Goal: Task Accomplishment & Management: Manage account settings

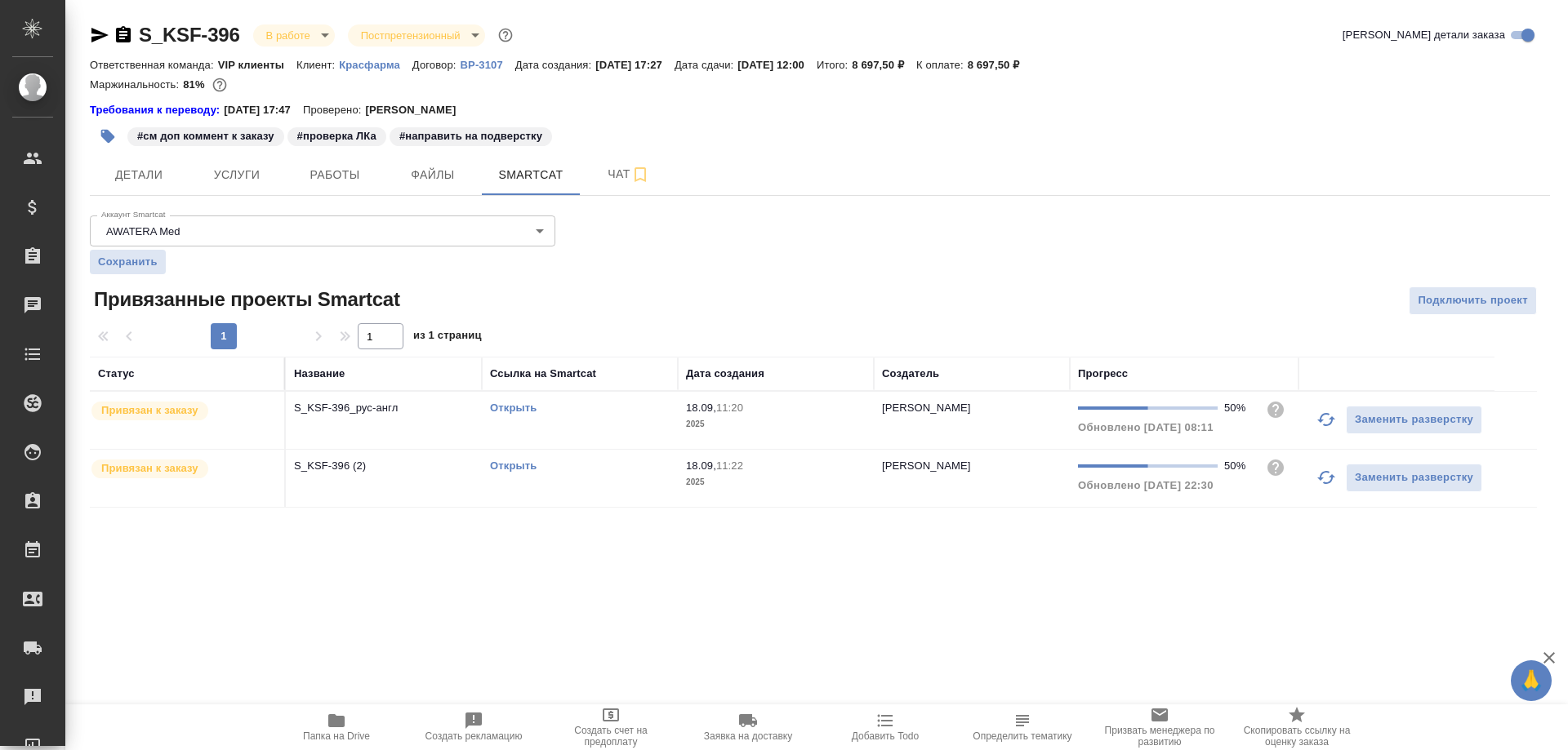
click at [517, 411] on link "Открыть" at bounding box center [514, 408] width 46 height 12
click at [527, 466] on link "Открыть" at bounding box center [514, 466] width 46 height 12
click at [513, 404] on link "Открыть" at bounding box center [514, 408] width 46 height 12
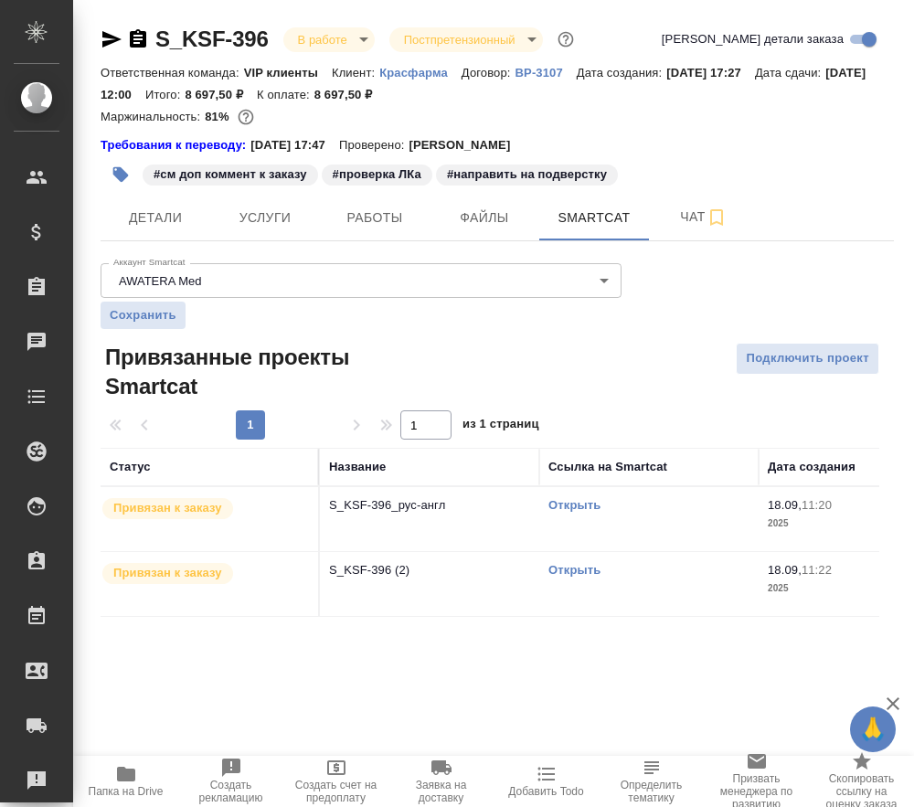
click at [577, 570] on link "Открыть" at bounding box center [575, 570] width 52 height 14
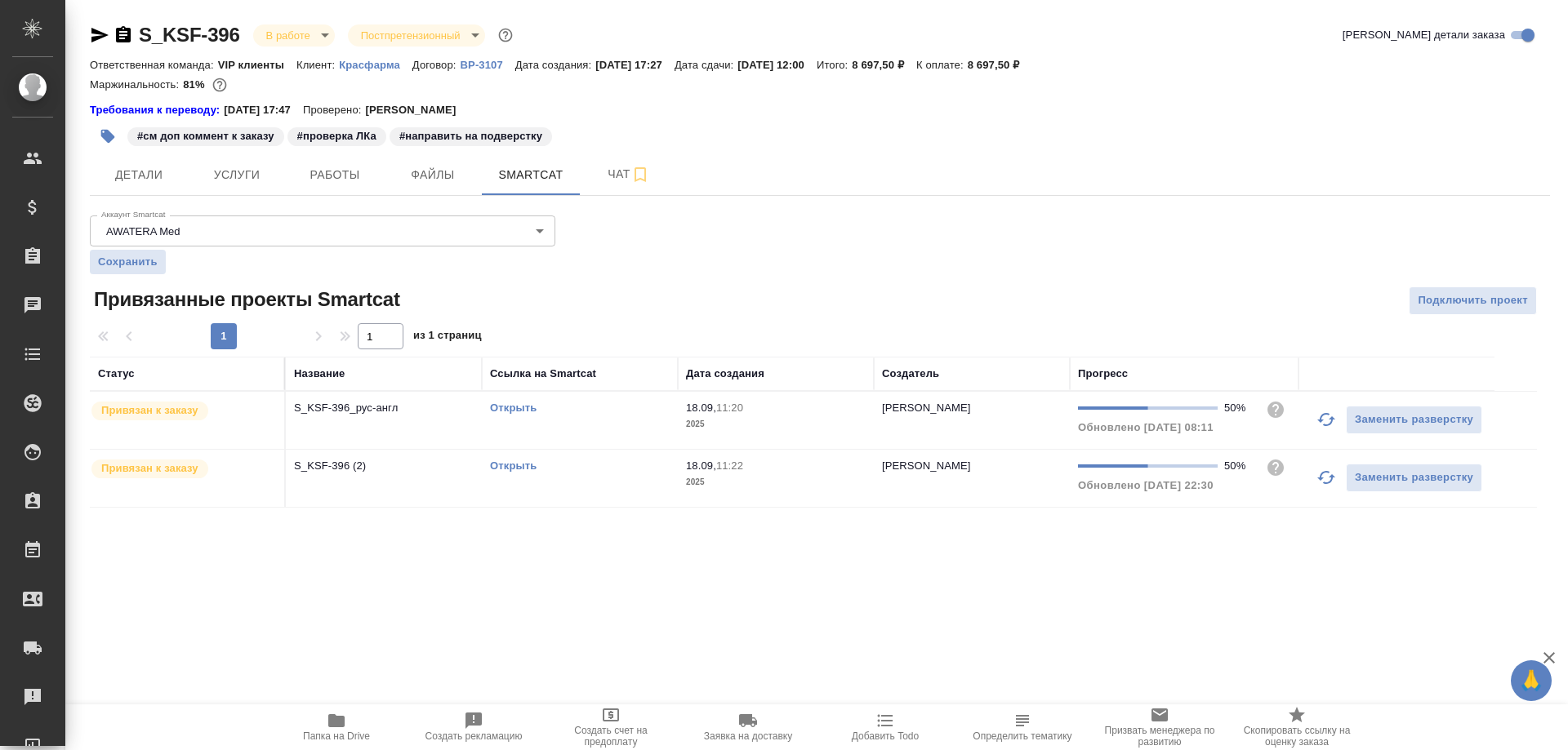
click at [498, 407] on link "Открыть" at bounding box center [514, 408] width 46 height 12
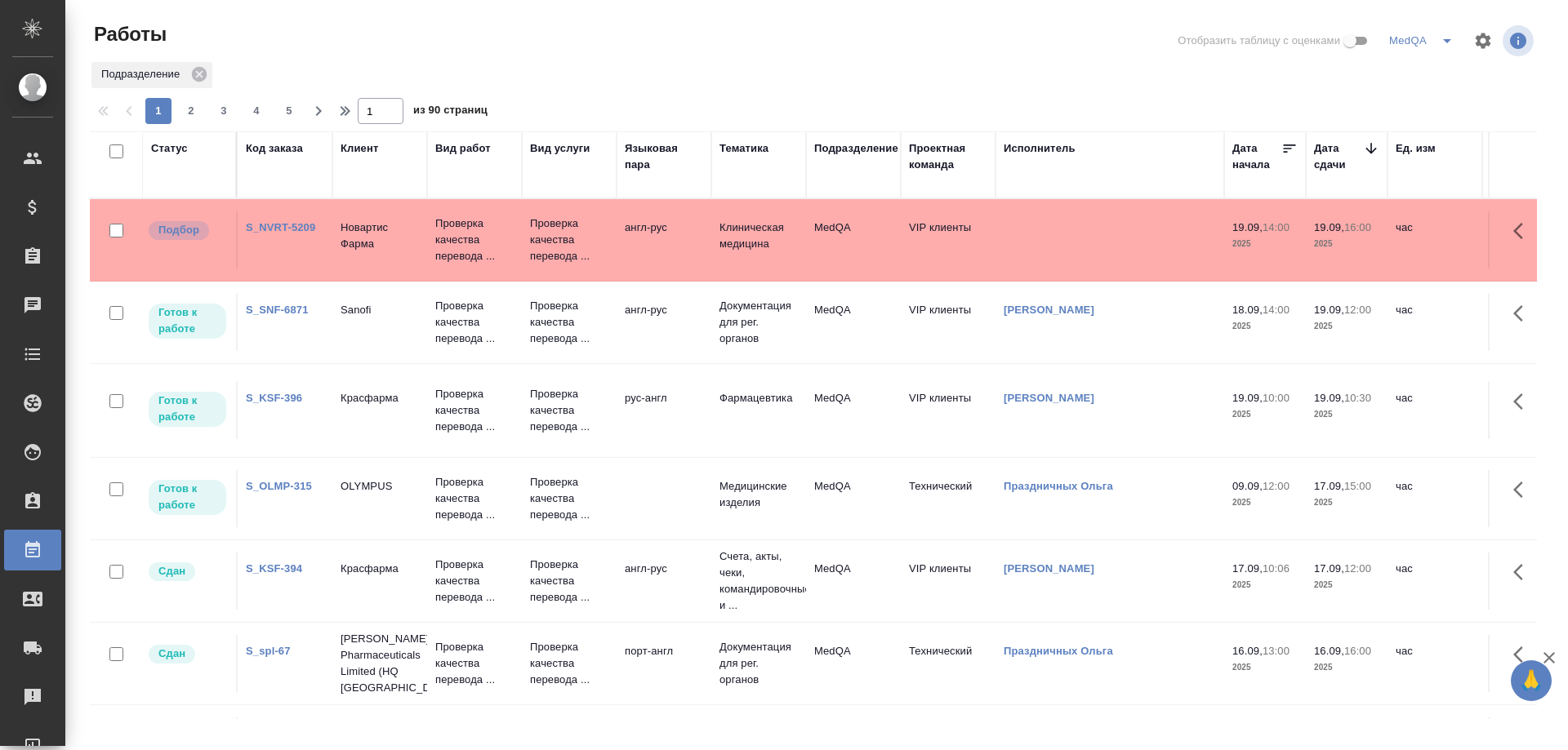
click at [265, 399] on link "S_KSF-396" at bounding box center [273, 398] width 56 height 12
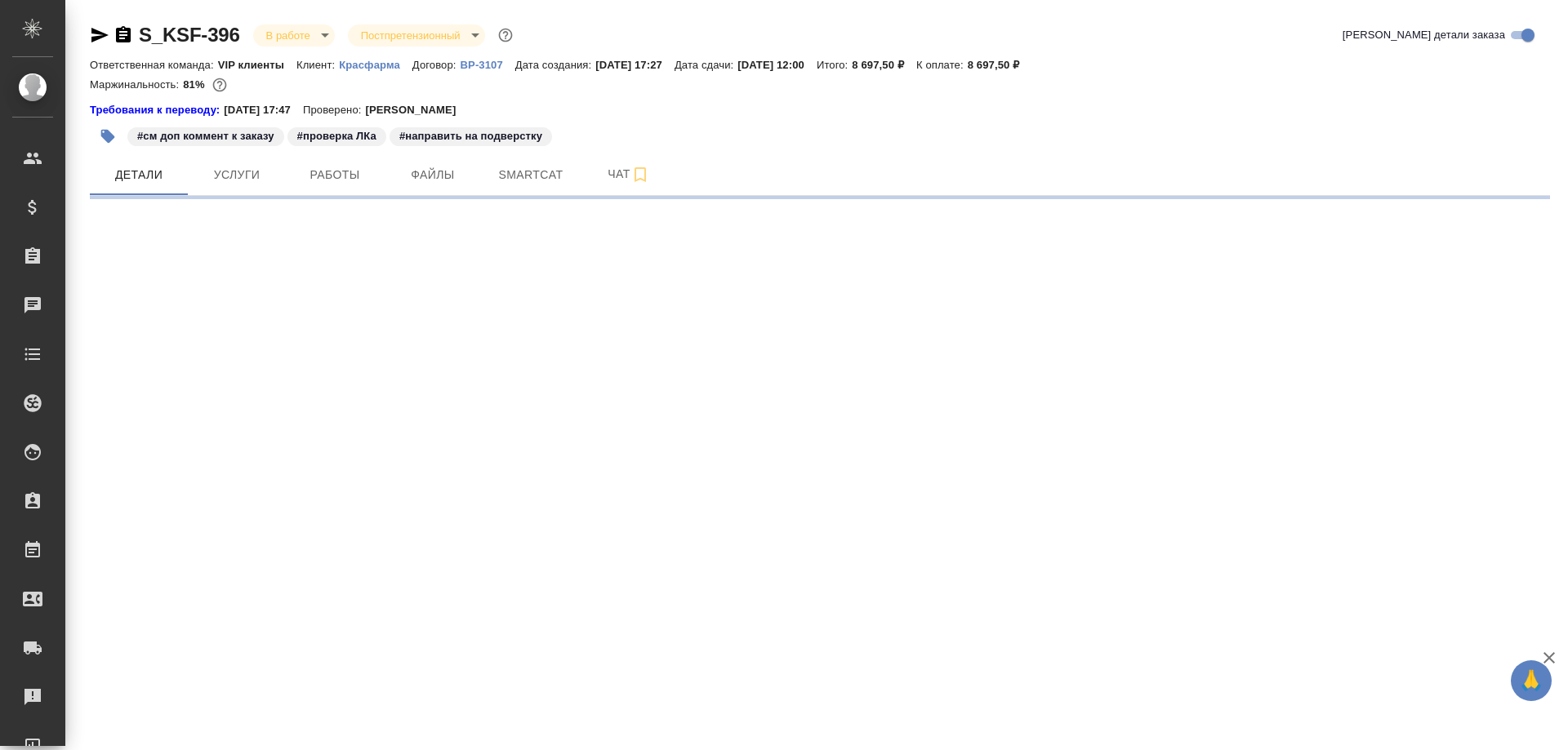
select select "RU"
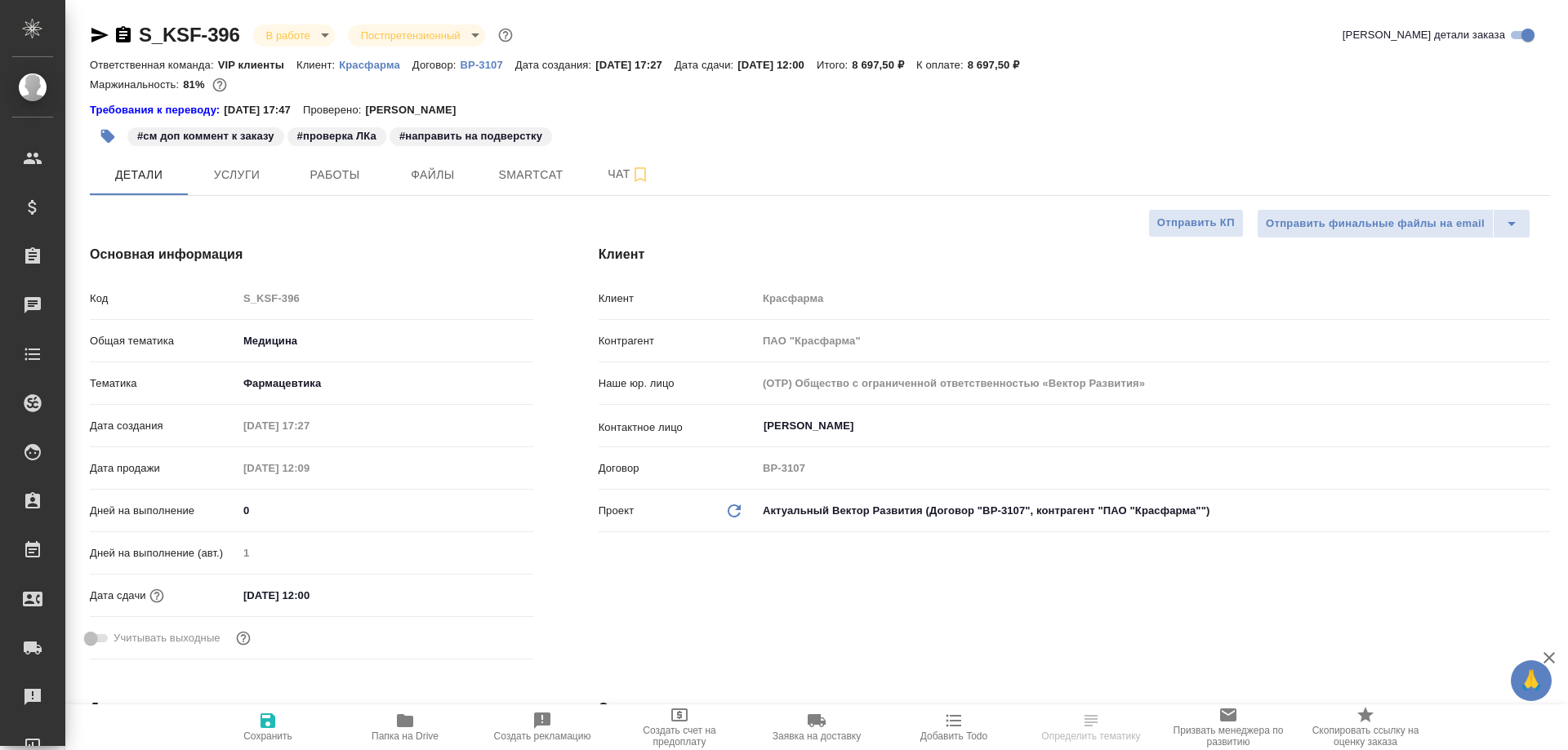
type textarea "x"
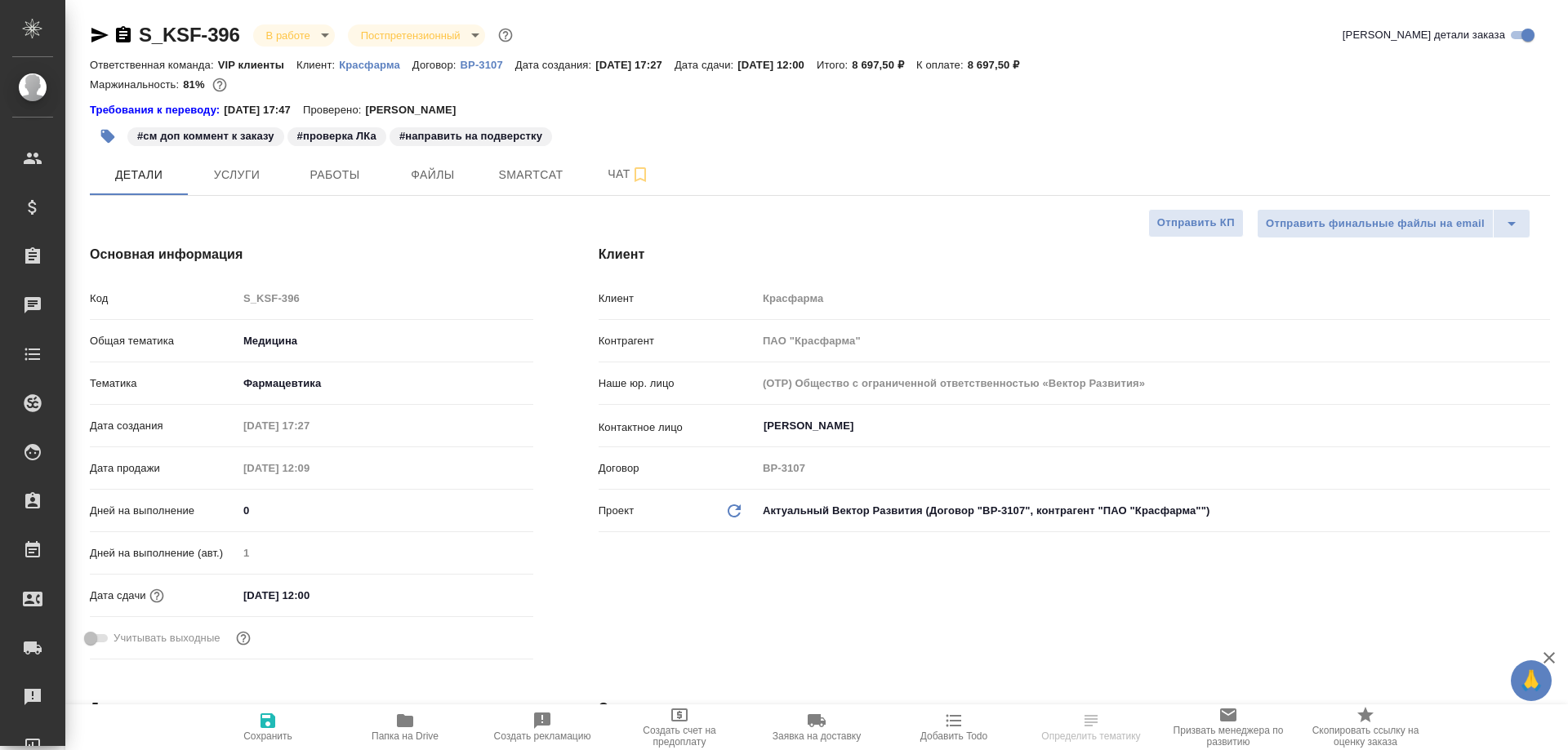
type textarea "x"
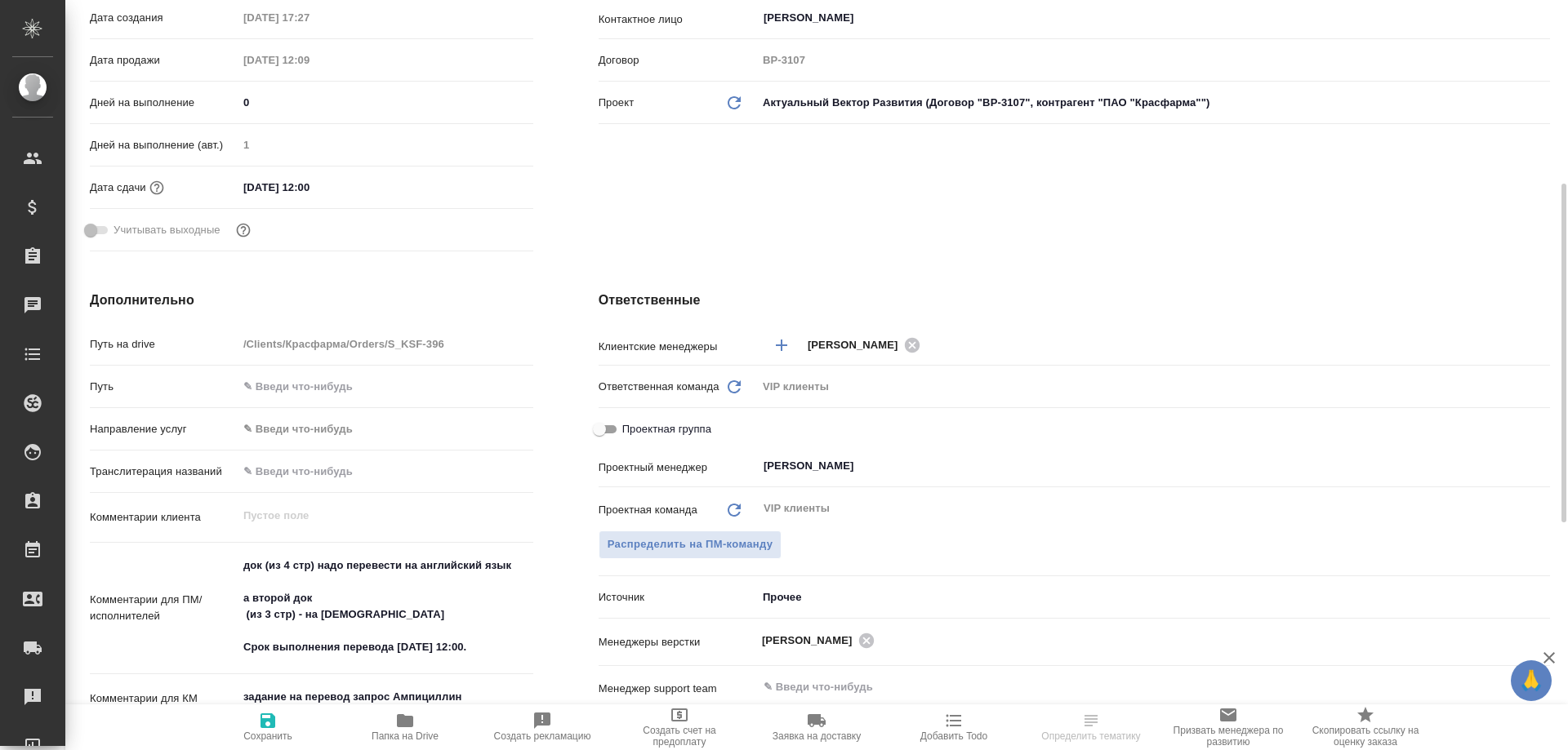
scroll to position [571, 0]
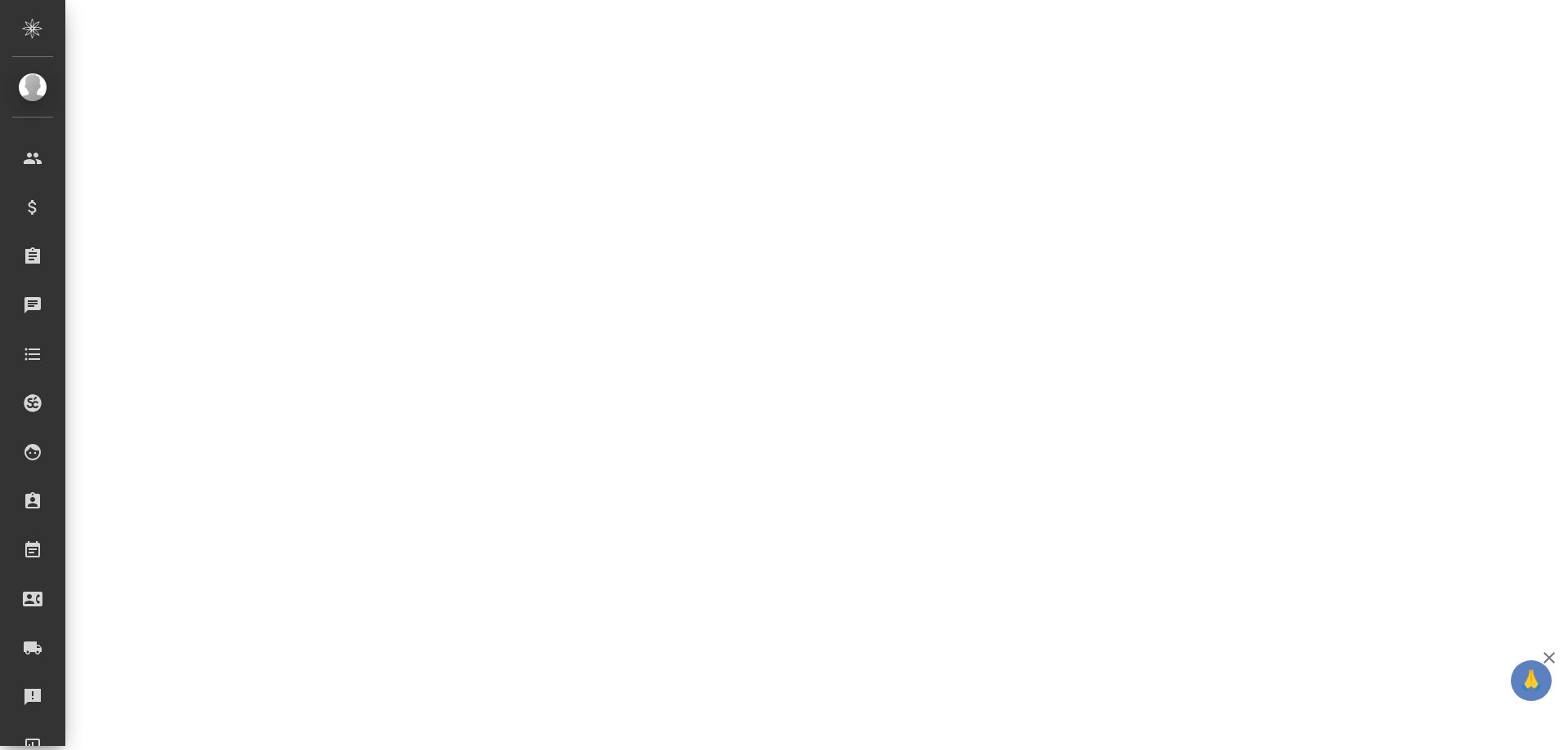
select select "RU"
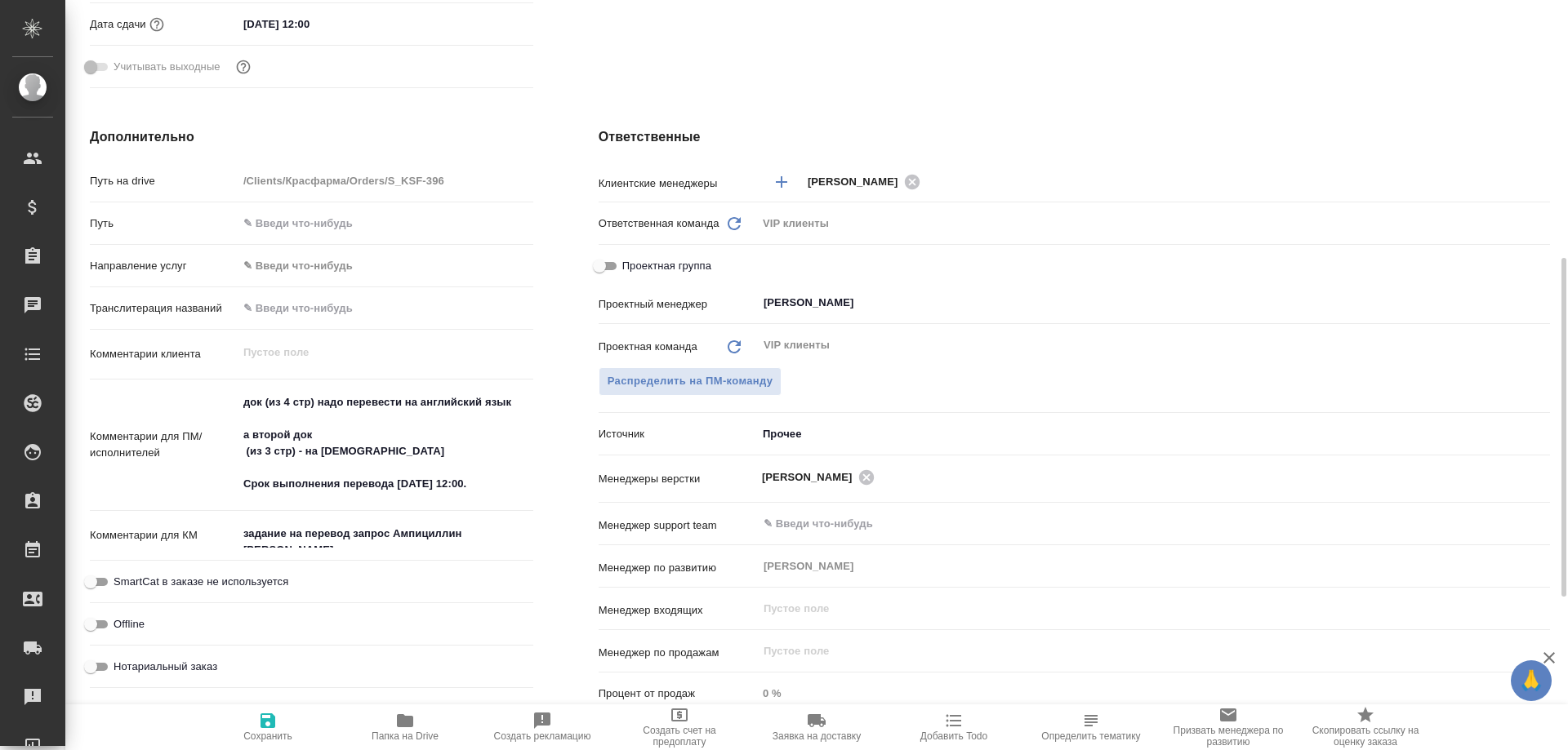
type textarea "x"
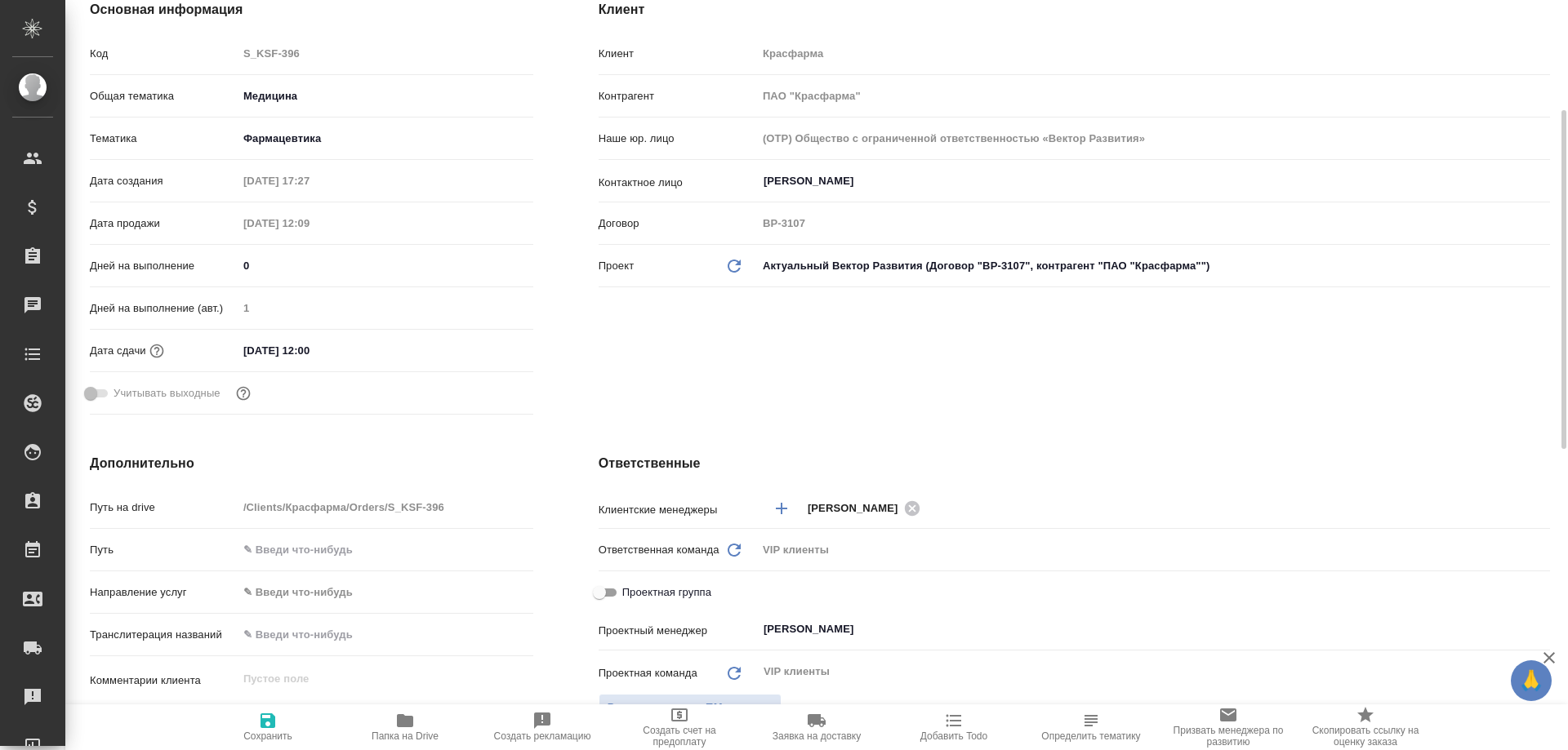
scroll to position [0, 0]
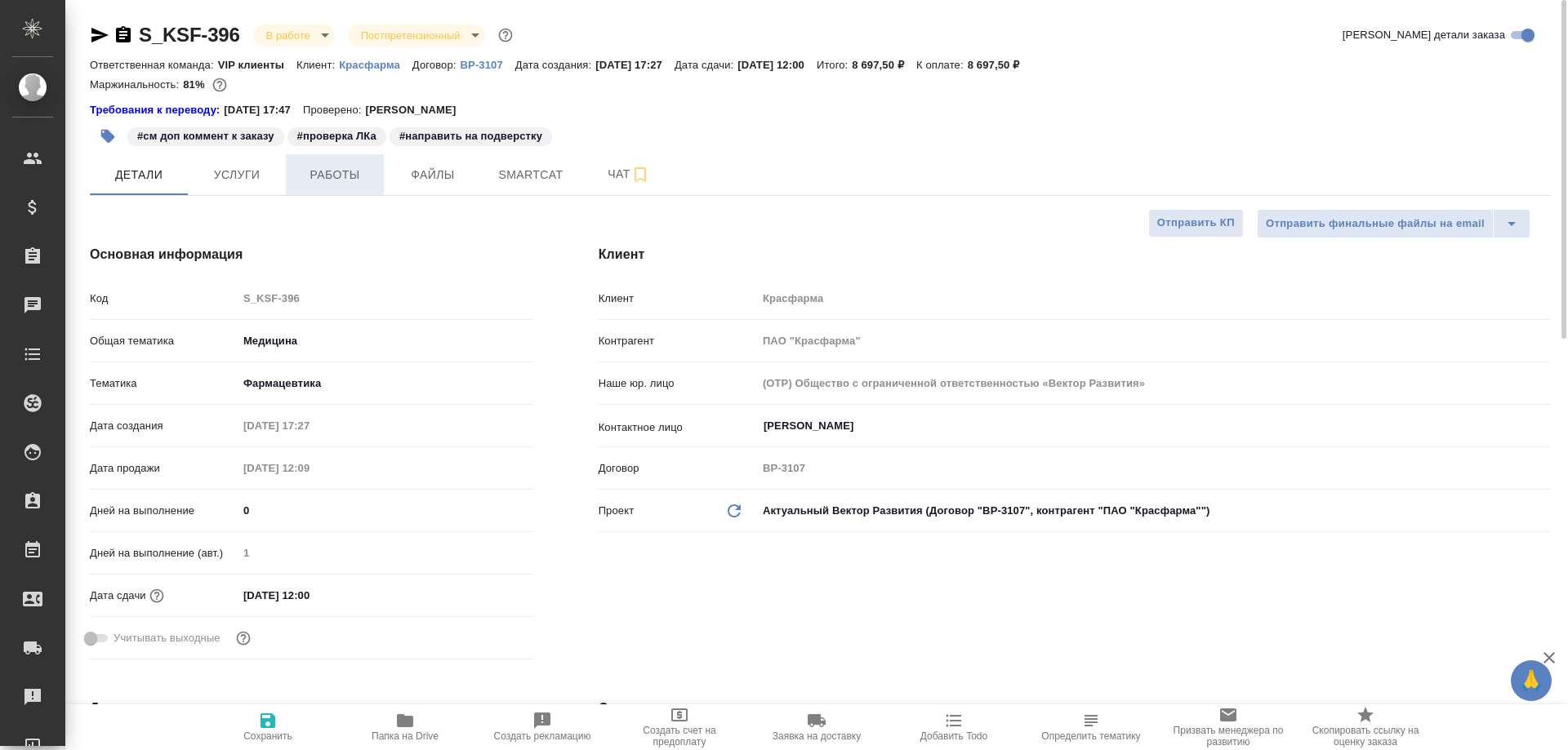
click at [336, 177] on span "Работы" at bounding box center [335, 175] width 79 height 21
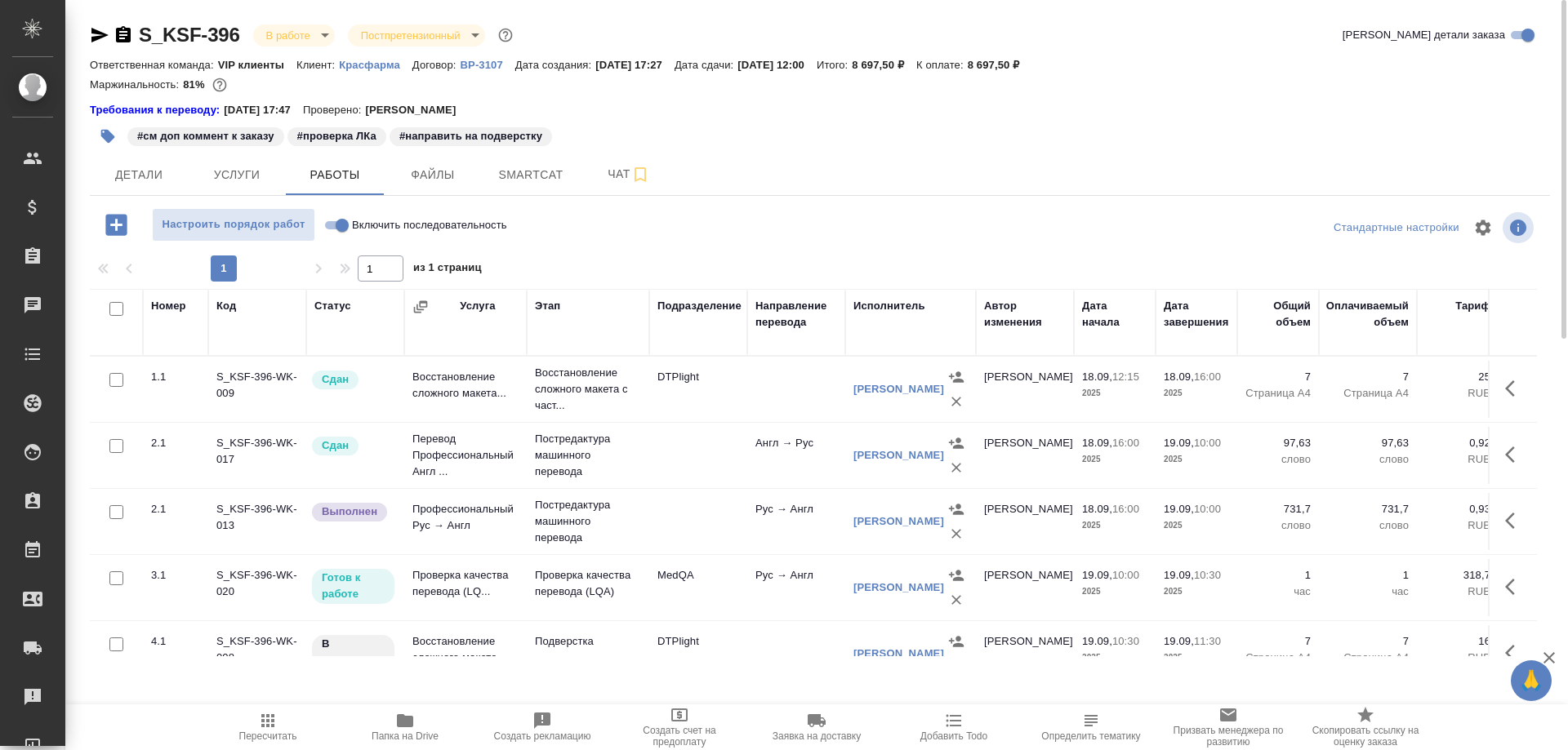
click at [444, 581] on td "Проверка качества перевода (LQ..." at bounding box center [465, 588] width 122 height 57
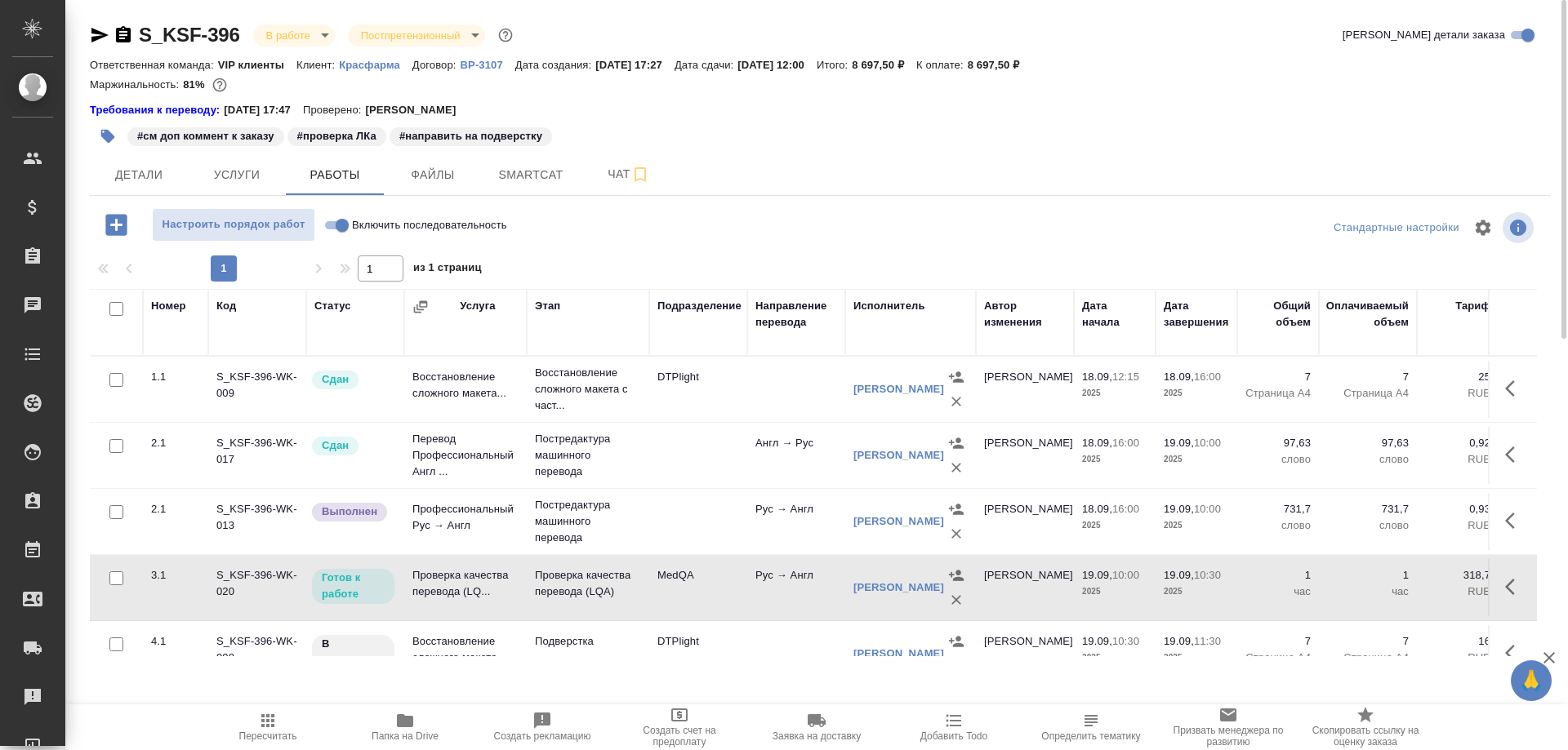
click at [444, 581] on td "Проверка качества перевода (LQ..." at bounding box center [465, 588] width 122 height 57
click at [121, 33] on icon "button" at bounding box center [123, 34] width 14 height 16
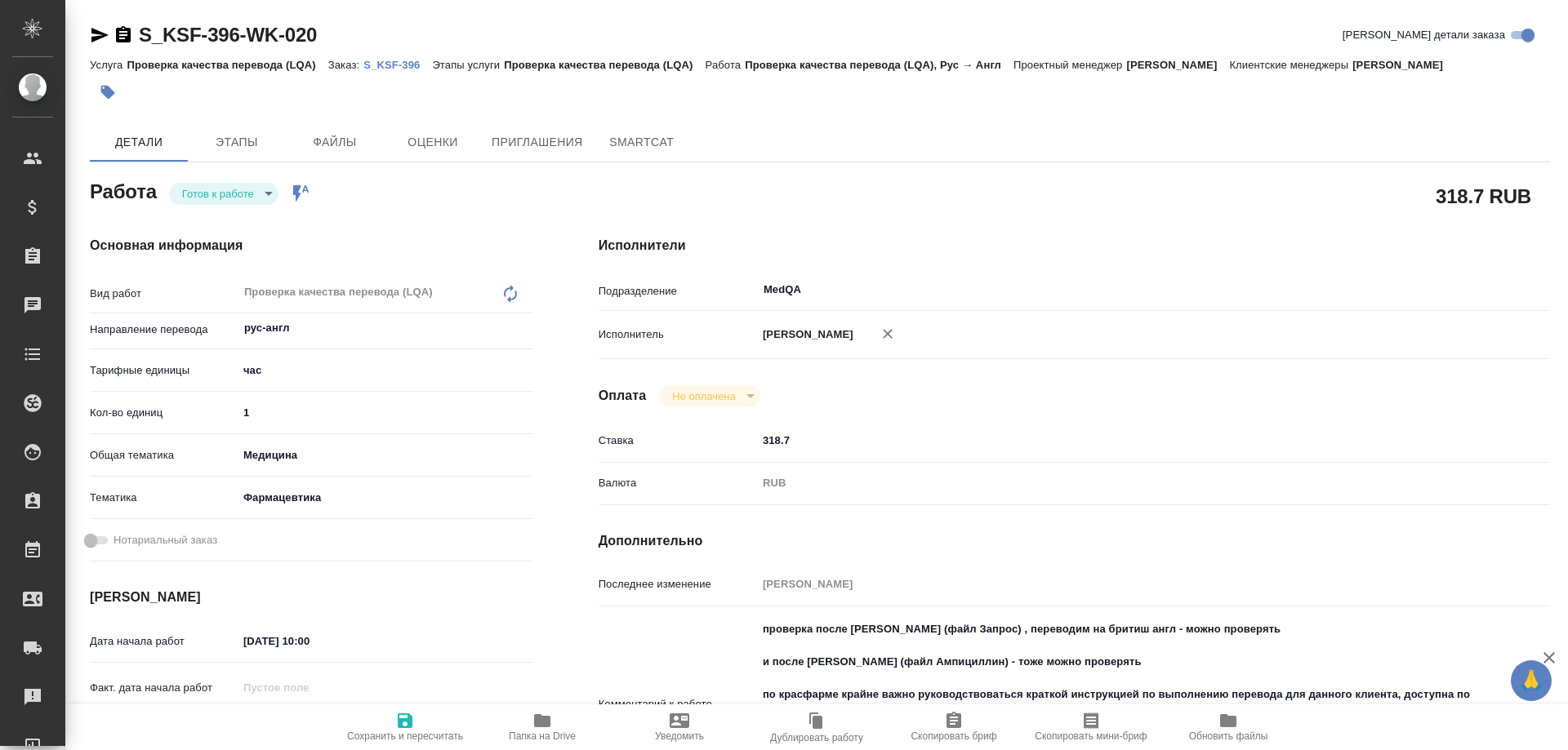
type textarea "x"
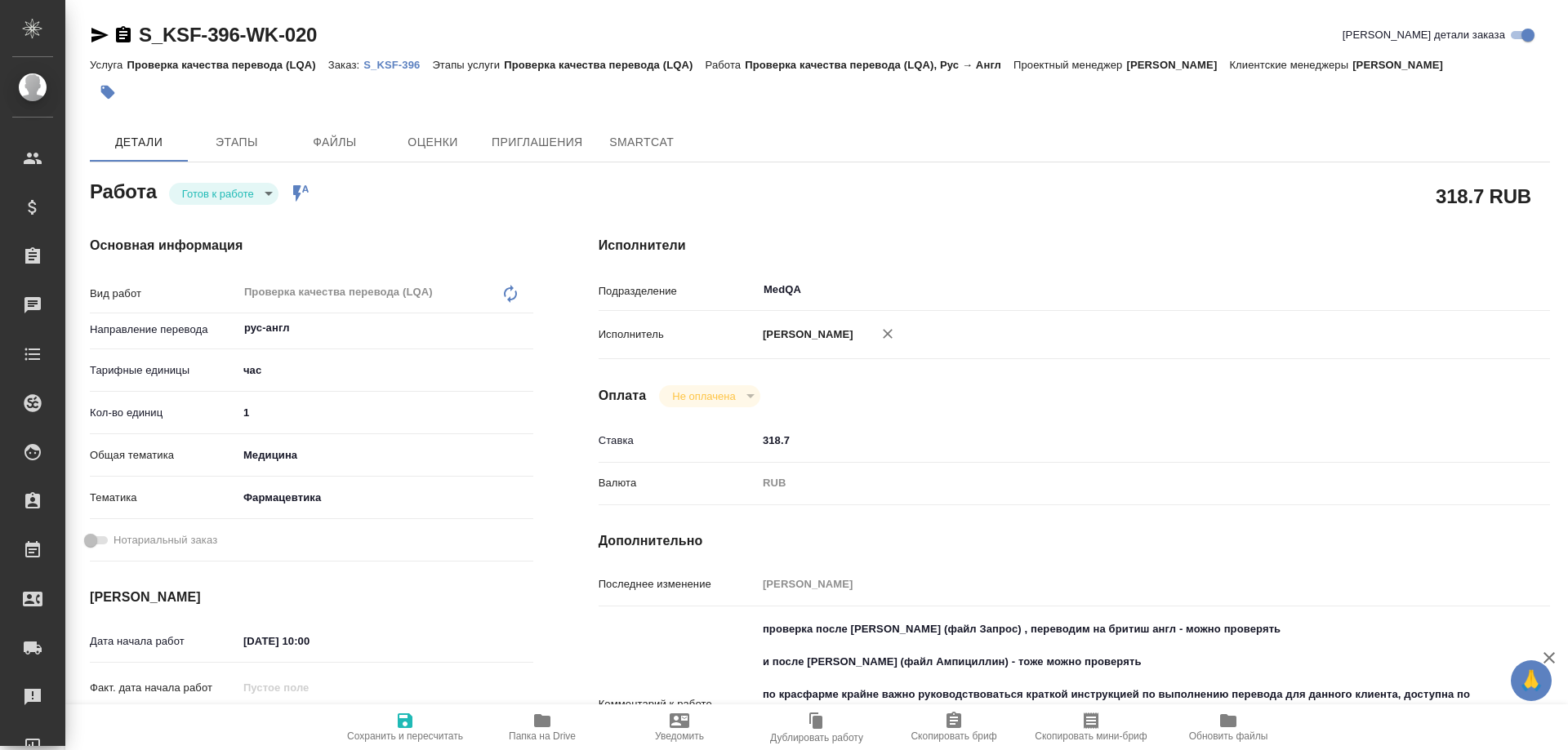
type textarea "x"
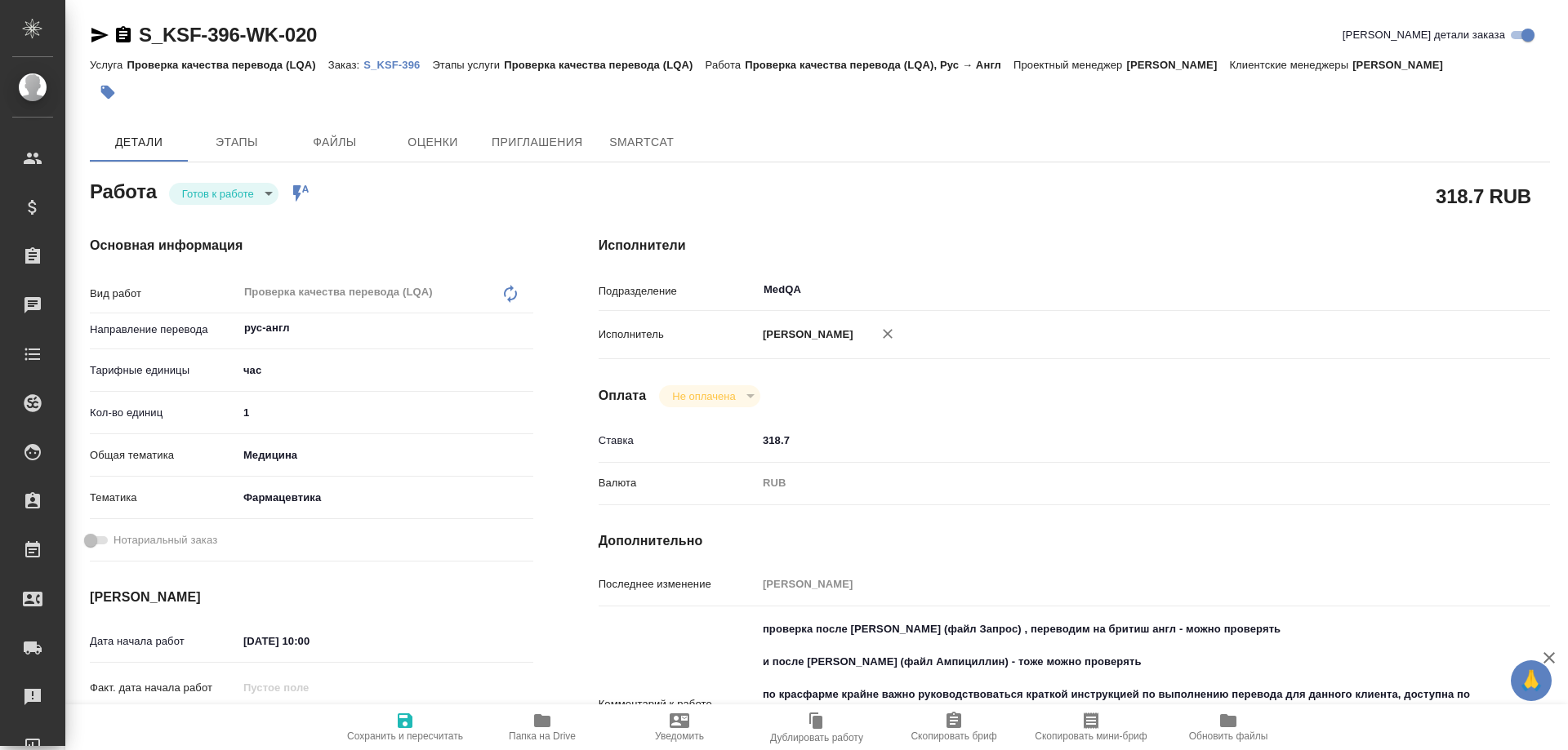
type textarea "x"
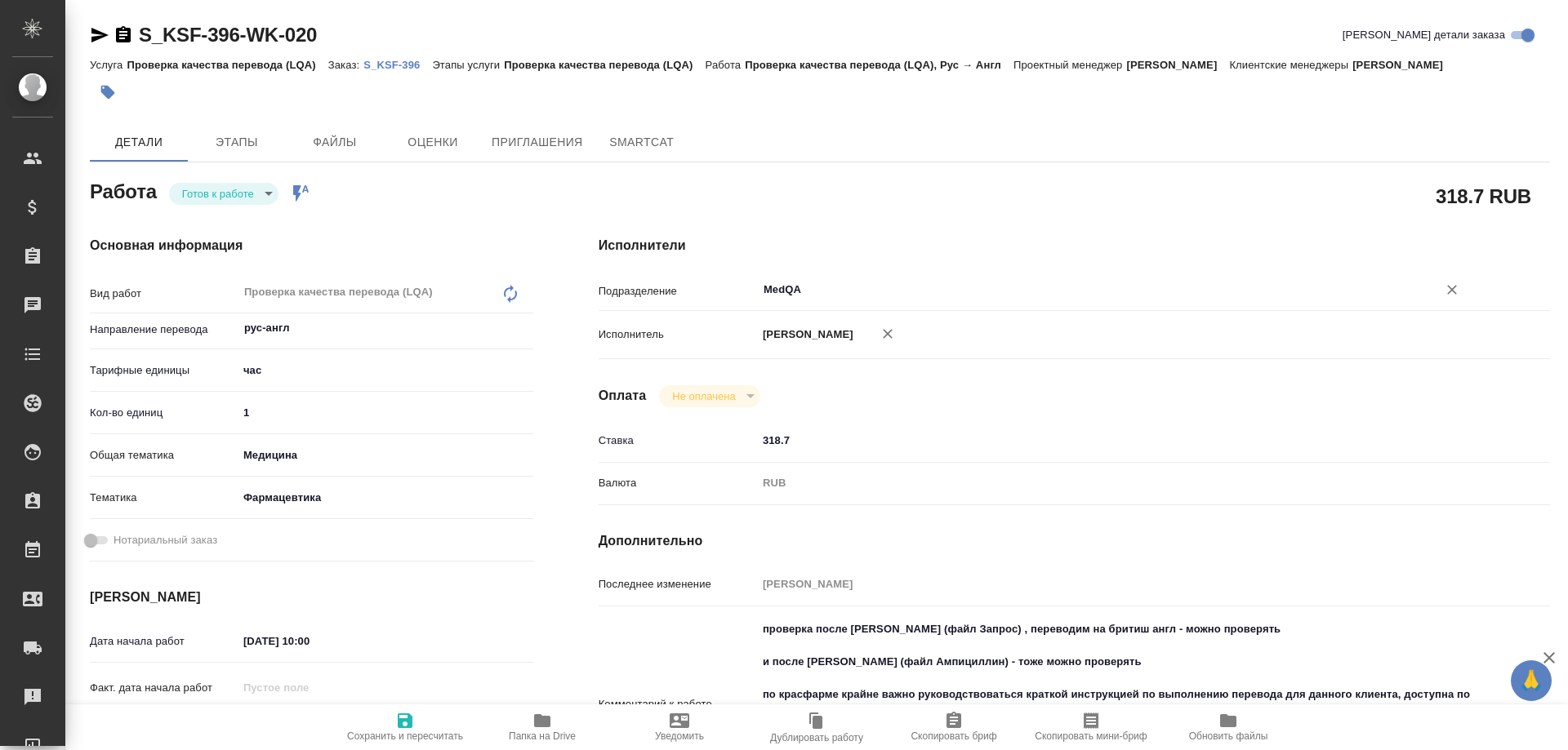
type textarea "x"
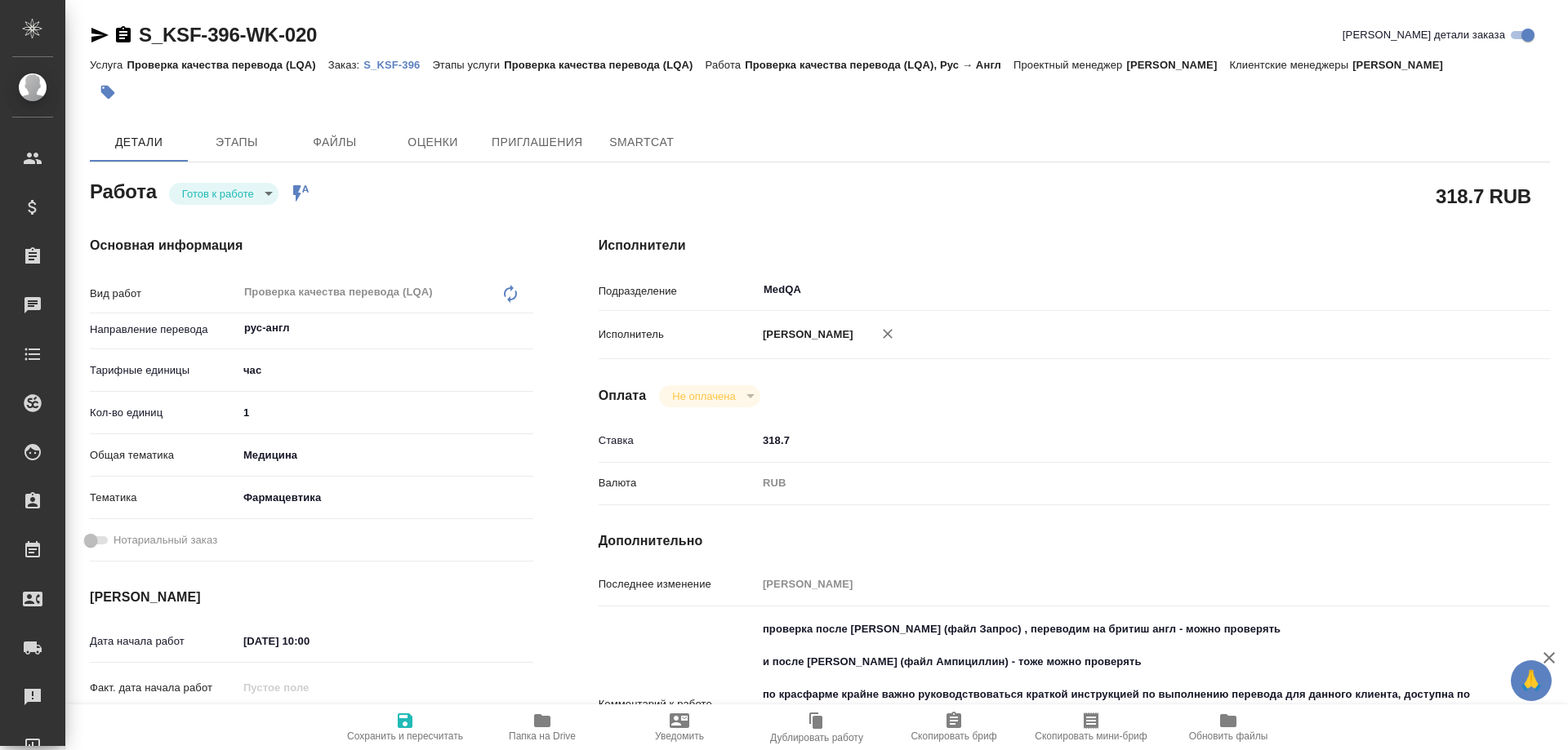
type textarea "x"
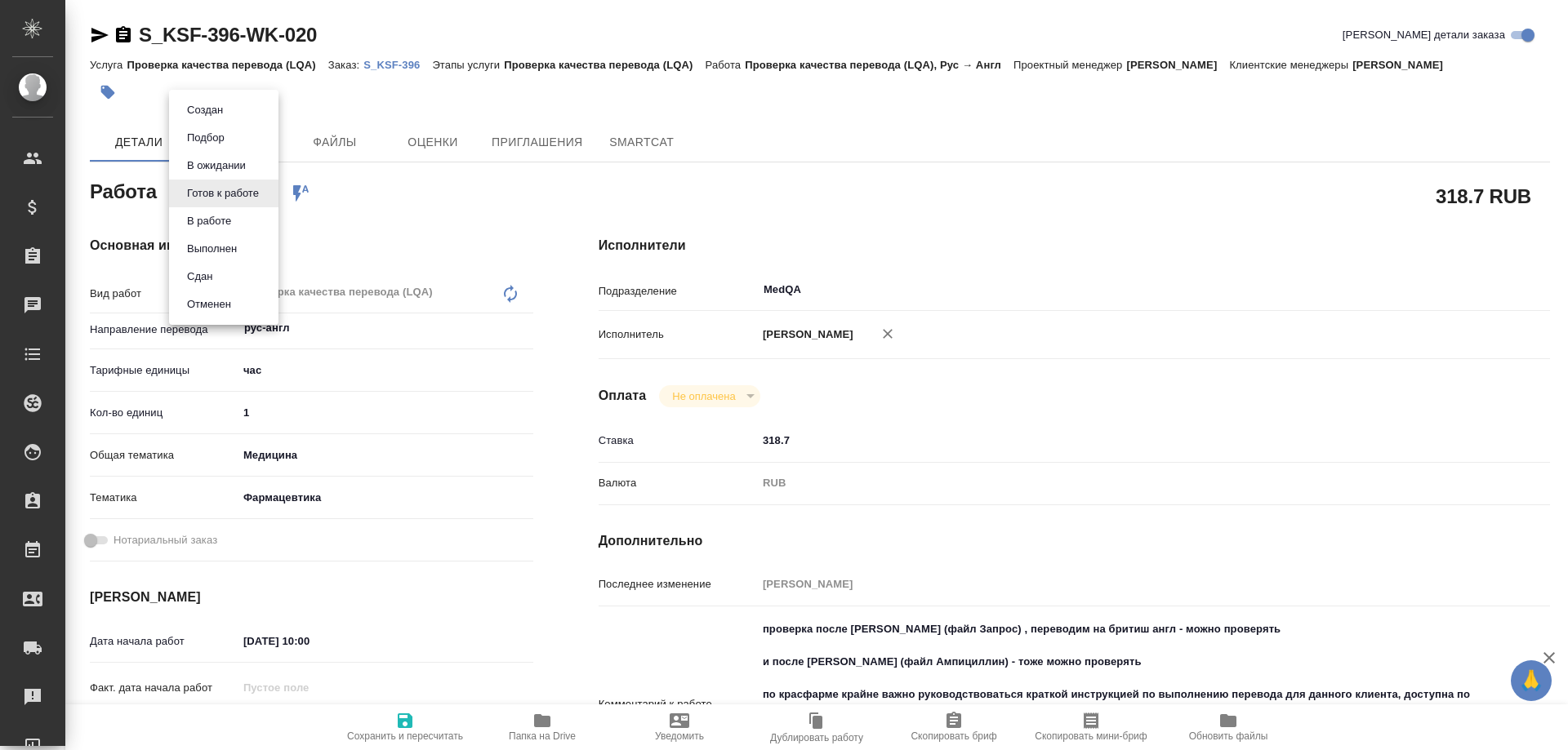
click at [265, 196] on body "🙏 .cls-1 fill:#fff; AWATERA Solovyova Elena Клиенты Спецификации Заказы Чаты To…" at bounding box center [784, 375] width 1568 height 750
click at [245, 216] on li "В работе" at bounding box center [223, 221] width 110 height 28
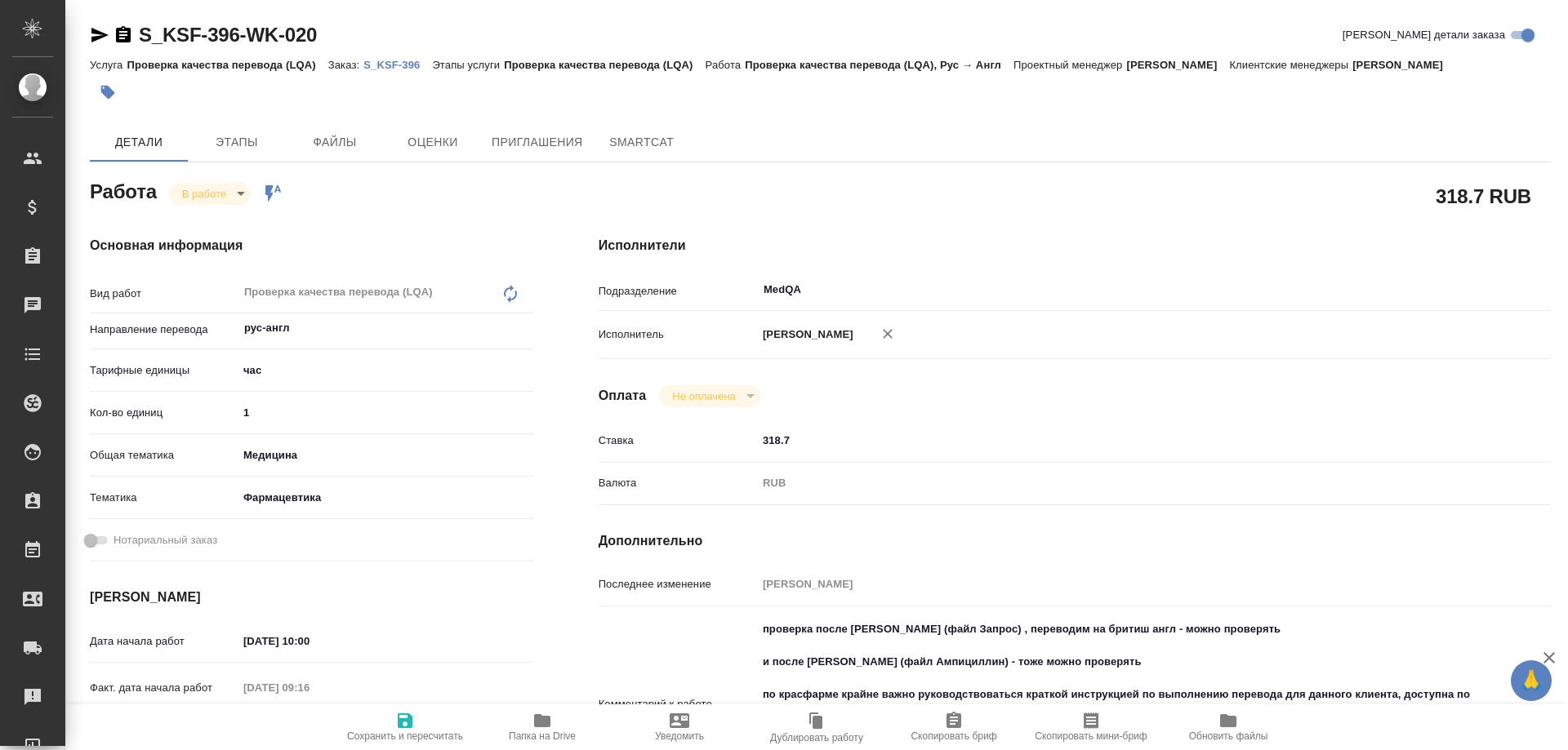
type textarea "x"
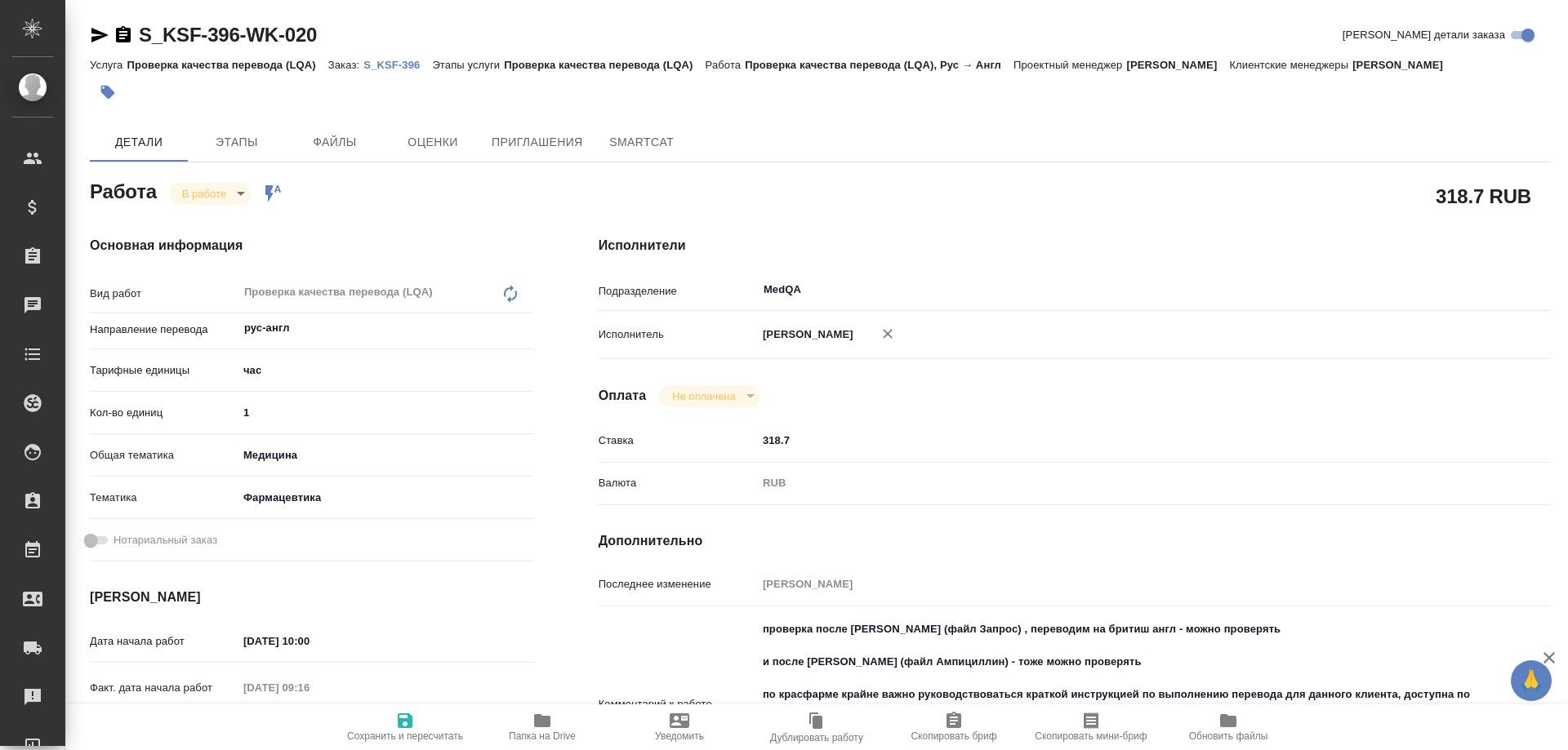
type textarea "x"
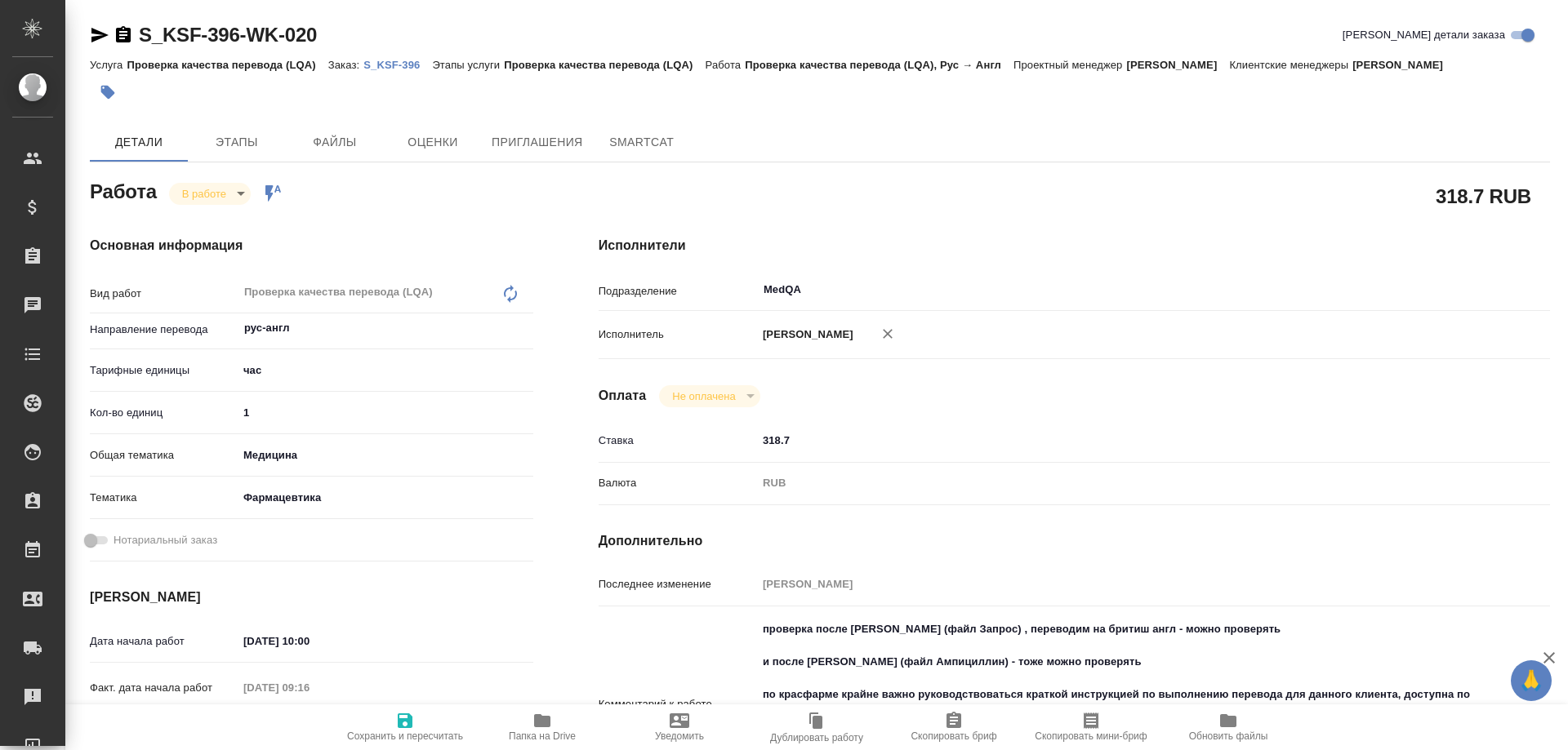
type textarea "x"
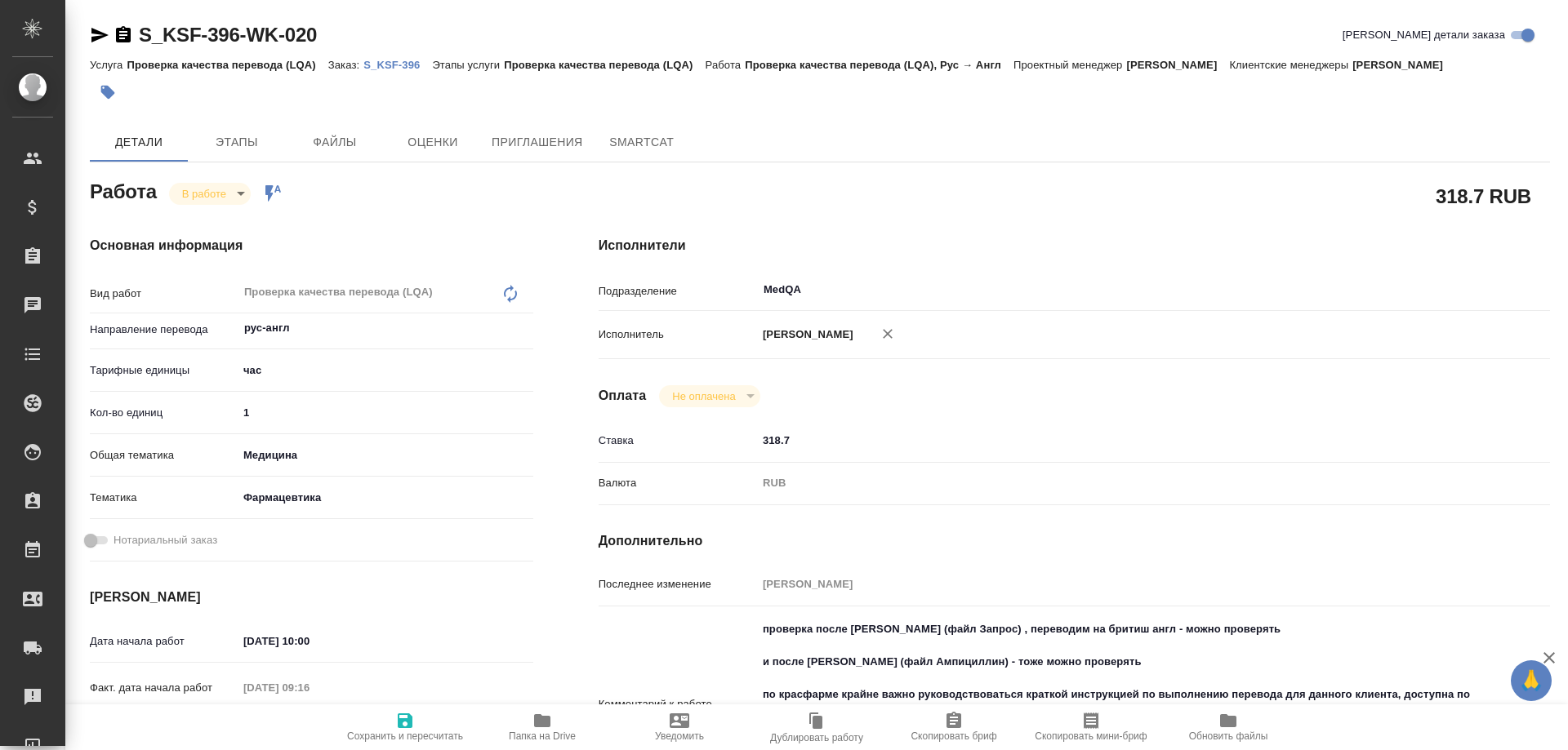
type textarea "x"
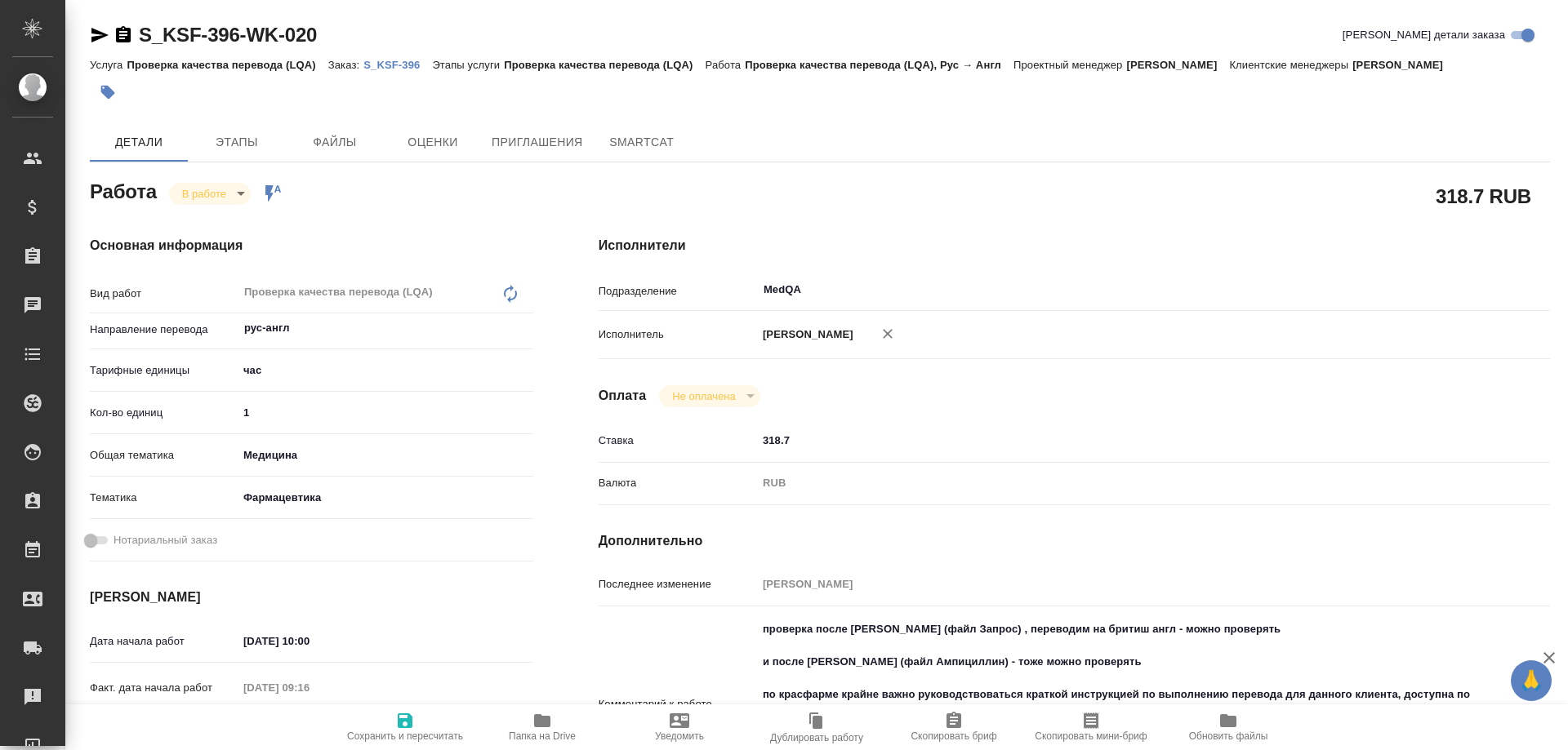
click at [555, 728] on span "Папка на Drive" at bounding box center [542, 726] width 118 height 31
drag, startPoint x: 264, startPoint y: 411, endPoint x: 181, endPoint y: 404, distance: 83.3
click at [181, 404] on div "Кол-во единиц 1" at bounding box center [312, 412] width 443 height 29
type input "0"
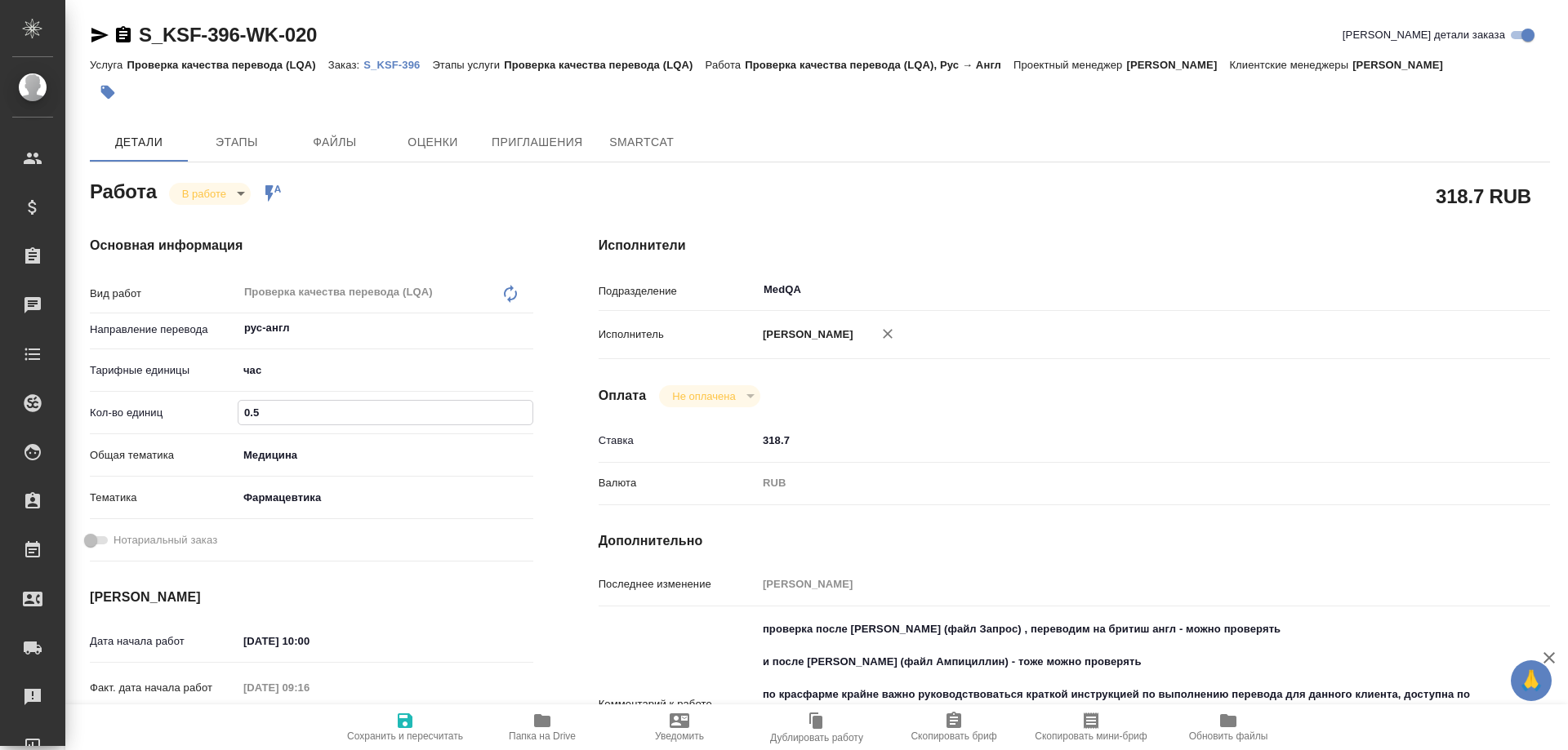
type input "0.5"
click at [413, 720] on icon "button" at bounding box center [405, 721] width 14 height 14
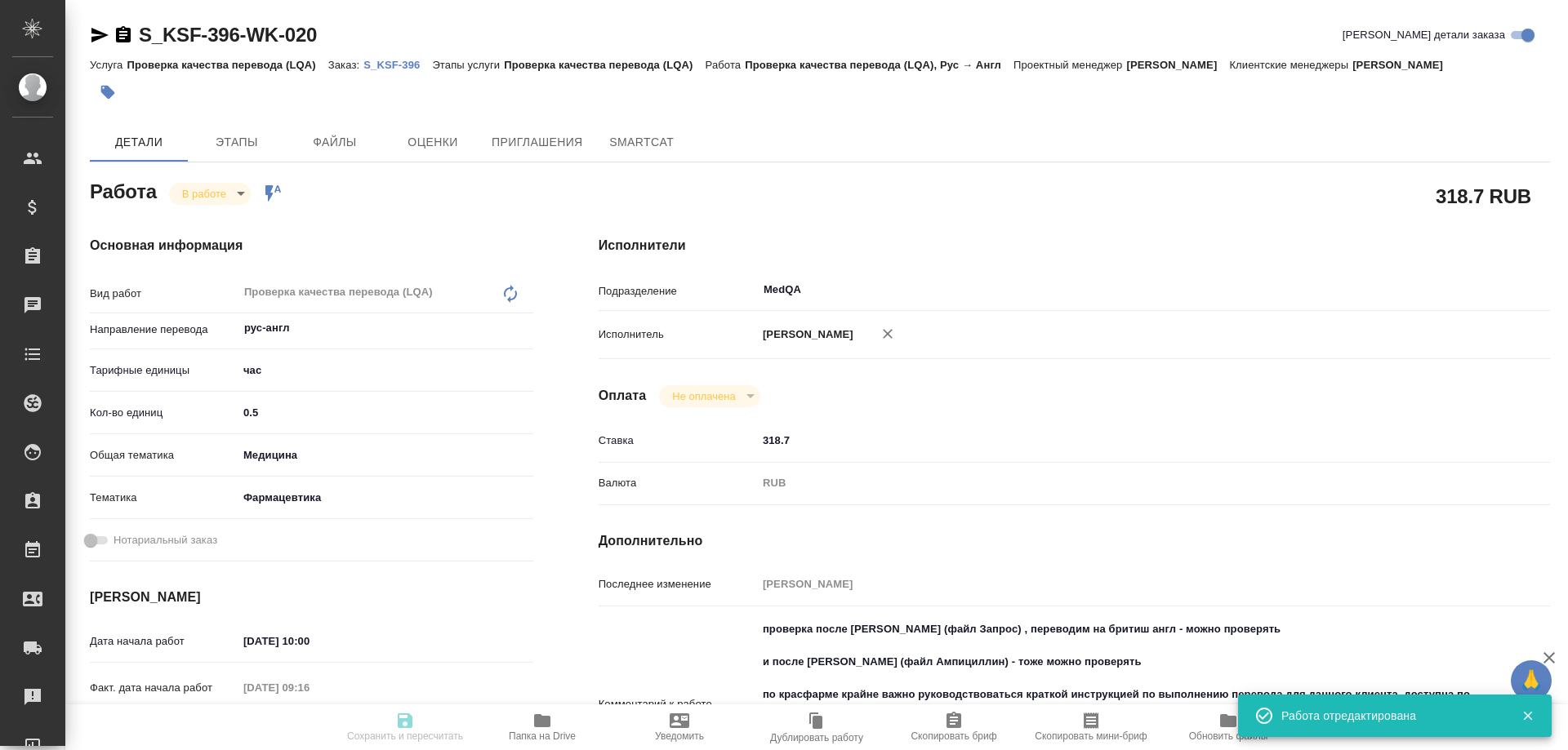
type input "inProgress"
type input "рус-англ"
type input "5a8b1489cc6b4906c91bfd93"
type input "0.5"
type input "med"
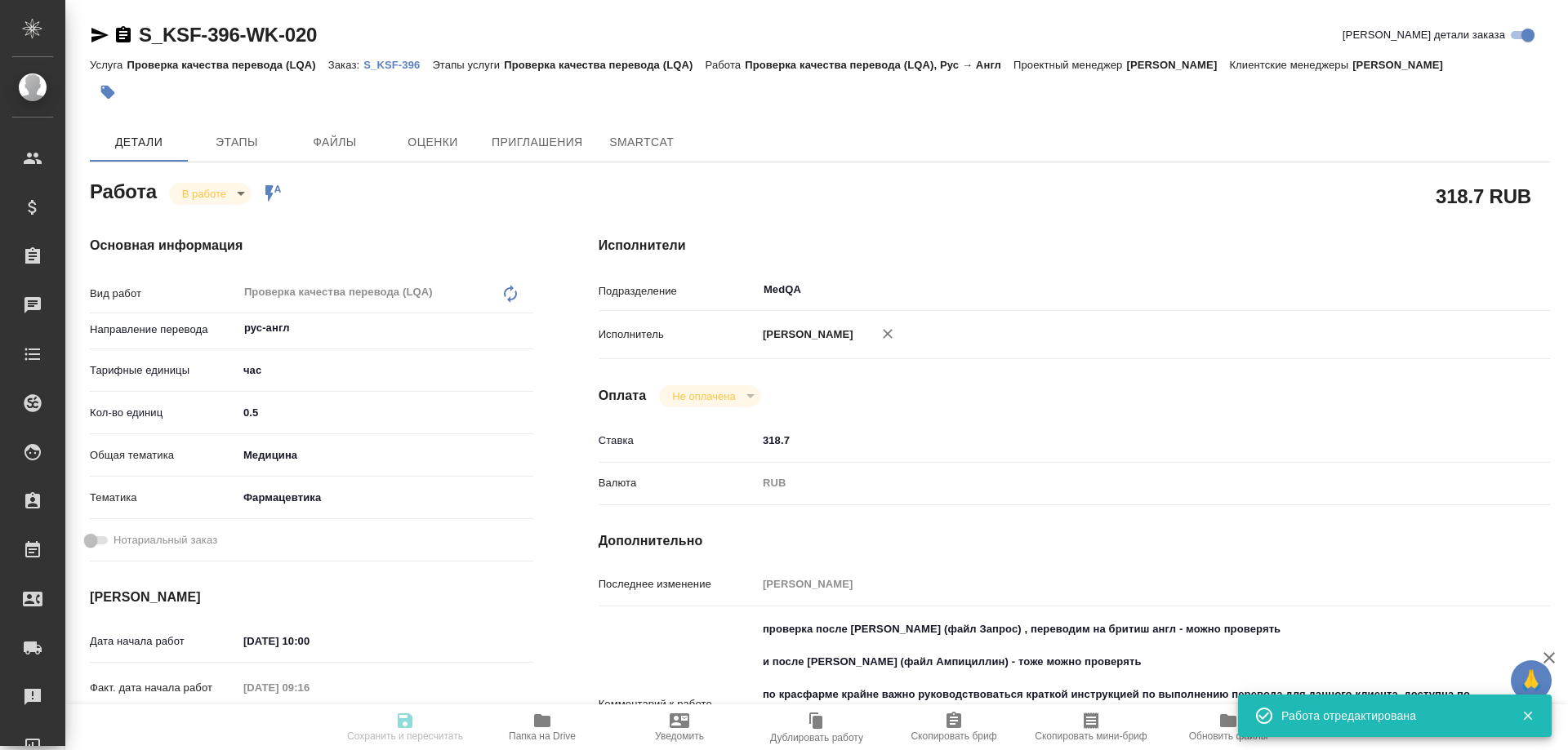
type input "6149832f2b7be24903fd7a82"
type input "19.09.2025 10:00"
type input "19.09.2025 09:16"
type input "19.09.2025 10:30"
type input "19.09.2025 12:00"
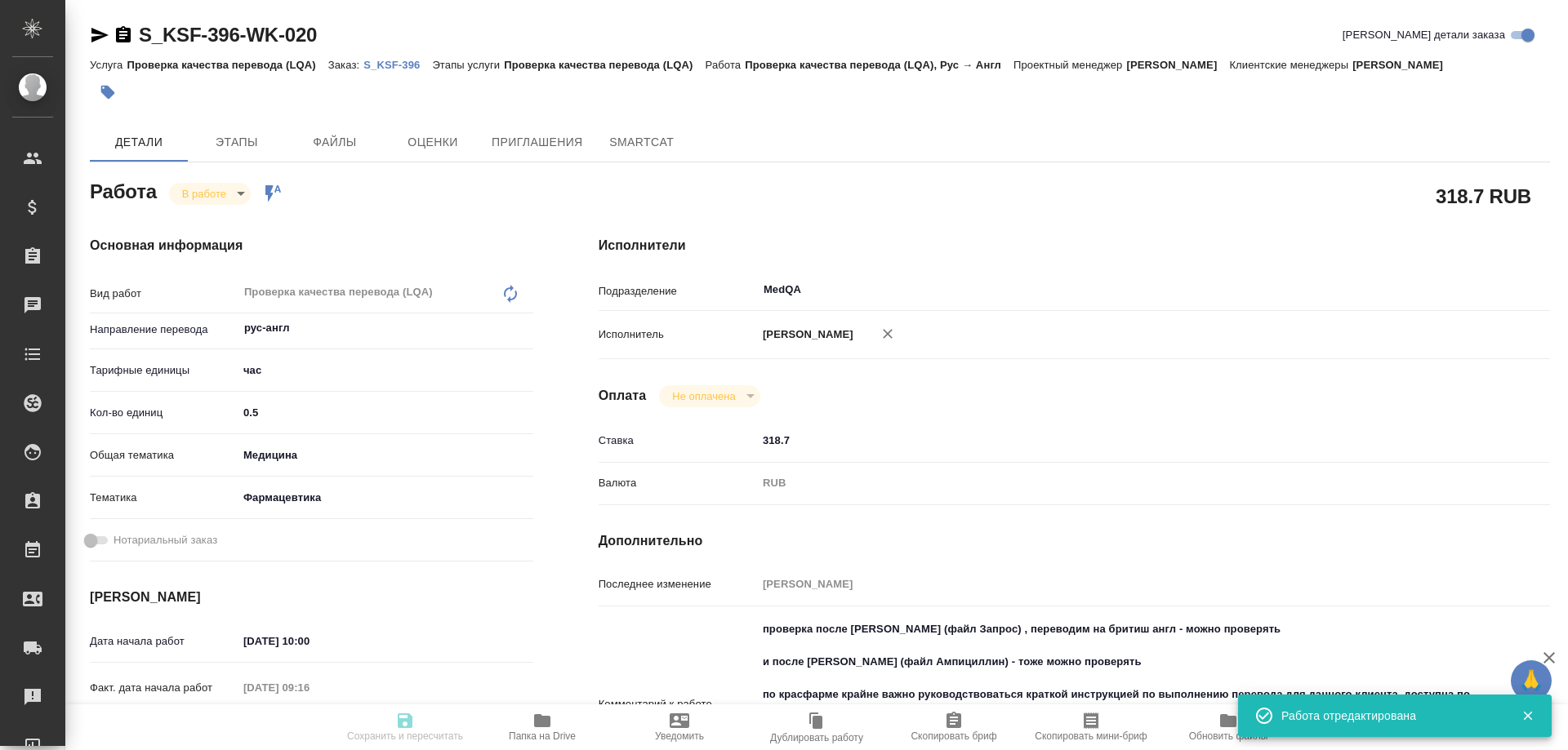
type input "MedQA"
type input "notPayed"
type input "318.7"
type input "RUB"
type input "Соловьева Елена"
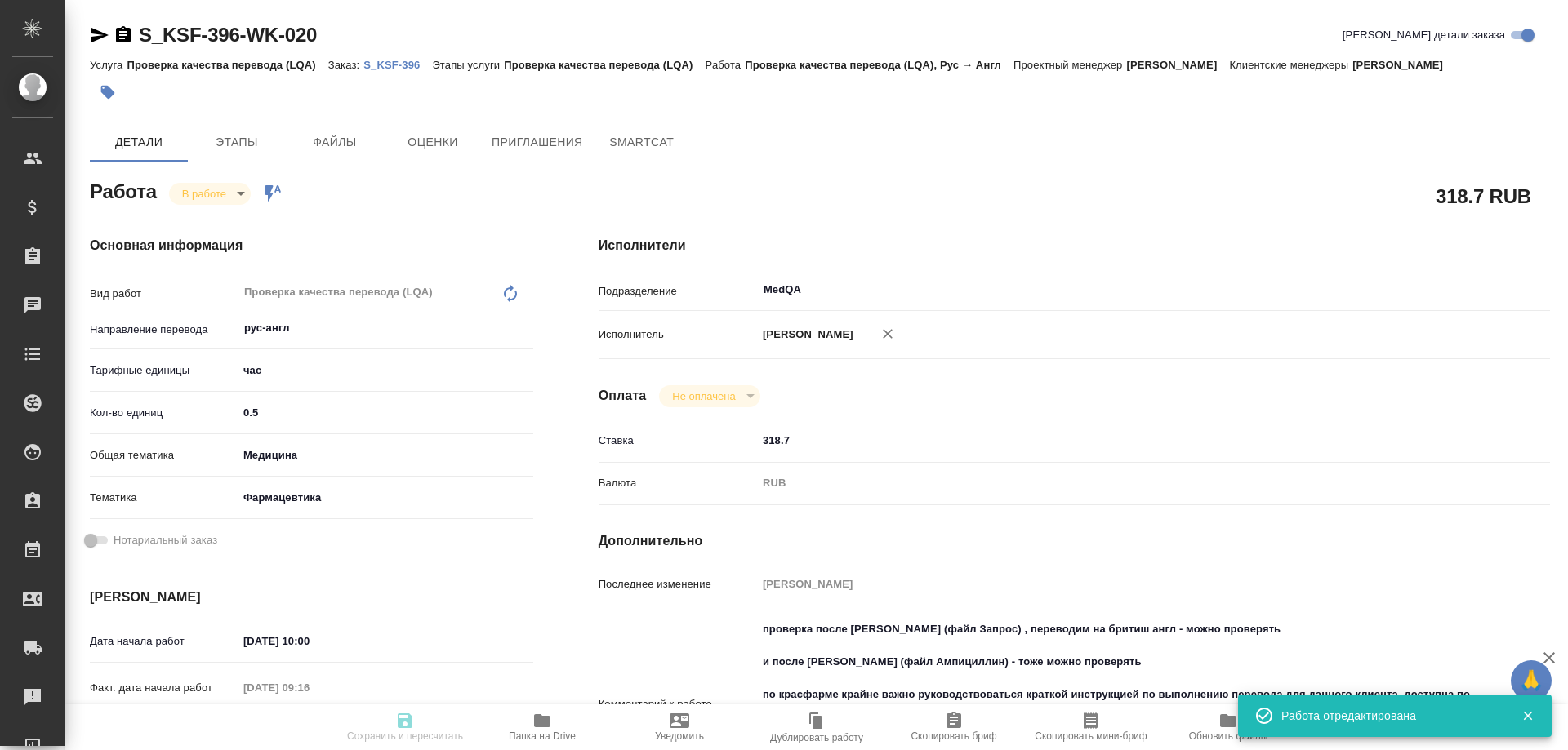
type input "S_KSF-396"
type input "Проверка качества перевода (LQA)"
type input "[PERSON_NAME]"
type input "Арсеньева Вера"
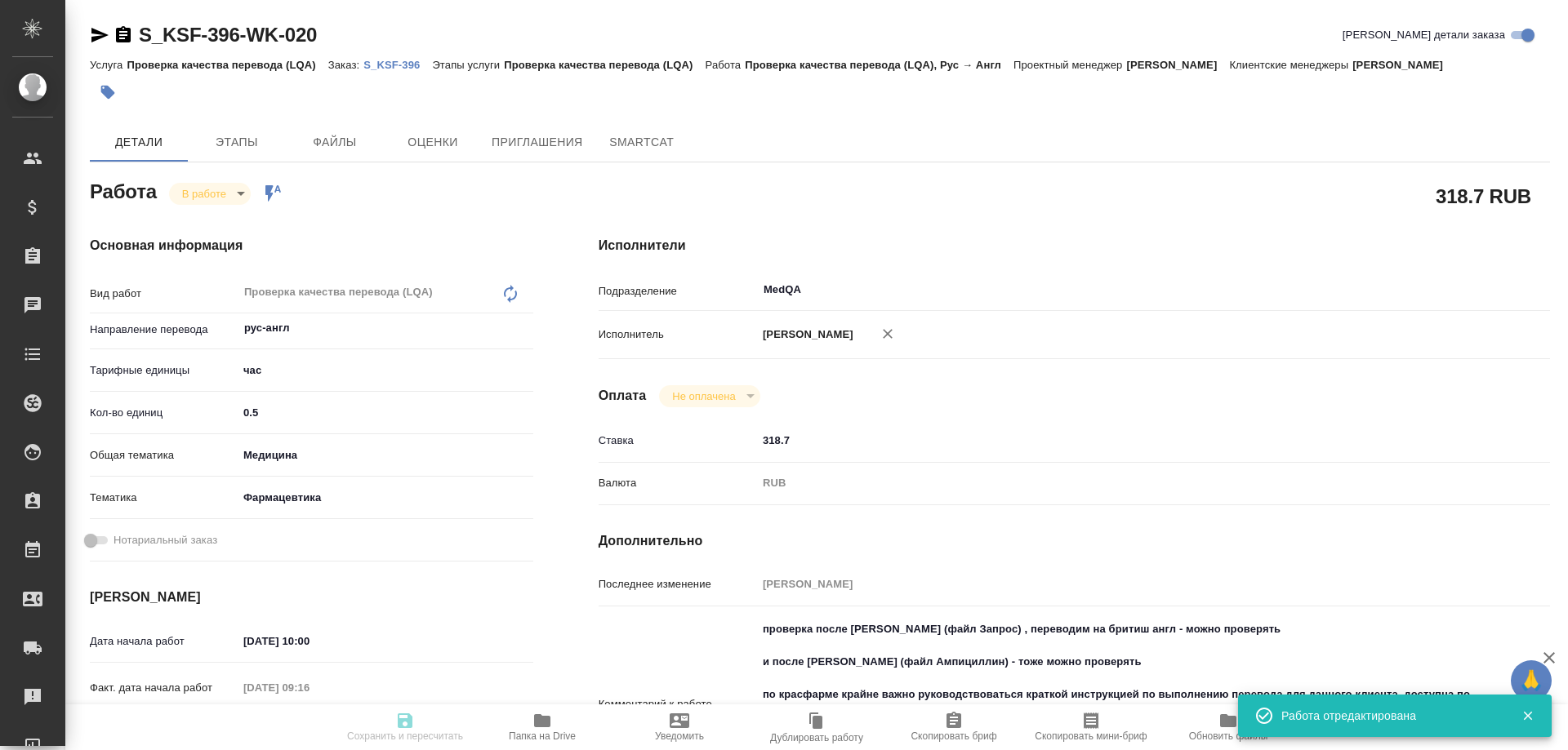
type input "/Clients/Красфарма/Orders/S_KSF-396"
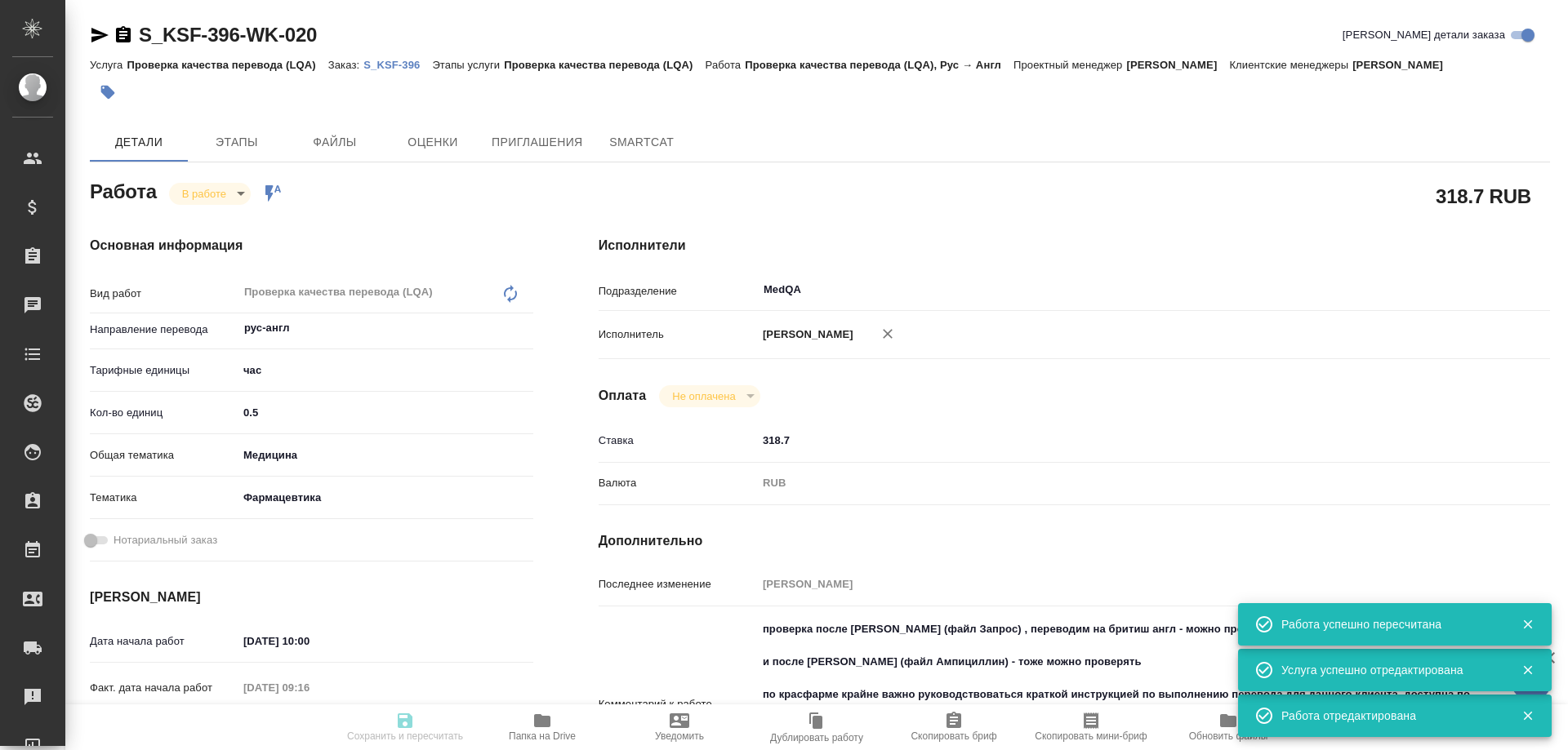
type input "inProgress"
type input "рус-англ"
type input "5a8b1489cc6b4906c91bfd93"
type input "0.5"
type input "med"
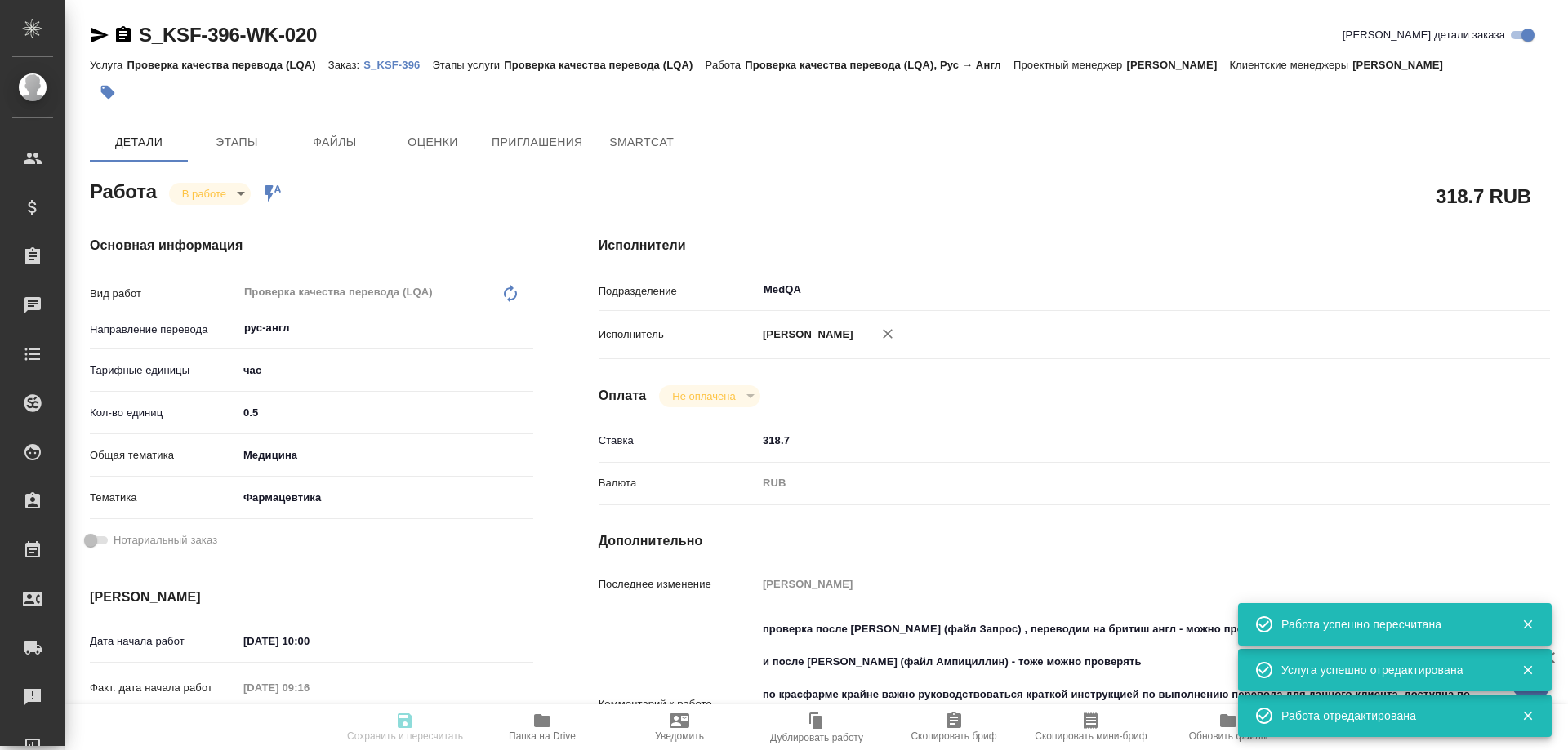
type input "6149832f2b7be24903fd7a82"
type input "19.09.2025 10:00"
type input "19.09.2025 09:16"
type input "19.09.2025 10:30"
type input "19.09.2025 12:00"
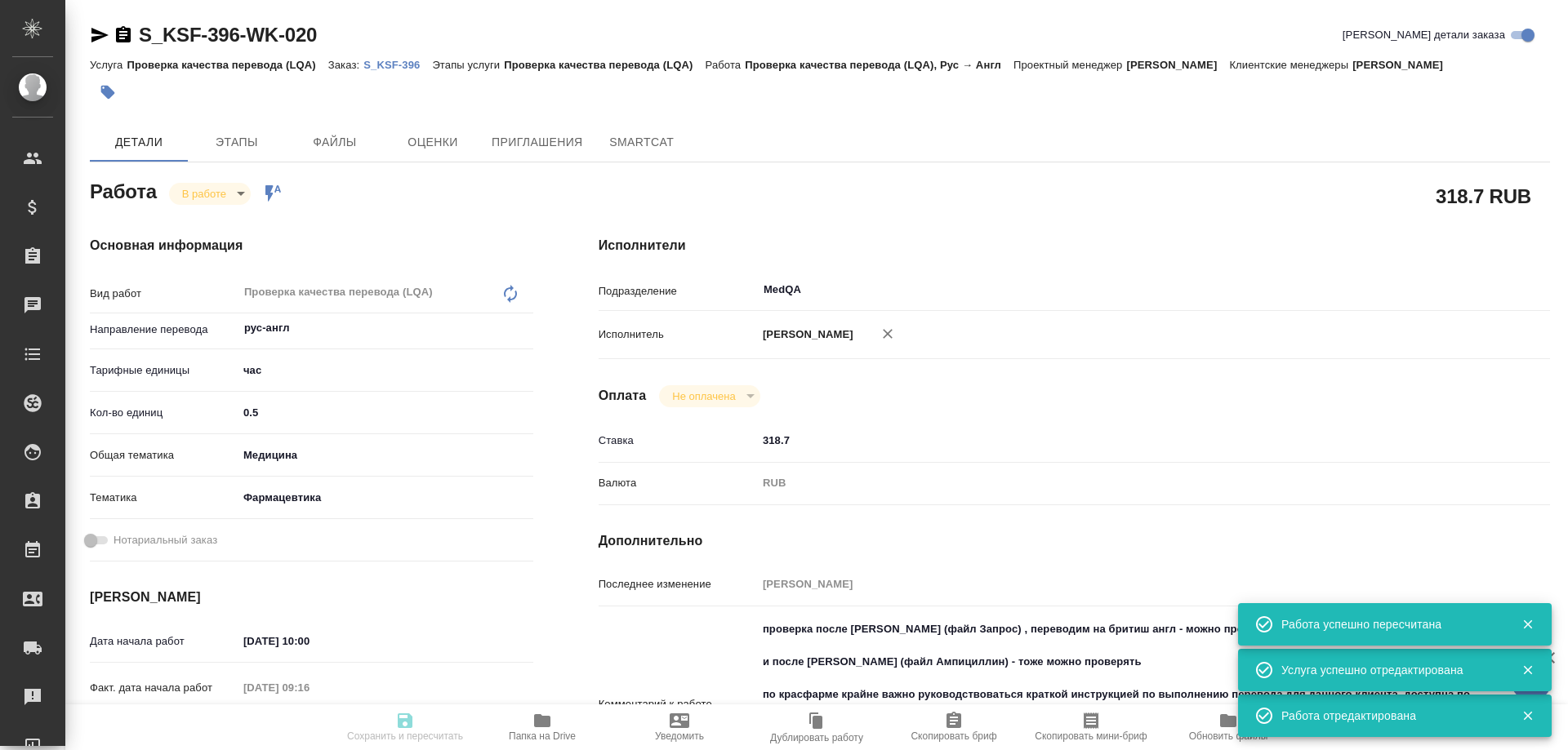
type input "MedQA"
type input "notPayed"
type input "318.7"
type input "RUB"
type input "[PERSON_NAME]"
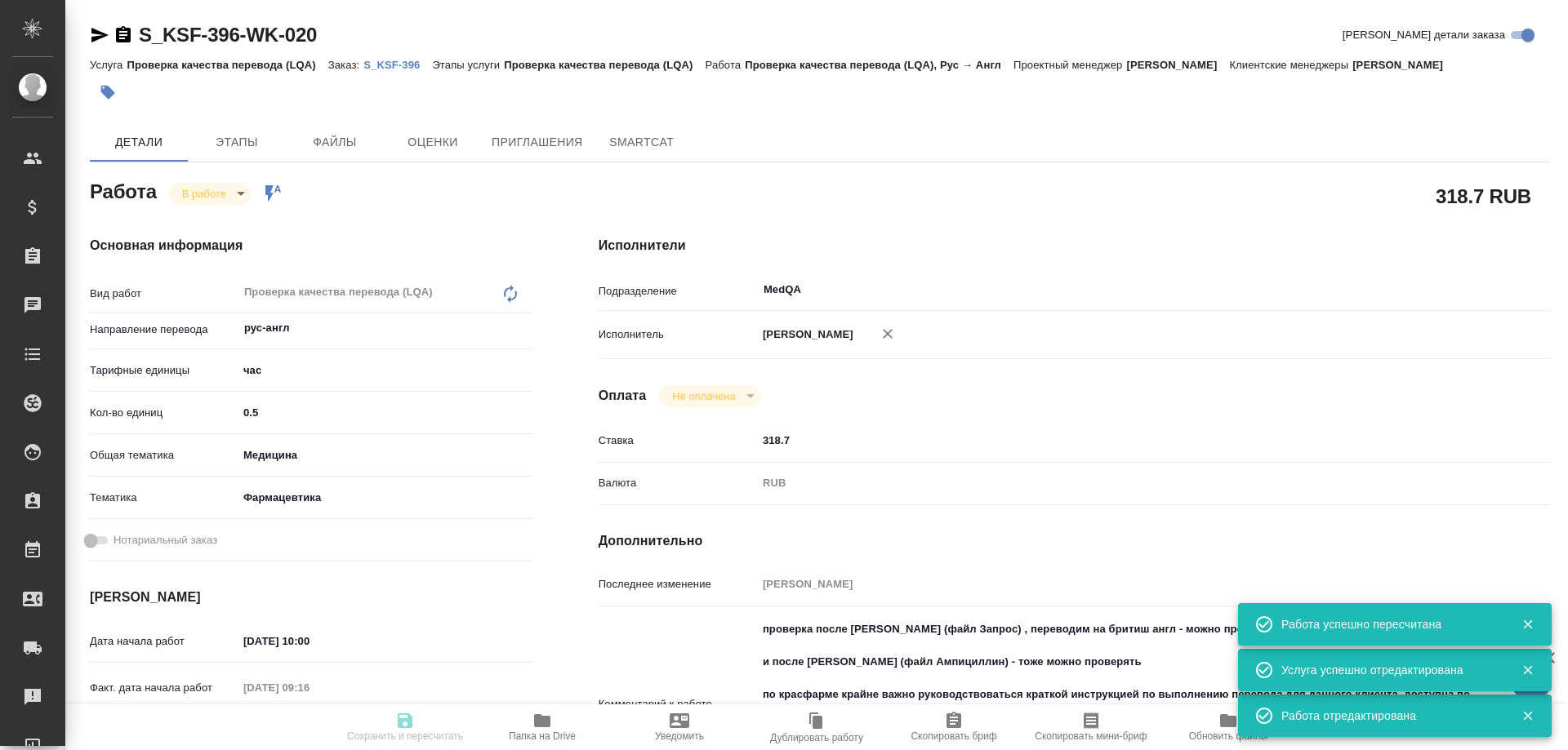
type input "S_KSF-396"
type input "Проверка качества перевода (LQA)"
type input "[PERSON_NAME]"
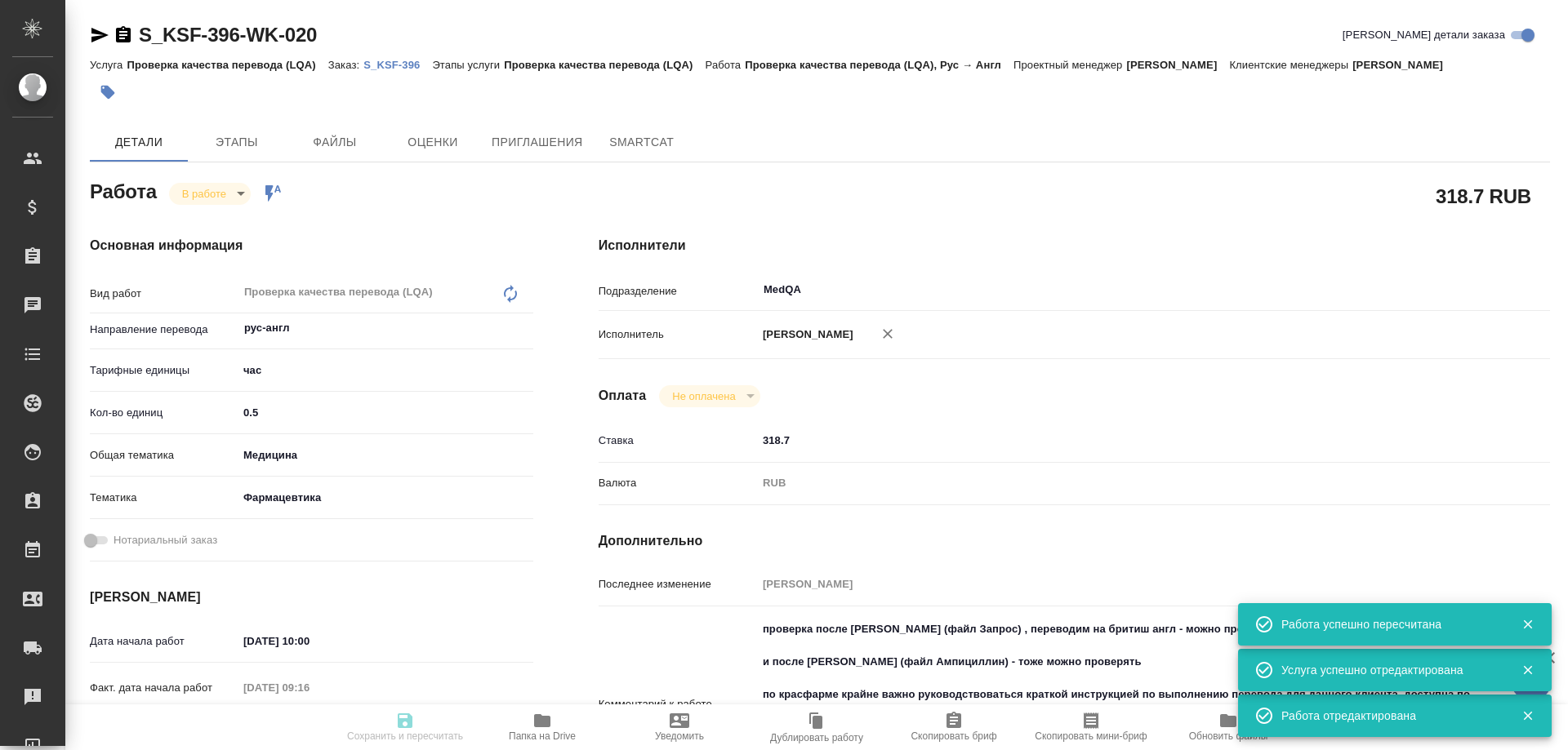
type input "/Clients/Красфарма/Orders/S_KSF-396"
click at [209, 196] on body "🙏 .cls-1 fill:#fff; AWATERA Solovyova Elena Клиенты Спецификации Заказы 0 Чаты …" at bounding box center [784, 375] width 1568 height 750
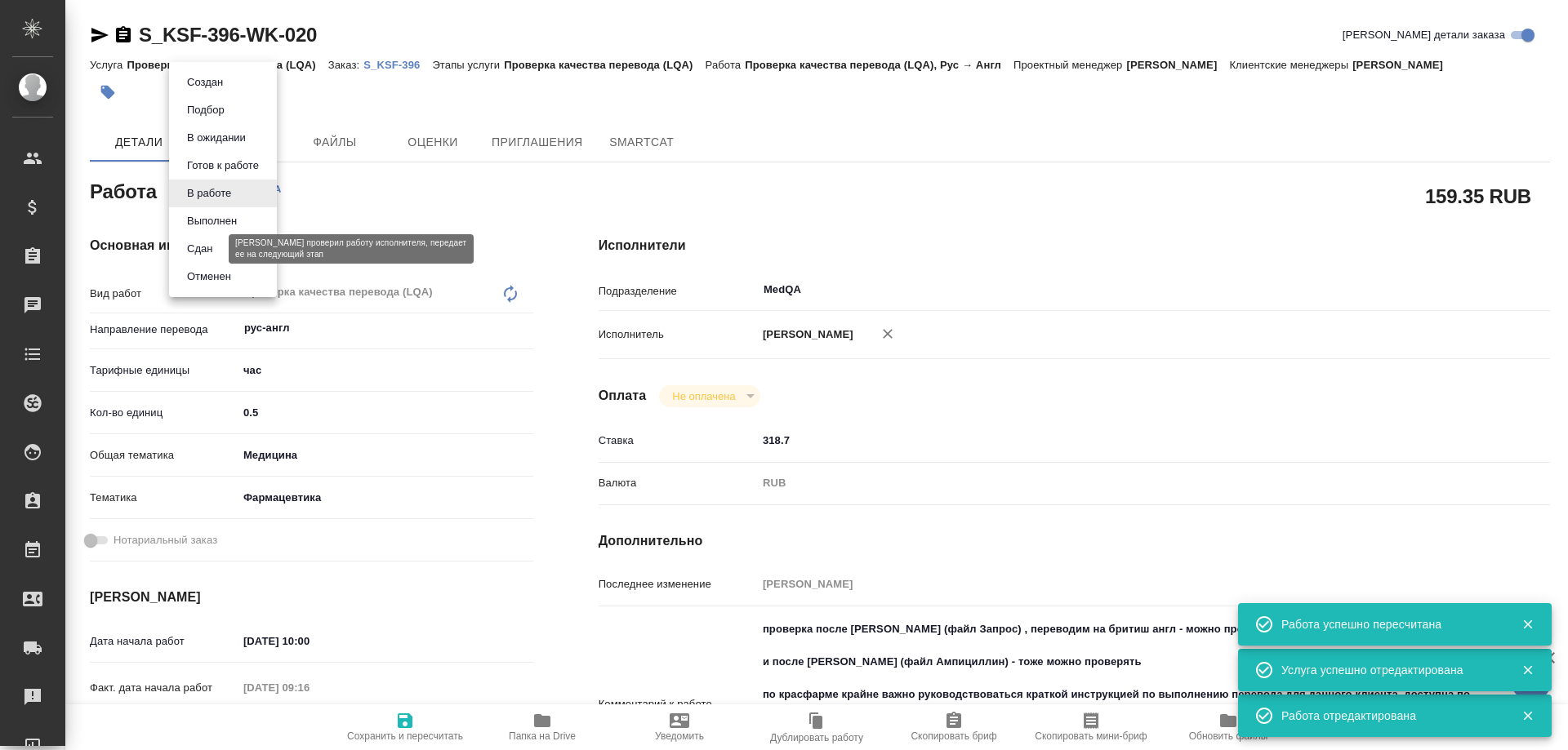
click at [205, 243] on button "Сдан" at bounding box center [199, 249] width 35 height 18
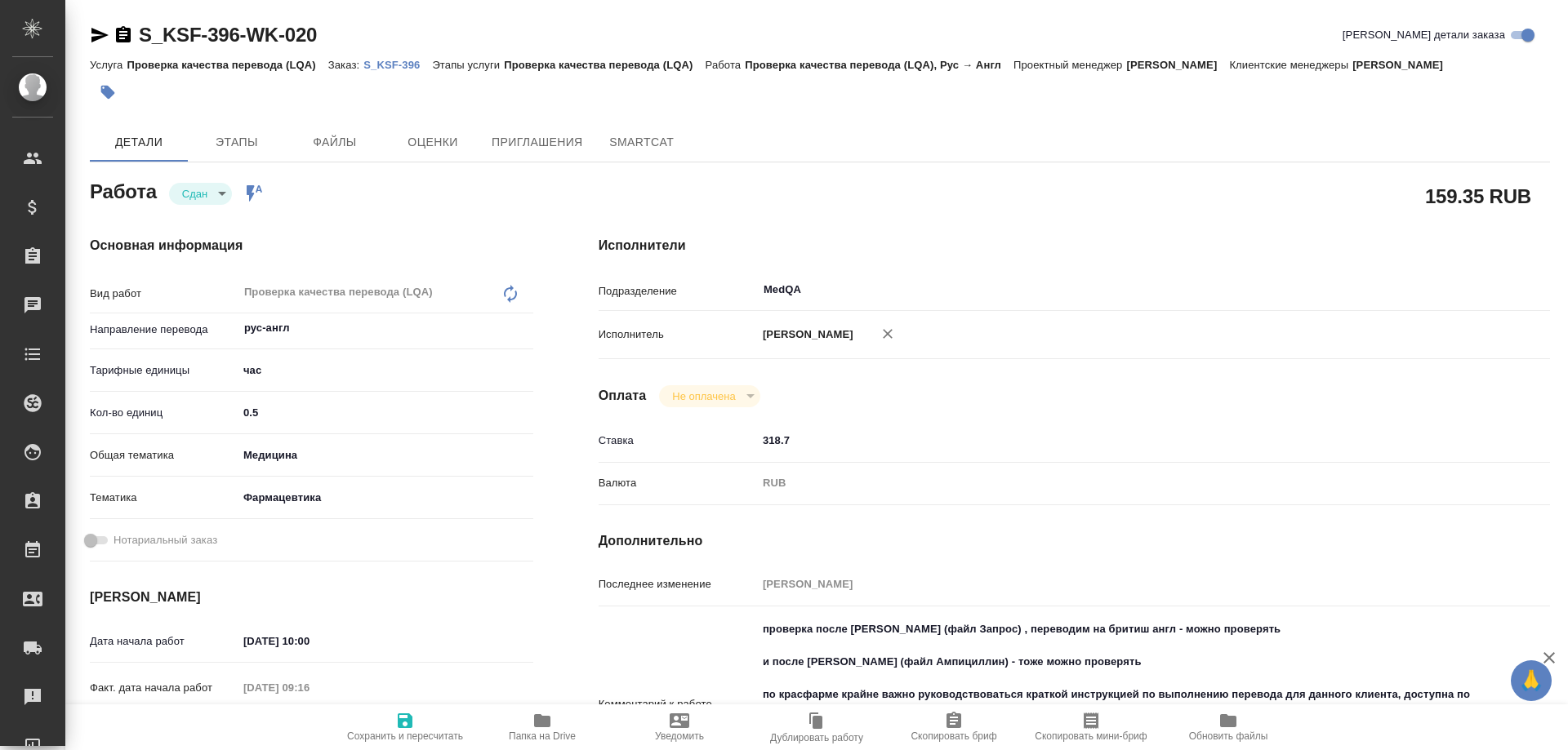
type textarea "x"
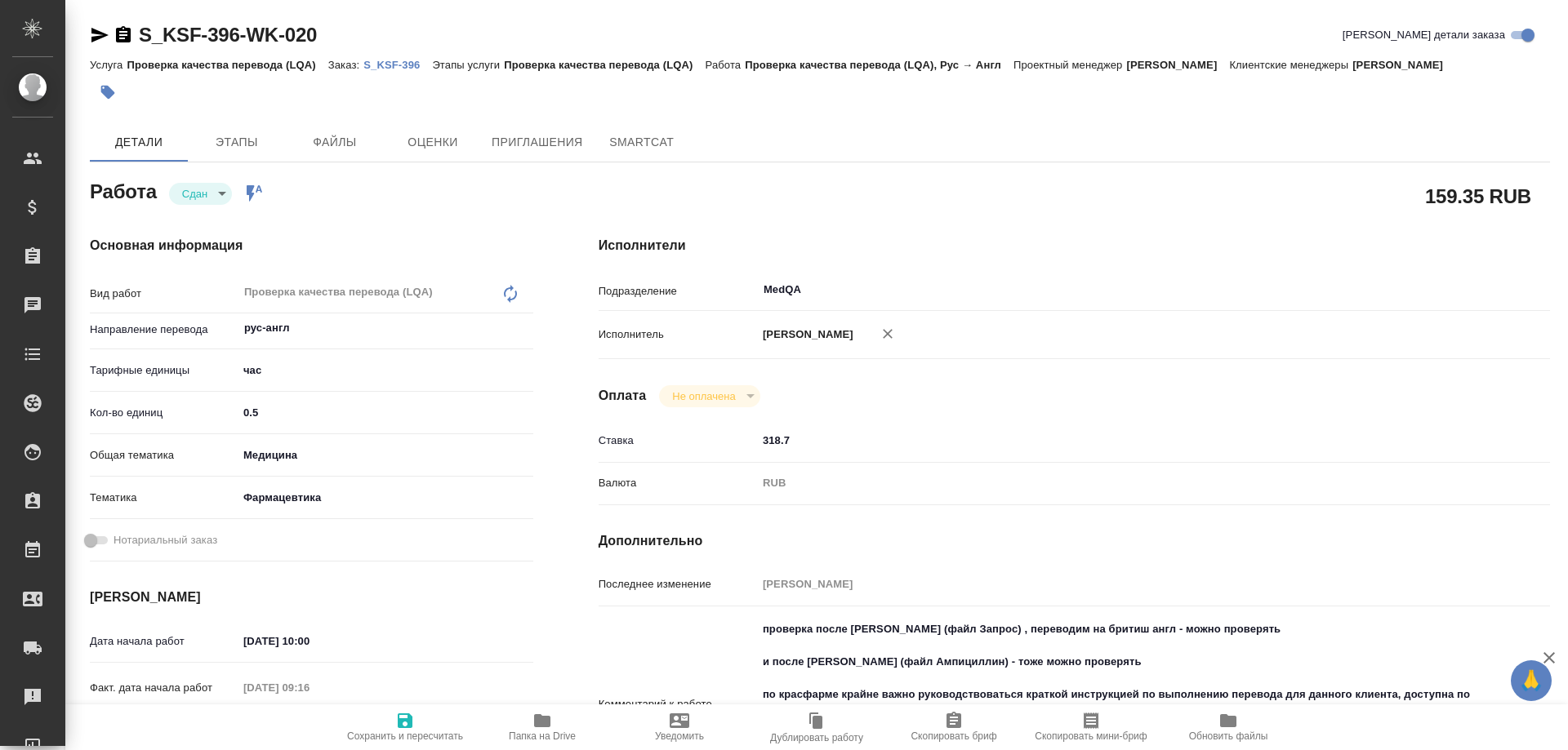
type textarea "x"
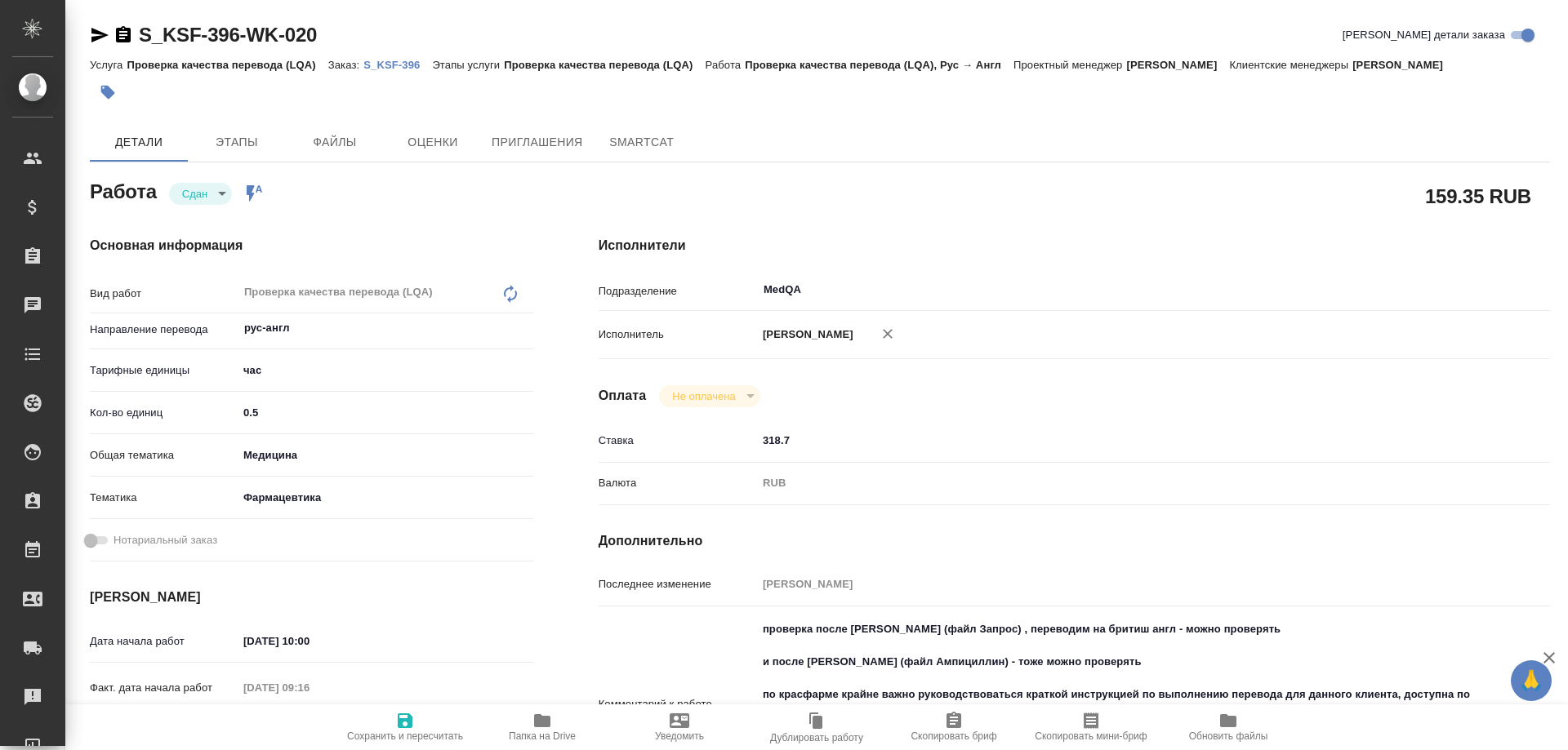
type textarea "x"
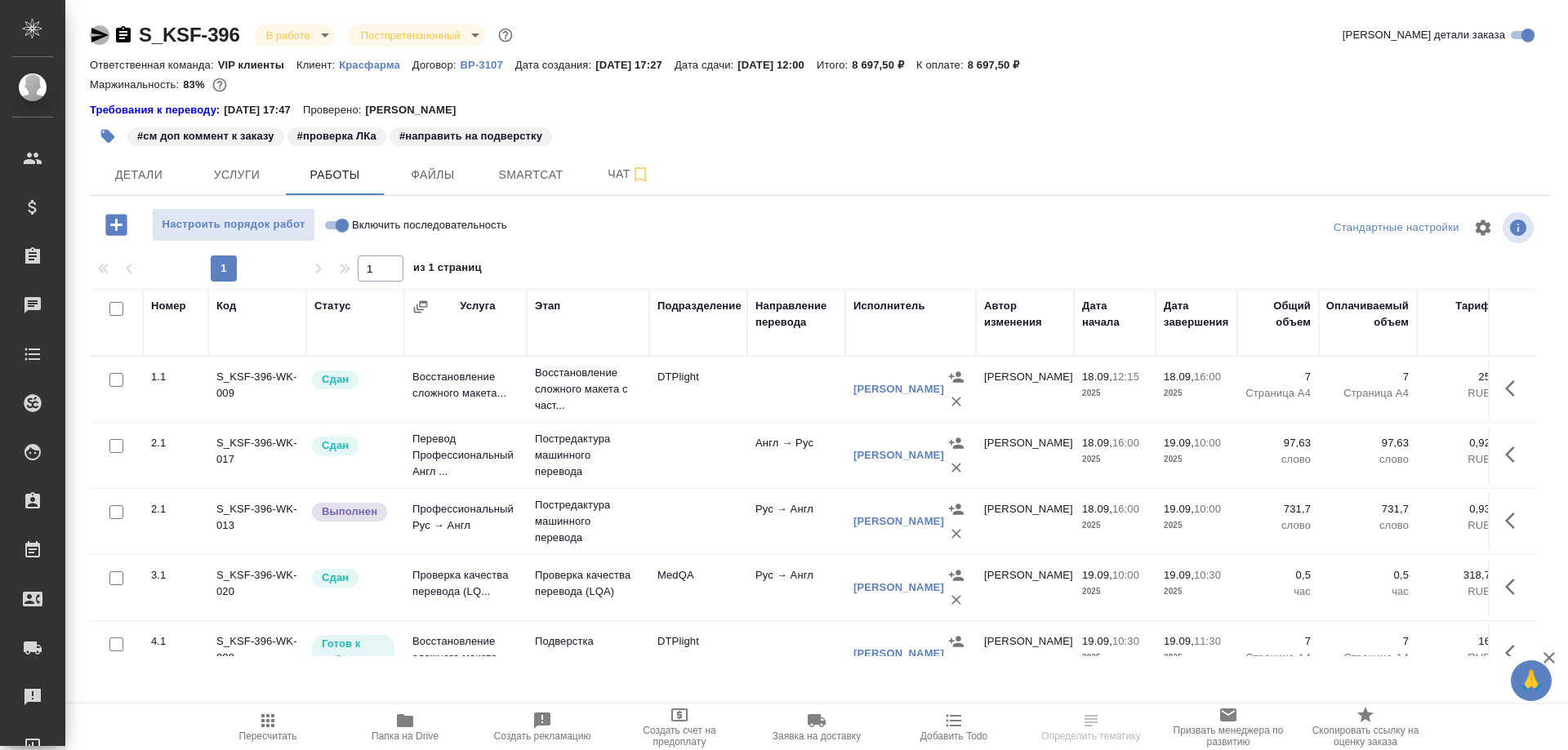
click at [96, 32] on icon "button" at bounding box center [99, 35] width 17 height 14
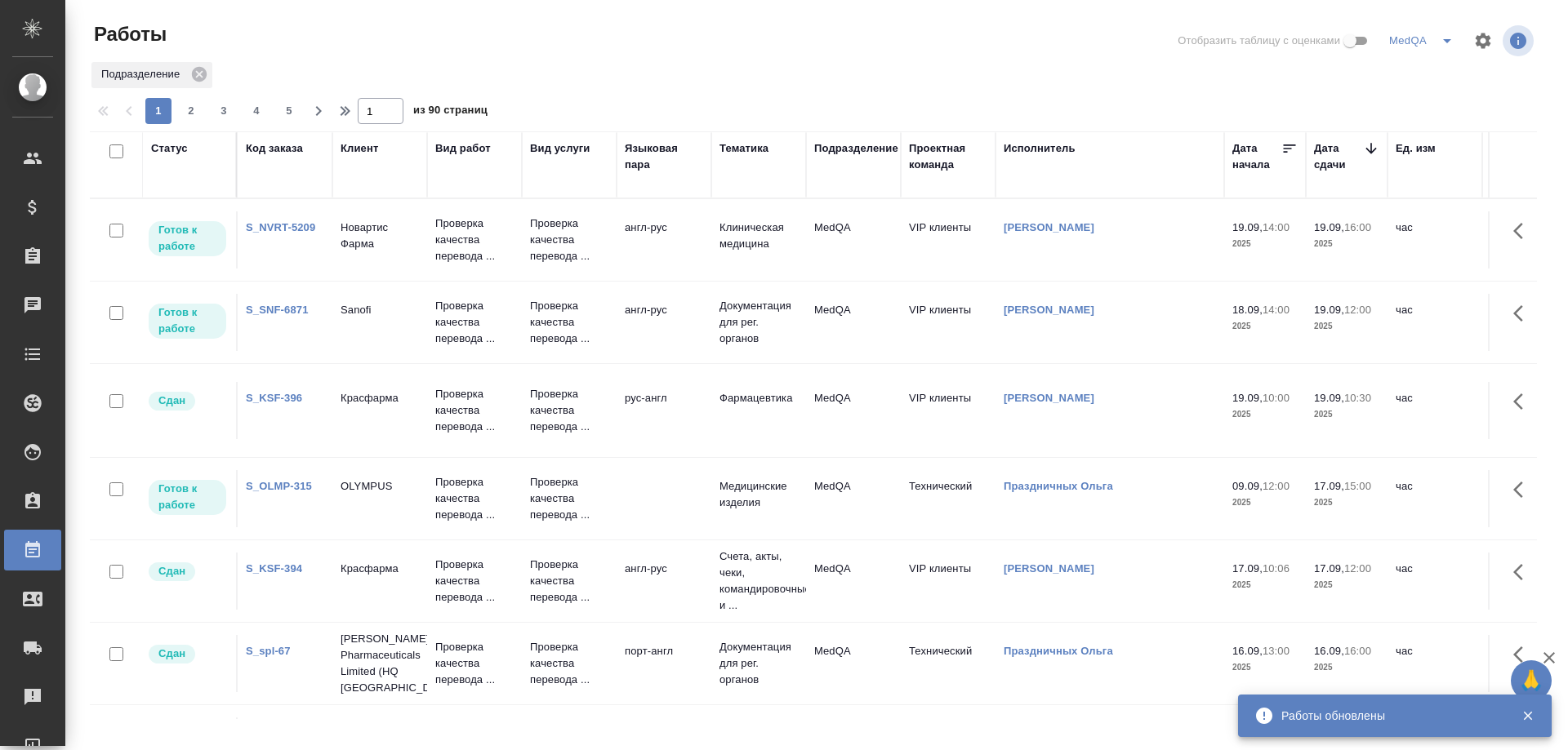
click at [269, 225] on link "S_NVRT-5209" at bounding box center [281, 228] width 70 height 12
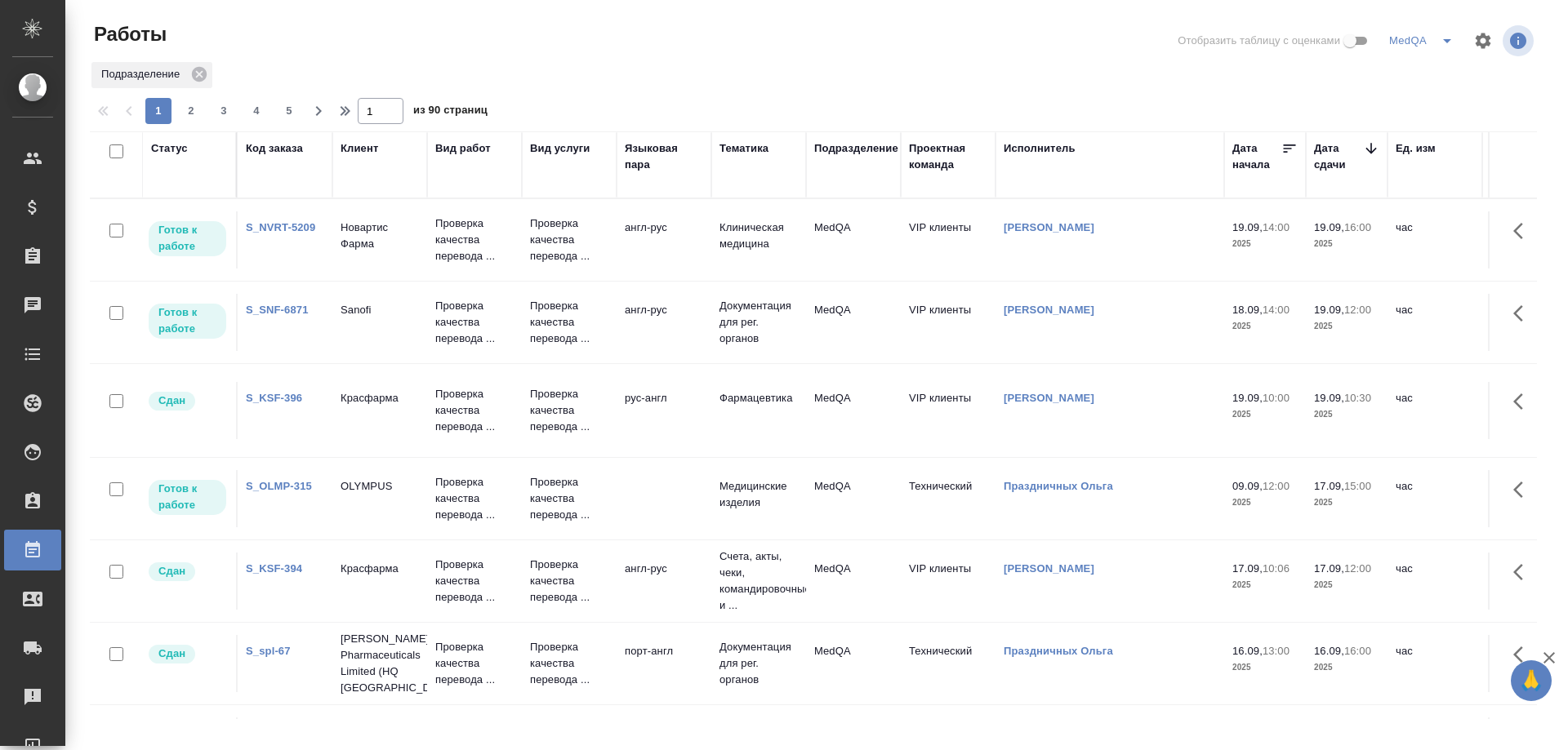
click at [1053, 149] on div "Исполнитель" at bounding box center [1040, 148] width 71 height 16
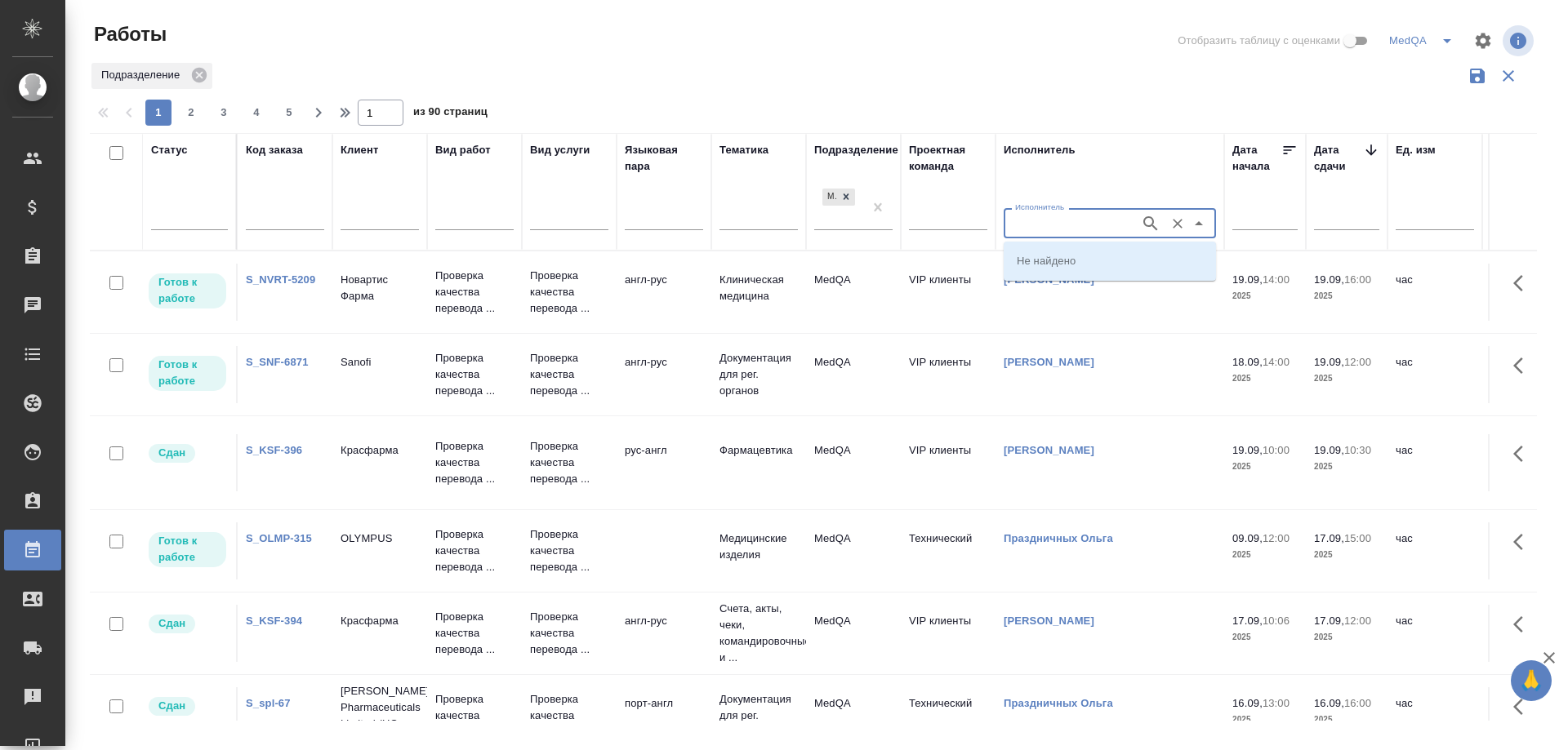
click at [1054, 218] on input "Исполнитель" at bounding box center [1070, 223] width 123 height 20
type input "Соловьева"
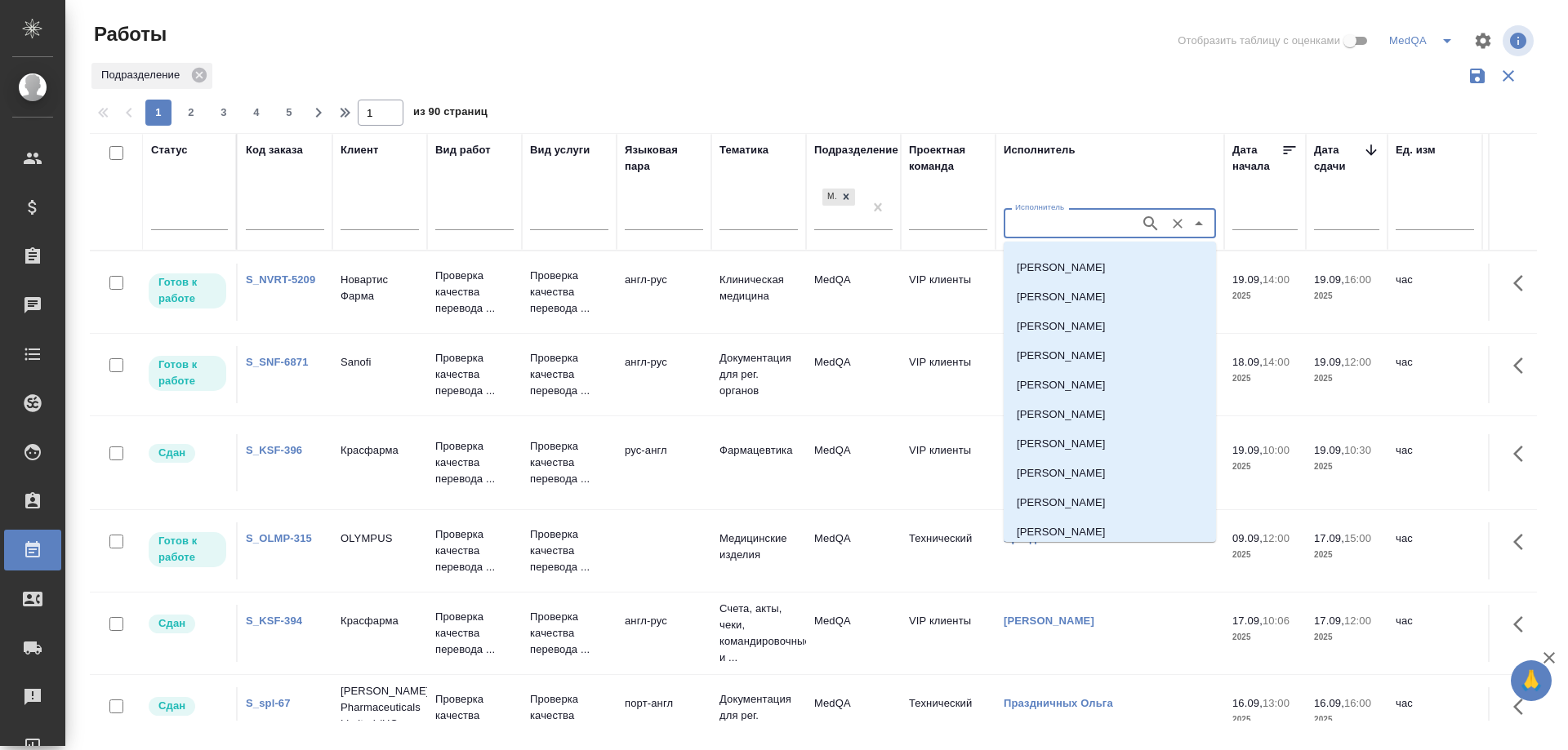
scroll to position [163, 0]
click at [1038, 471] on p "[PERSON_NAME]" at bounding box center [1061, 479] width 89 height 16
type input "[PERSON_NAME]"
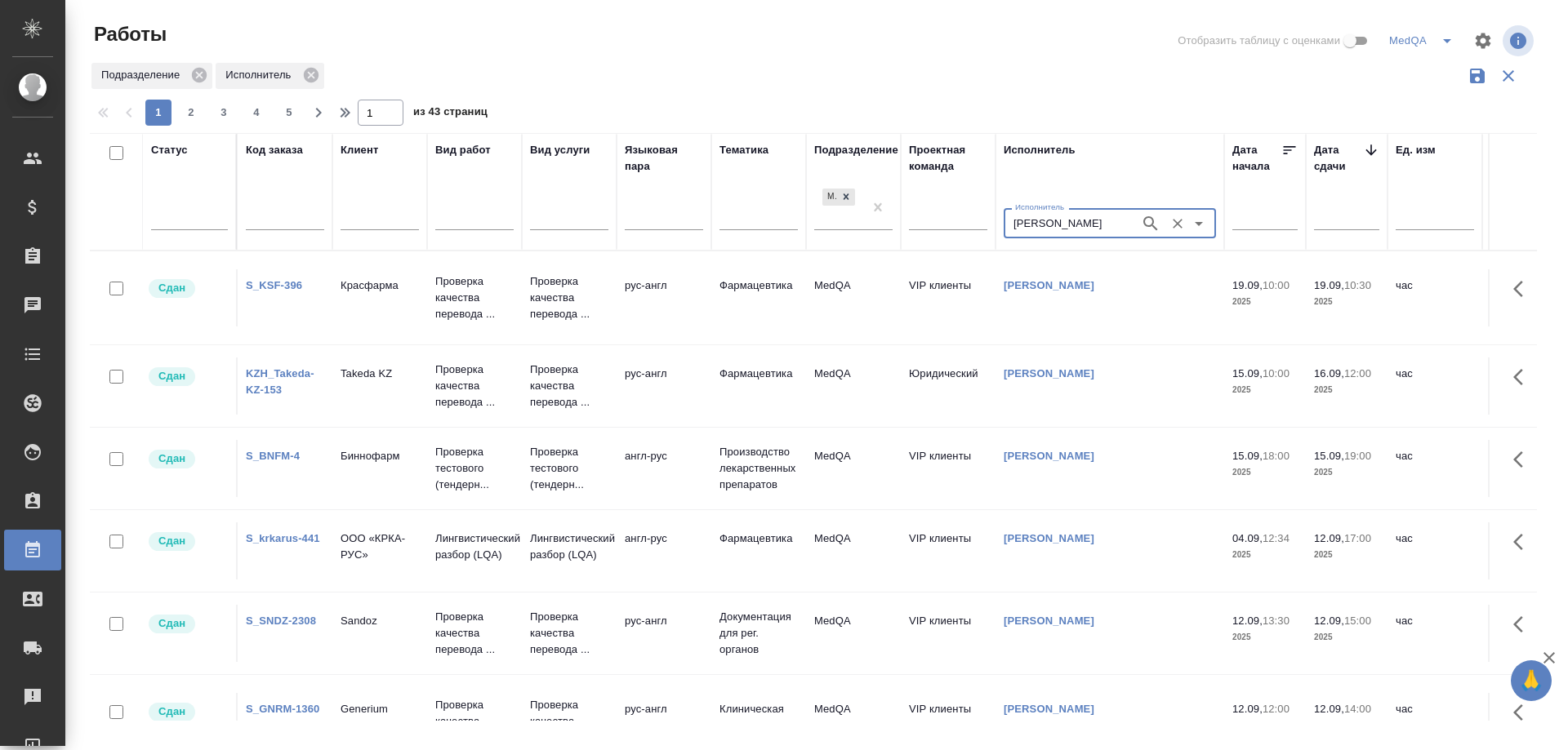
click at [273, 224] on input "text" at bounding box center [285, 219] width 79 height 21
type input "Ы"
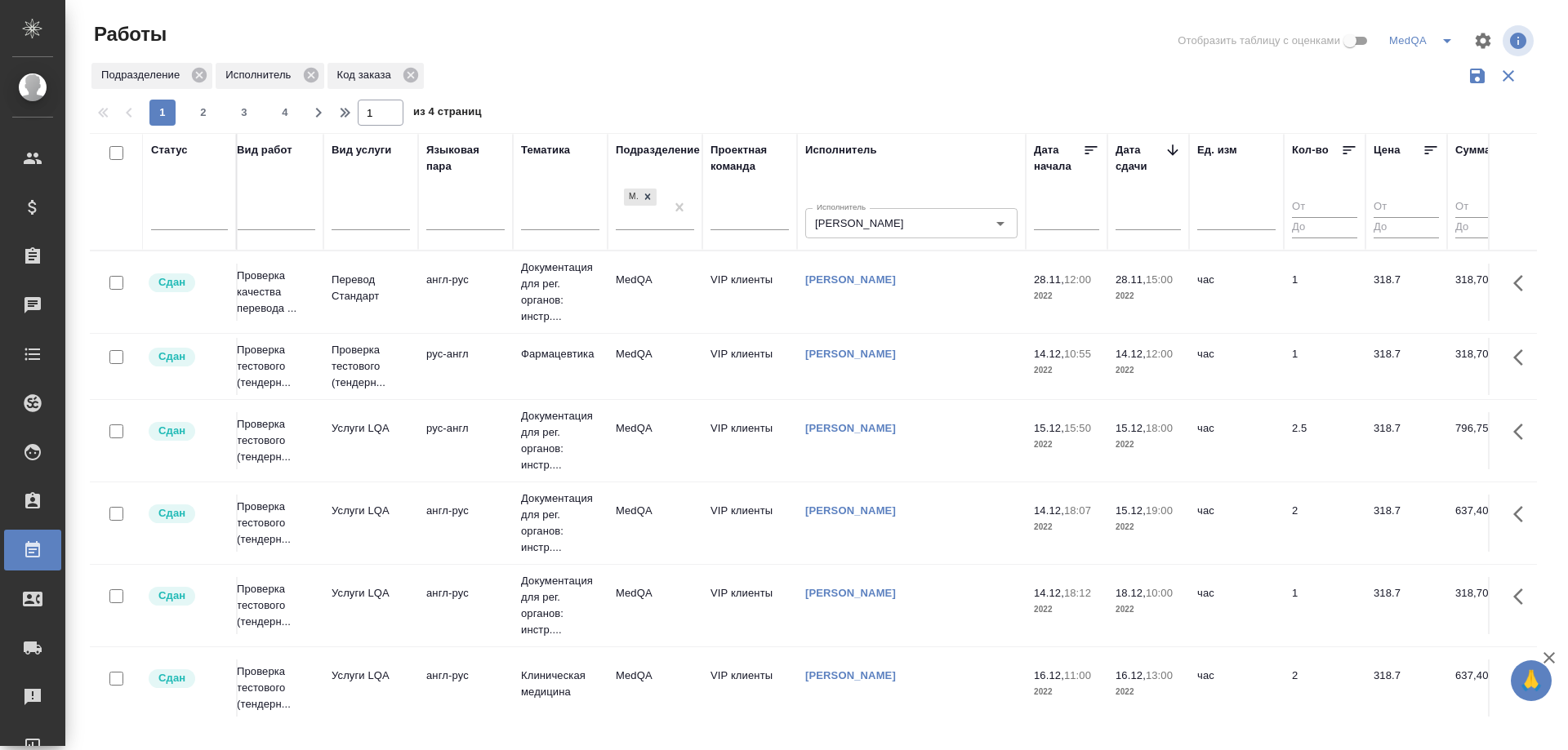
scroll to position [0, 200]
type input "S_NVRT"
click at [1170, 147] on icon at bounding box center [1171, 150] width 16 height 16
click at [1170, 147] on icon at bounding box center [1172, 150] width 13 height 8
click at [1170, 147] on icon at bounding box center [1171, 150] width 11 height 11
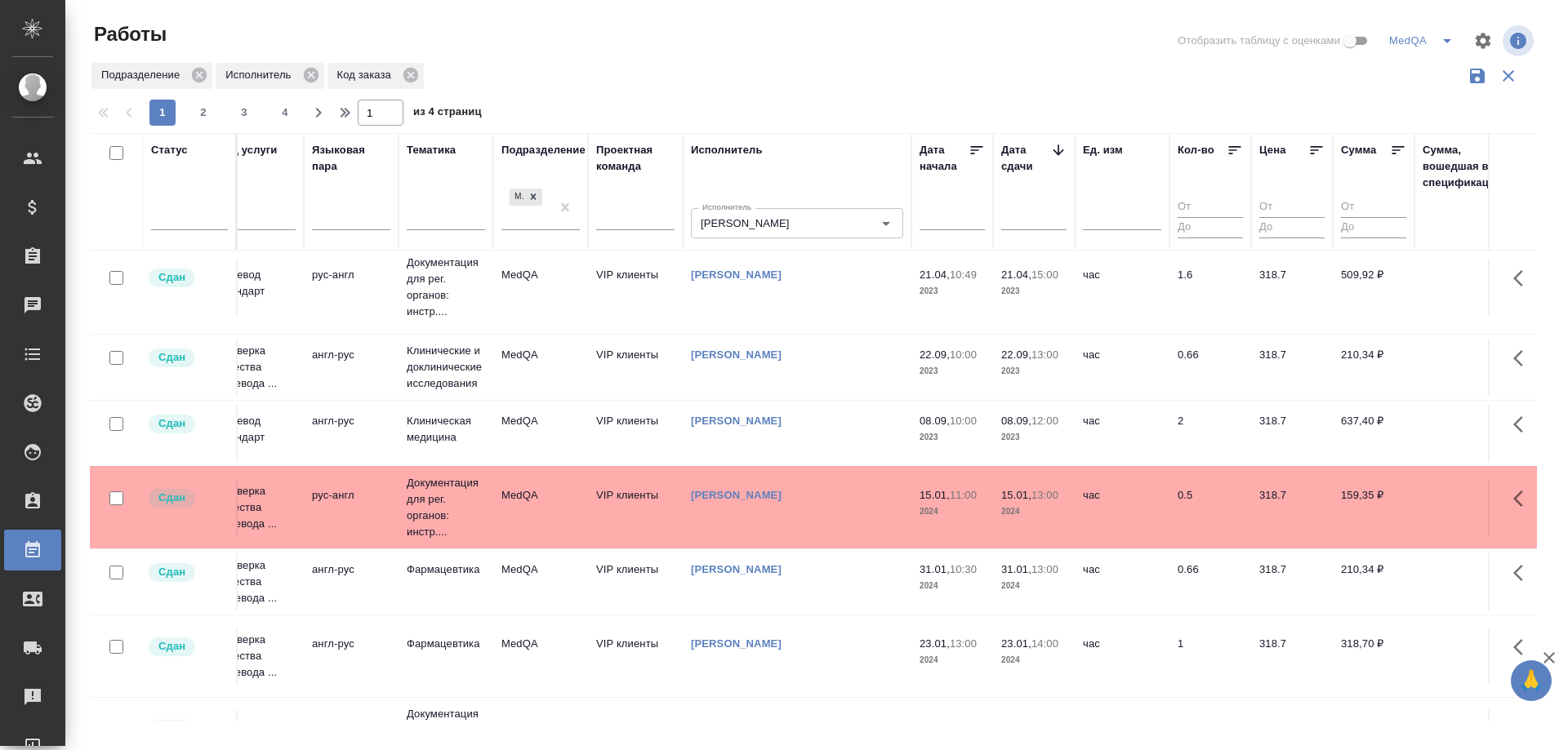
scroll to position [571, 0]
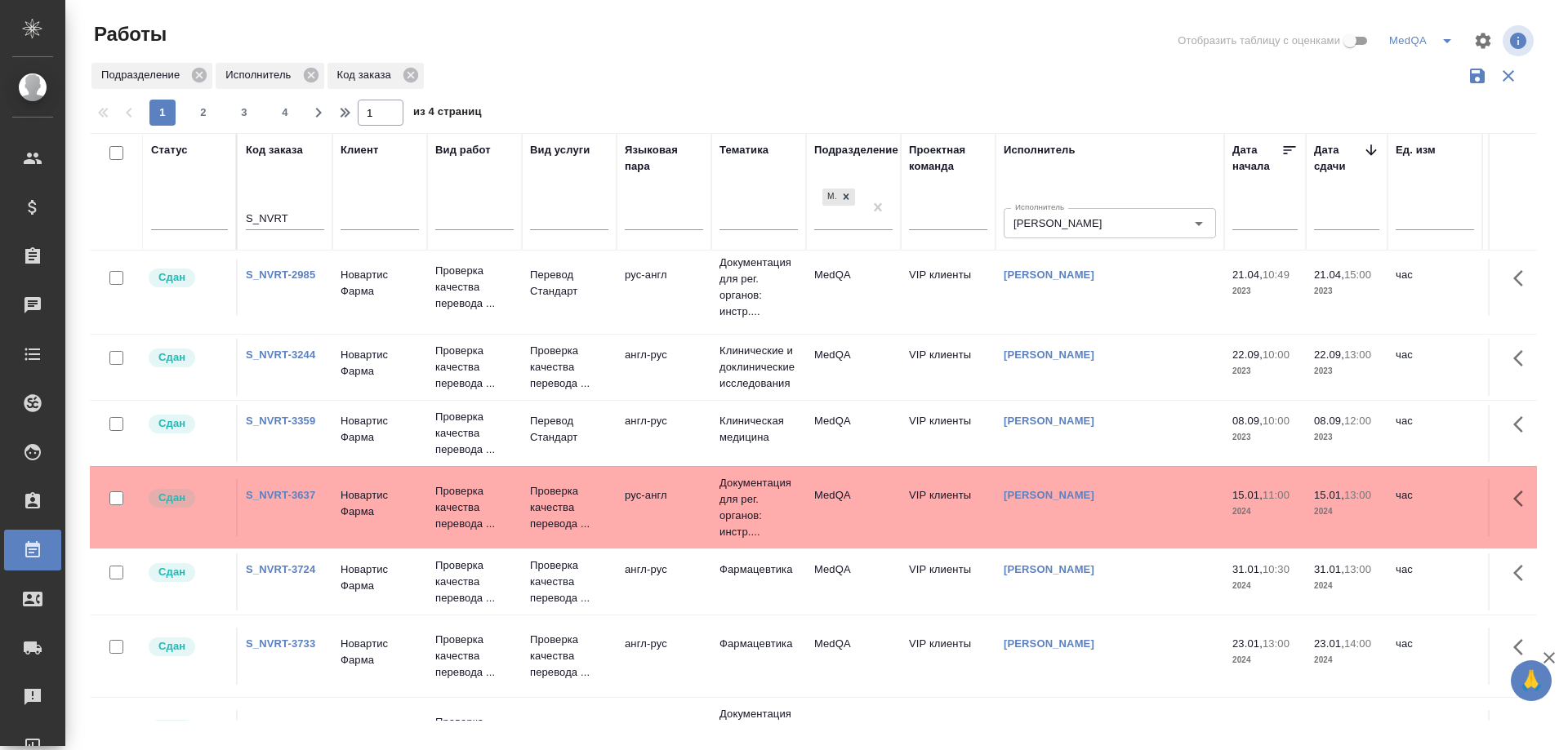
click at [295, 427] on link "S_NVRT-3359" at bounding box center [281, 421] width 70 height 12
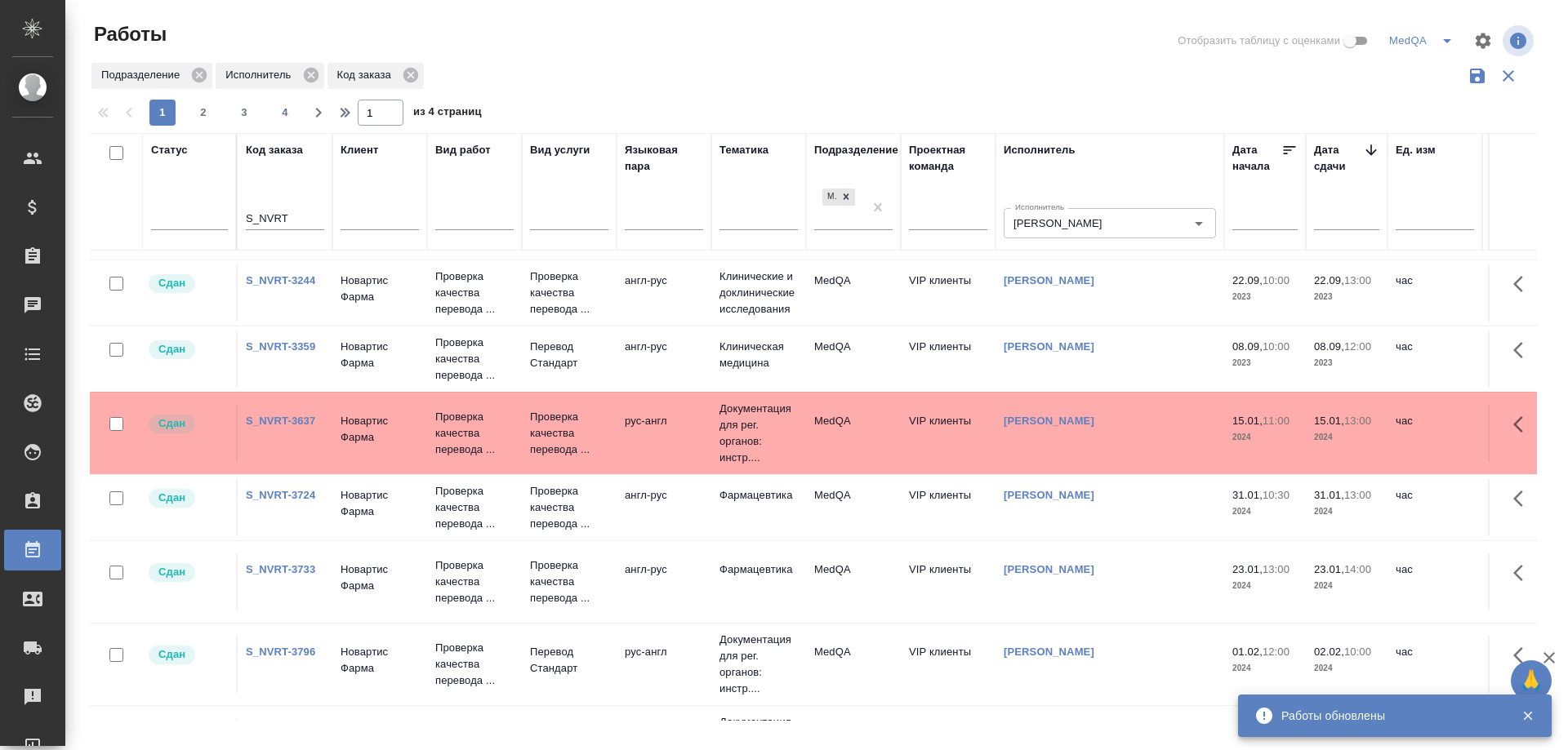
scroll to position [816, 0]
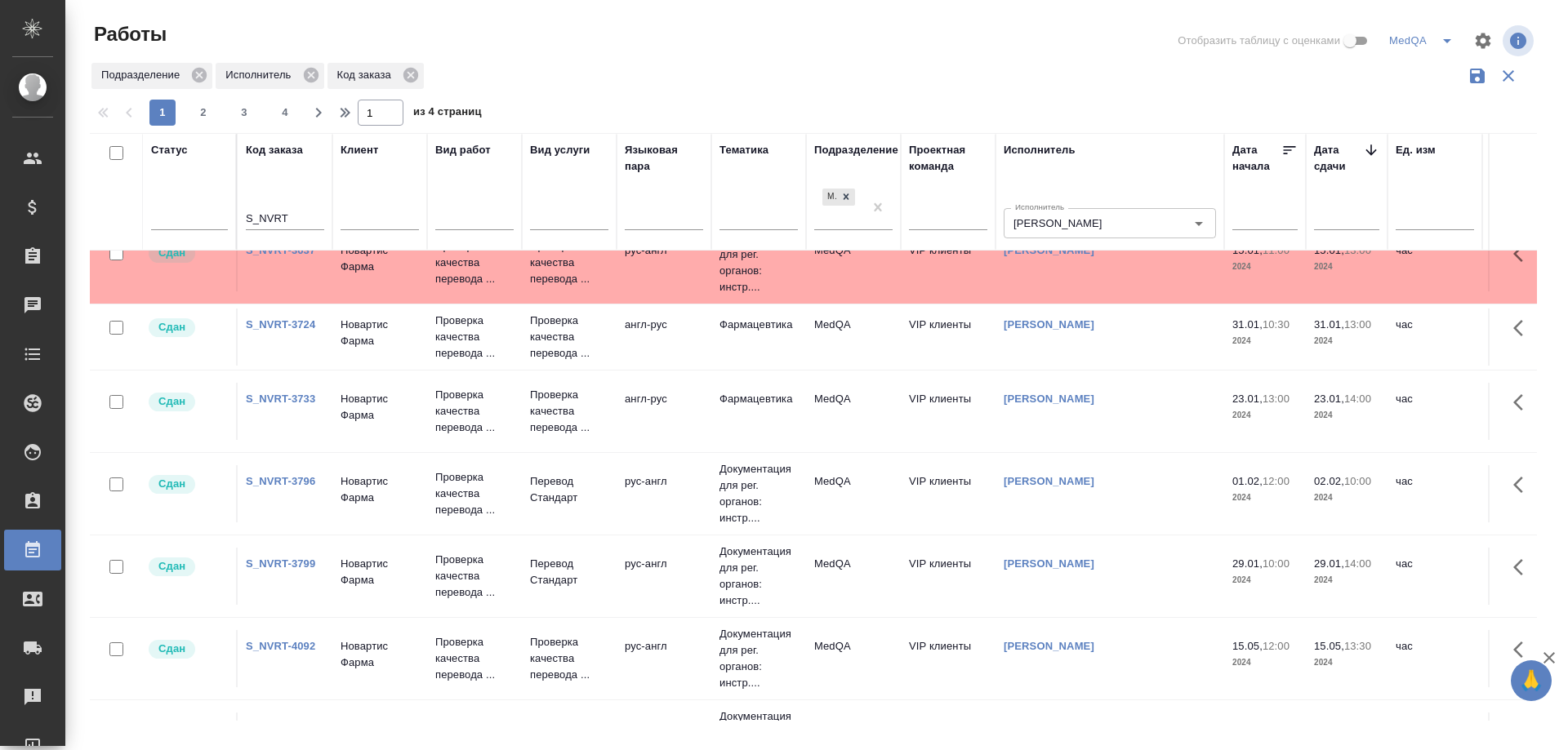
click at [262, 330] on link "S_NVRT-3724" at bounding box center [281, 325] width 70 height 12
click at [265, 330] on link "S_NVRT-3724" at bounding box center [281, 325] width 70 height 12
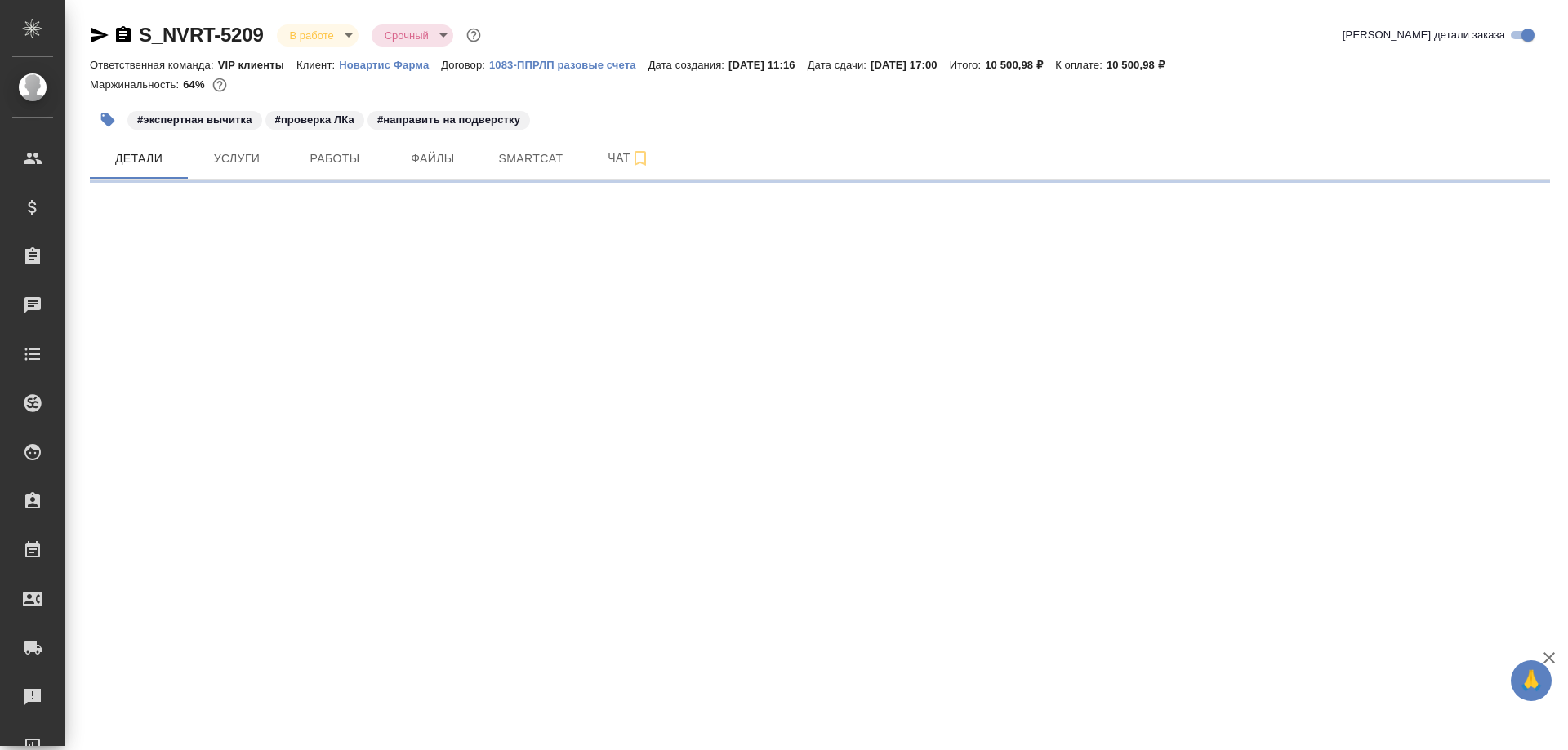
select select "RU"
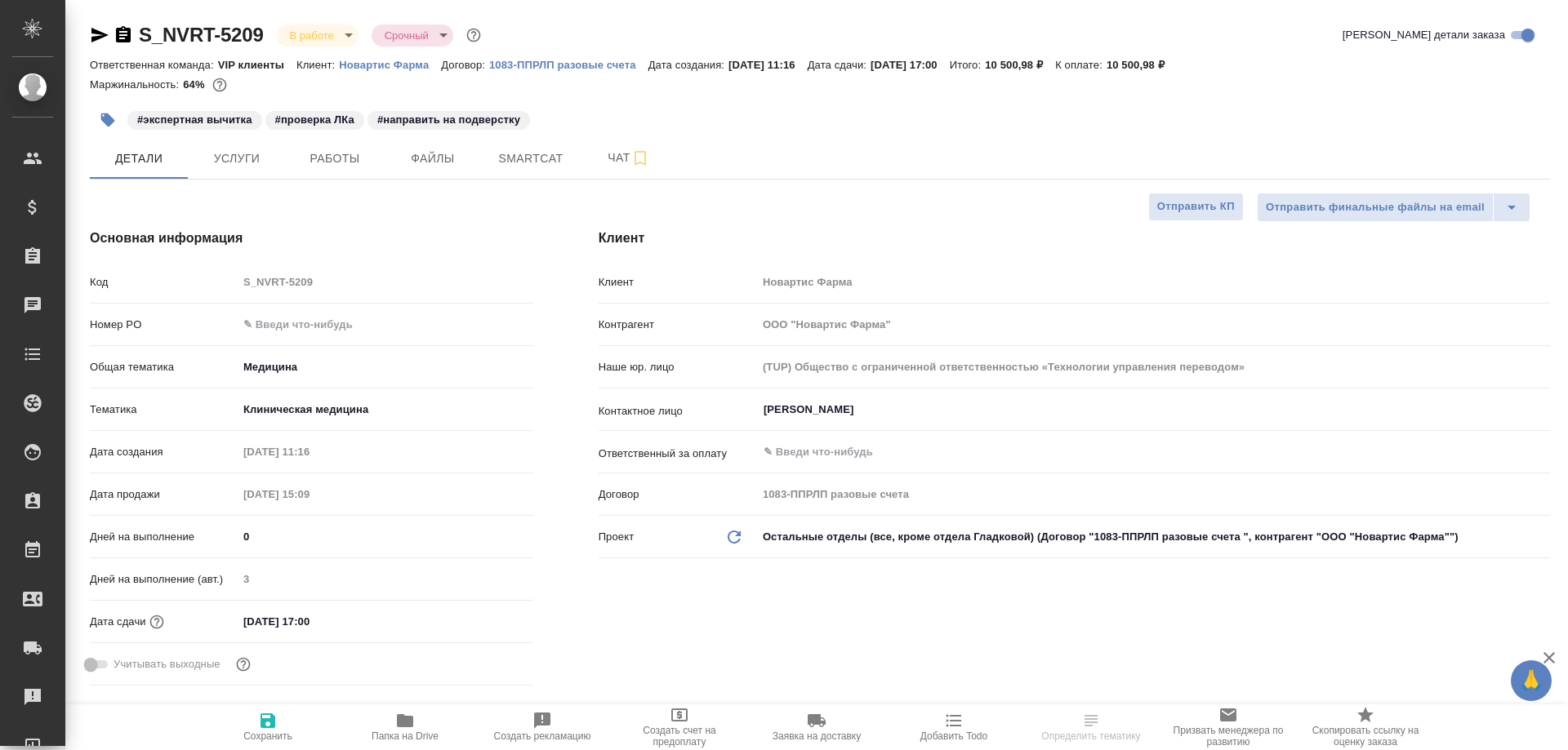
type textarea "x"
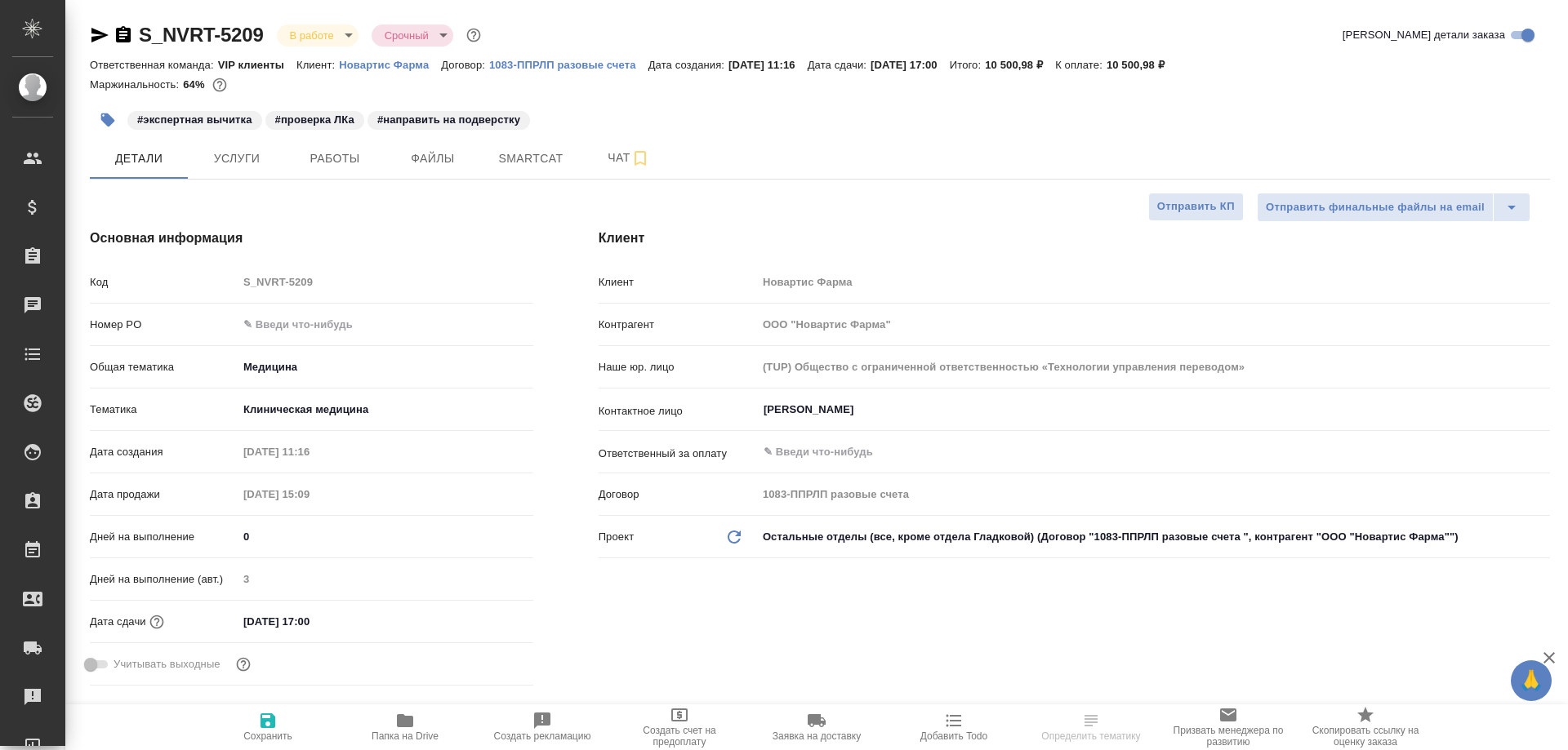
type textarea "x"
click at [533, 162] on span "Smartcat" at bounding box center [531, 158] width 79 height 21
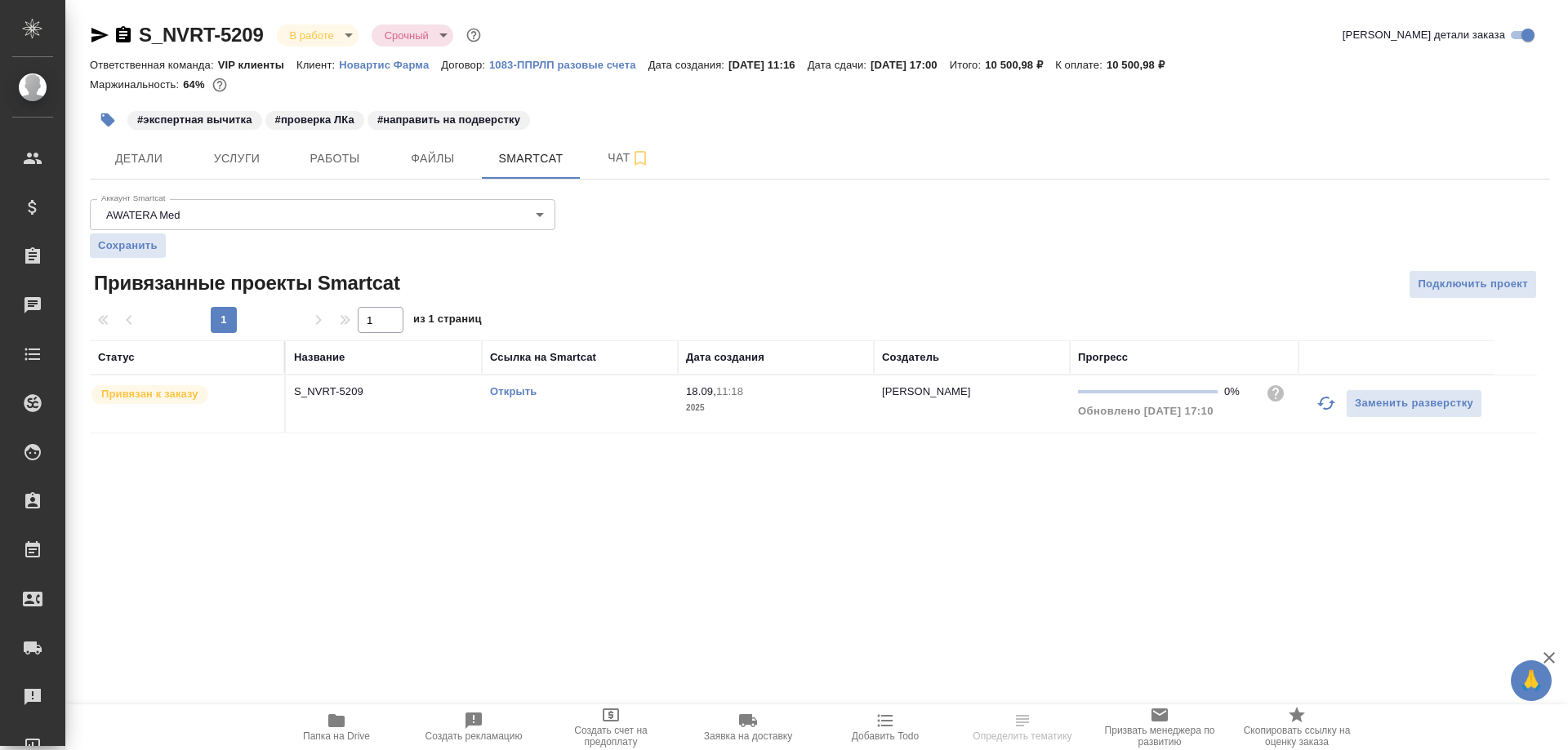
click at [507, 389] on link "Открыть" at bounding box center [514, 392] width 46 height 12
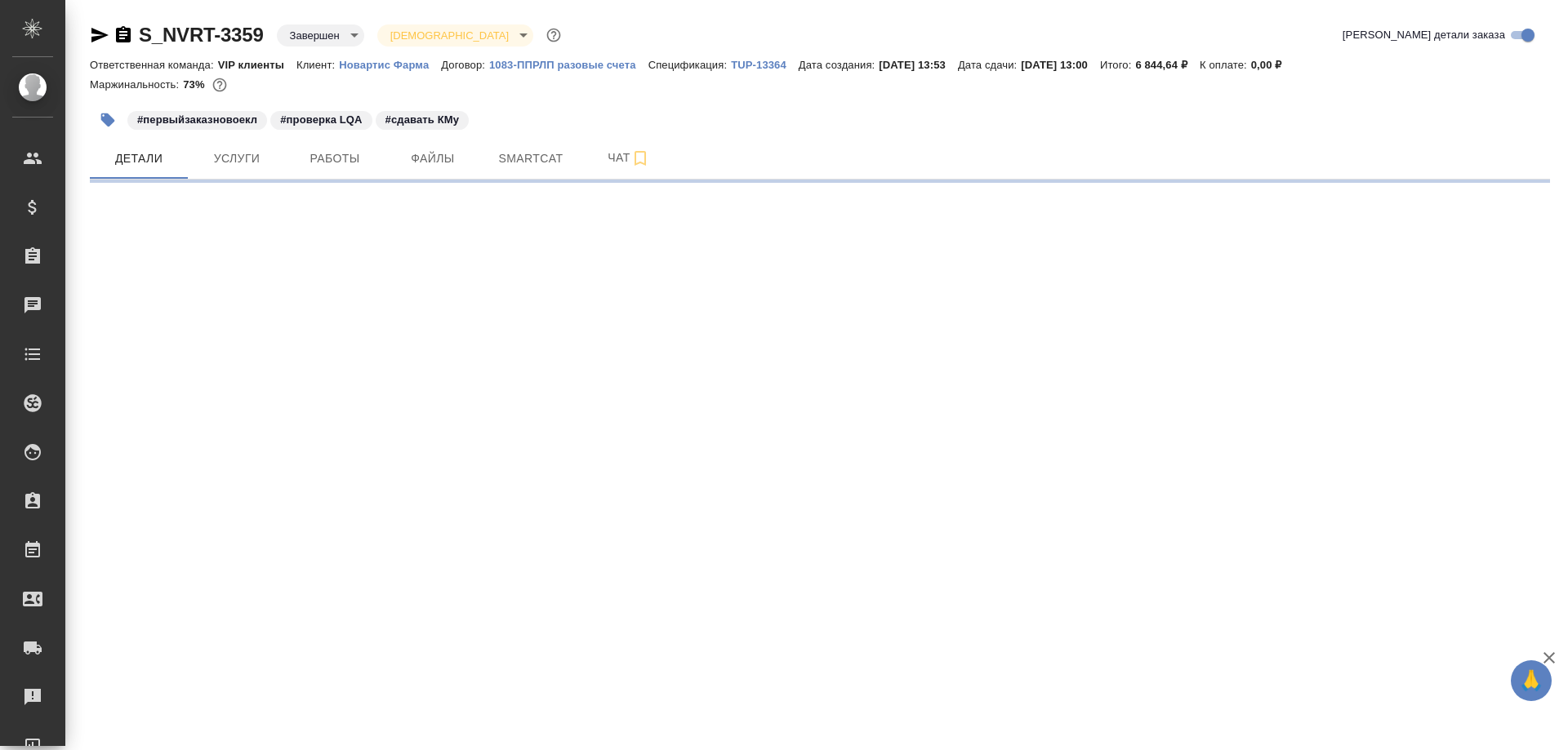
select select "RU"
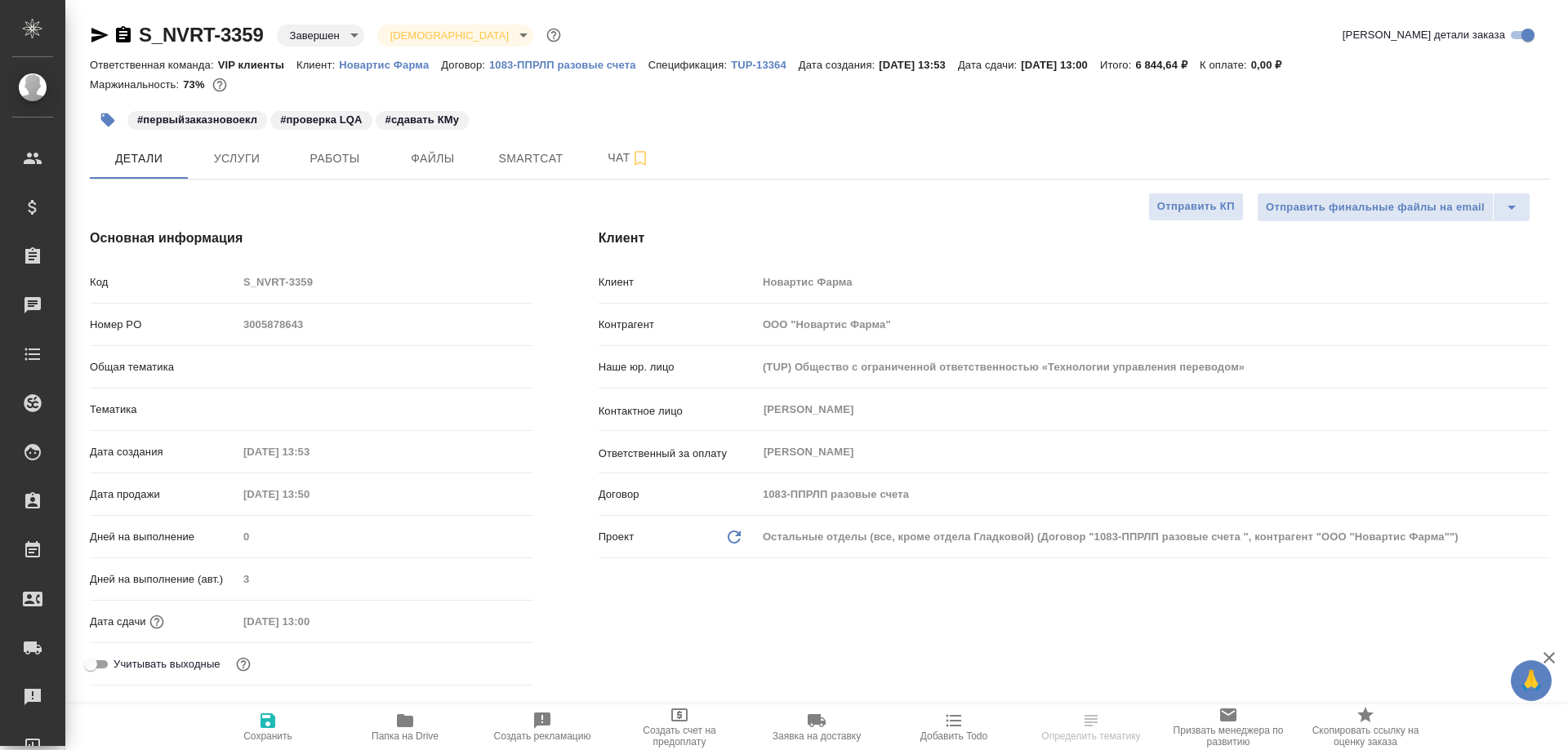
type textarea "x"
type input "VIP клиенты"
type textarea "x"
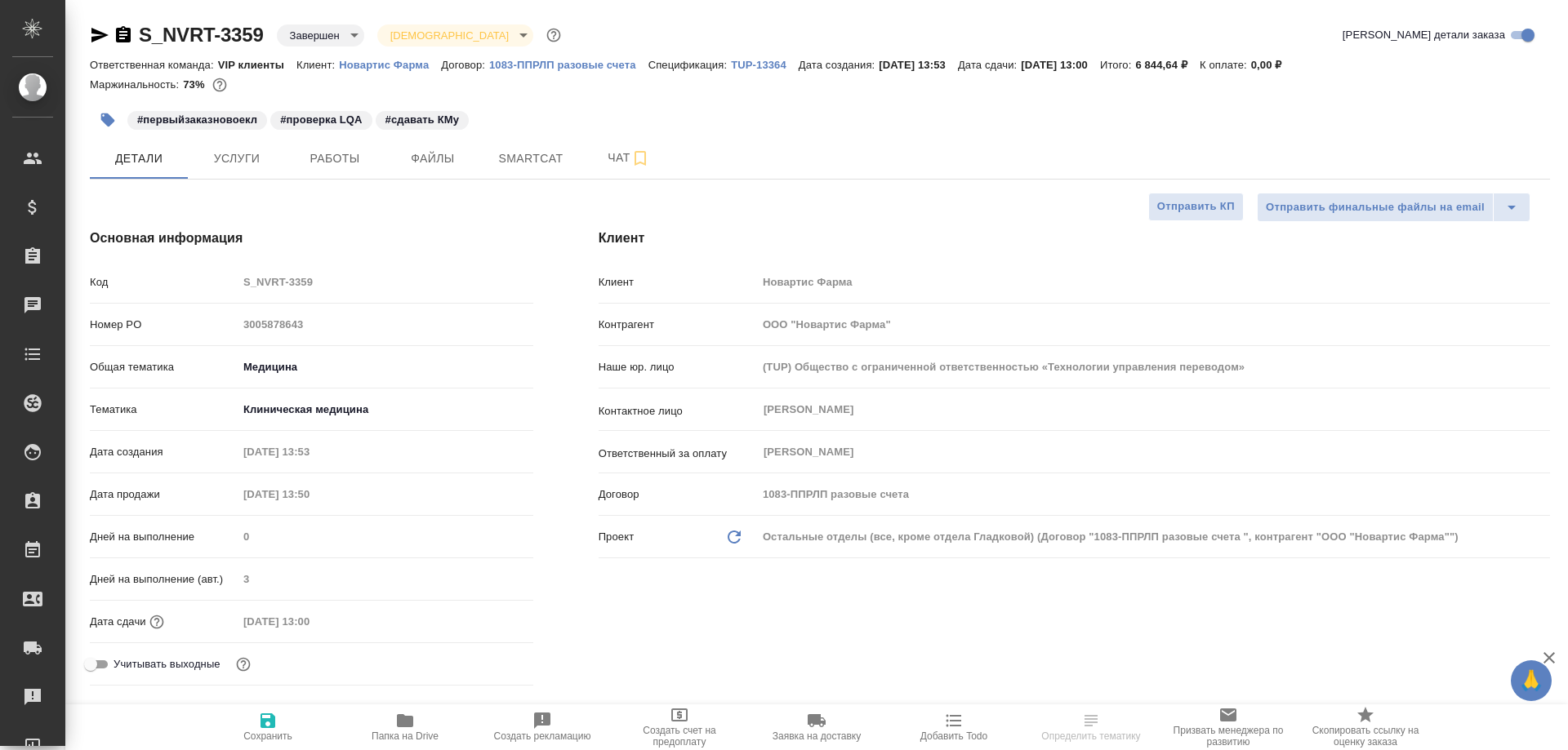
type textarea "x"
type input "[PERSON_NAME]"
click at [329, 165] on span "Работы" at bounding box center [335, 158] width 79 height 21
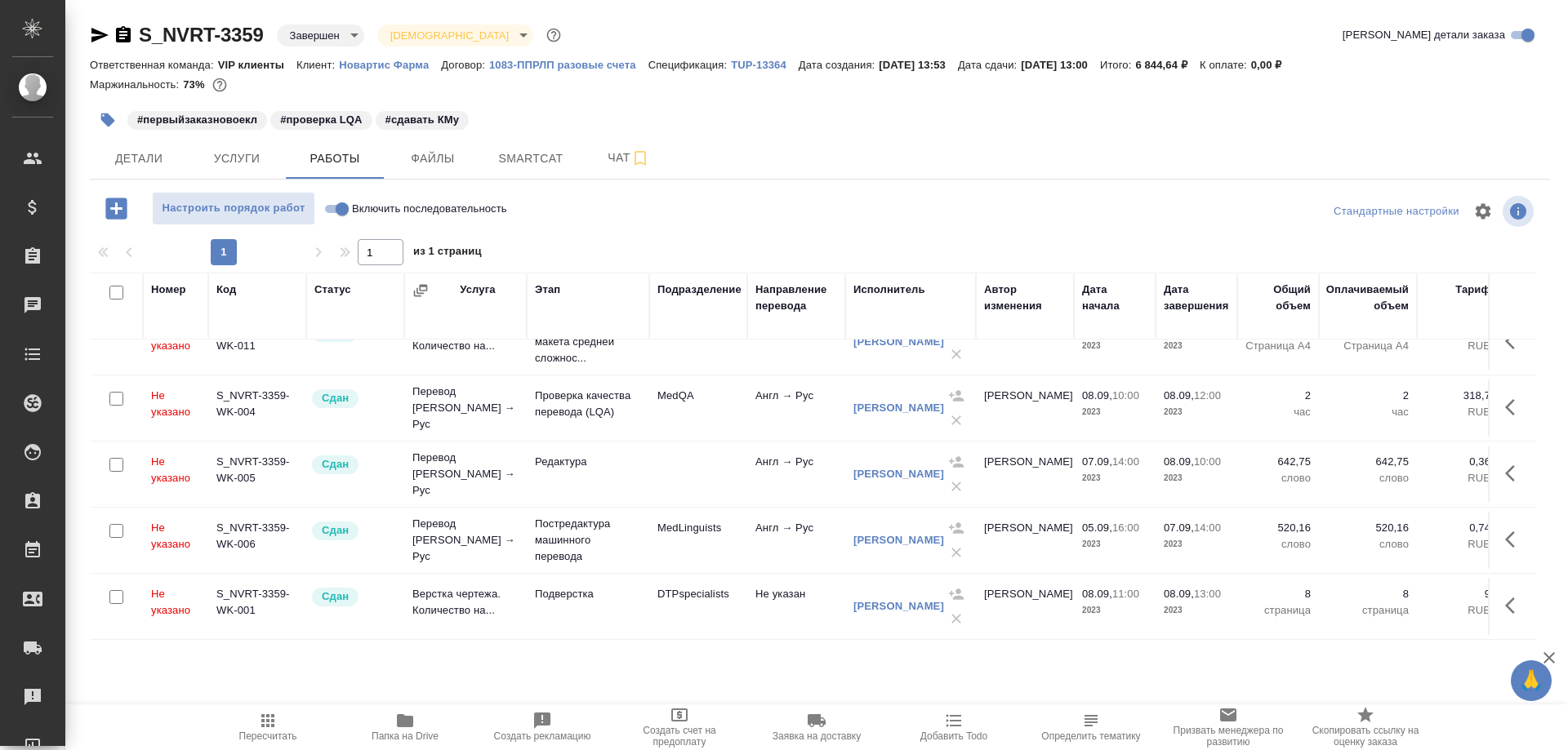
scroll to position [110, 0]
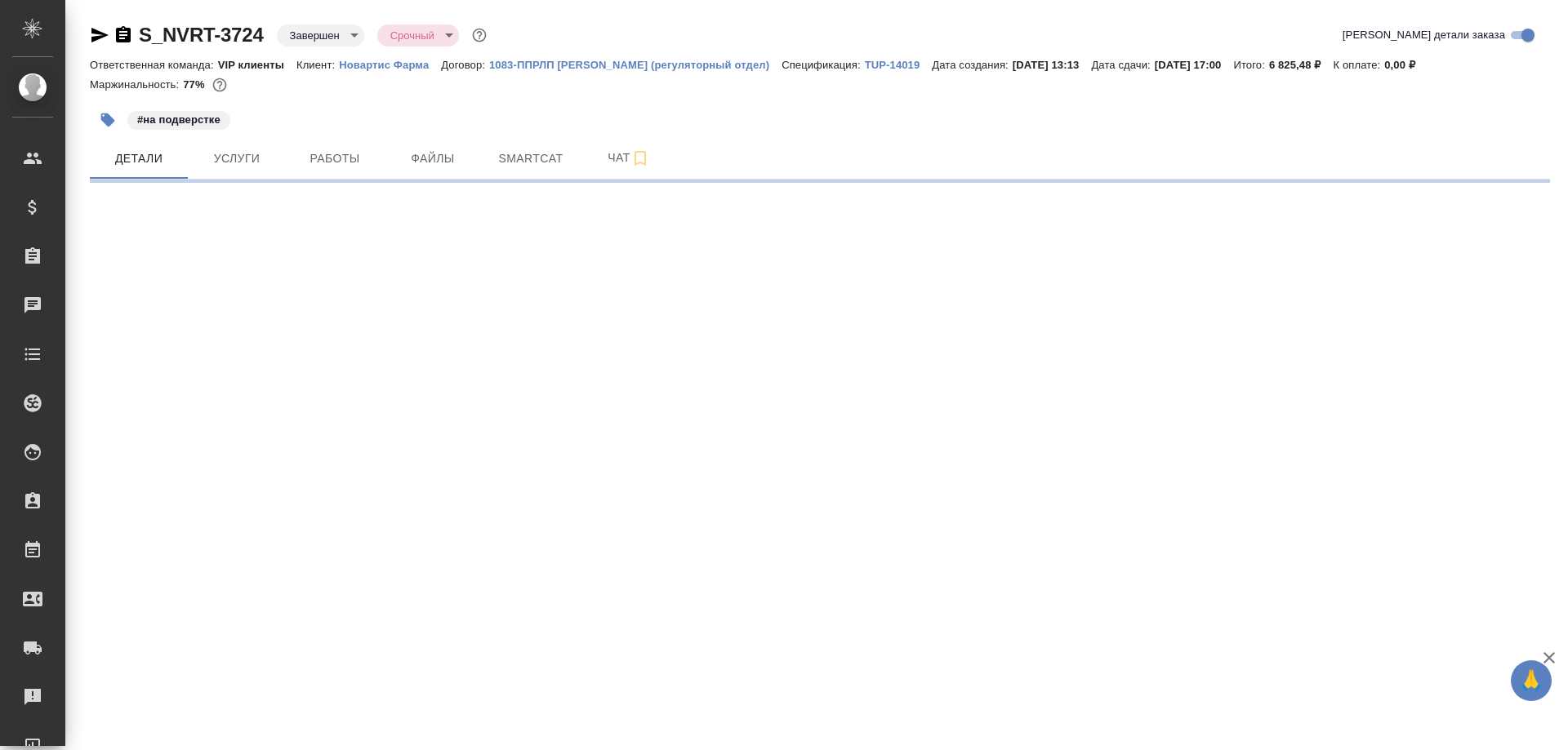
select select "RU"
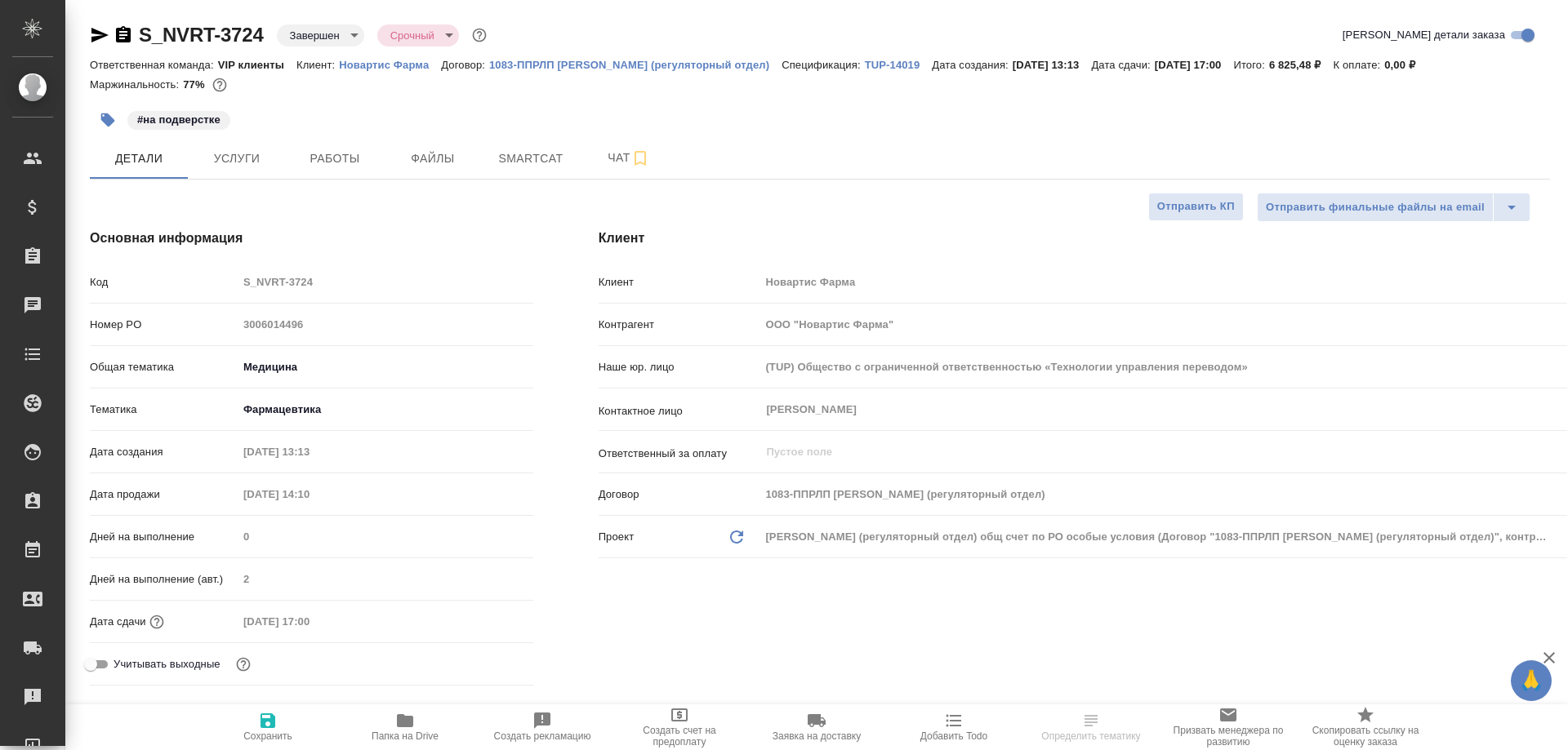
type textarea "x"
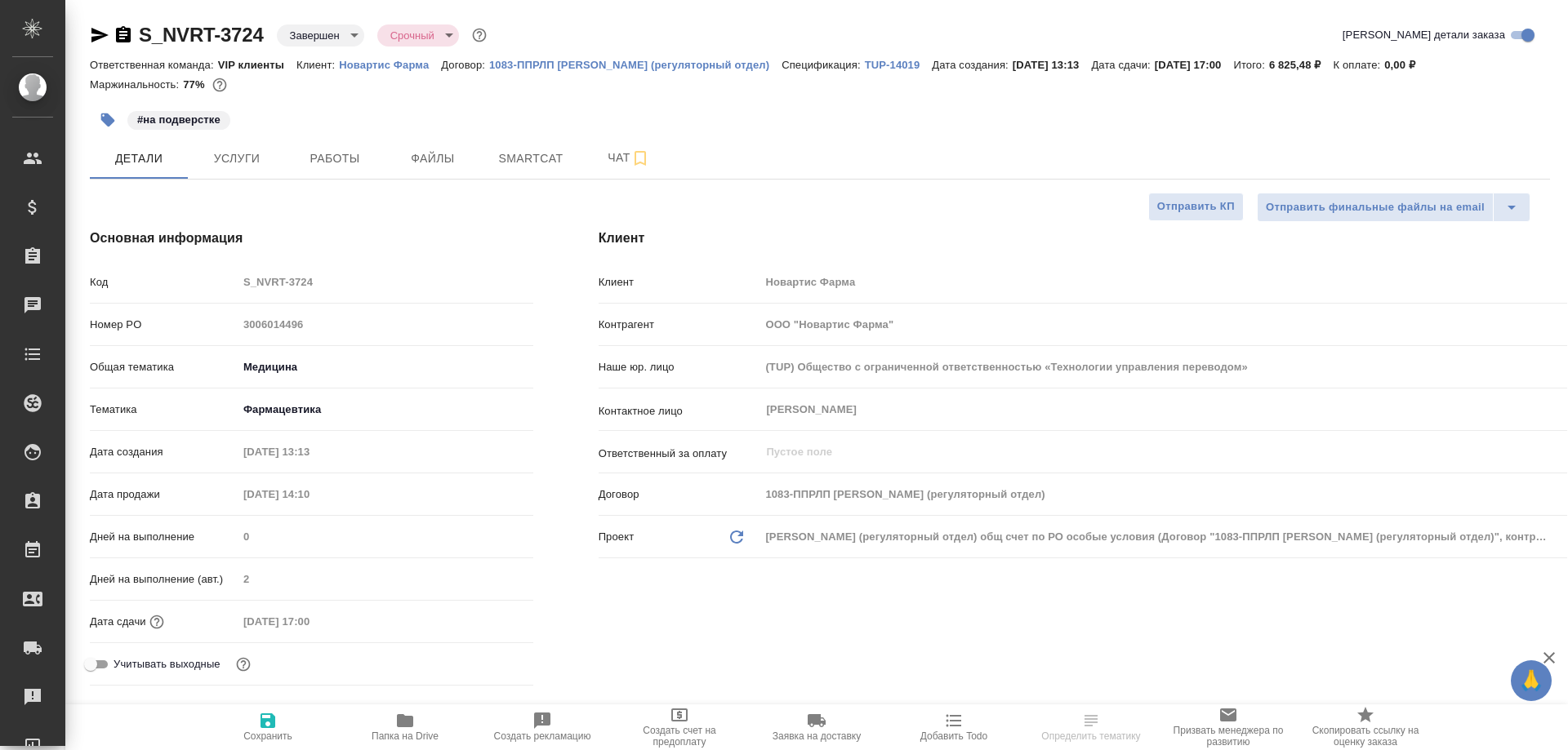
type textarea "x"
click at [339, 161] on span "Работы" at bounding box center [335, 158] width 79 height 21
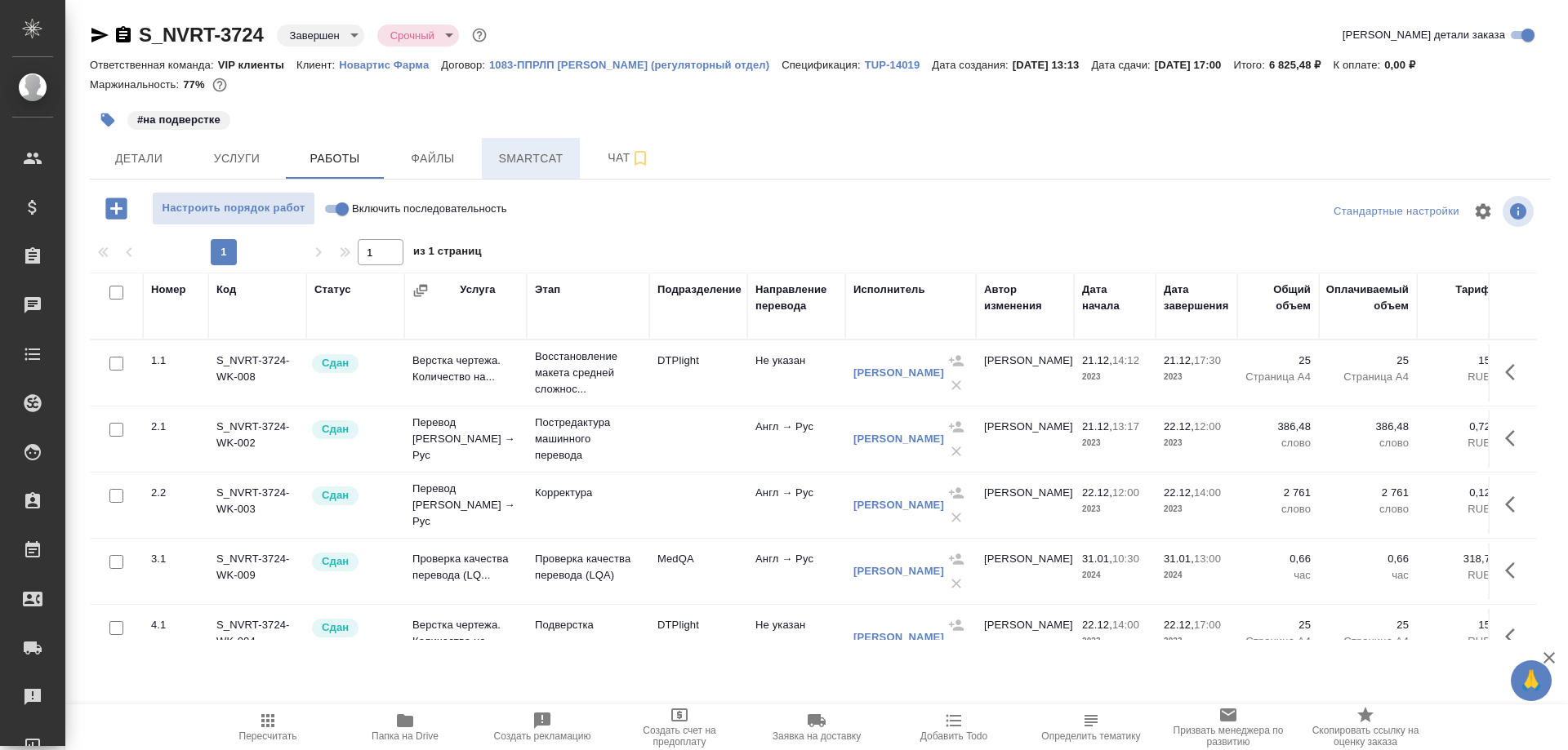
click at [536, 160] on span "Smartcat" at bounding box center [531, 158] width 79 height 21
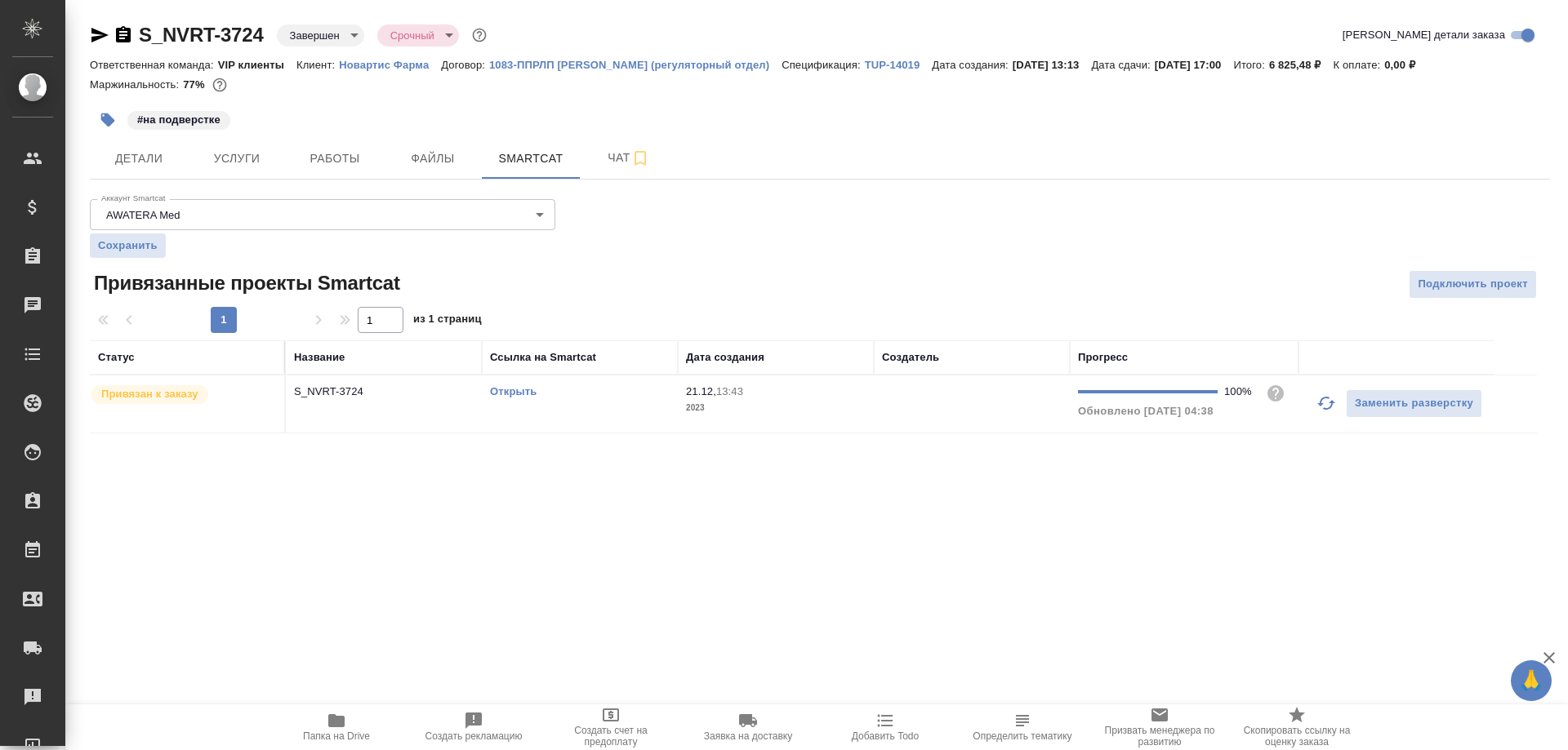
click at [517, 394] on link "Открыть" at bounding box center [514, 392] width 46 height 12
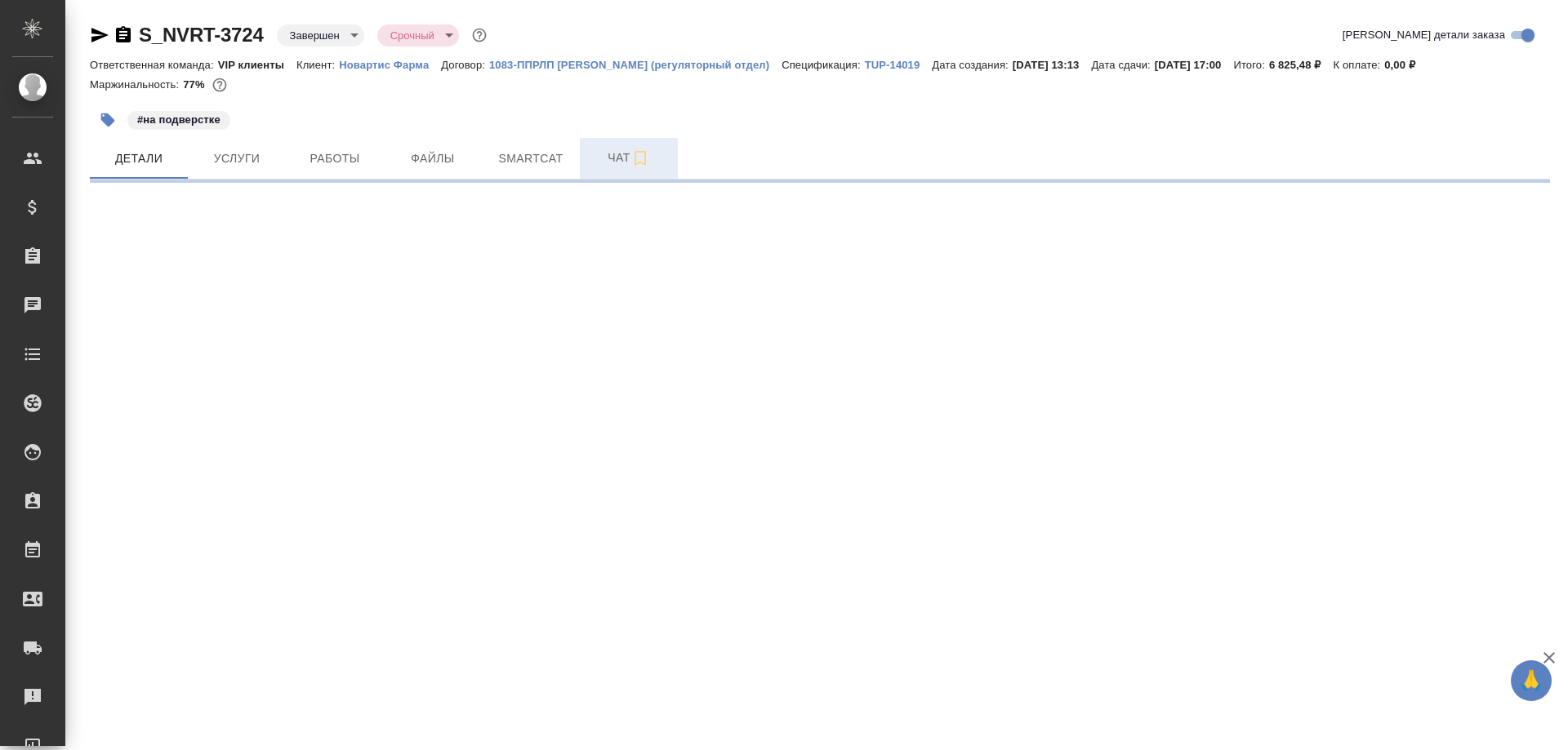
select select "RU"
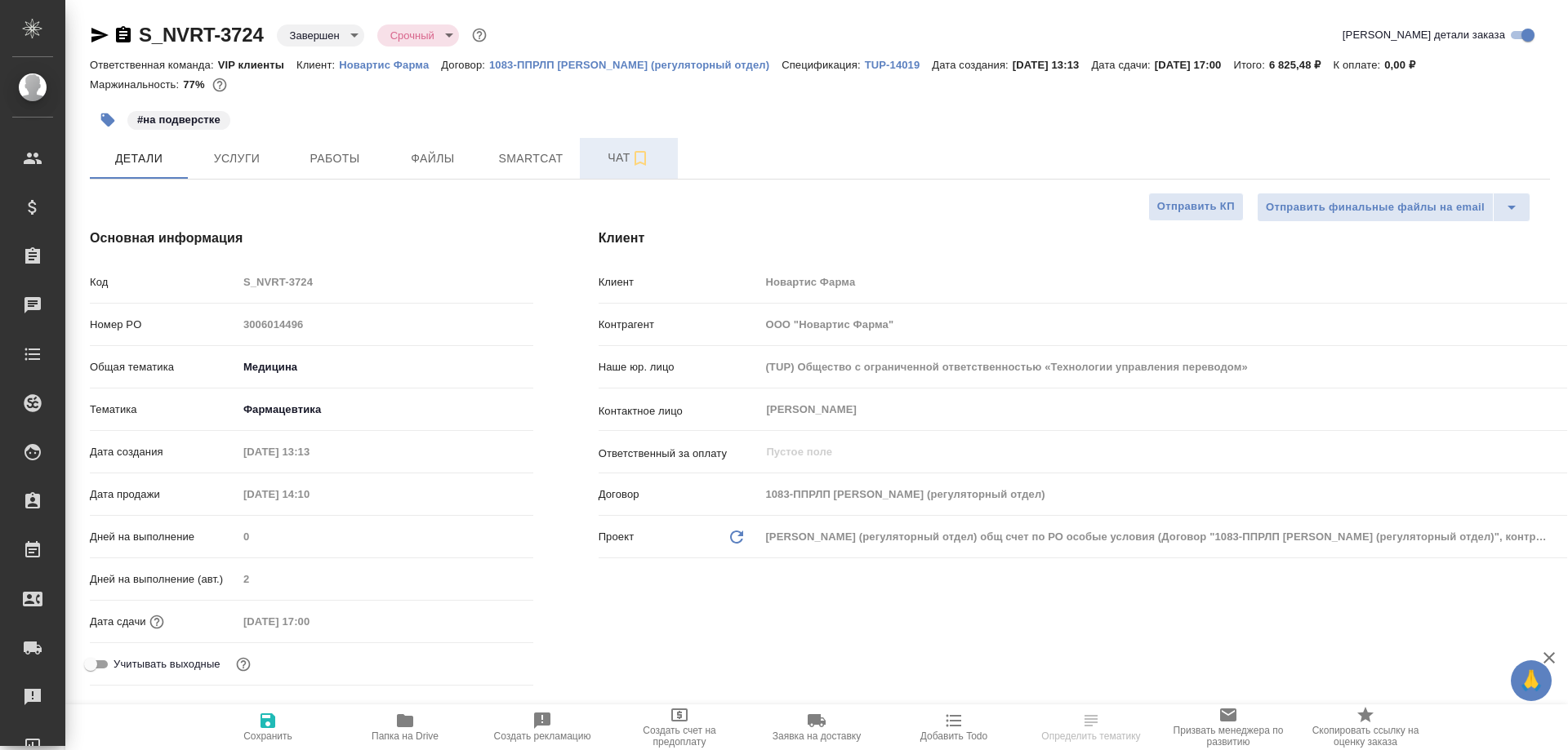
type textarea "x"
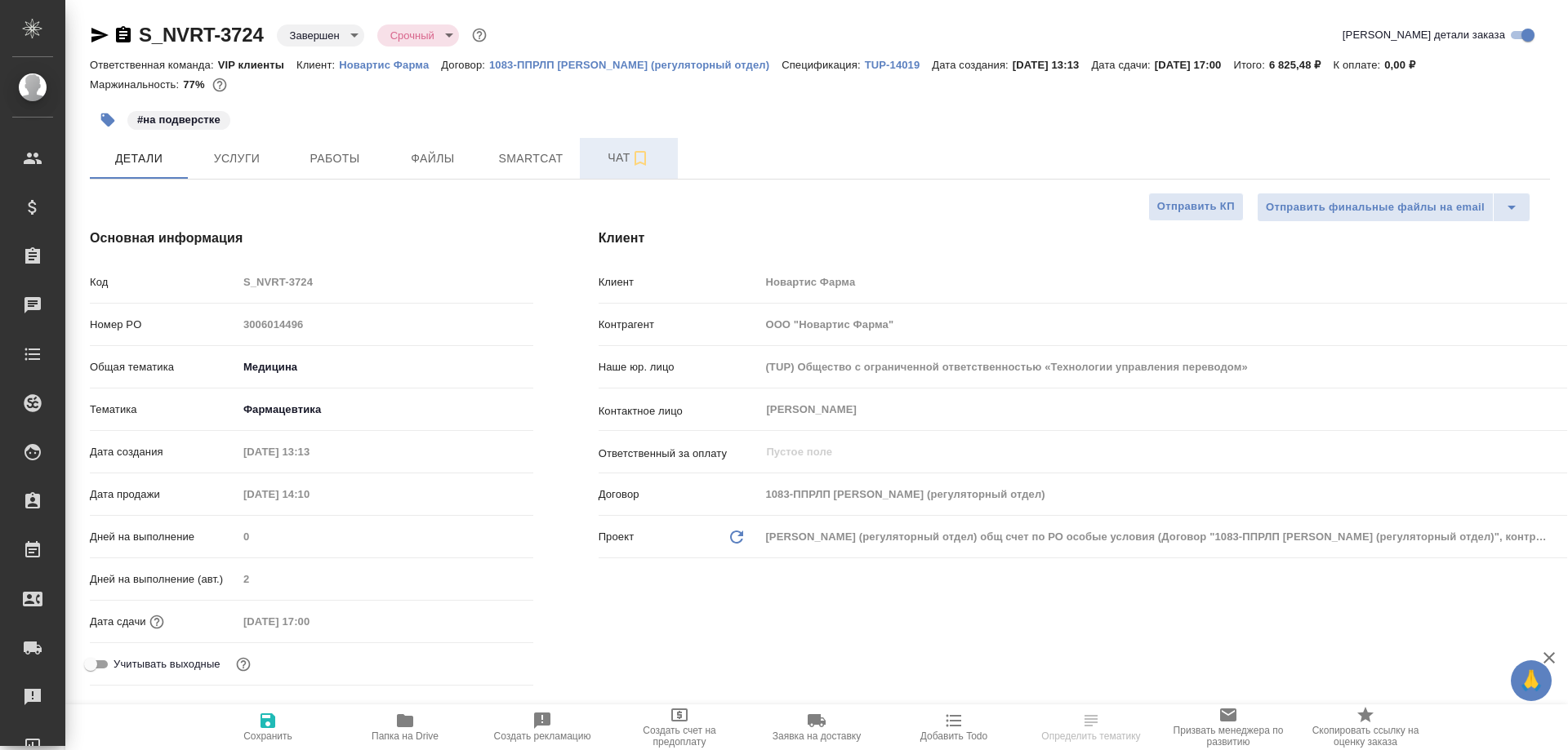
type textarea "x"
click at [530, 163] on span "Smartcat" at bounding box center [531, 158] width 79 height 21
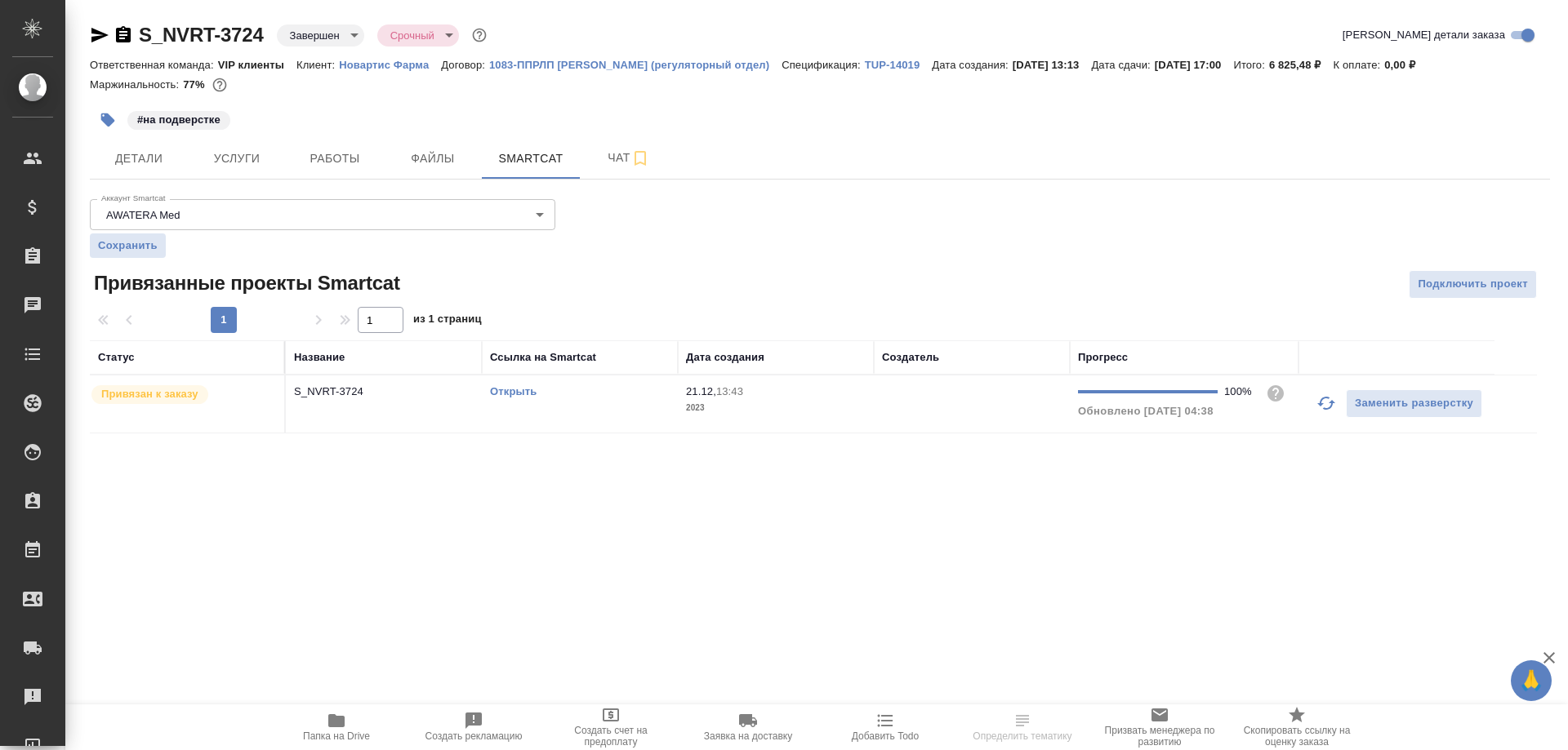
click at [513, 388] on link "Открыть" at bounding box center [514, 392] width 46 height 12
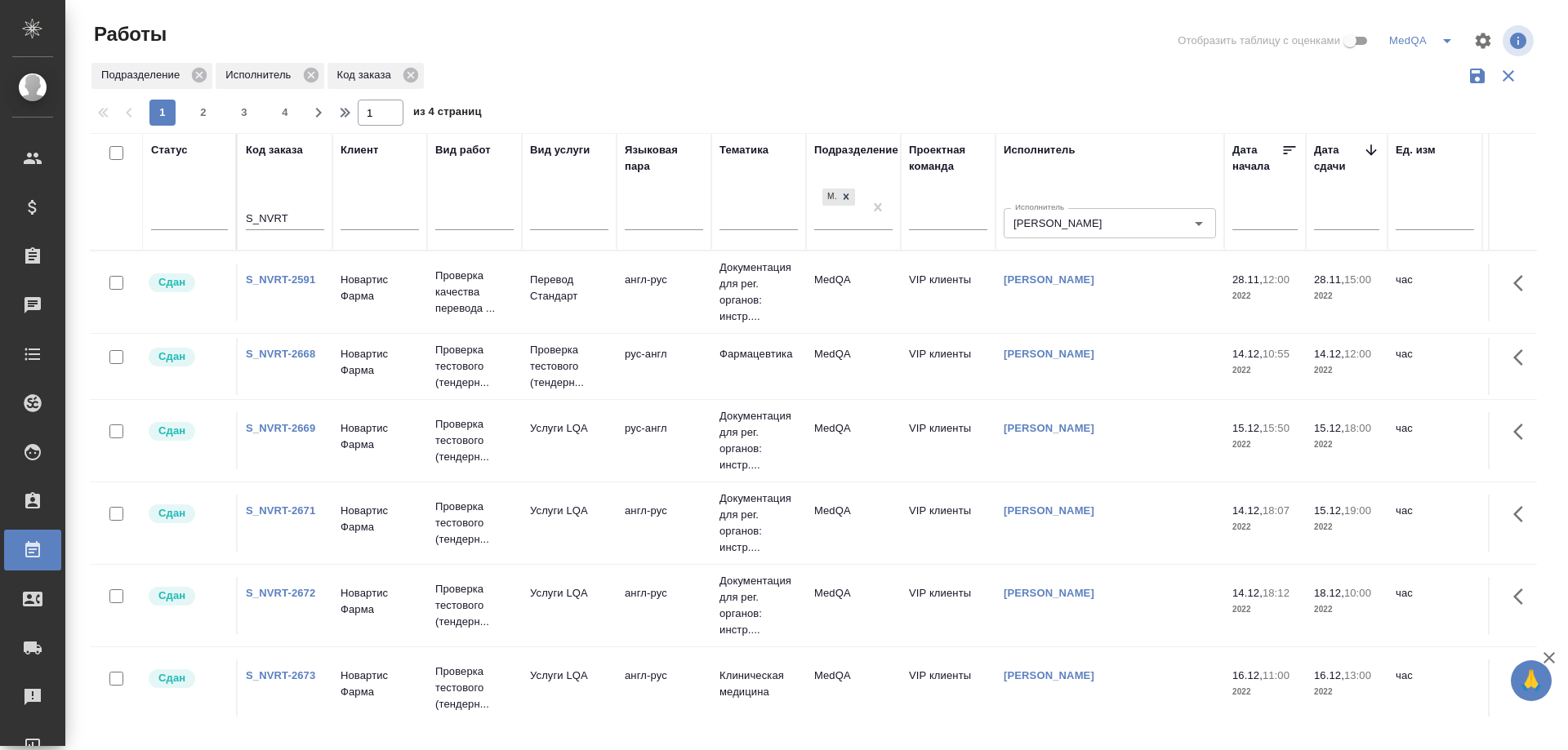
scroll to position [816, 0]
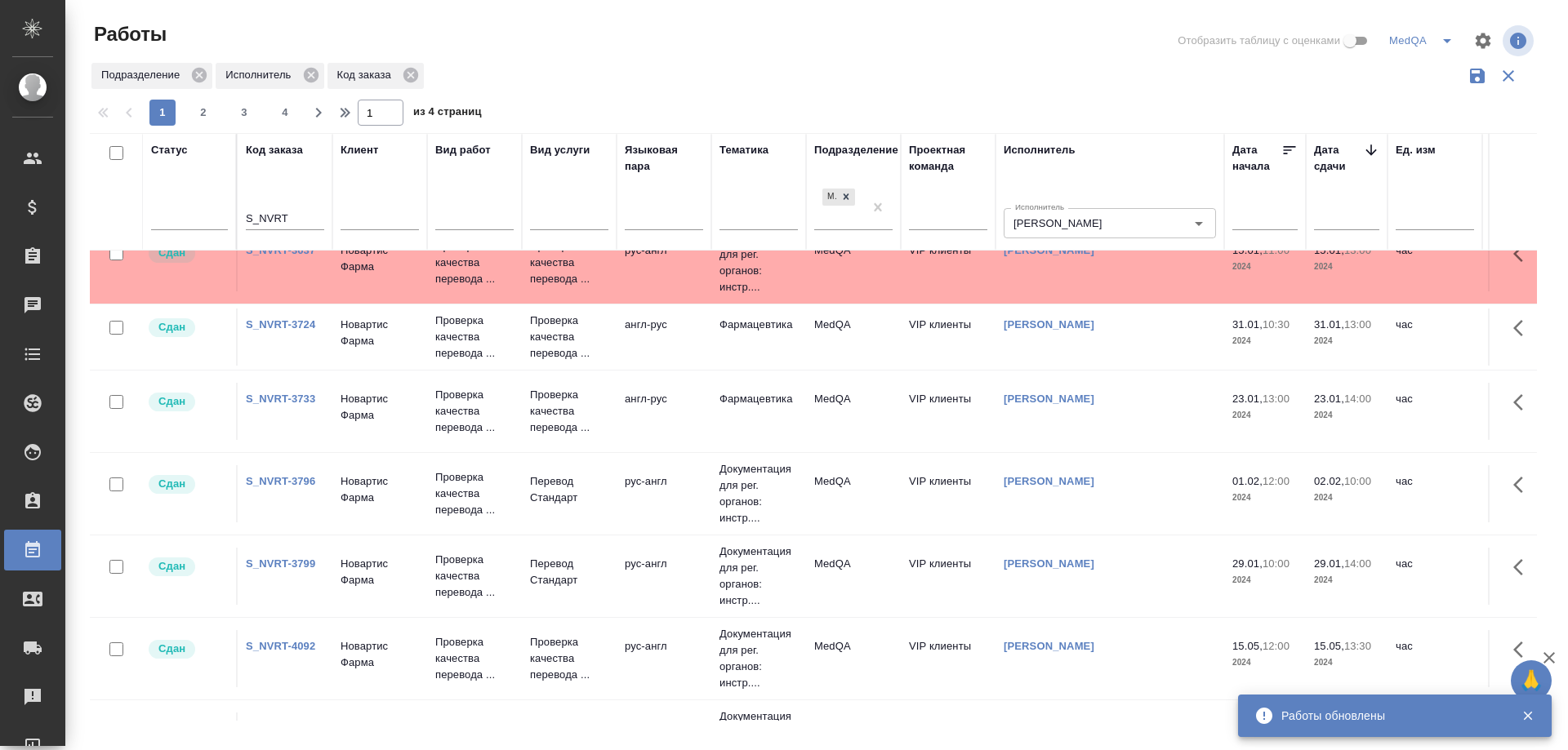
click at [281, 403] on link "S_NVRT-3733" at bounding box center [281, 399] width 70 height 12
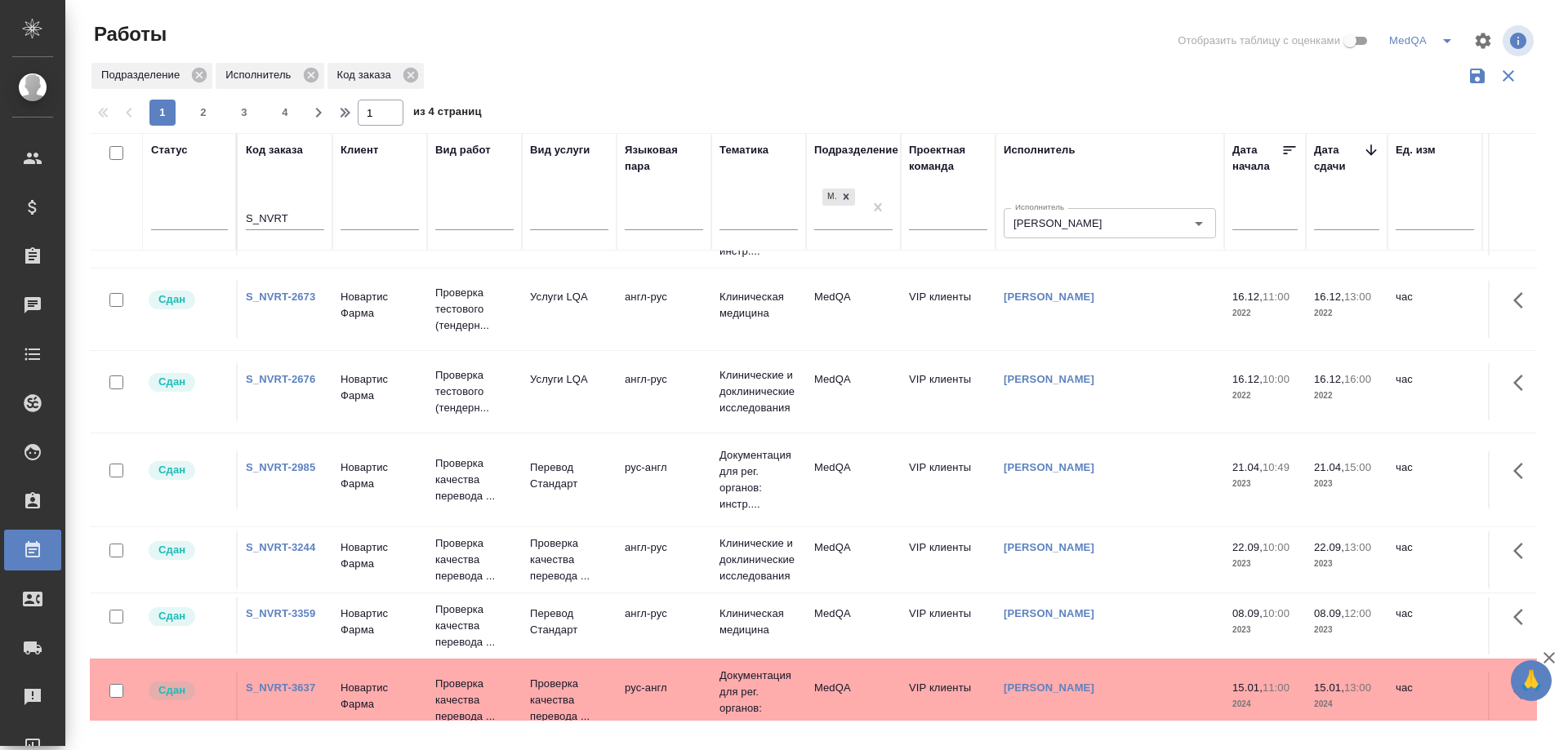
scroll to position [408, 0]
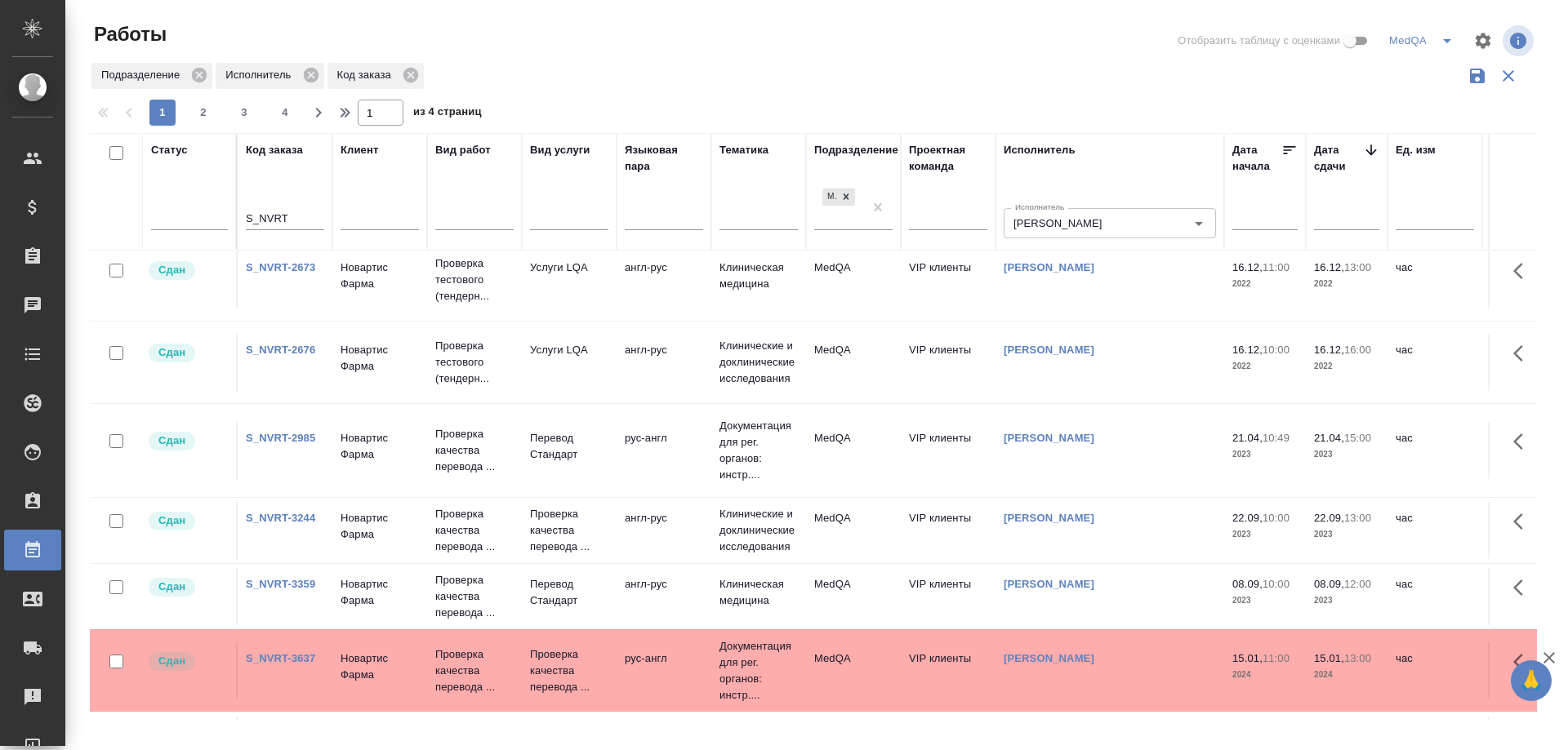
click at [262, 524] on link "S_NVRT-3244" at bounding box center [281, 518] width 70 height 12
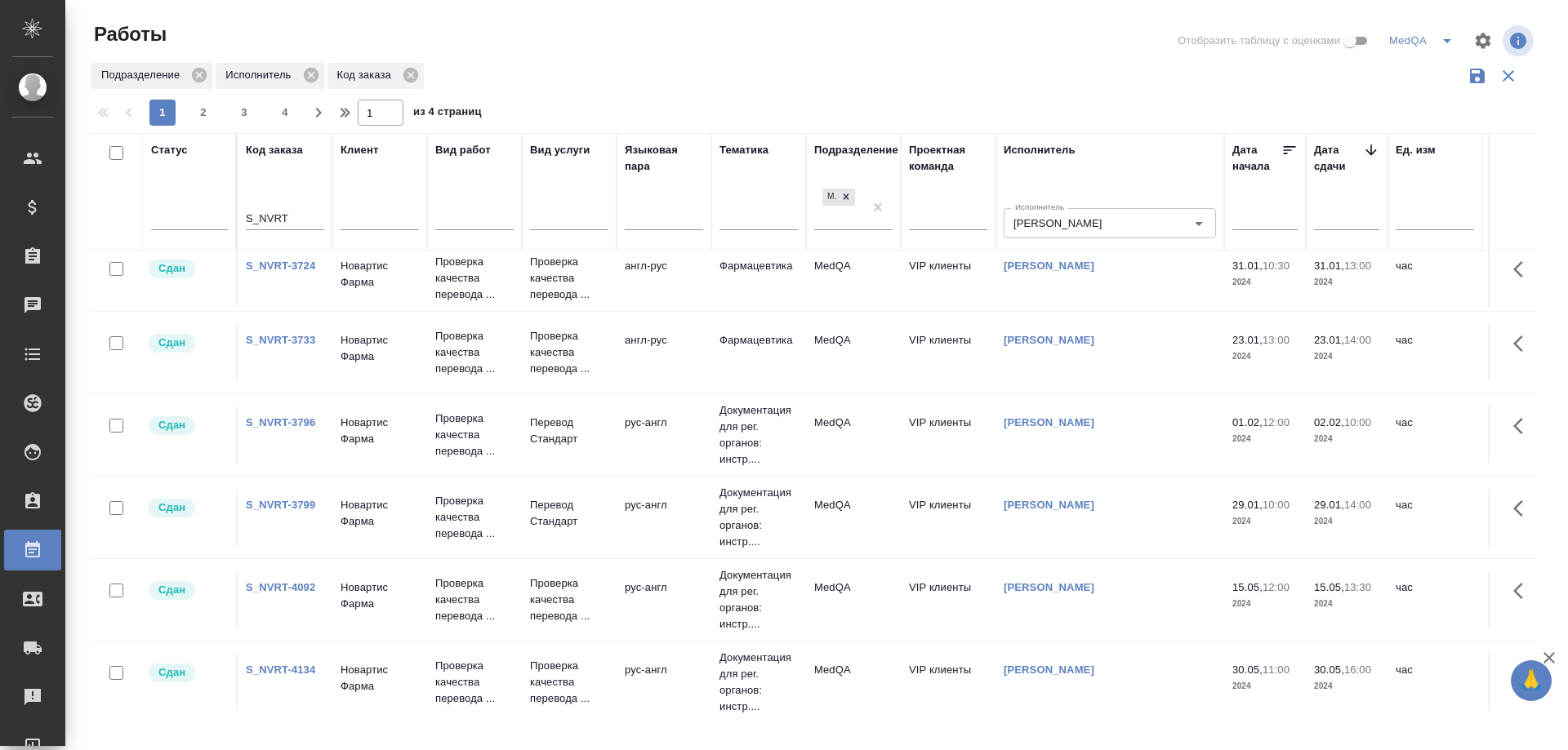
scroll to position [898, 0]
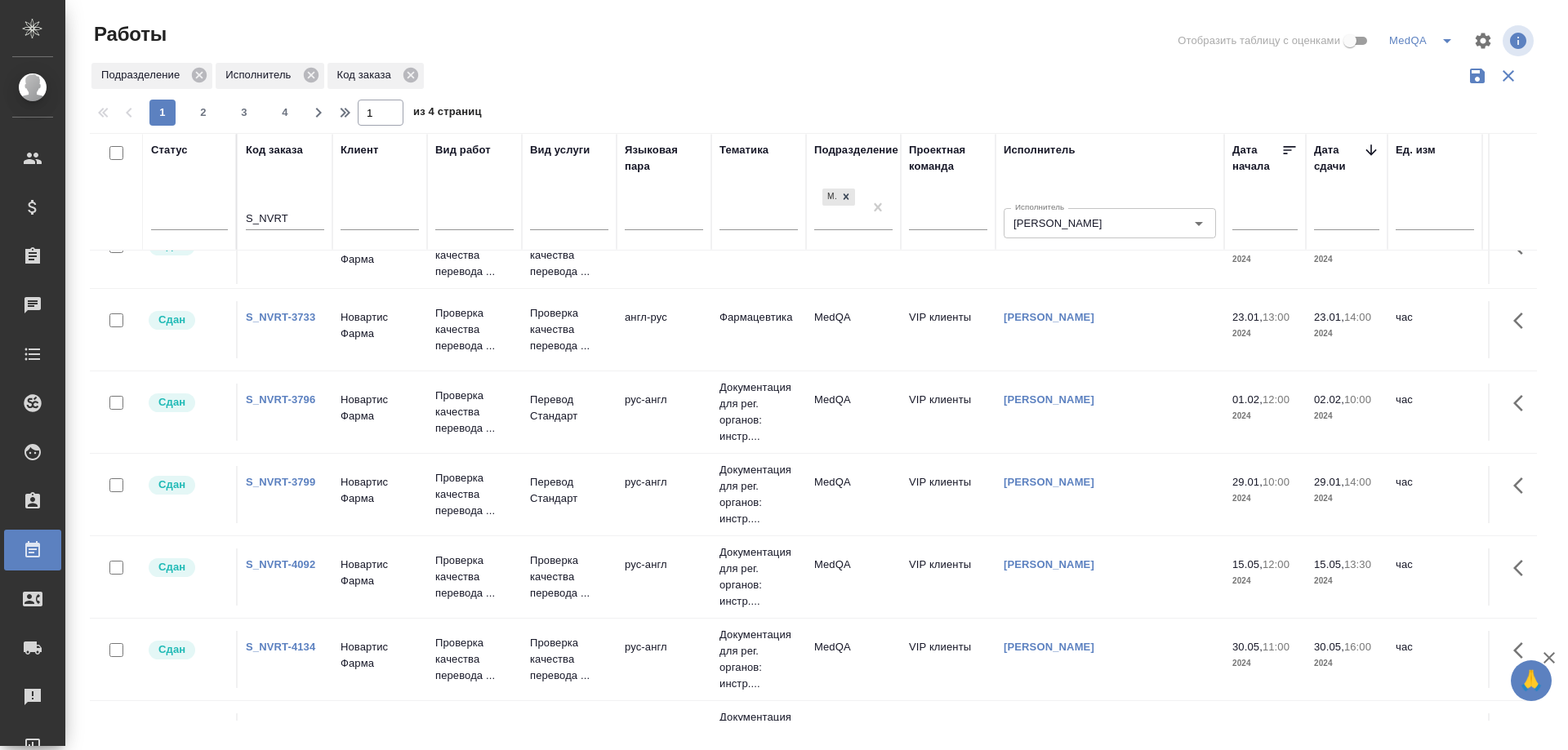
click at [293, 400] on link "S_NVRT-3796" at bounding box center [281, 400] width 70 height 12
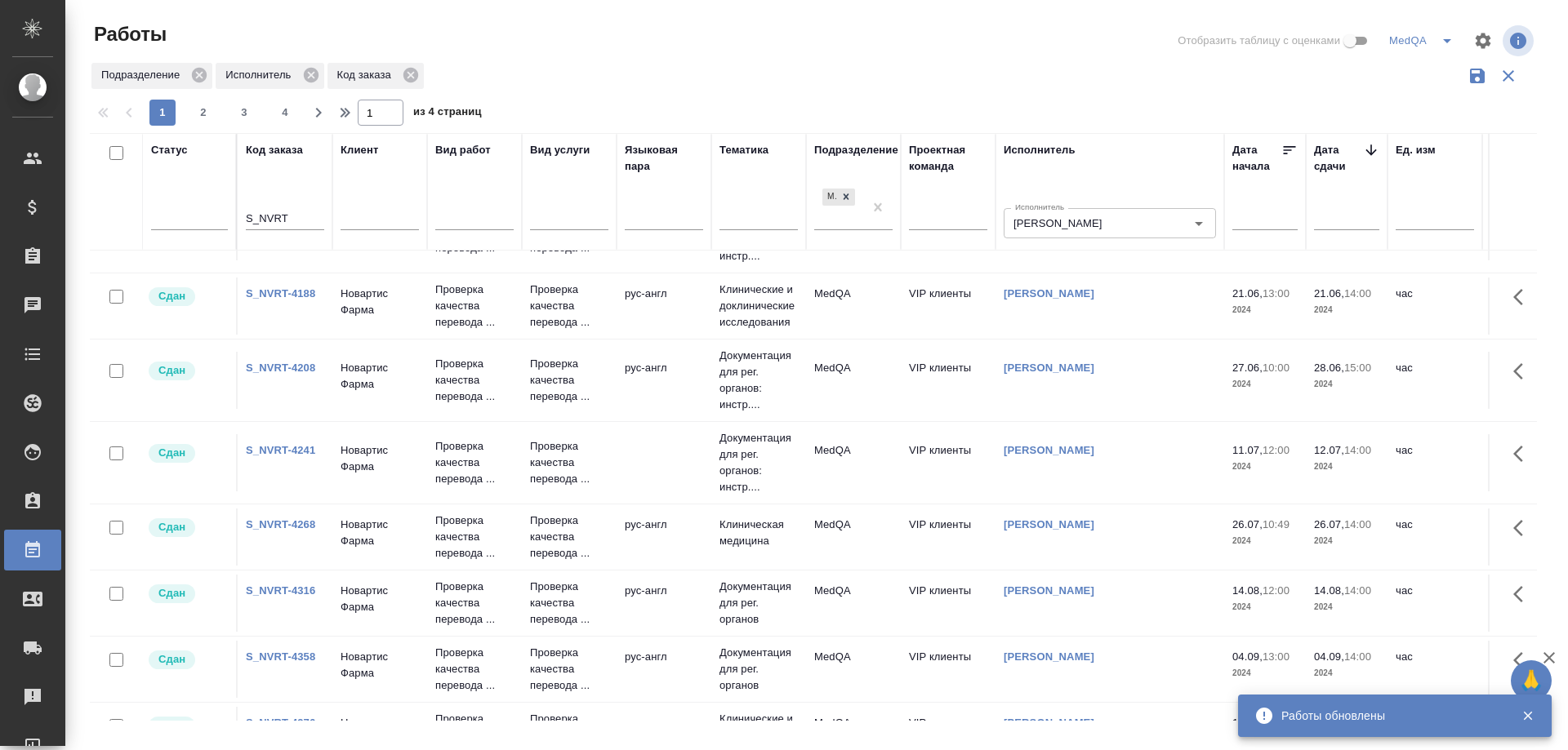
scroll to position [1469, 0]
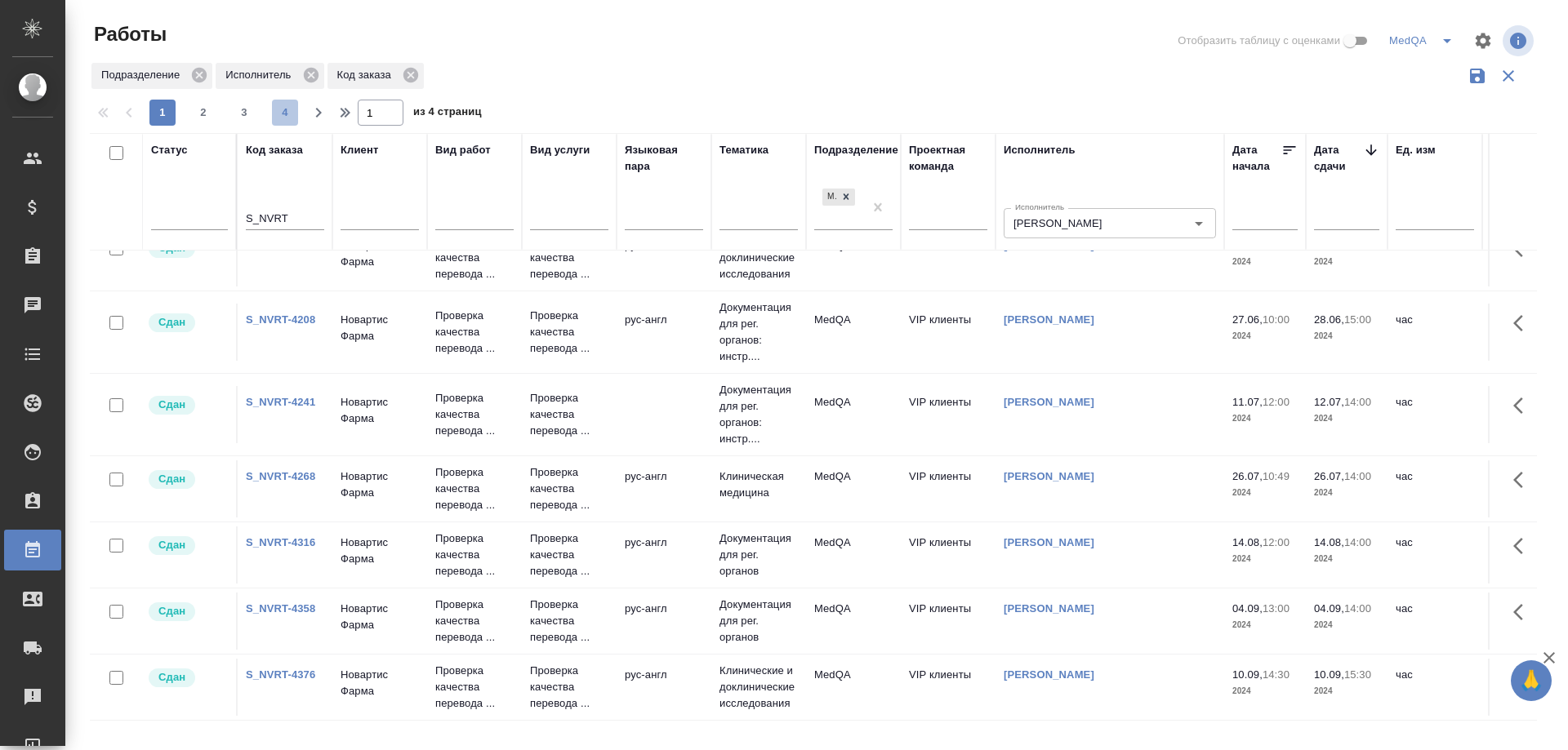
click at [283, 112] on span "4" at bounding box center [284, 112] width 26 height 16
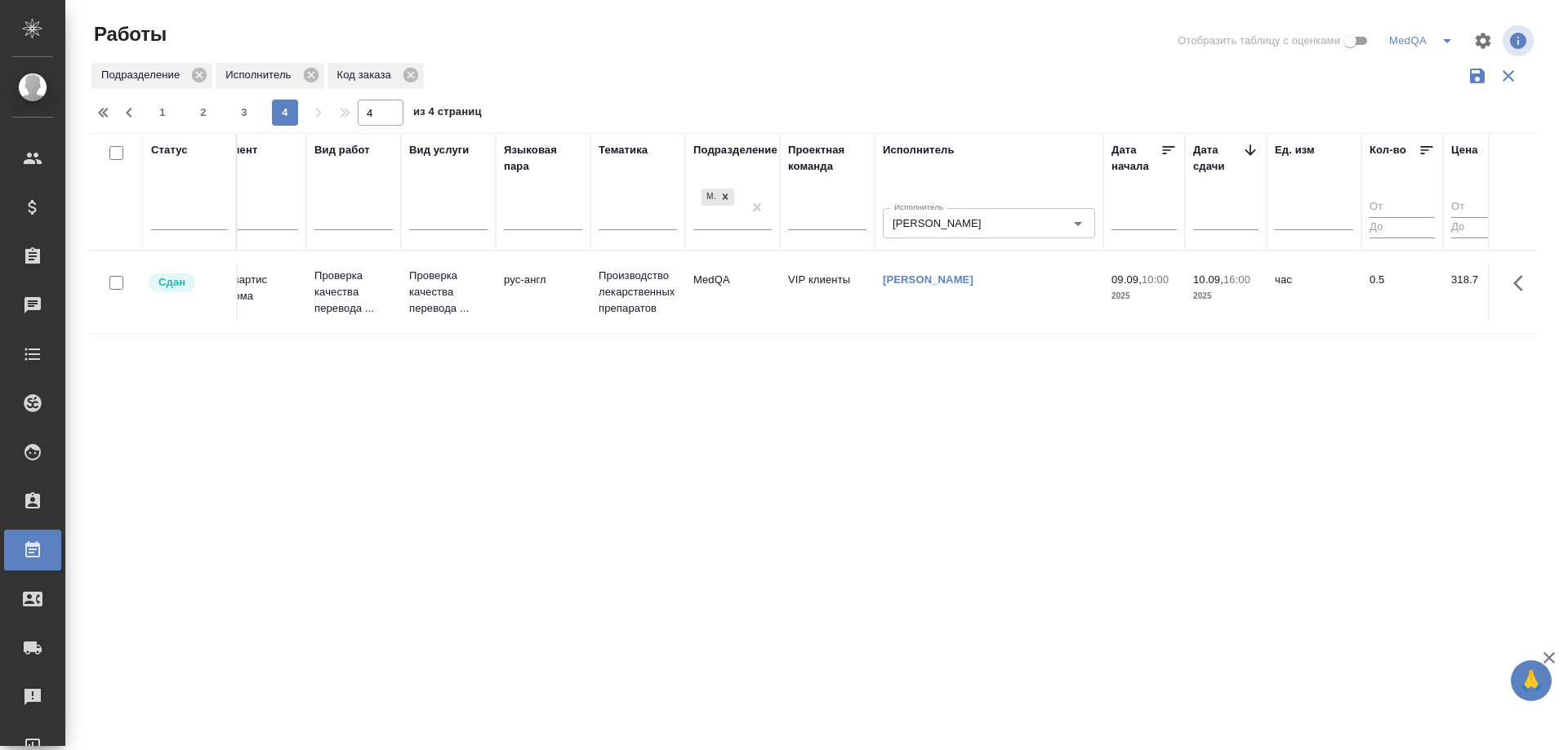
scroll to position [0, 0]
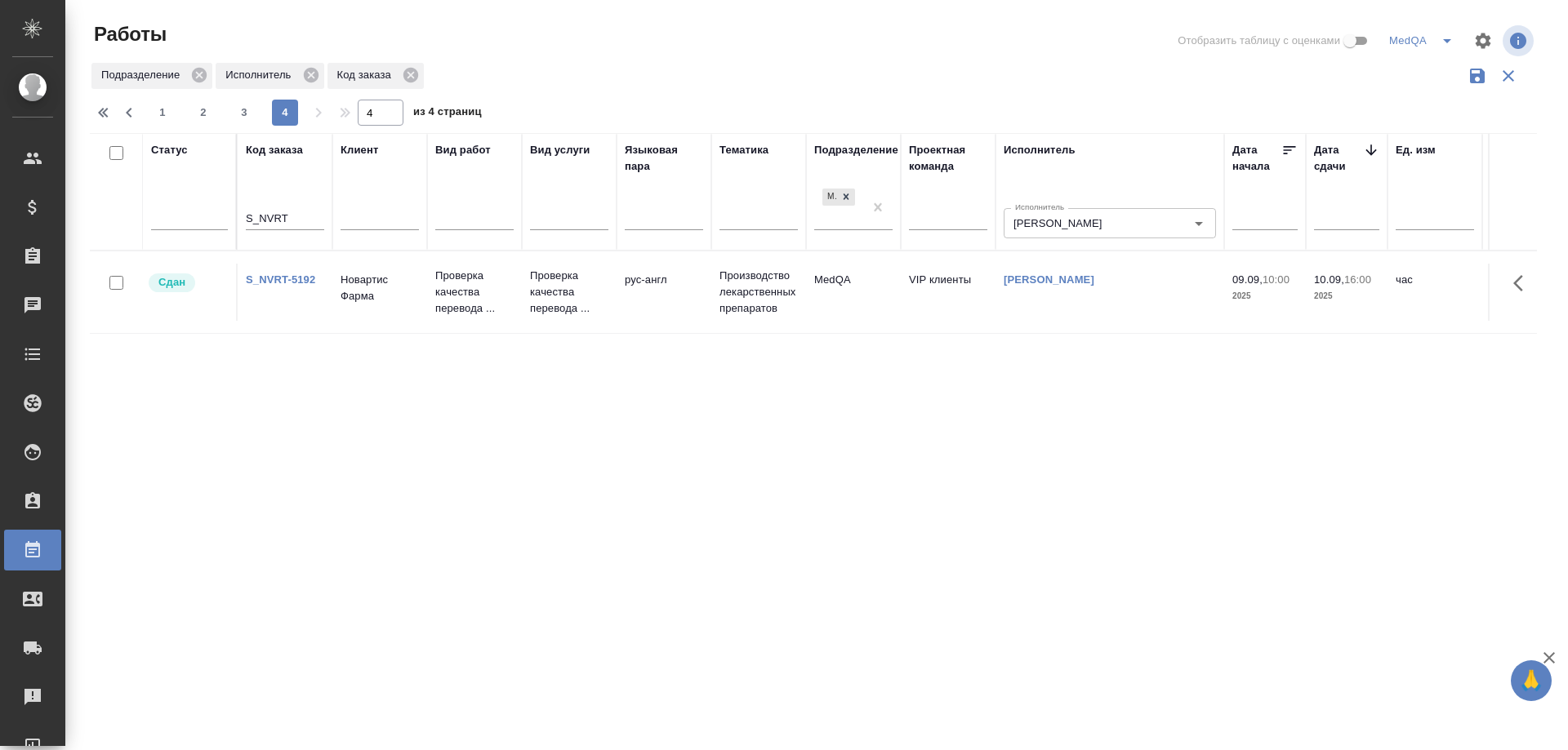
click at [284, 278] on link "S_NVRT-5192" at bounding box center [281, 279] width 70 height 12
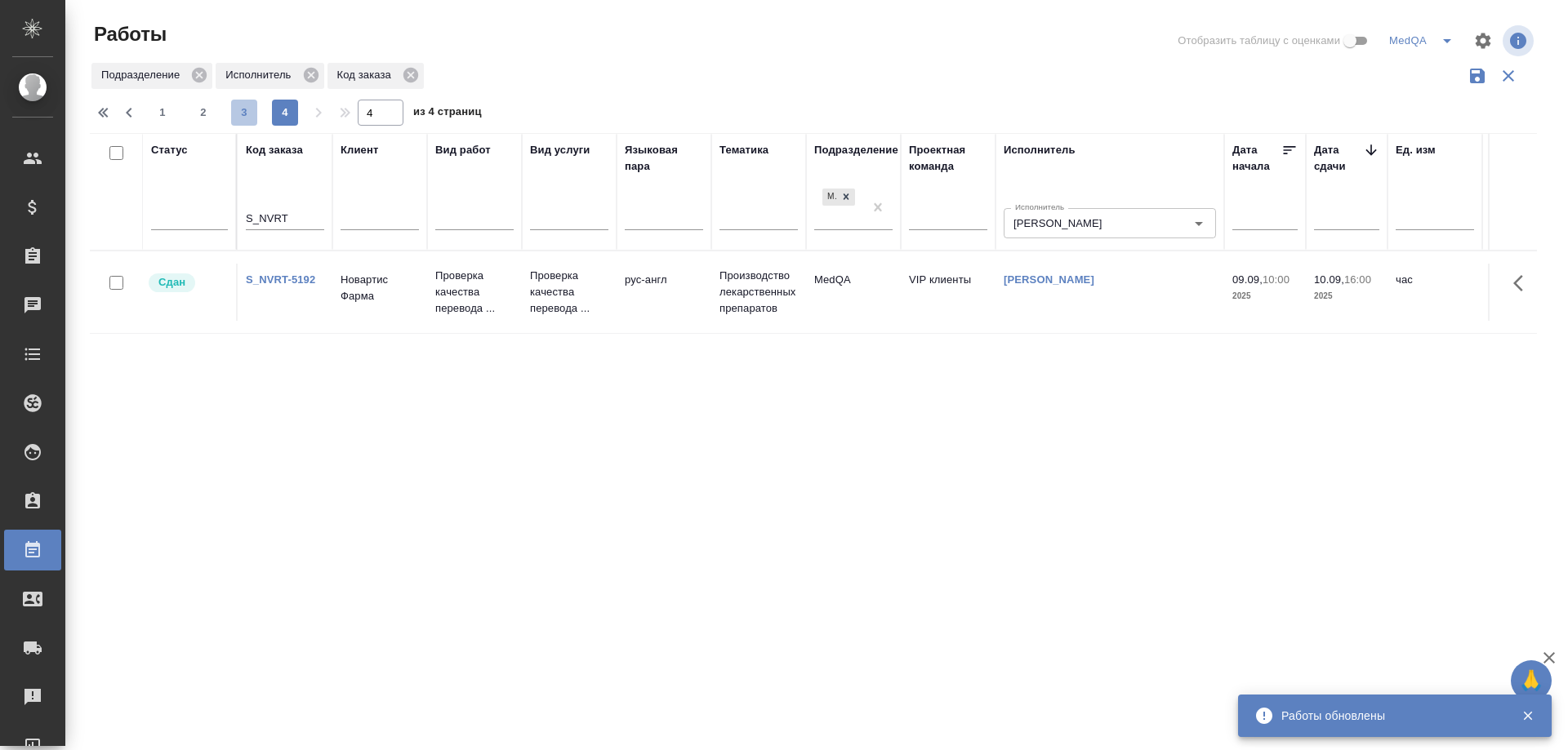
click at [241, 112] on span "3" at bounding box center [244, 112] width 26 height 16
type input "3"
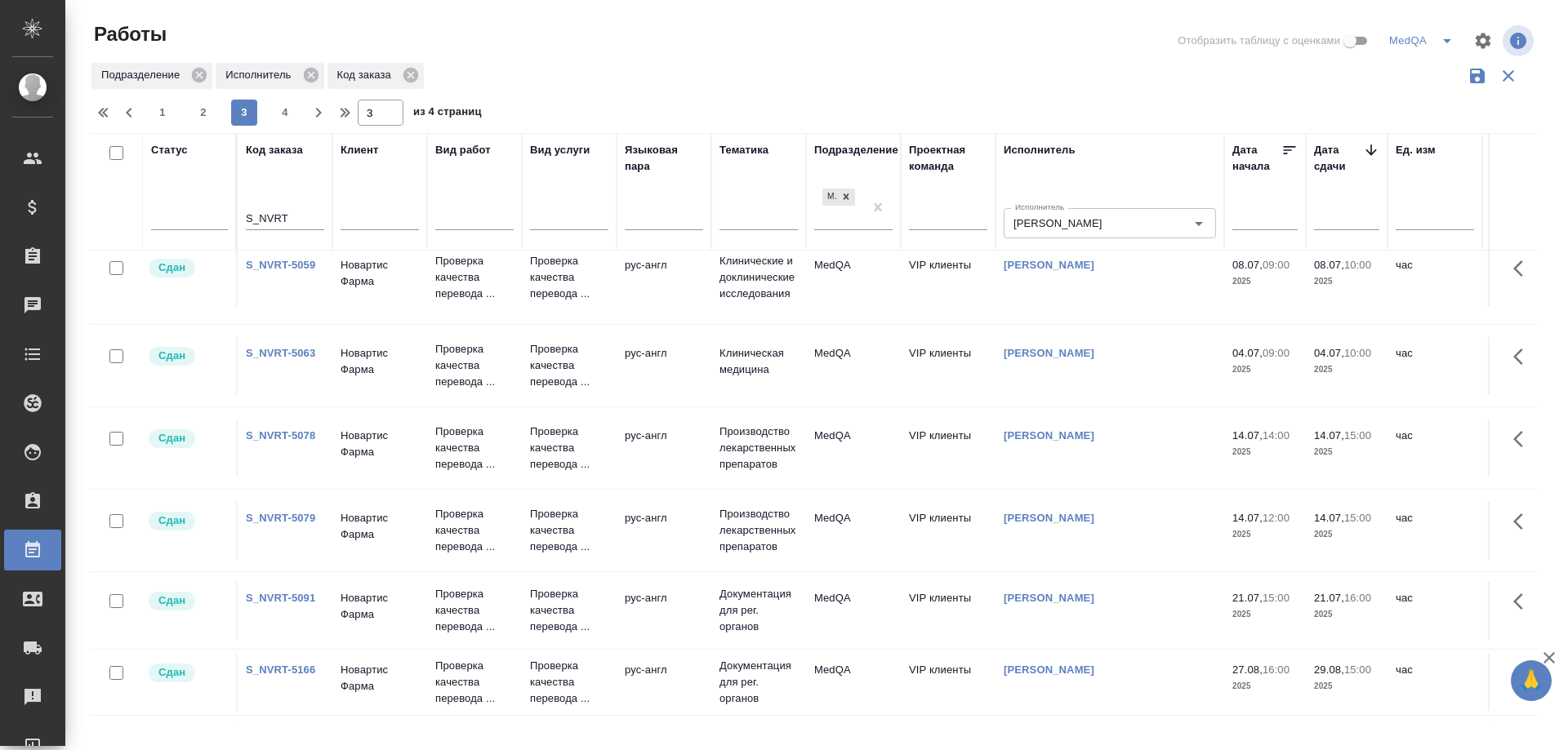
scroll to position [1443, 0]
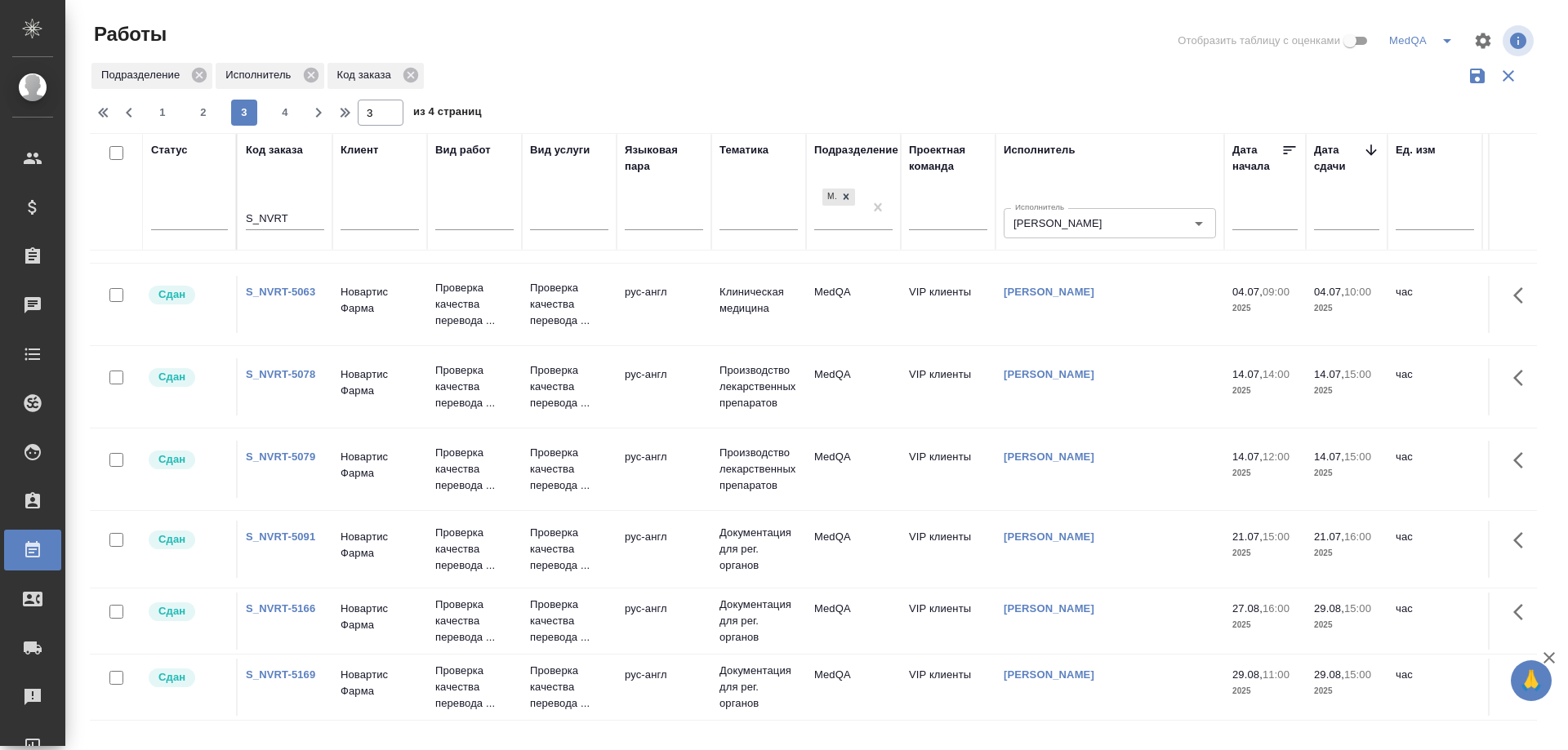
click at [300, 669] on link "S_NVRT-5169" at bounding box center [281, 675] width 70 height 12
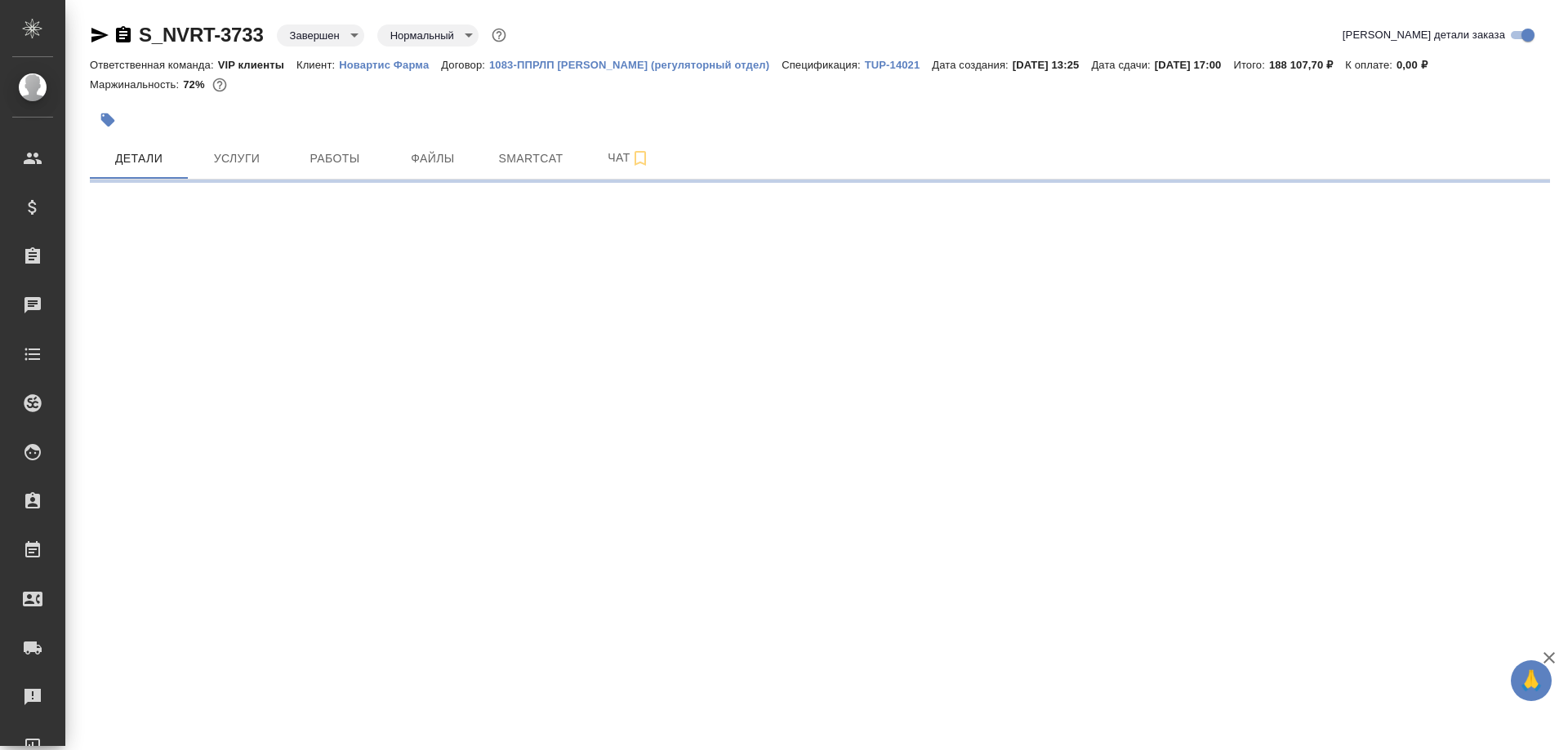
select select "RU"
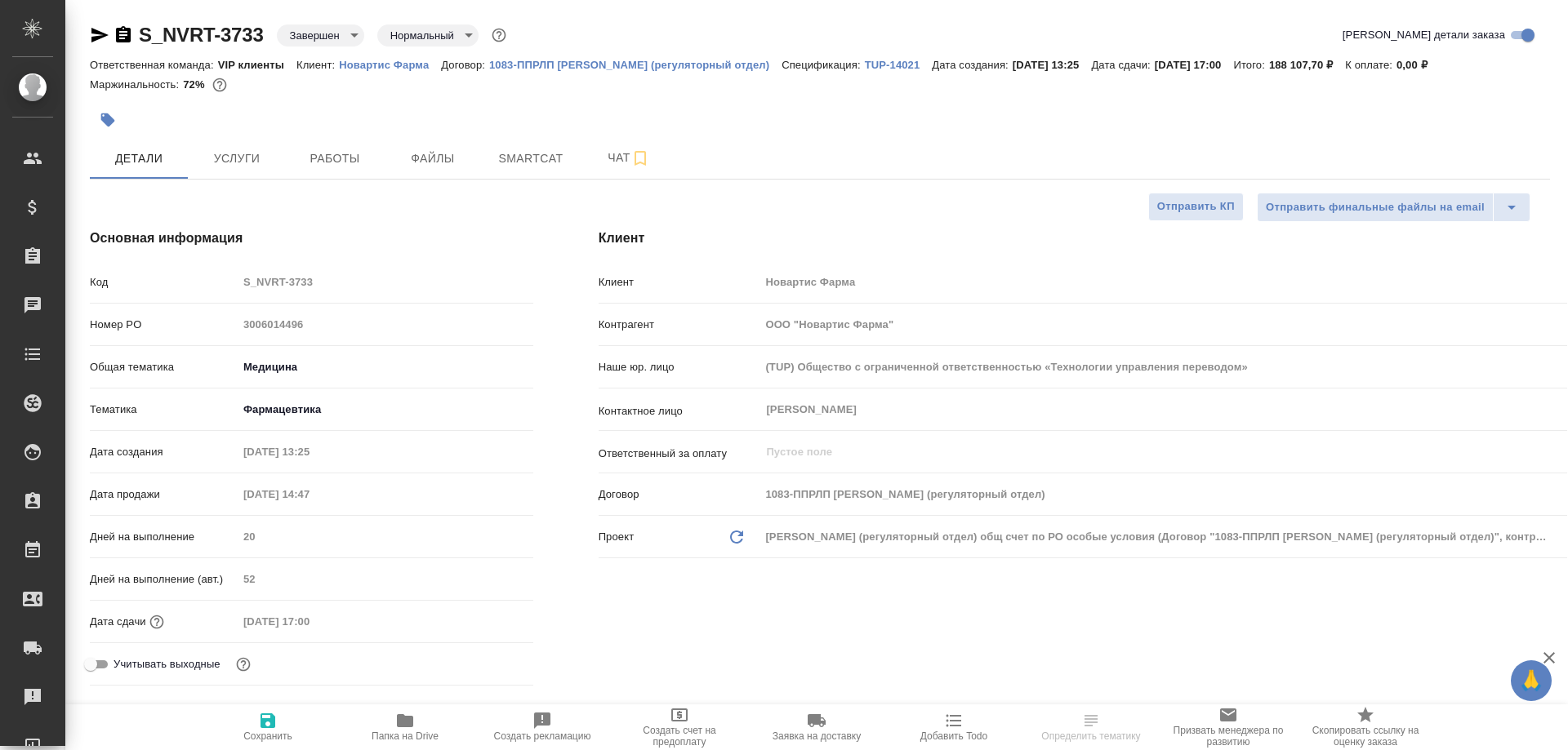
type textarea "x"
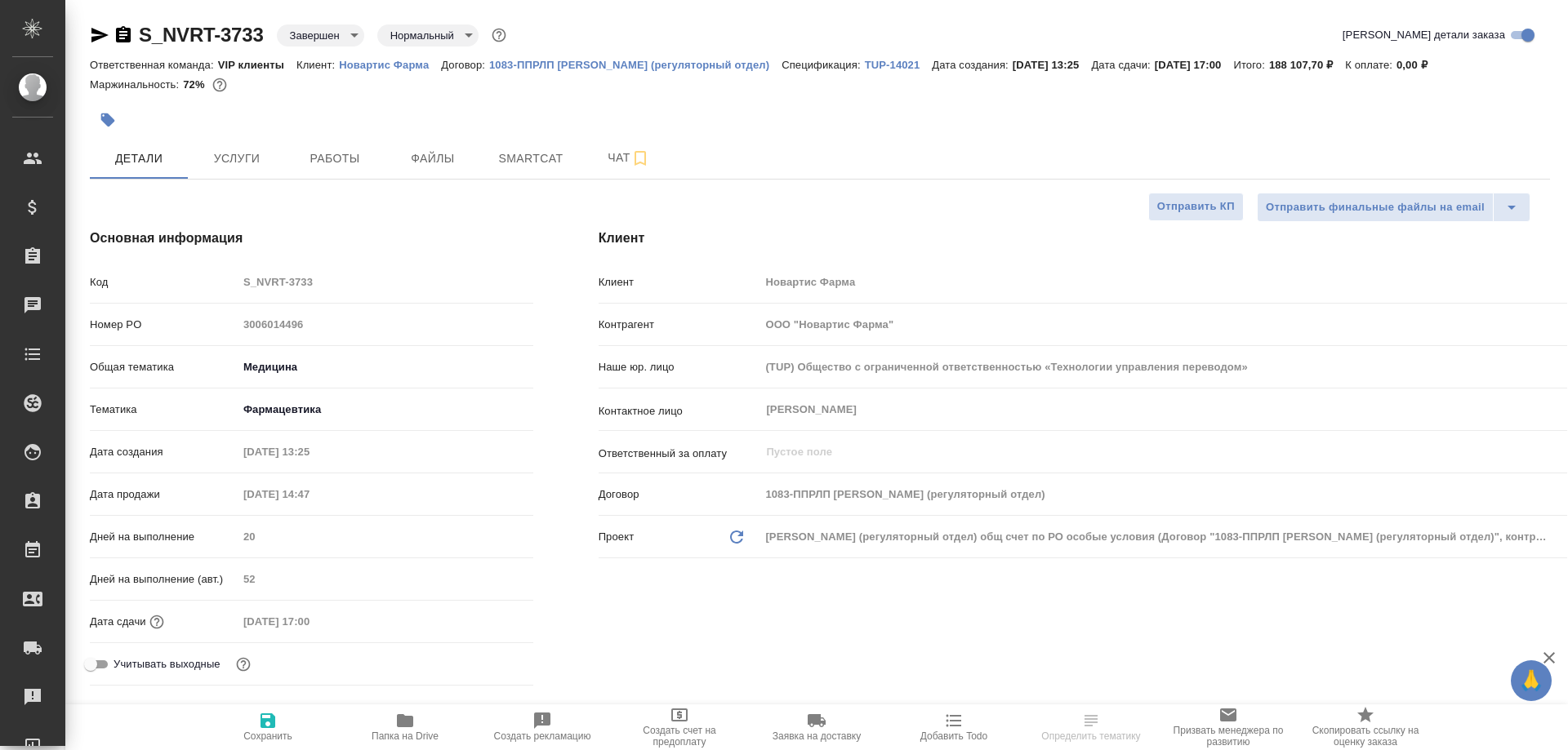
type textarea "x"
click at [520, 157] on span "Smartcat" at bounding box center [531, 158] width 79 height 21
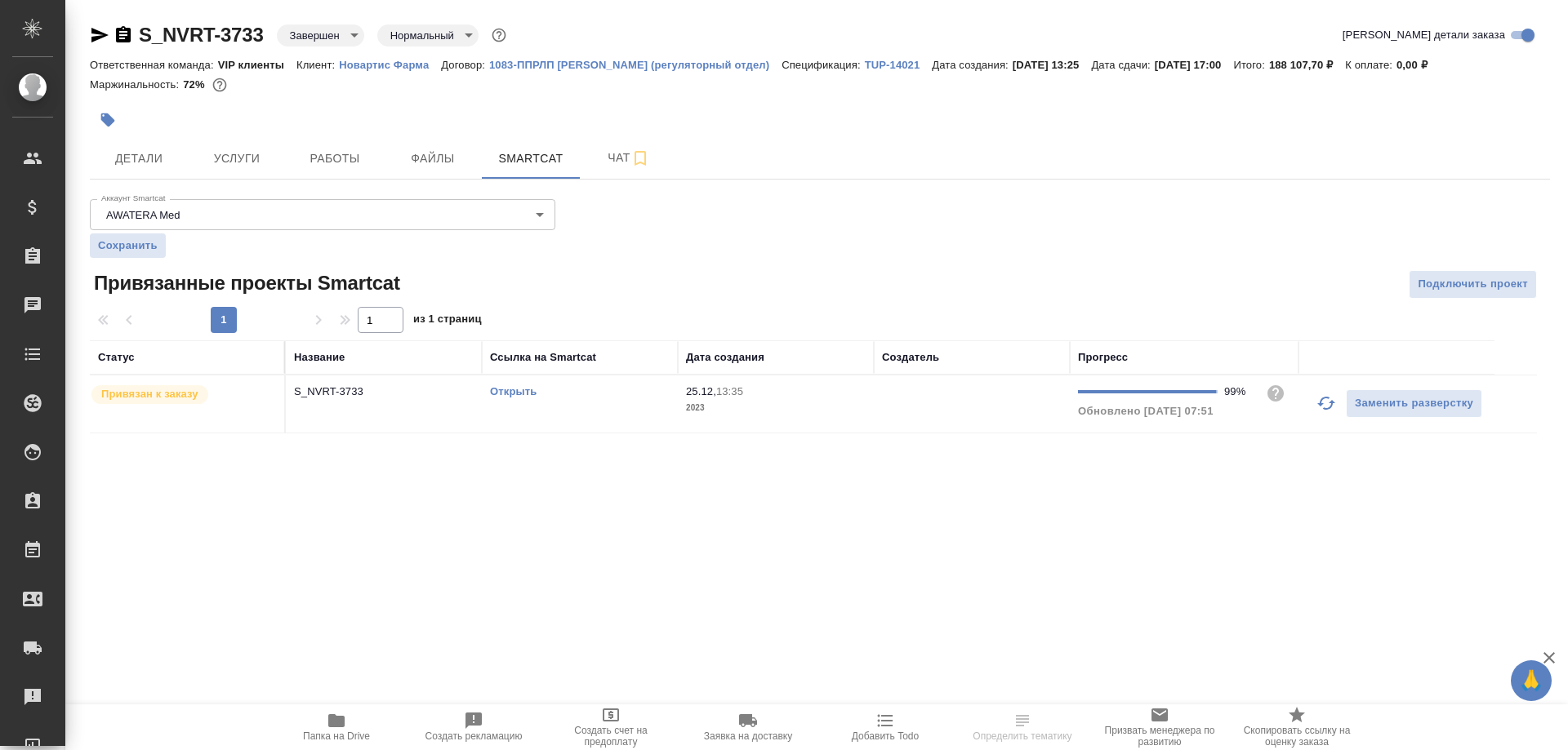
click at [501, 389] on link "Открыть" at bounding box center [514, 392] width 46 height 12
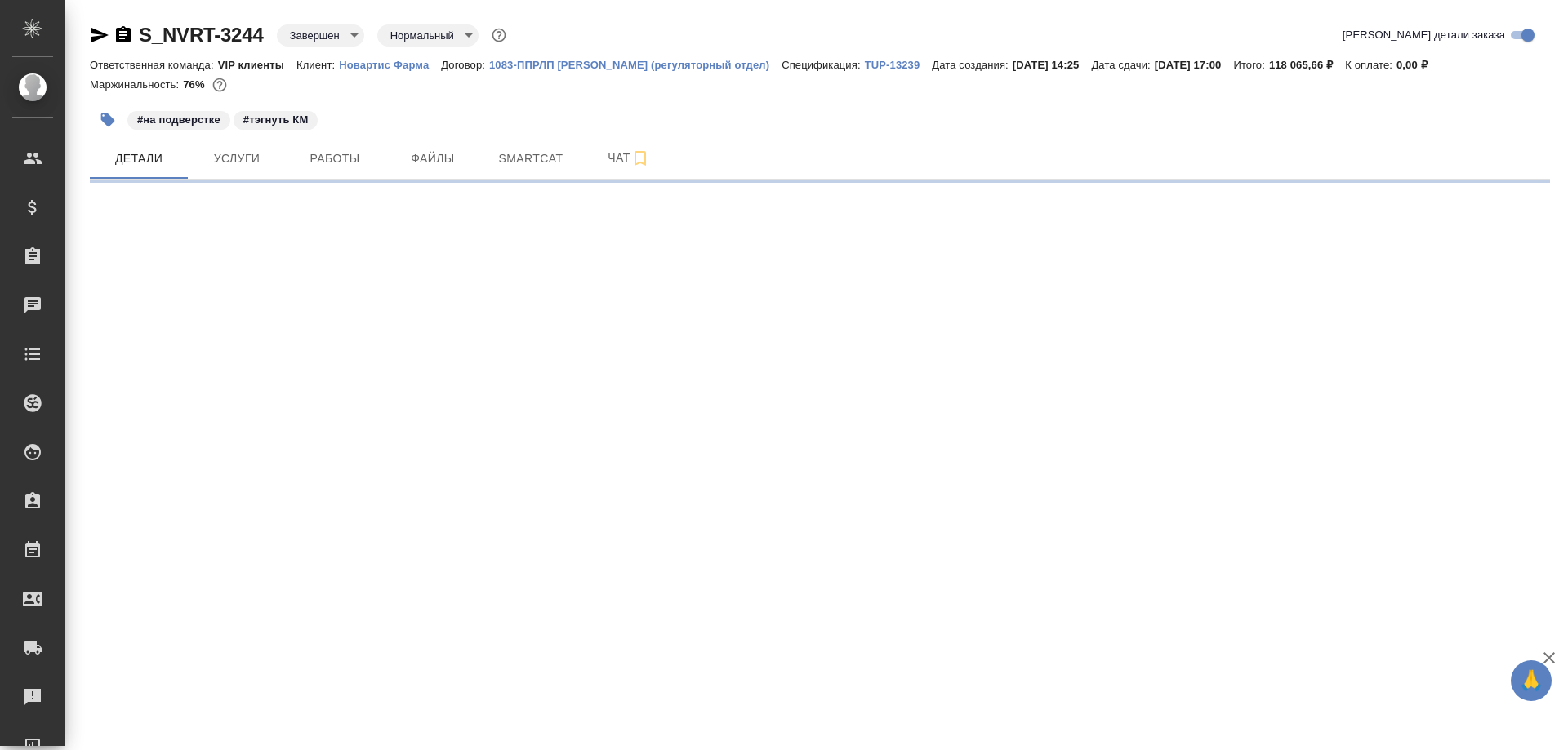
select select "RU"
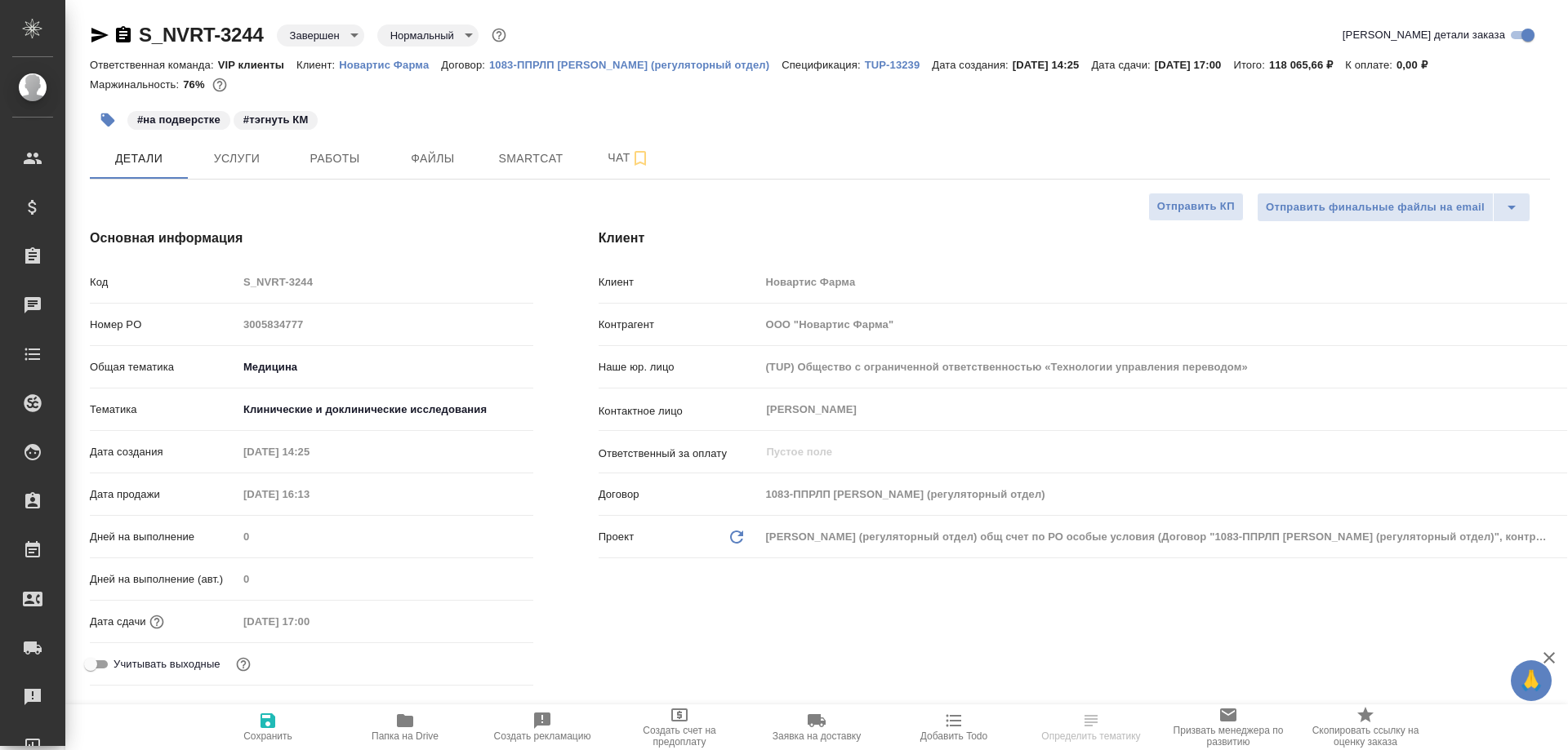
type textarea "x"
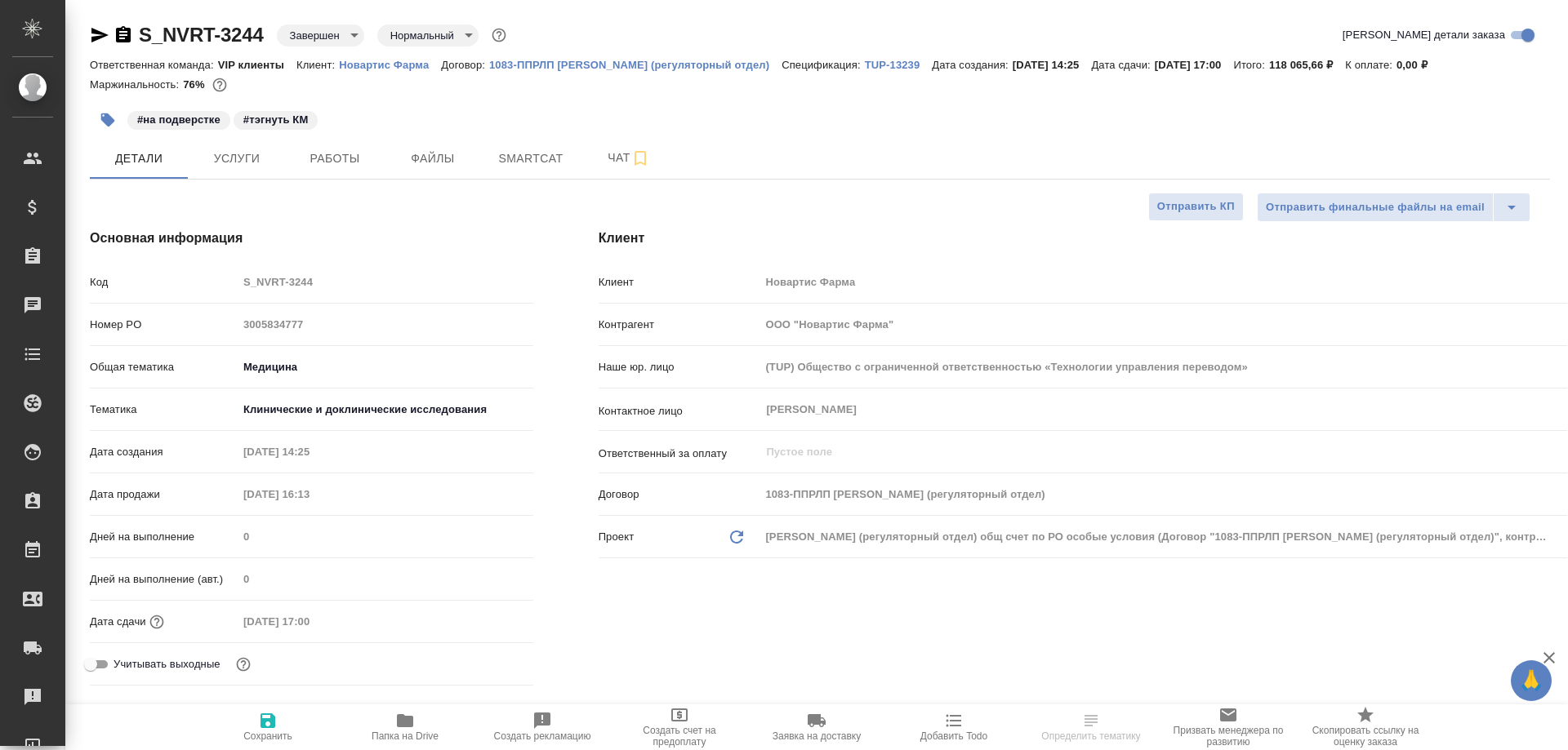
type textarea "x"
click at [340, 155] on span "Работы" at bounding box center [335, 158] width 79 height 21
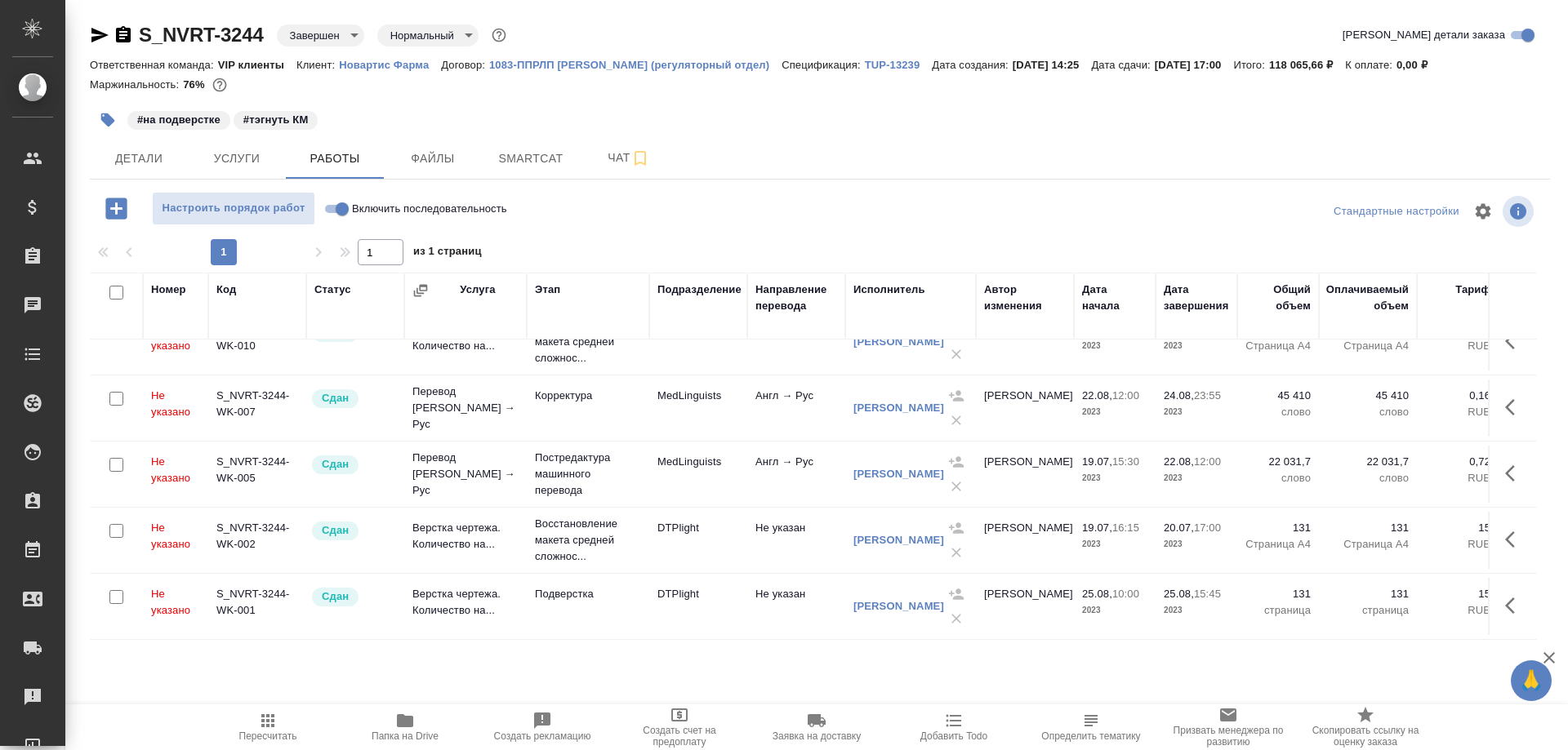
scroll to position [176, 0]
click at [535, 158] on span "Smartcat" at bounding box center [531, 158] width 79 height 21
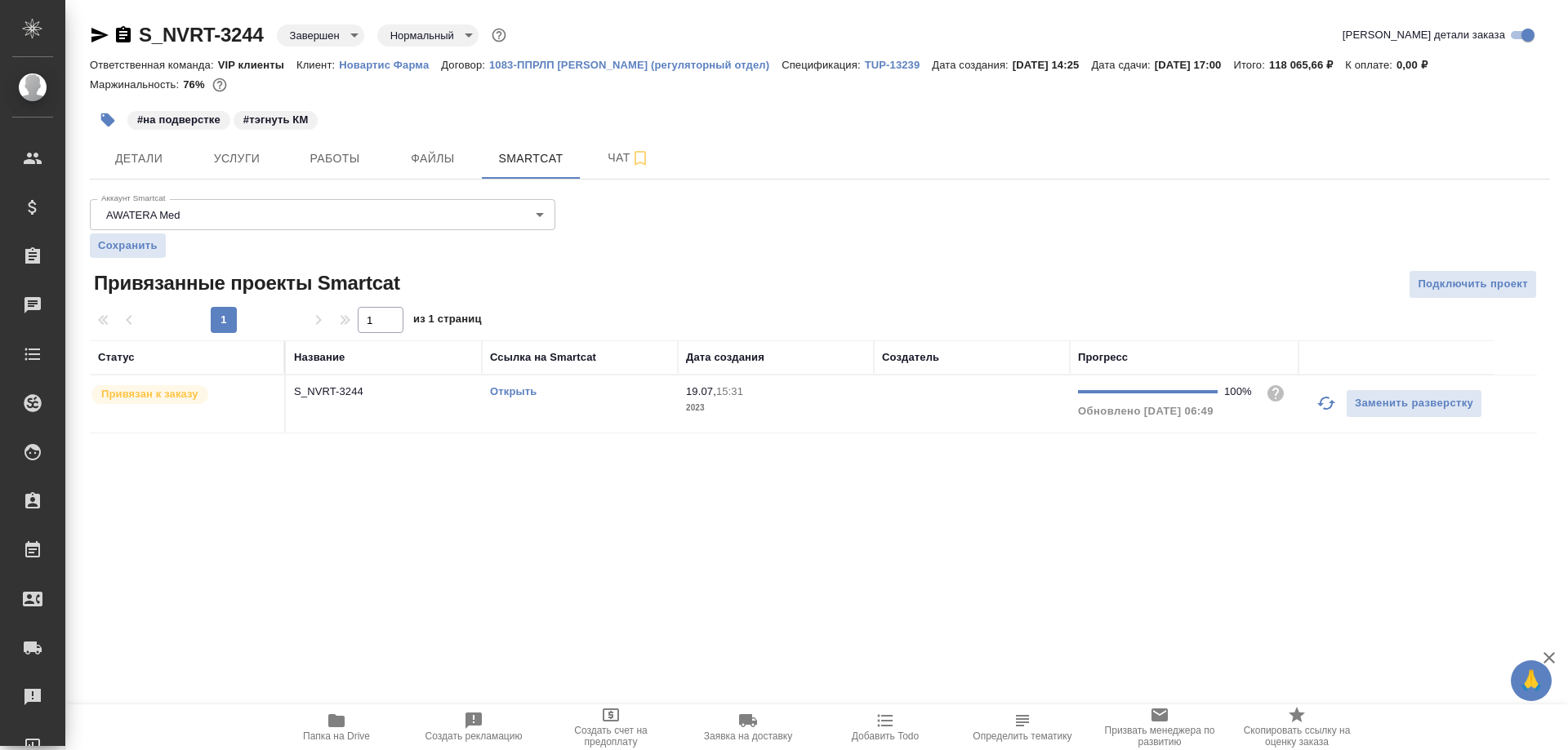
click at [521, 386] on link "Открыть" at bounding box center [514, 392] width 46 height 12
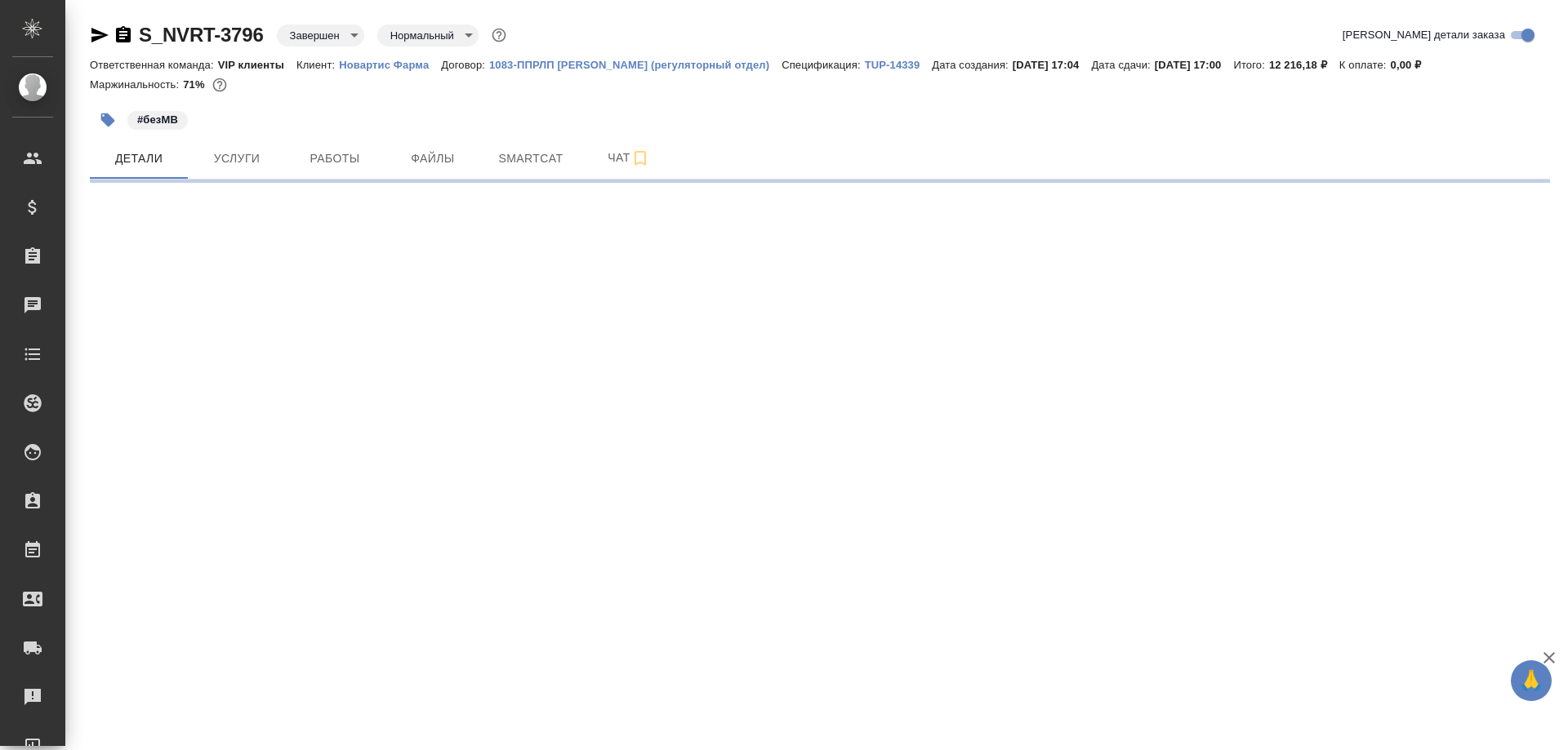
select select "RU"
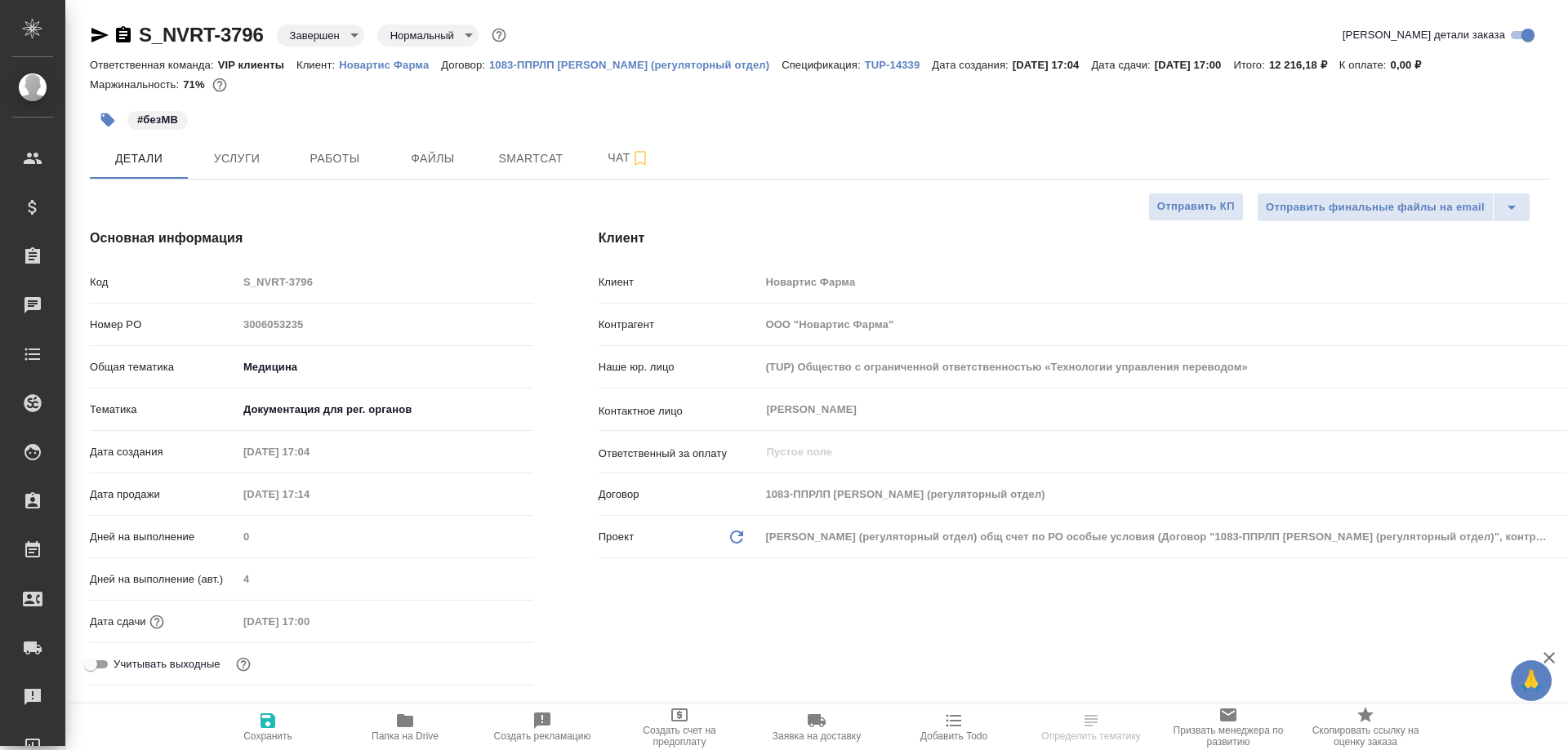
type textarea "x"
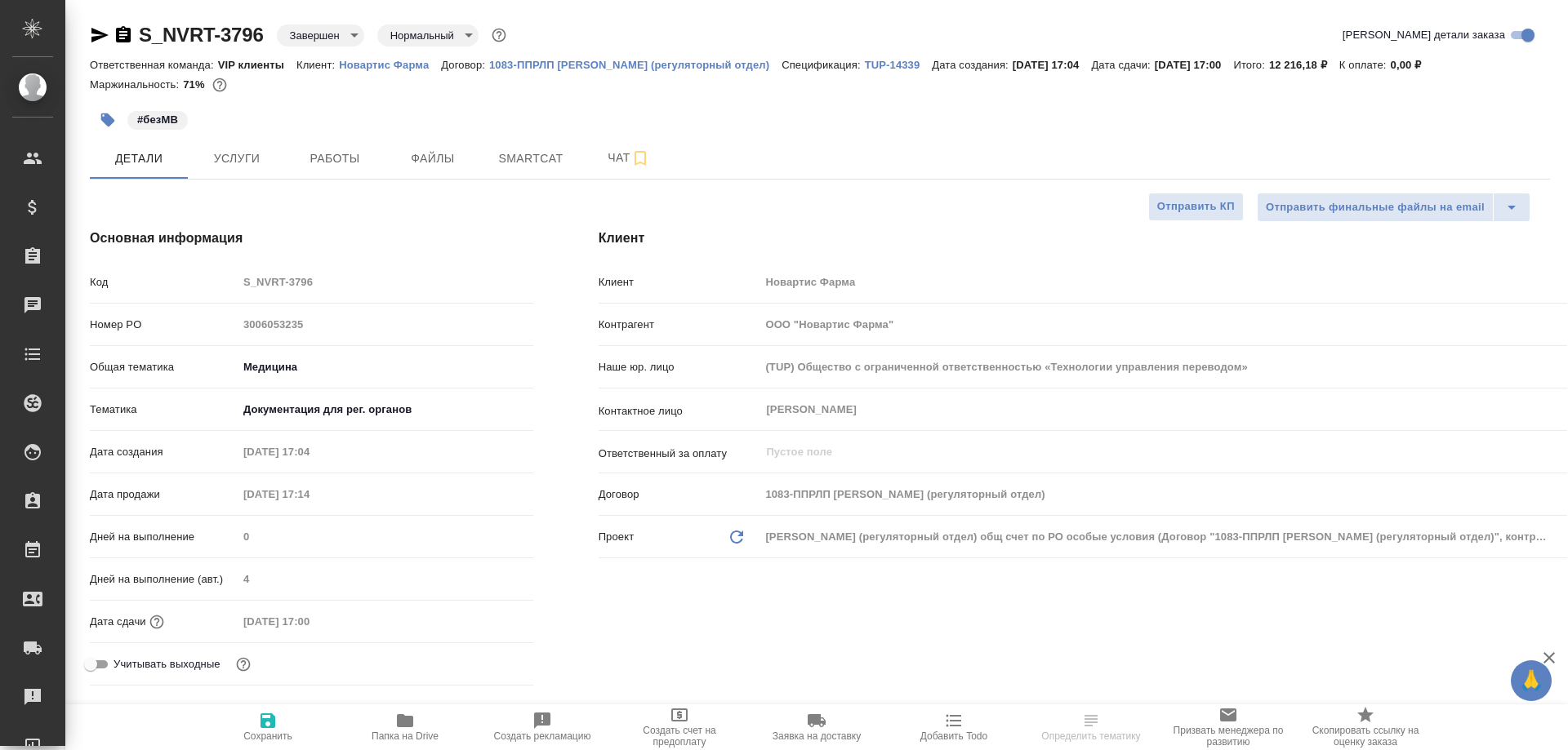
type textarea "x"
click at [323, 166] on span "Работы" at bounding box center [335, 158] width 79 height 21
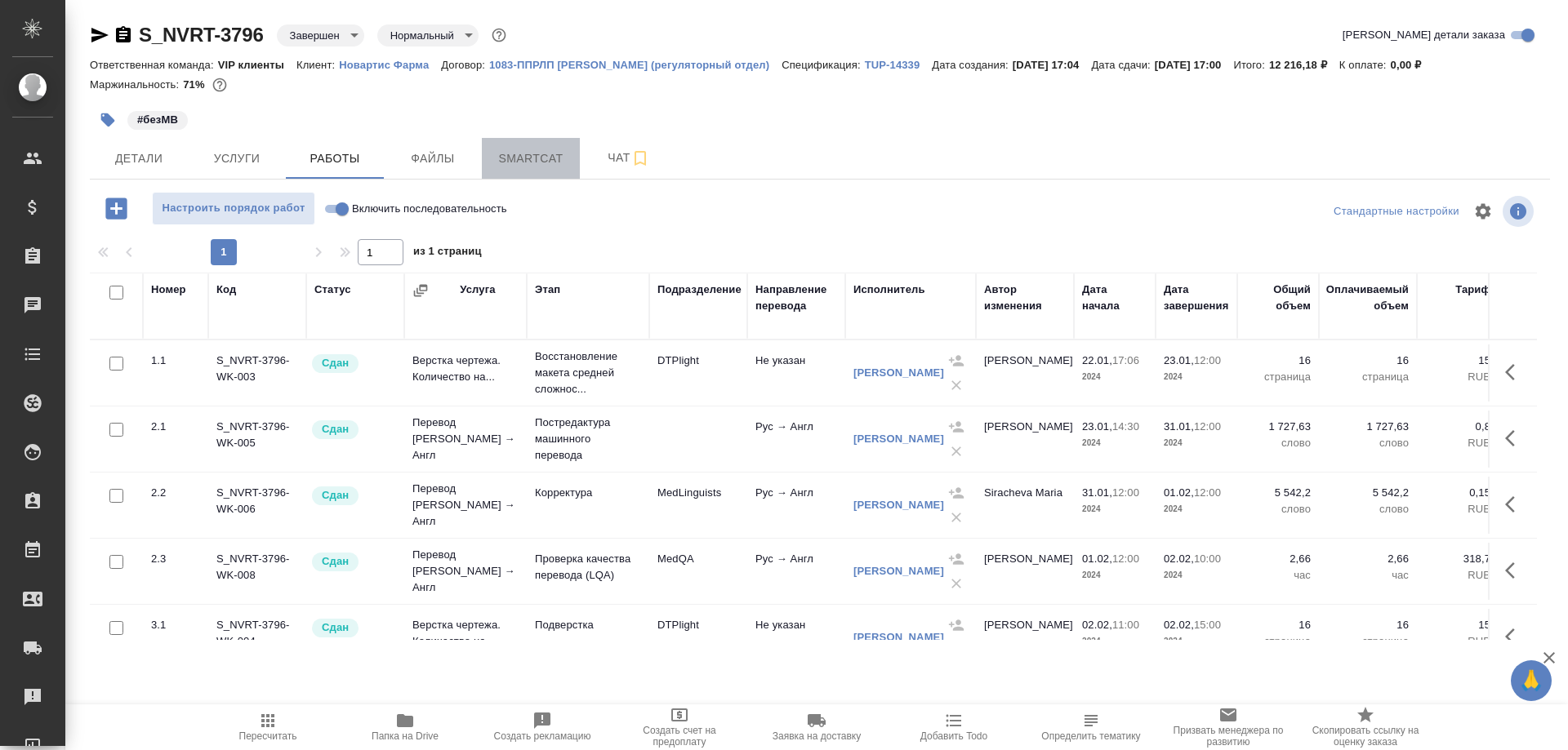
click at [525, 154] on span "Smartcat" at bounding box center [531, 158] width 79 height 21
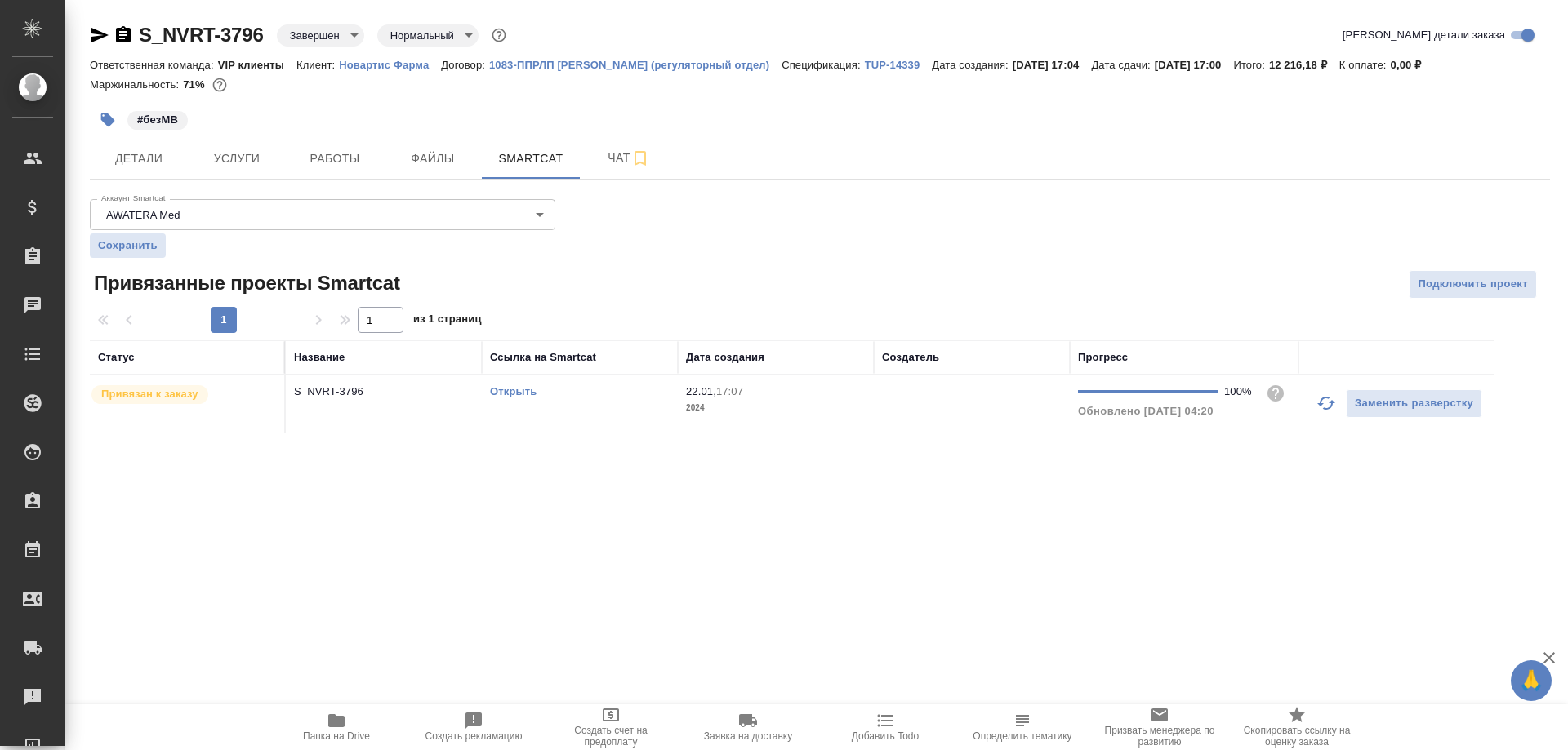
click at [514, 395] on link "Открыть" at bounding box center [514, 392] width 46 height 12
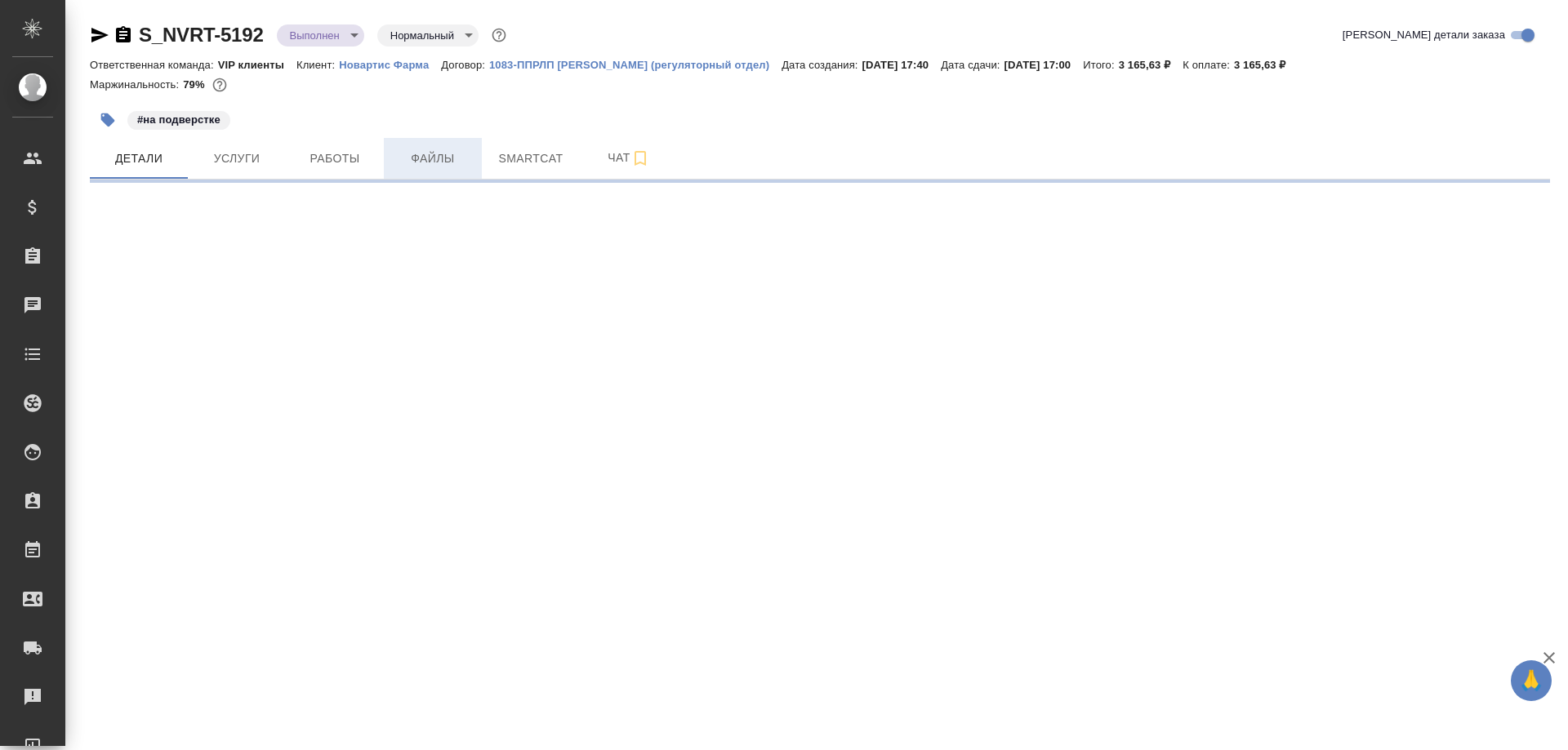
select select "RU"
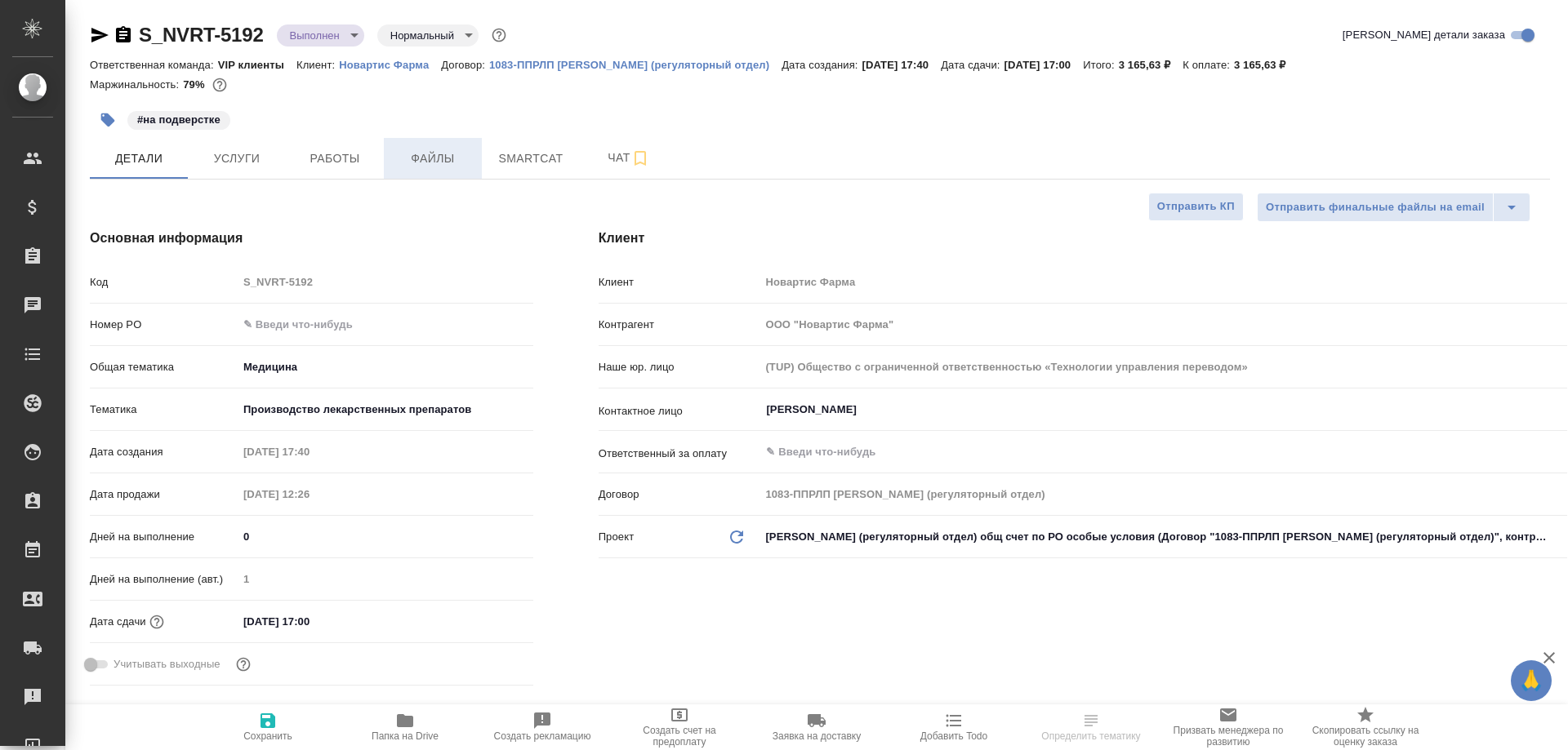
type textarea "x"
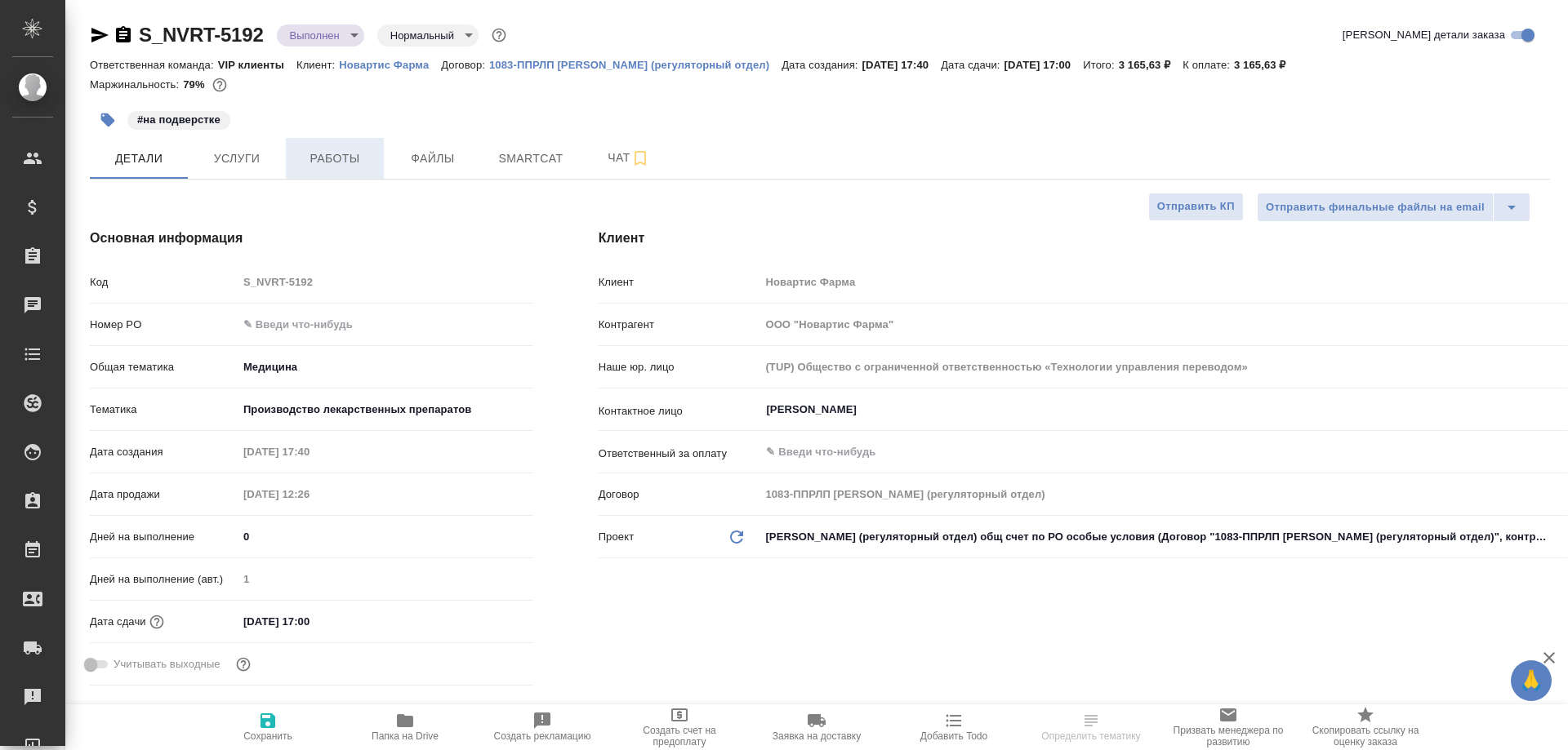
type textarea "x"
click at [327, 154] on span "Работы" at bounding box center [335, 158] width 79 height 21
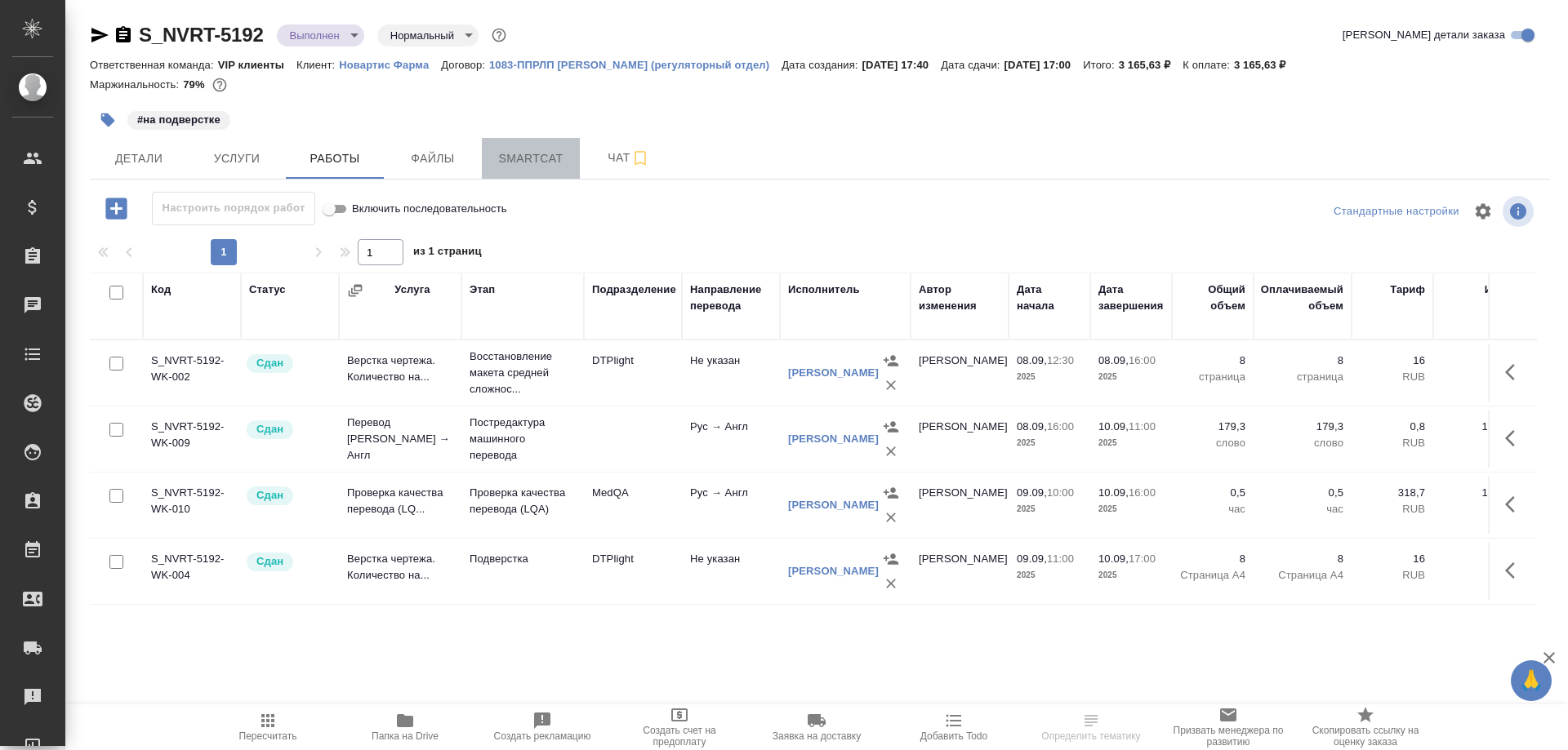
click at [533, 164] on span "Smartcat" at bounding box center [531, 158] width 79 height 21
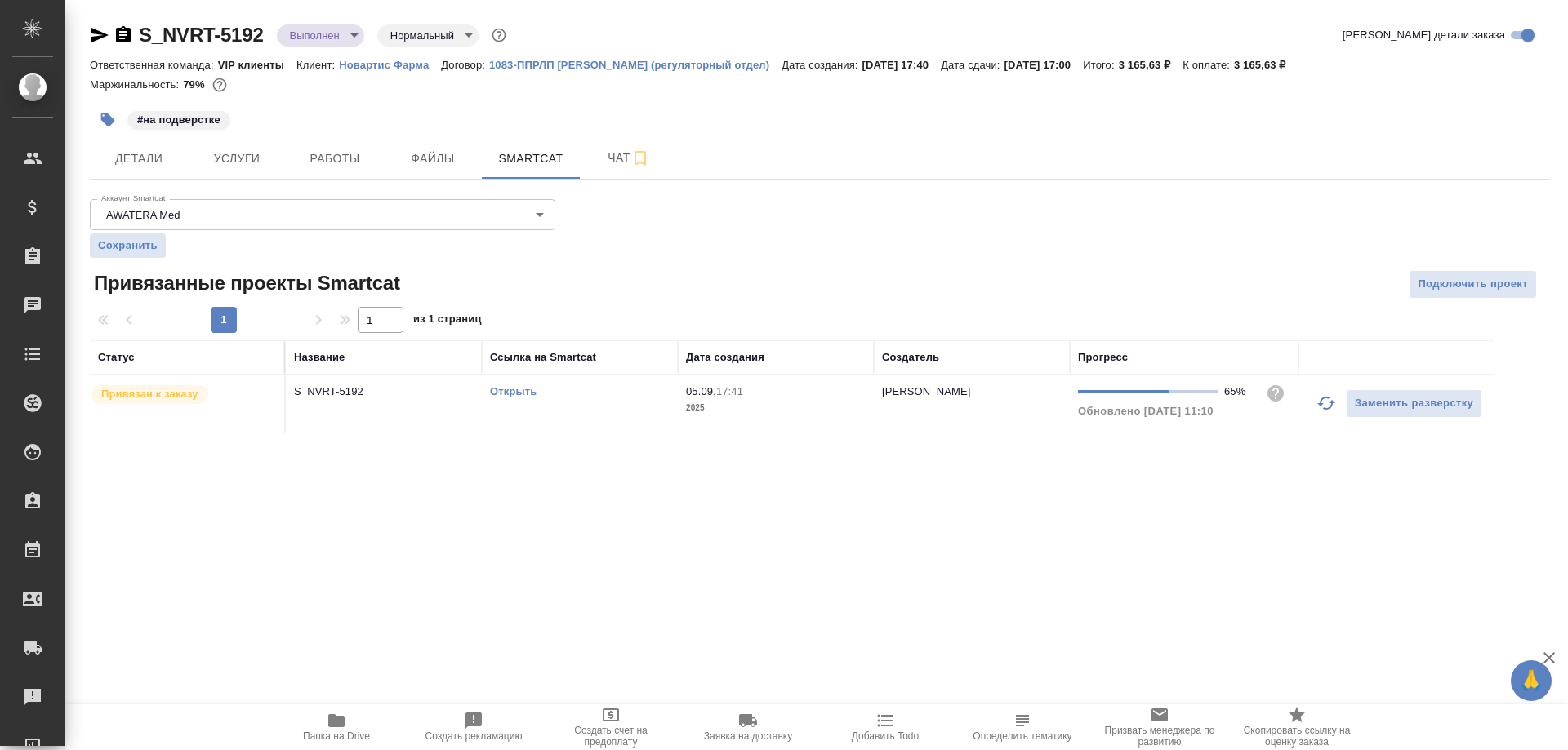
click at [511, 394] on link "Открыть" at bounding box center [514, 392] width 46 height 12
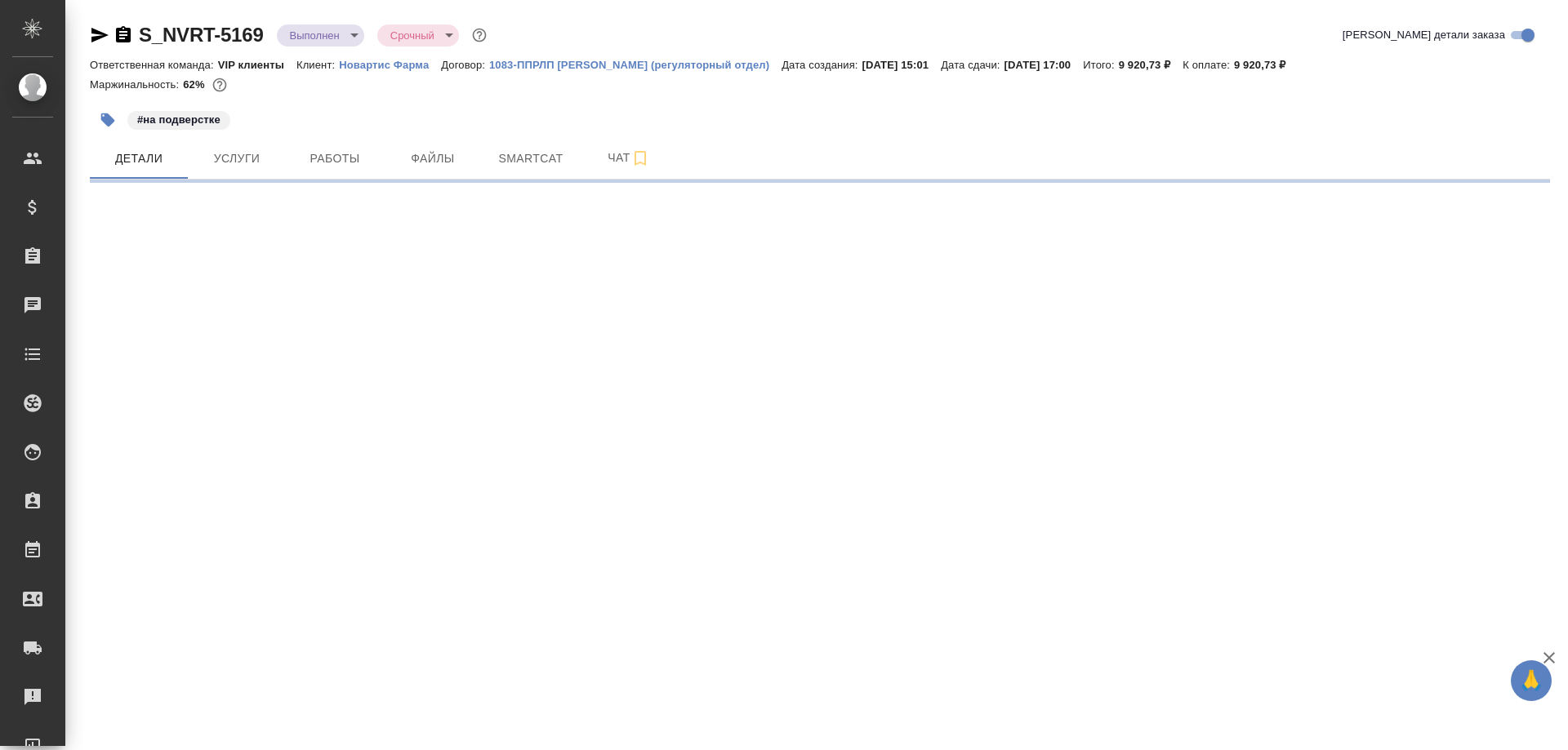
select select "RU"
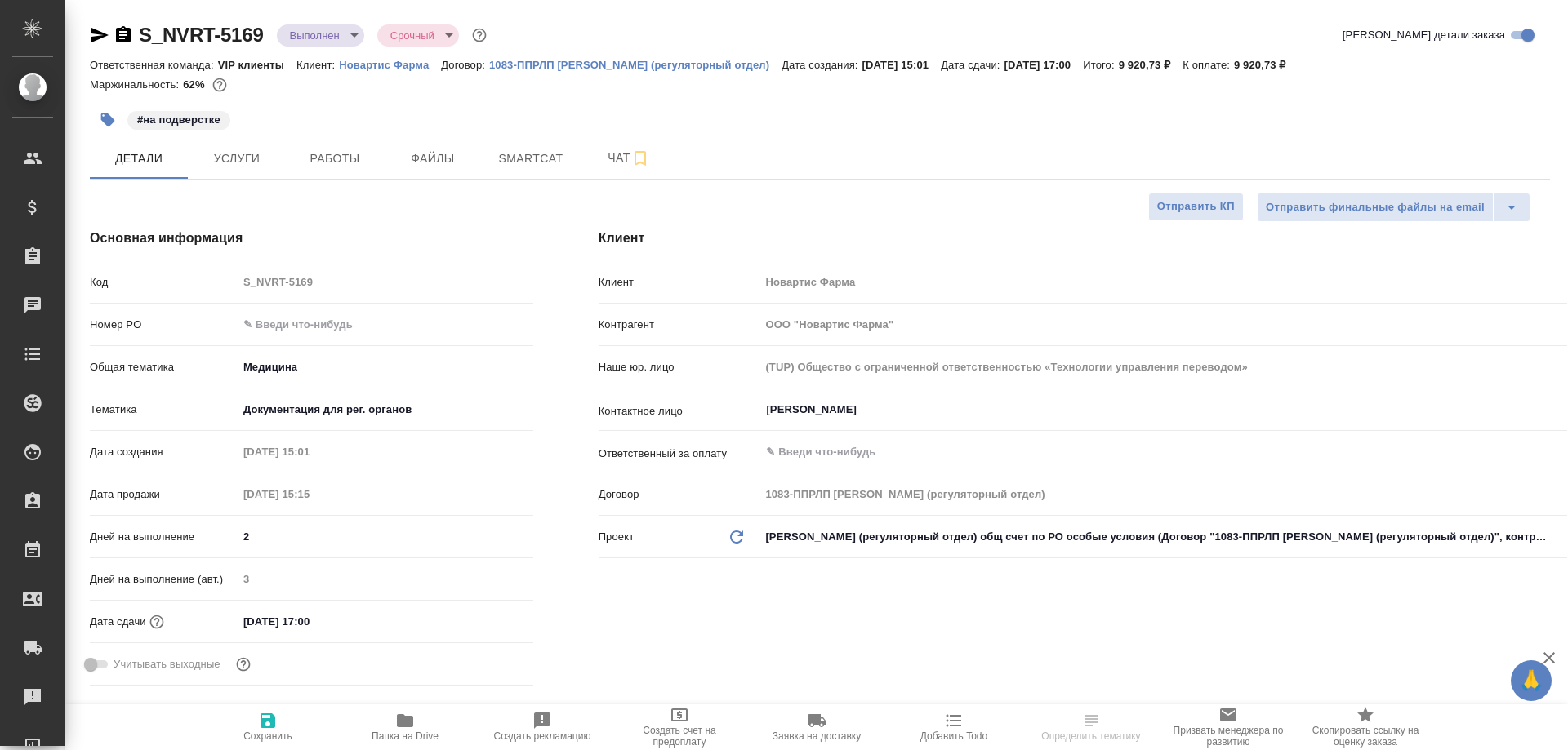
type textarea "x"
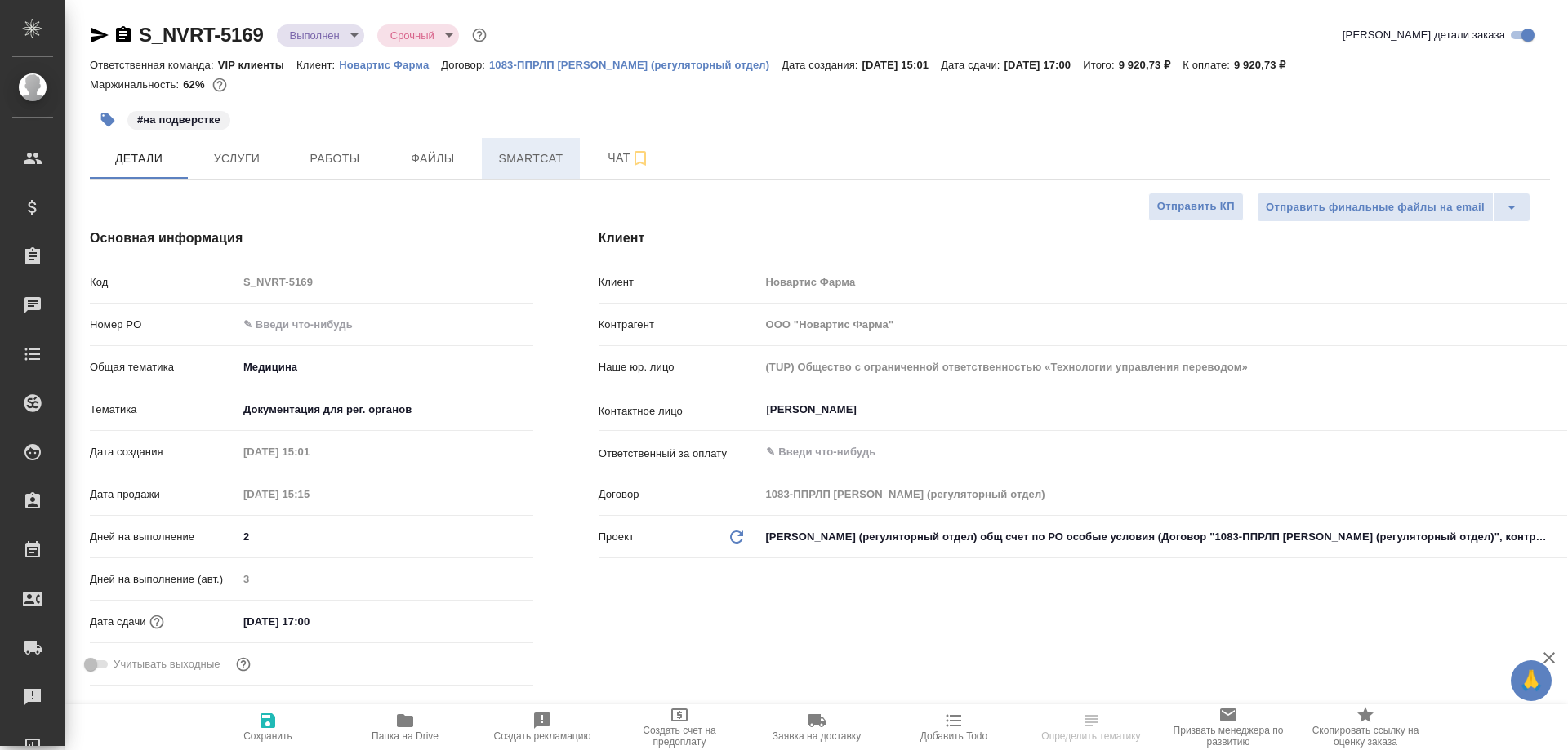
type textarea "x"
click at [334, 154] on span "Работы" at bounding box center [335, 158] width 79 height 21
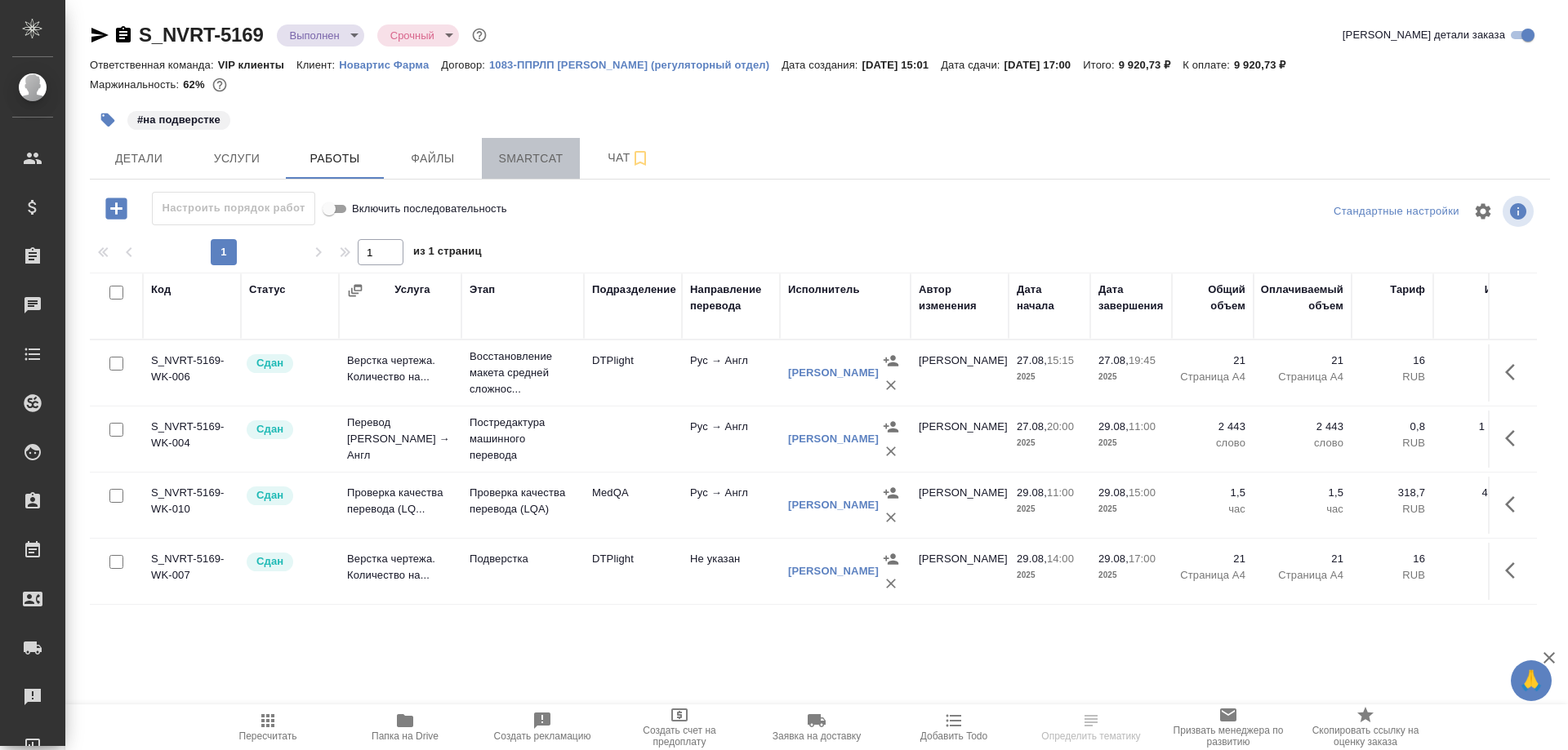
click at [532, 156] on span "Smartcat" at bounding box center [531, 158] width 79 height 21
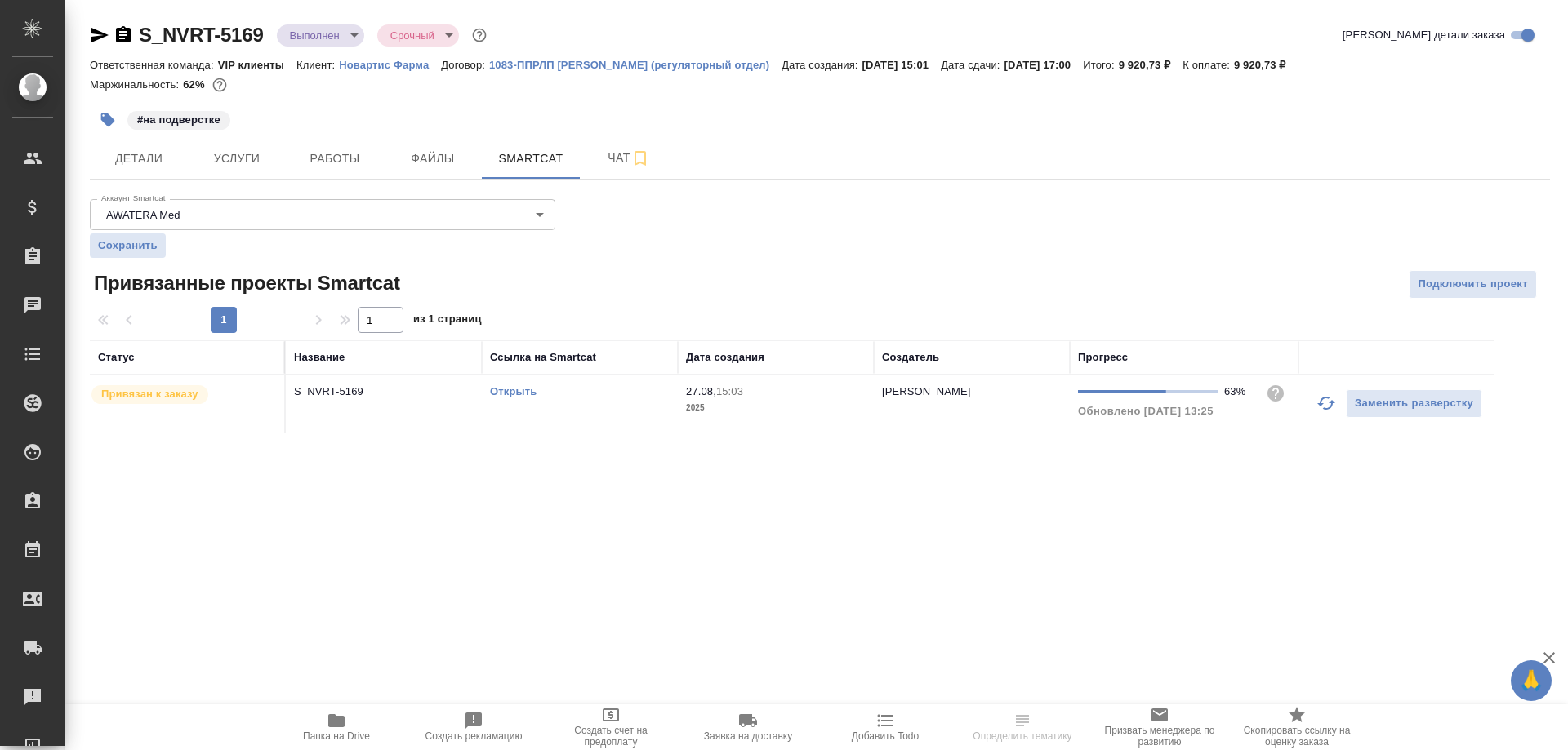
click at [525, 393] on link "Открыть" at bounding box center [514, 392] width 46 height 12
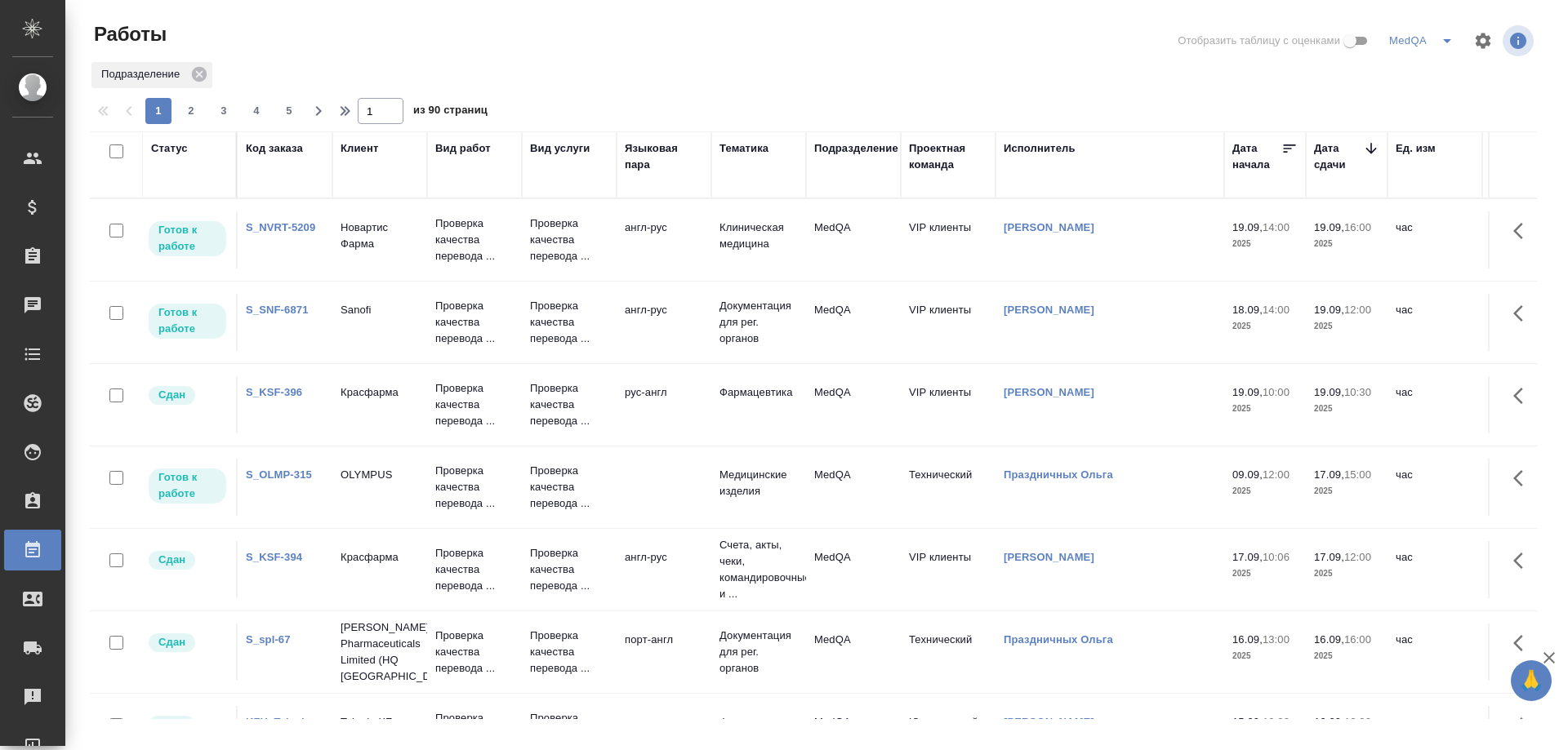
click at [273, 312] on link "S_SNF-6871" at bounding box center [277, 310] width 63 height 12
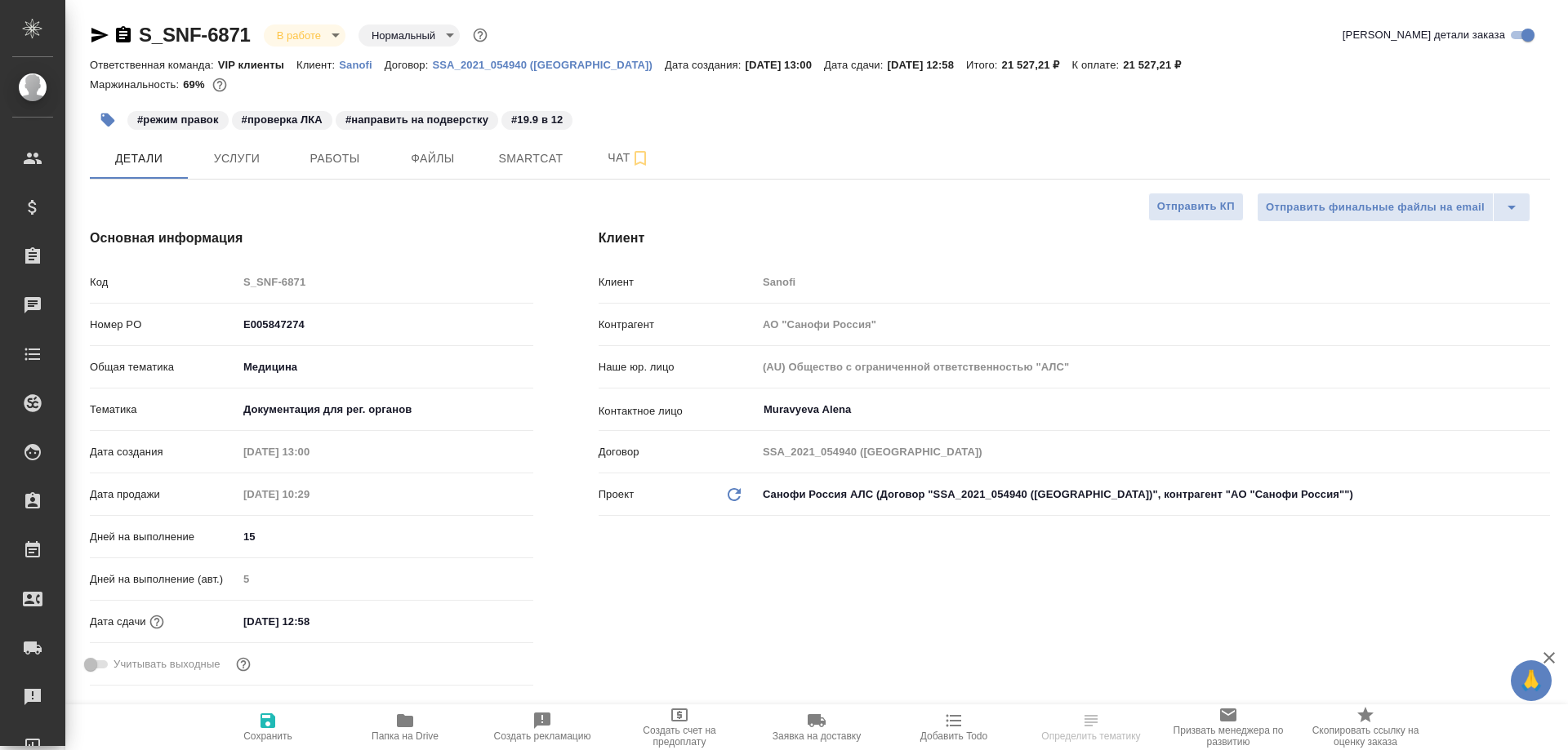
select select "RU"
click at [149, 157] on span "Детали" at bounding box center [139, 158] width 79 height 21
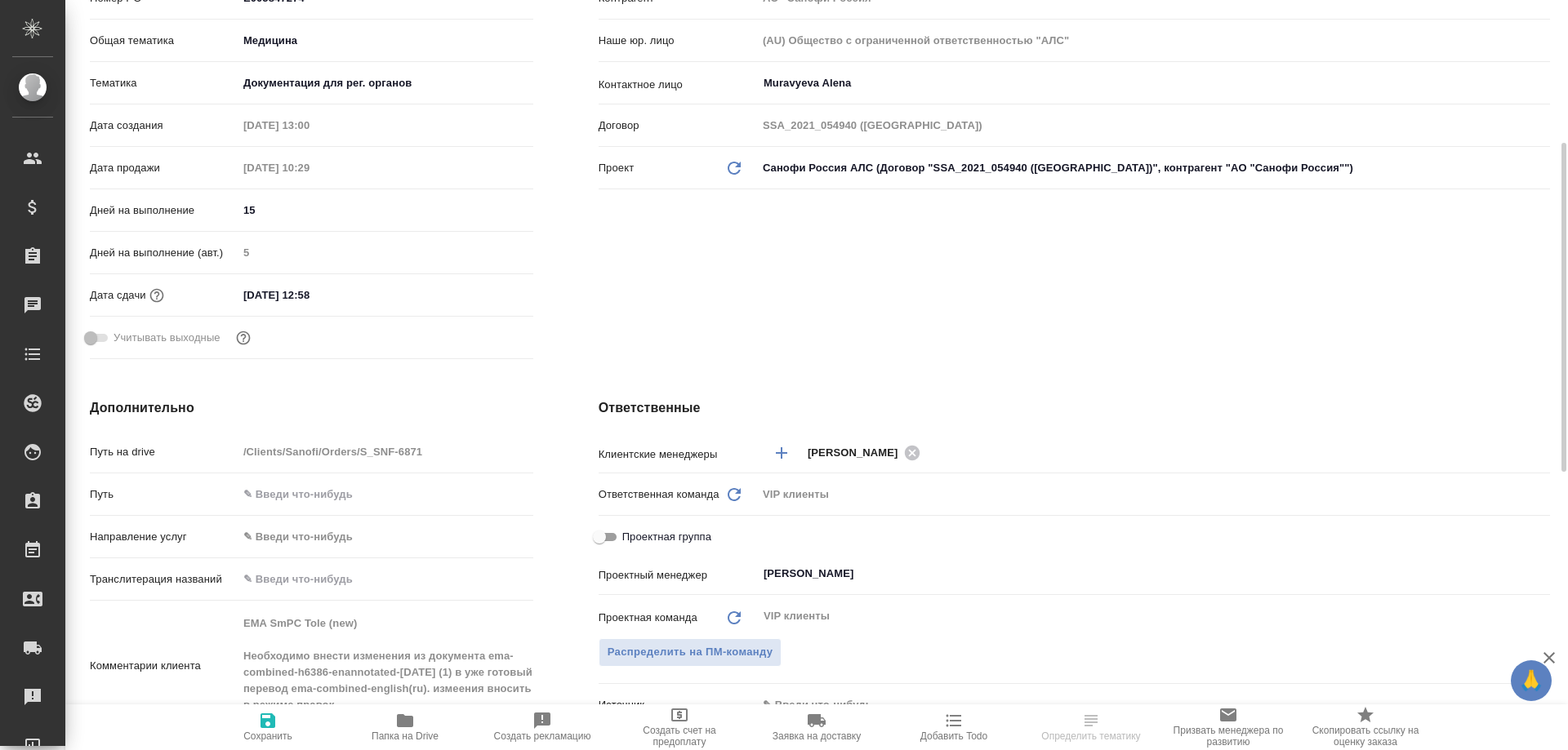
scroll to position [571, 0]
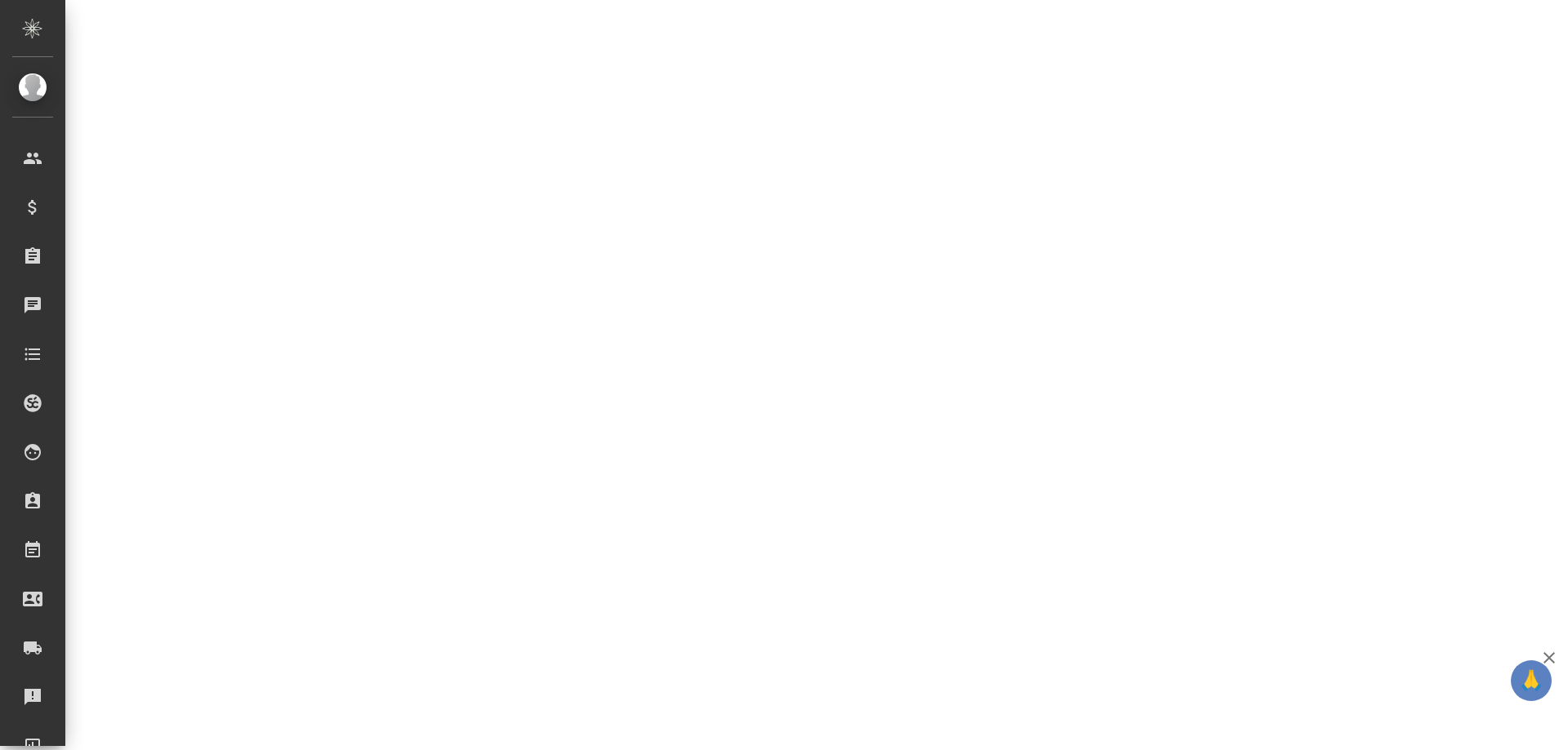
select select "RU"
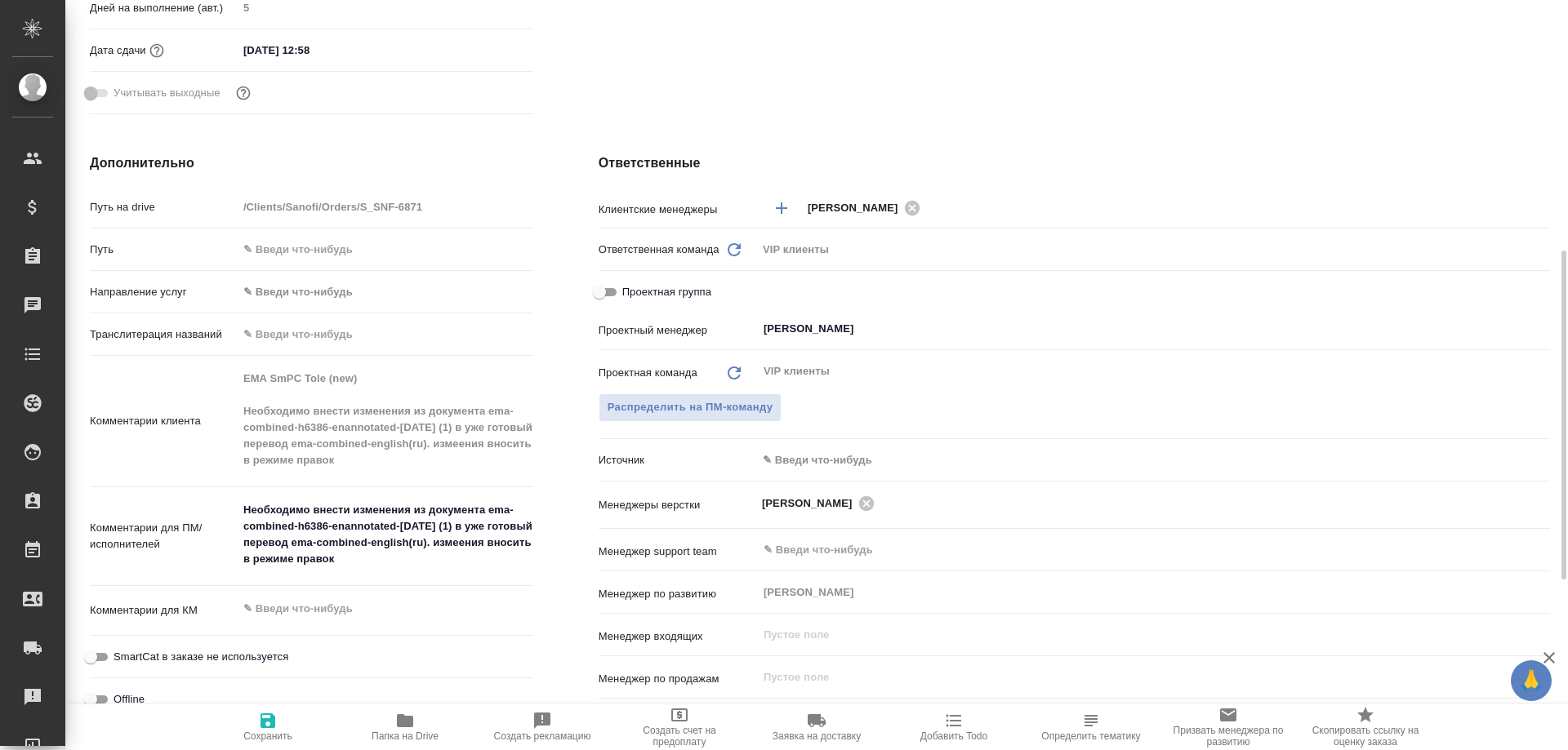
type textarea "x"
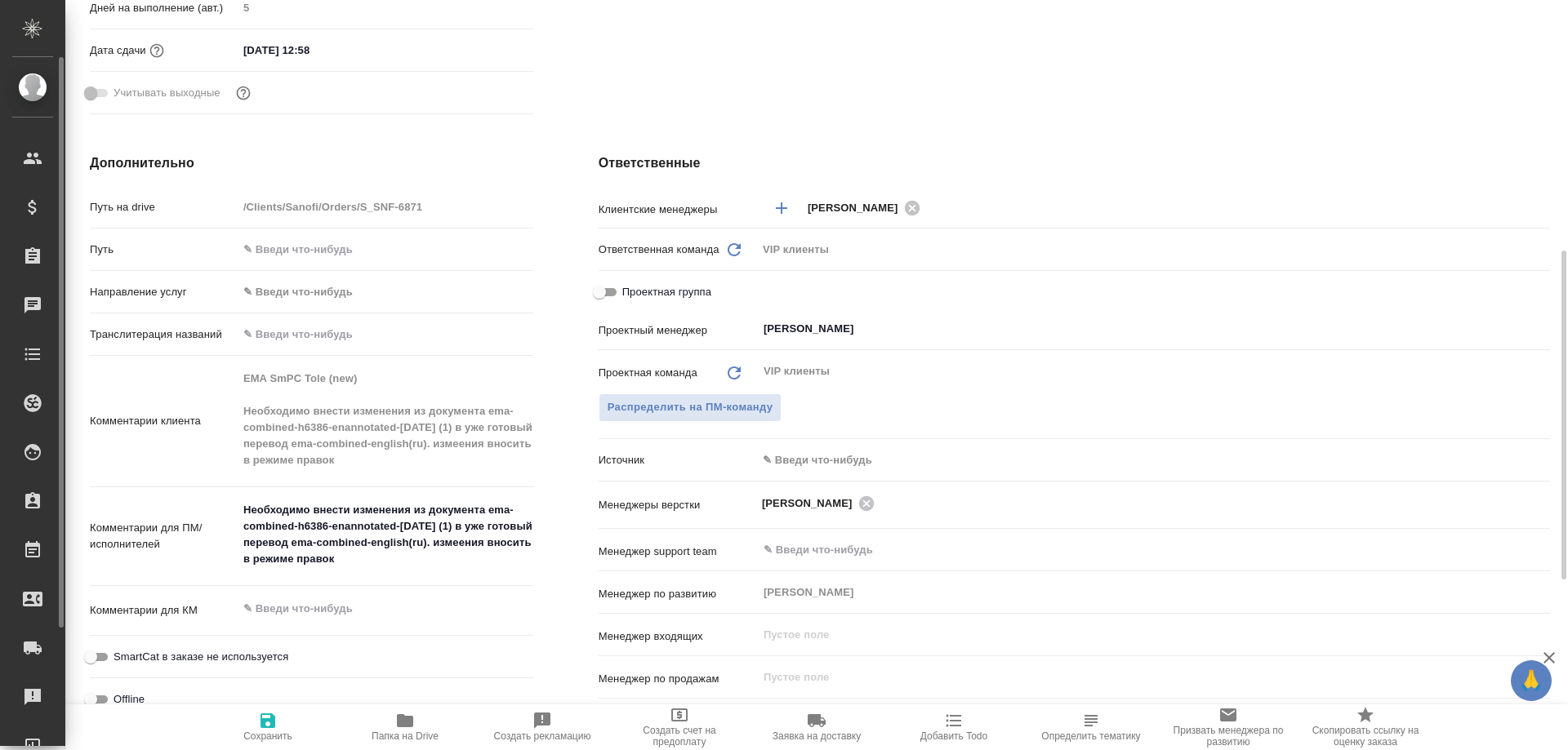
type textarea "x"
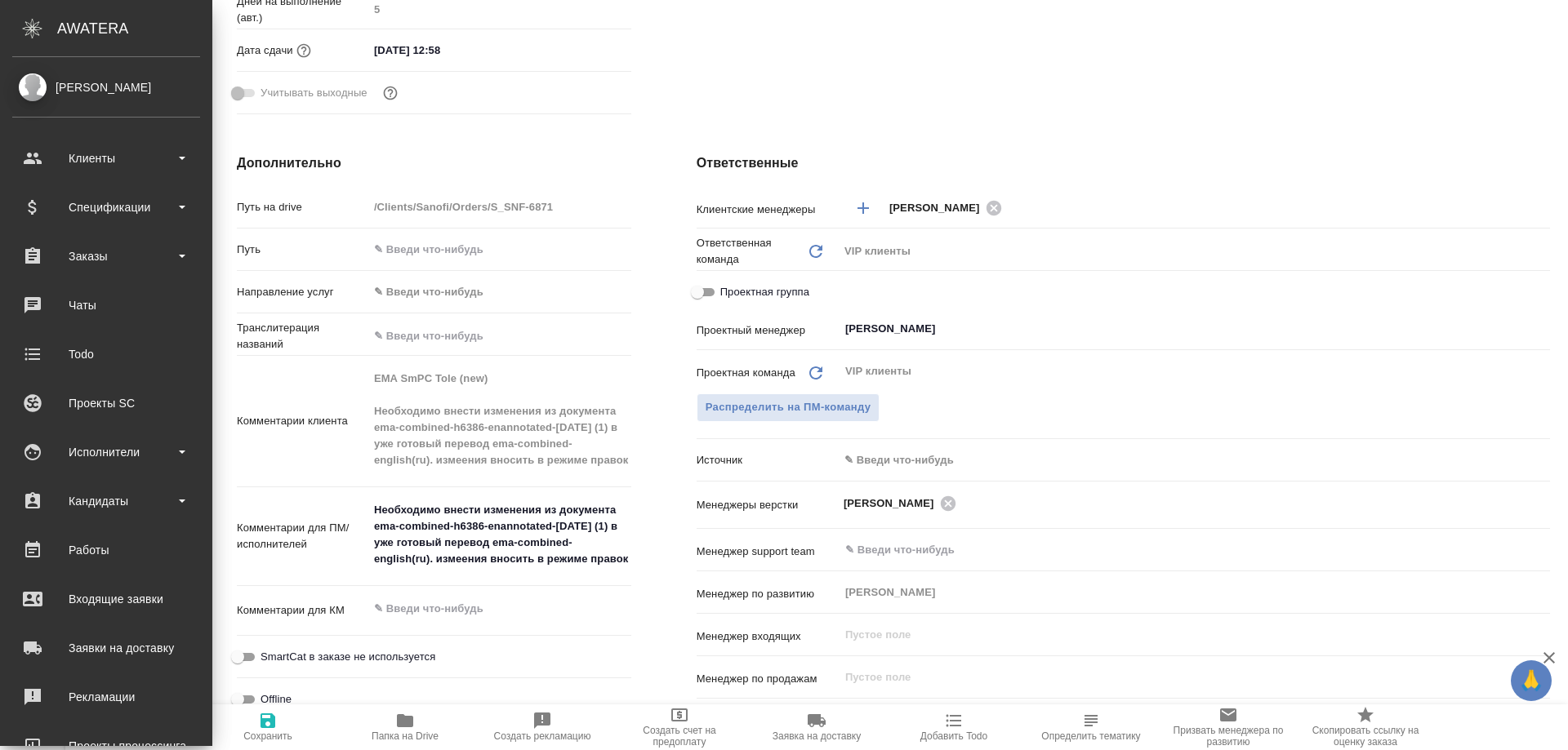
type textarea "x"
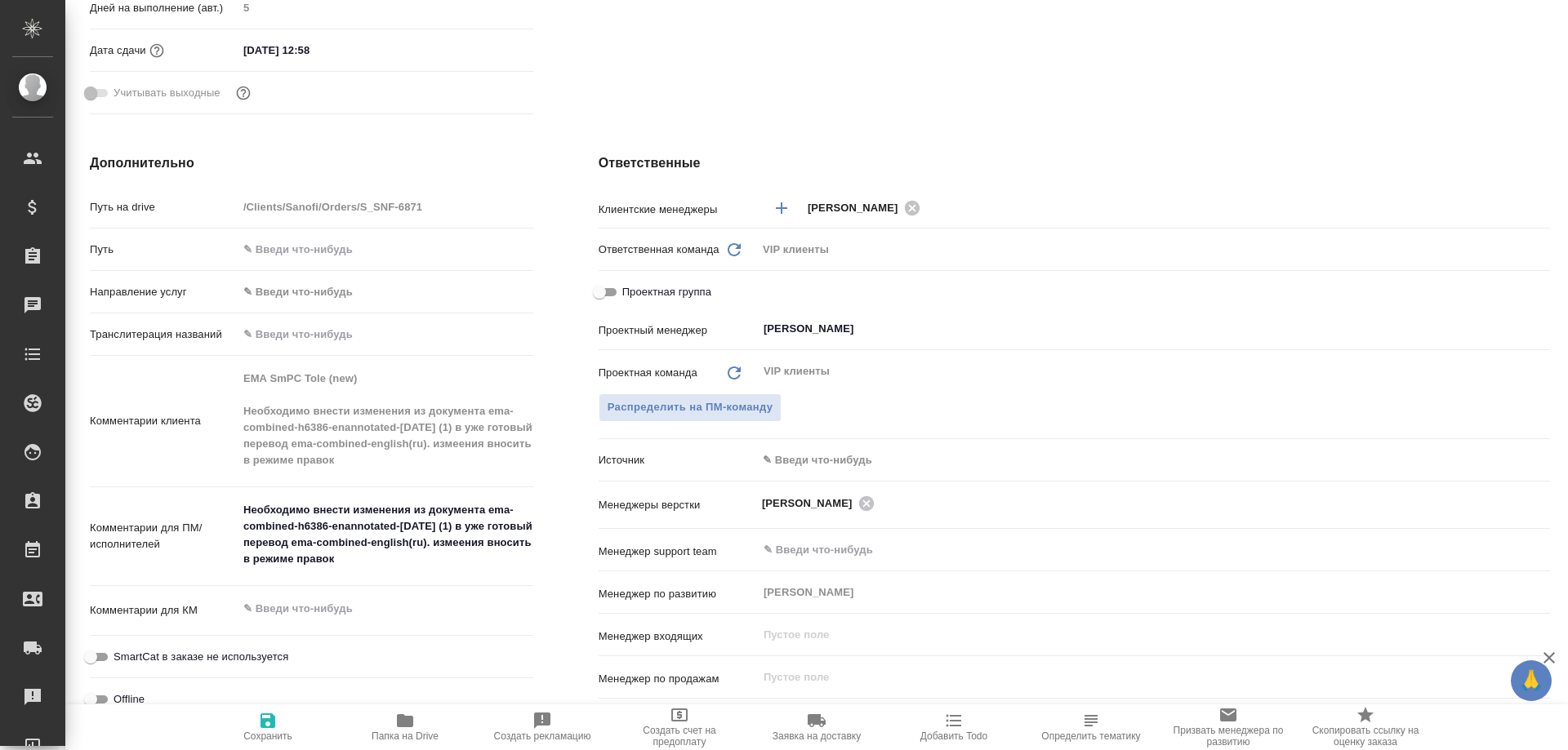
type textarea "x"
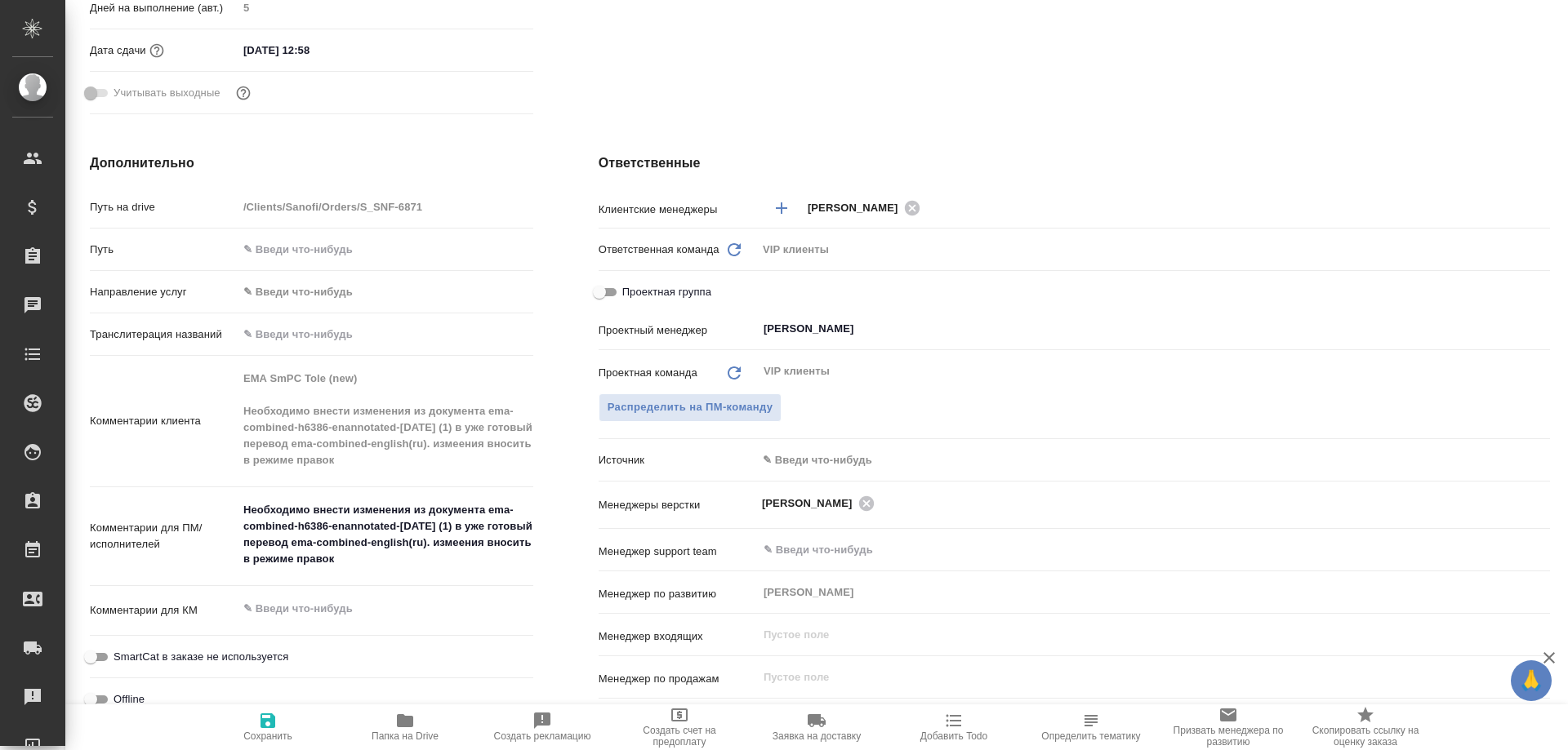
type textarea "x"
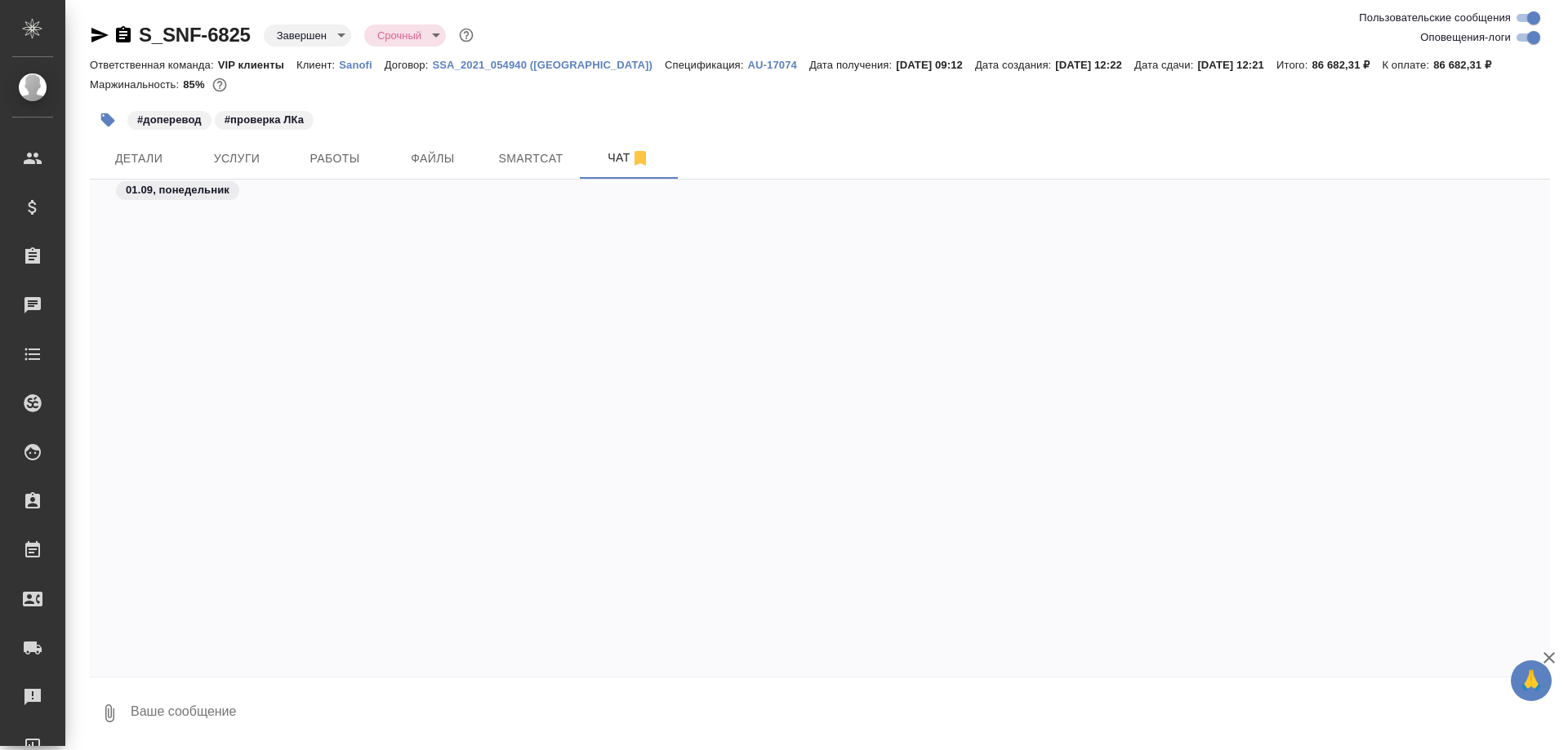
scroll to position [72058, 0]
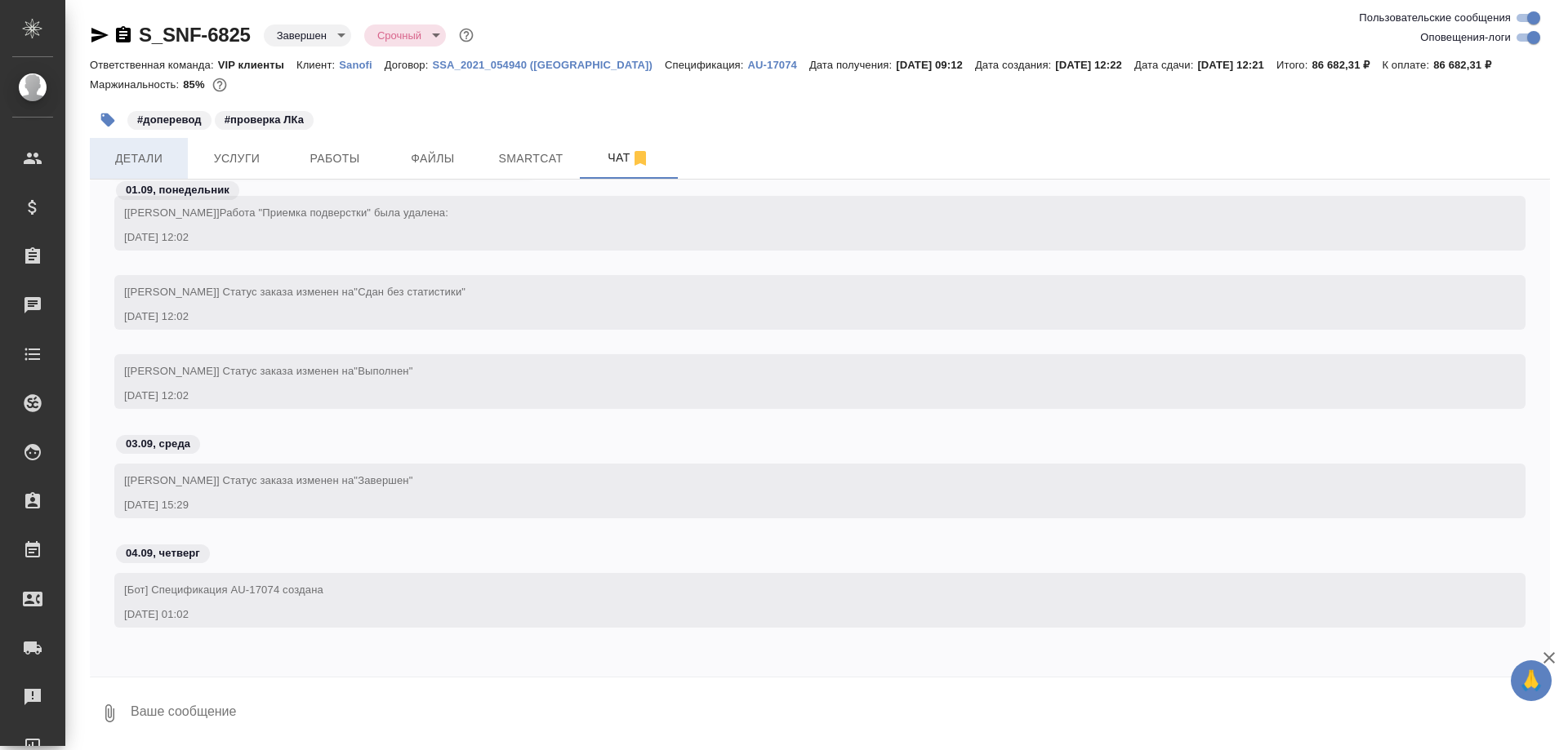
click at [139, 166] on span "Детали" at bounding box center [139, 158] width 79 height 21
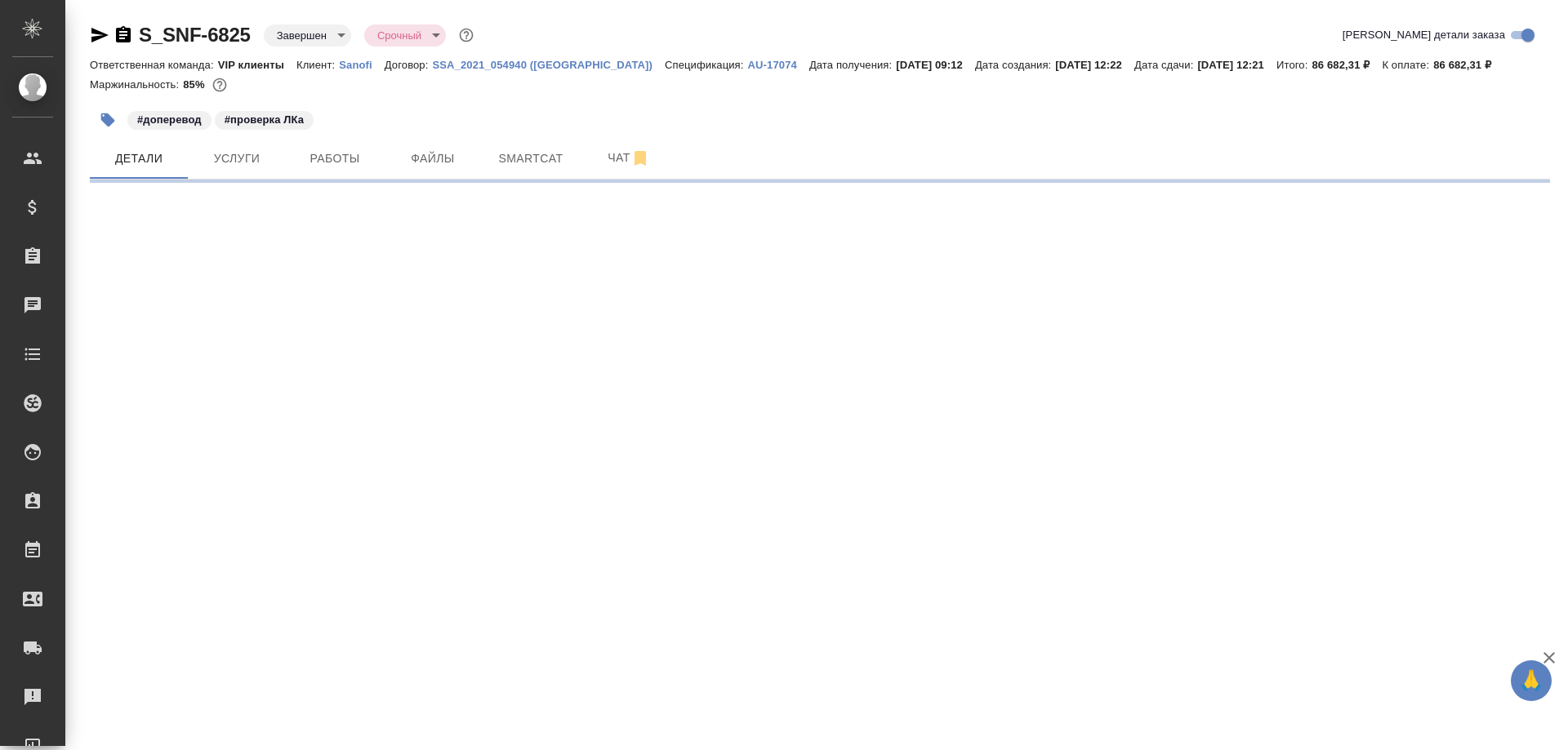
select select "RU"
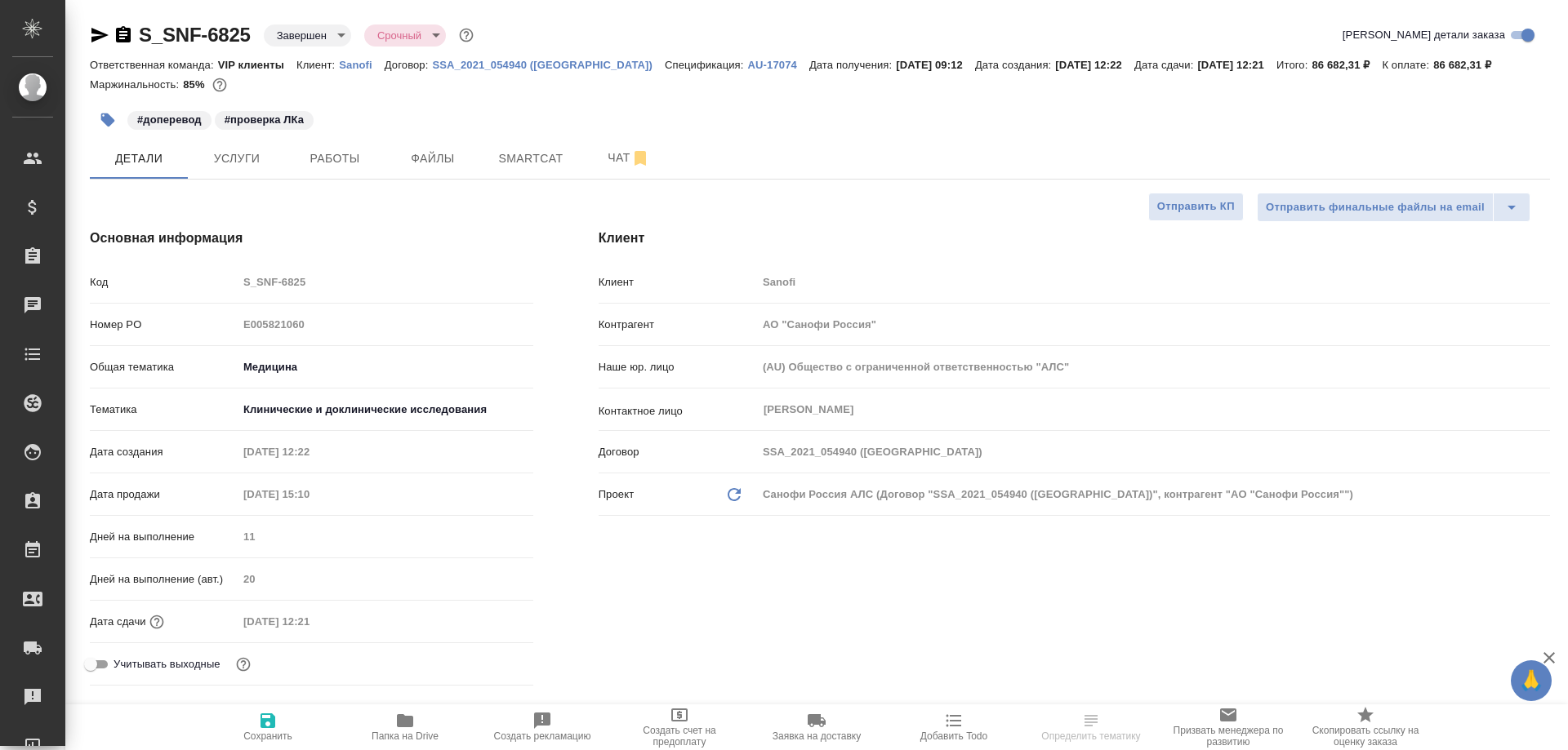
type textarea "x"
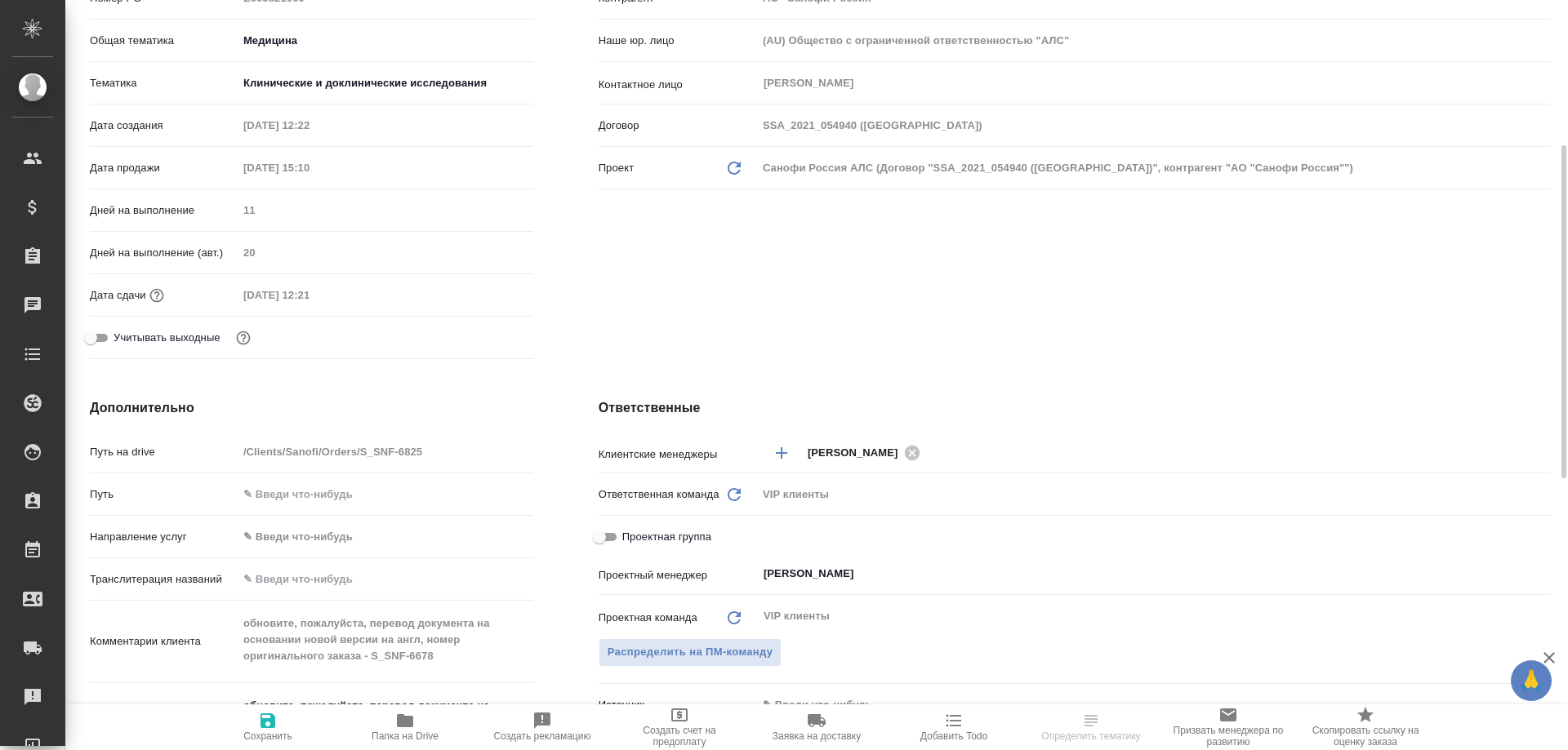
scroll to position [571, 0]
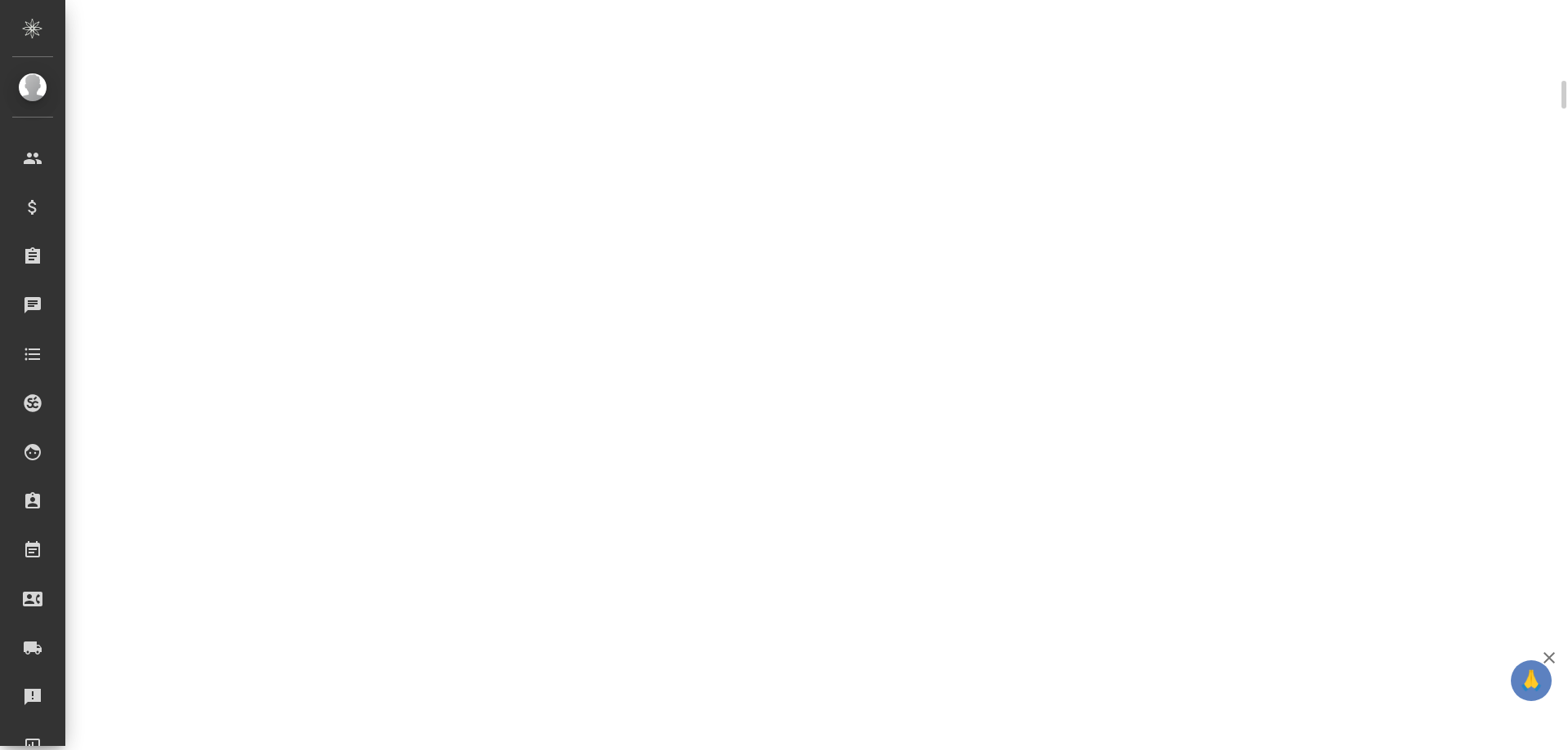
select select "RU"
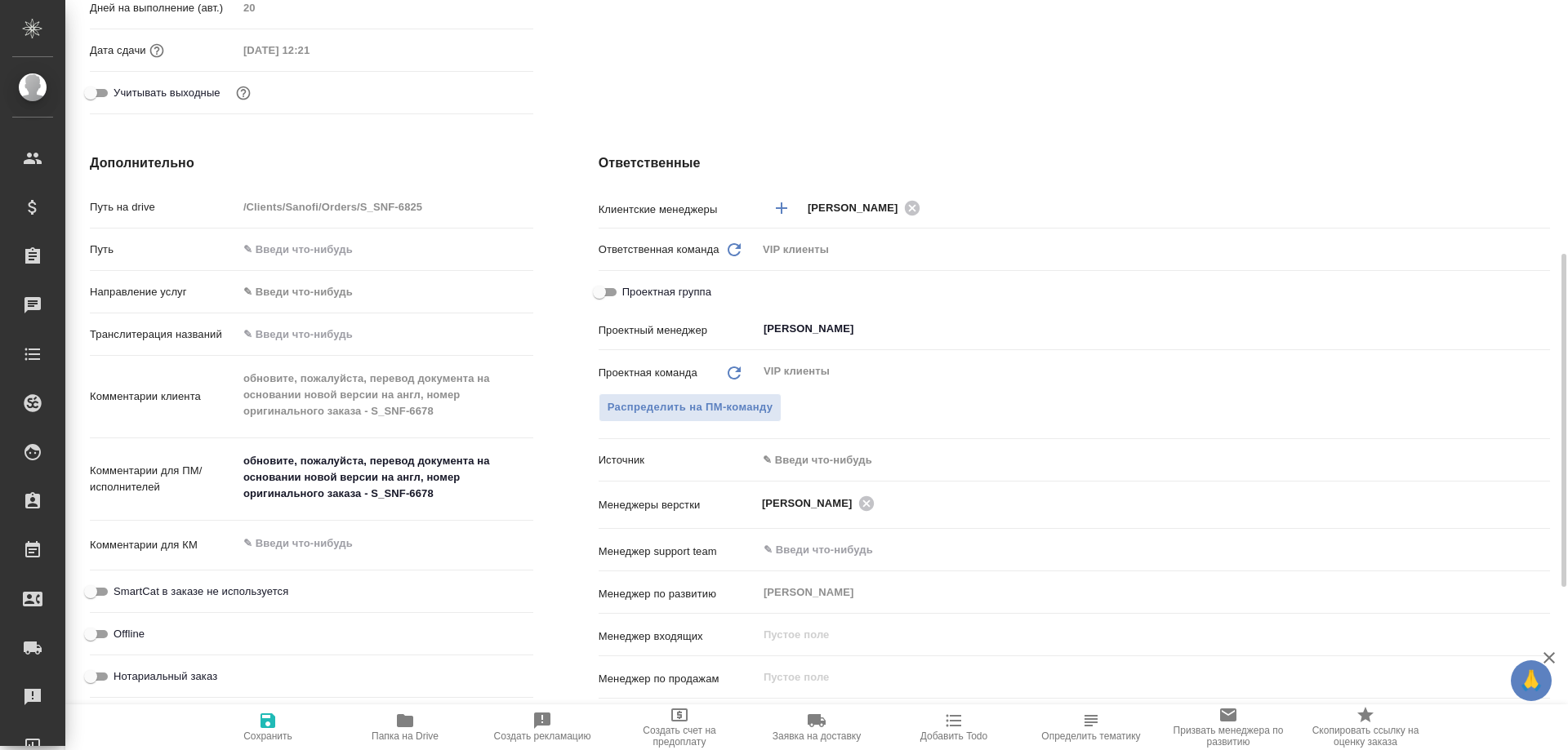
type textarea "x"
drag, startPoint x: 241, startPoint y: 466, endPoint x: 443, endPoint y: 500, distance: 204.8
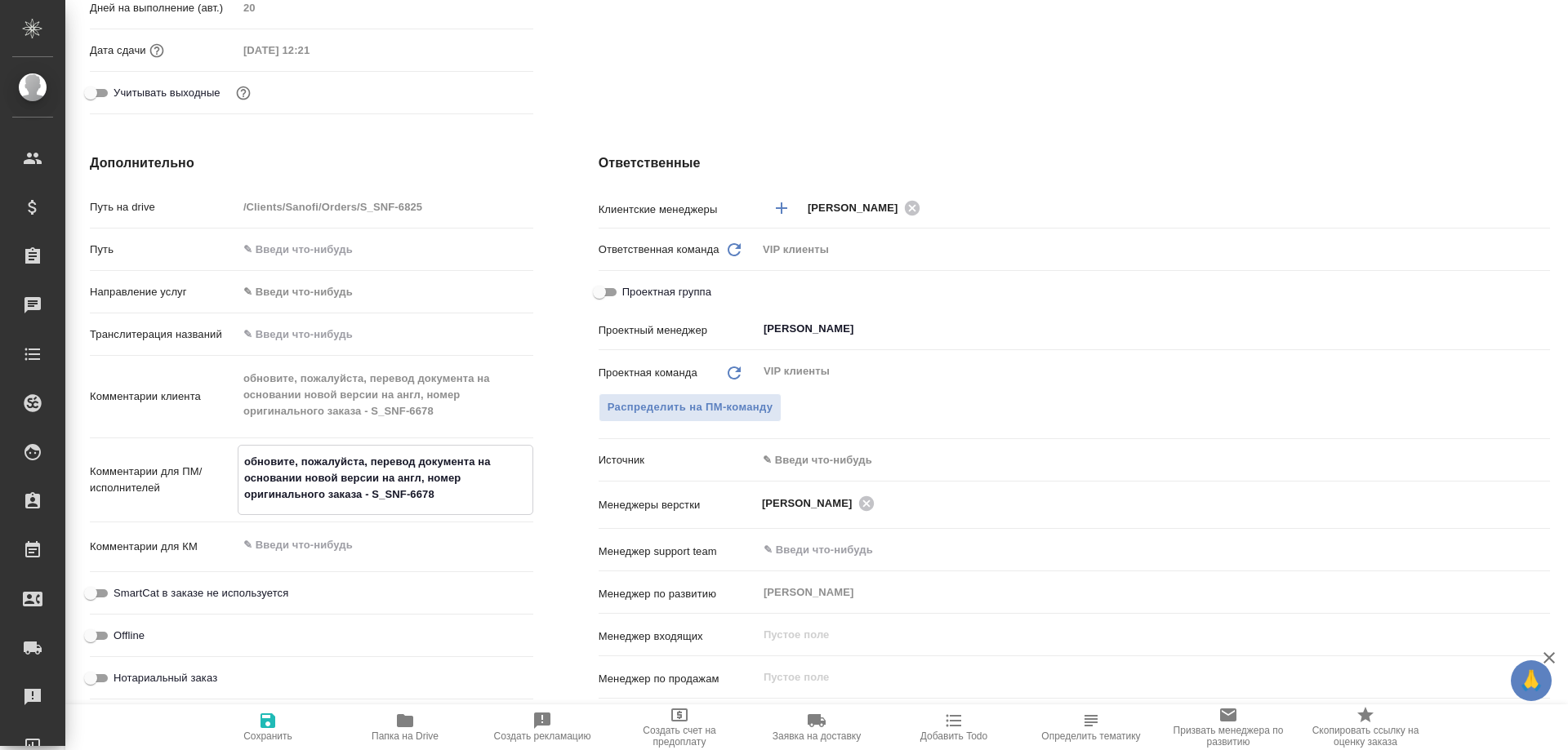
click at [443, 500] on textarea "обновите, пожалуйста, перевод документа на основании новой версии на англ, номе…" at bounding box center [385, 479] width 294 height 61
type textarea "x"
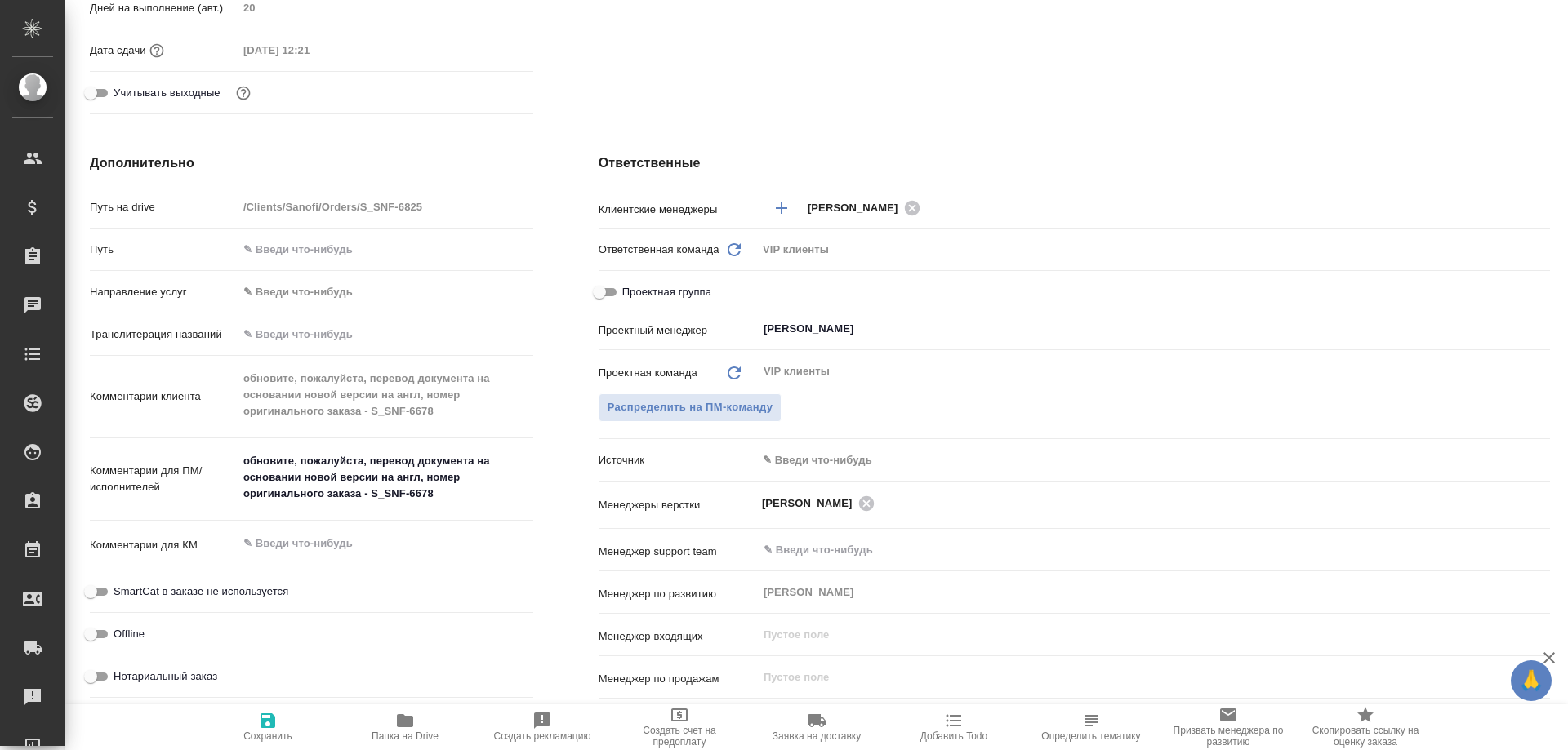
type textarea "x"
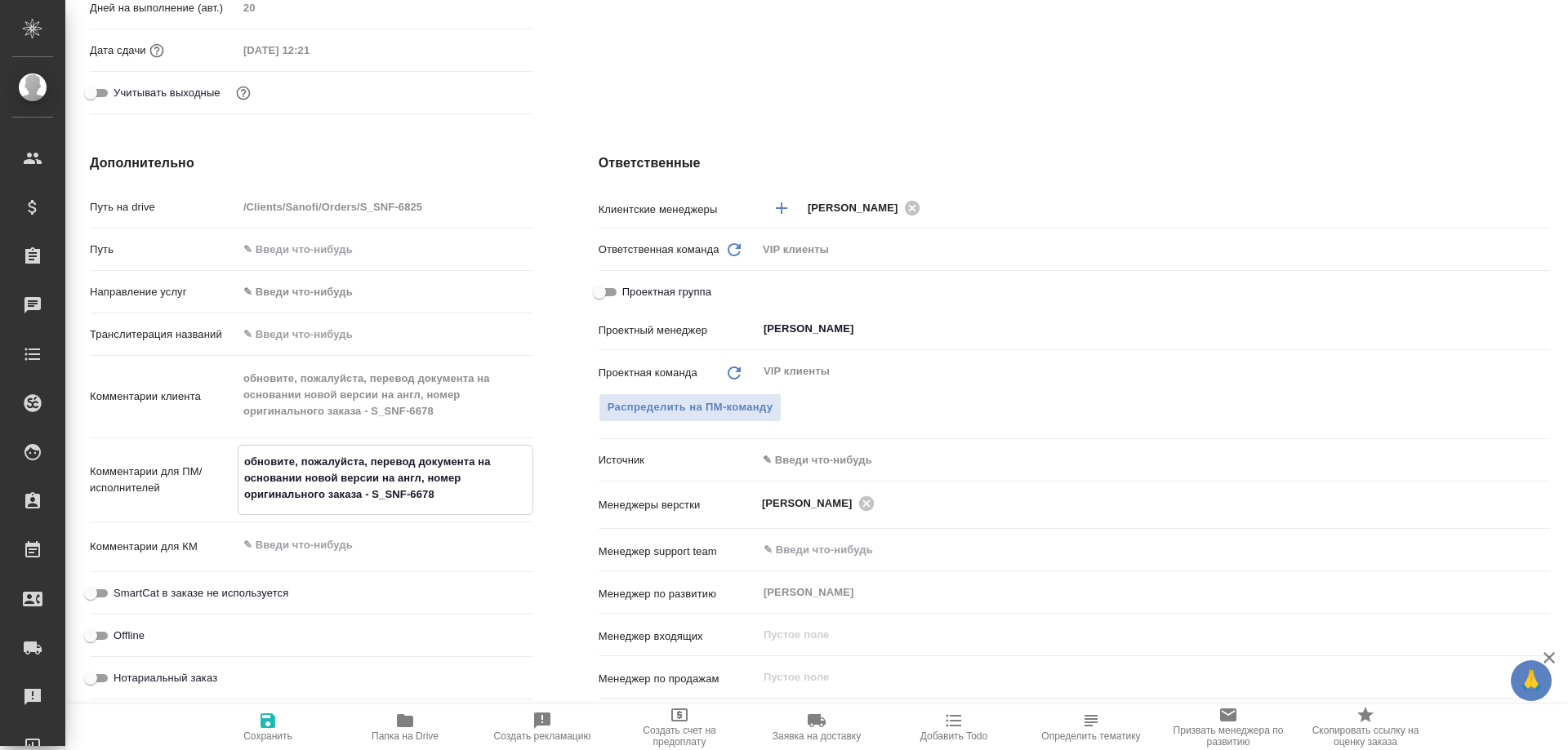
type textarea "x"
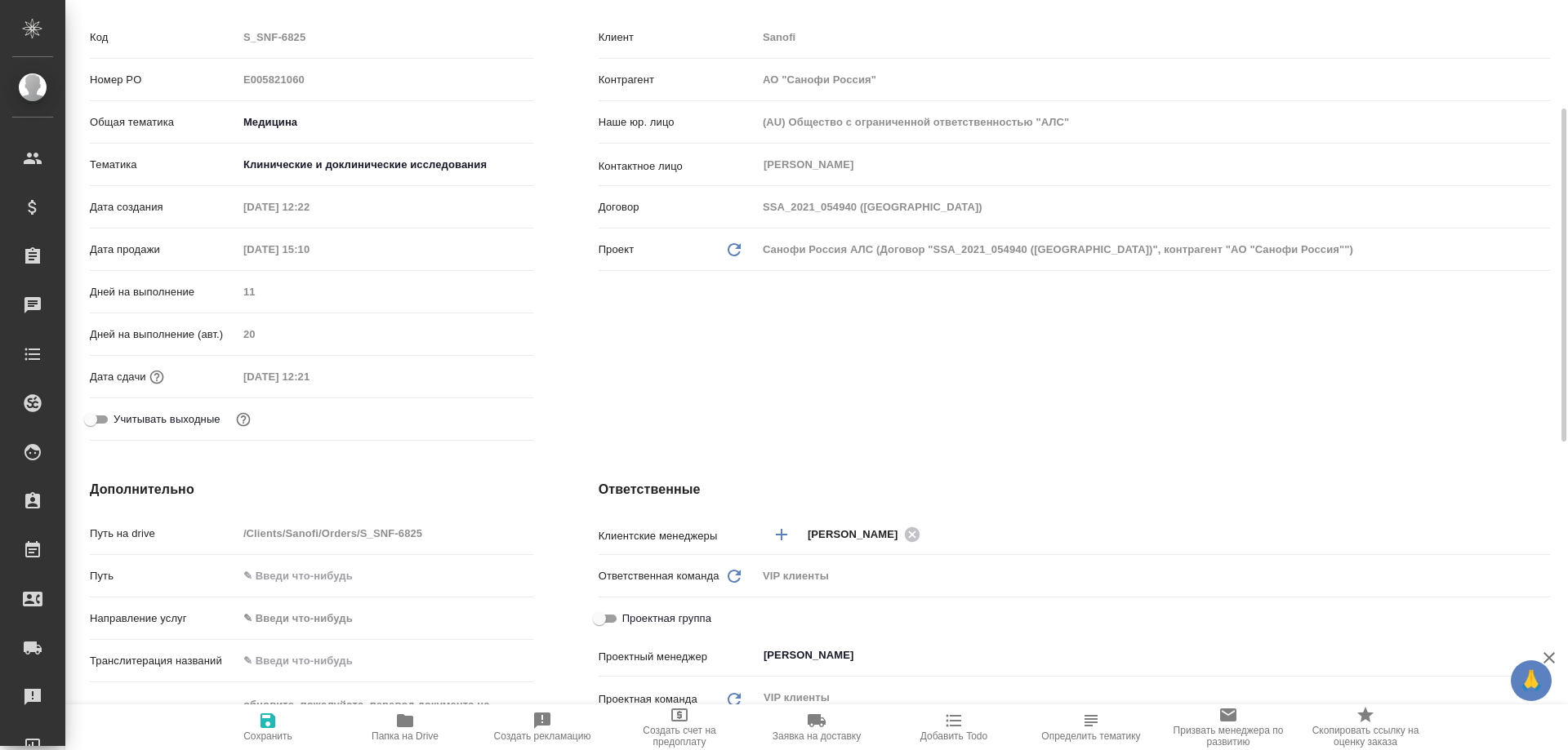
scroll to position [0, 0]
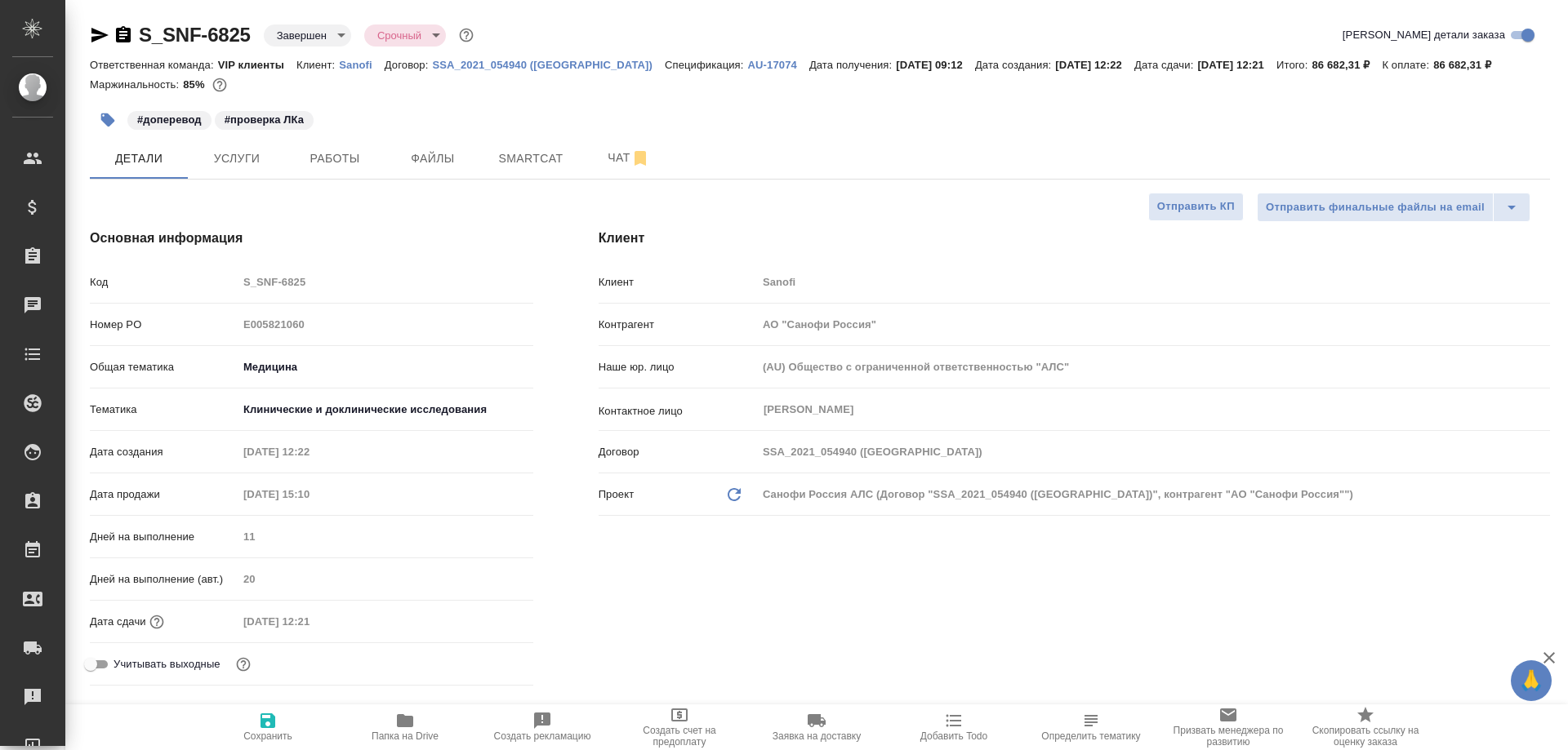
type textarea "x"
click at [129, 35] on icon "button" at bounding box center [123, 34] width 14 height 16
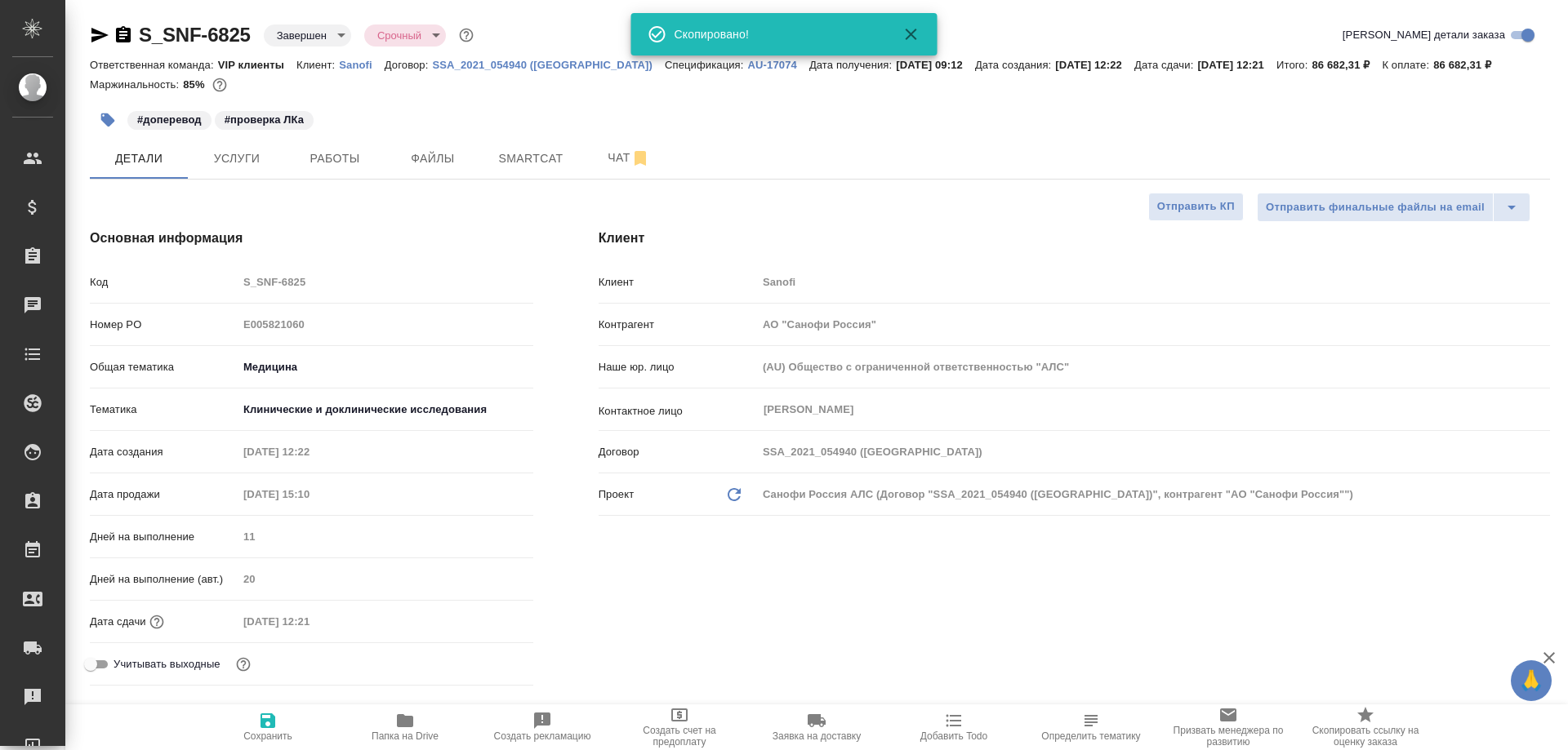
type textarea "x"
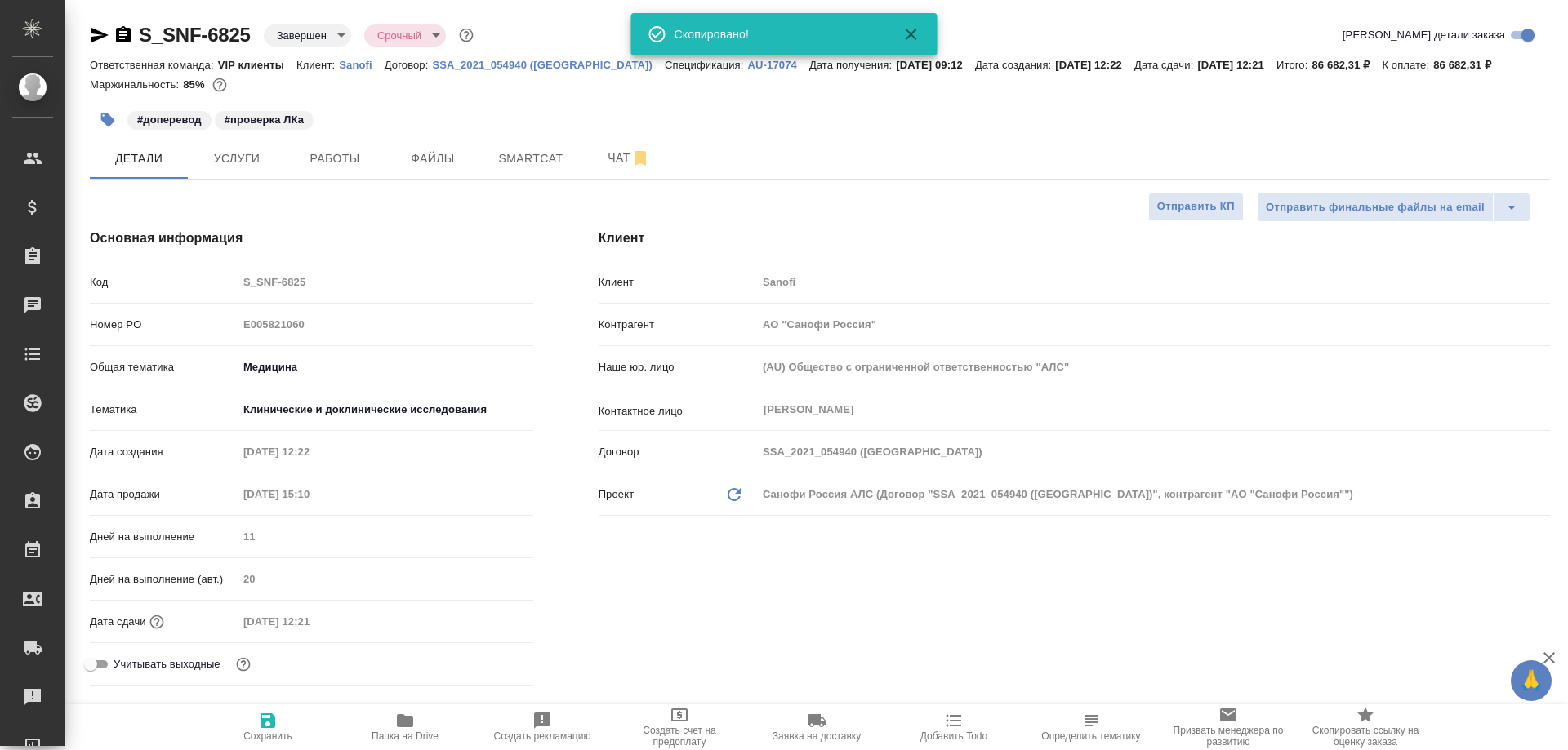
type textarea "x"
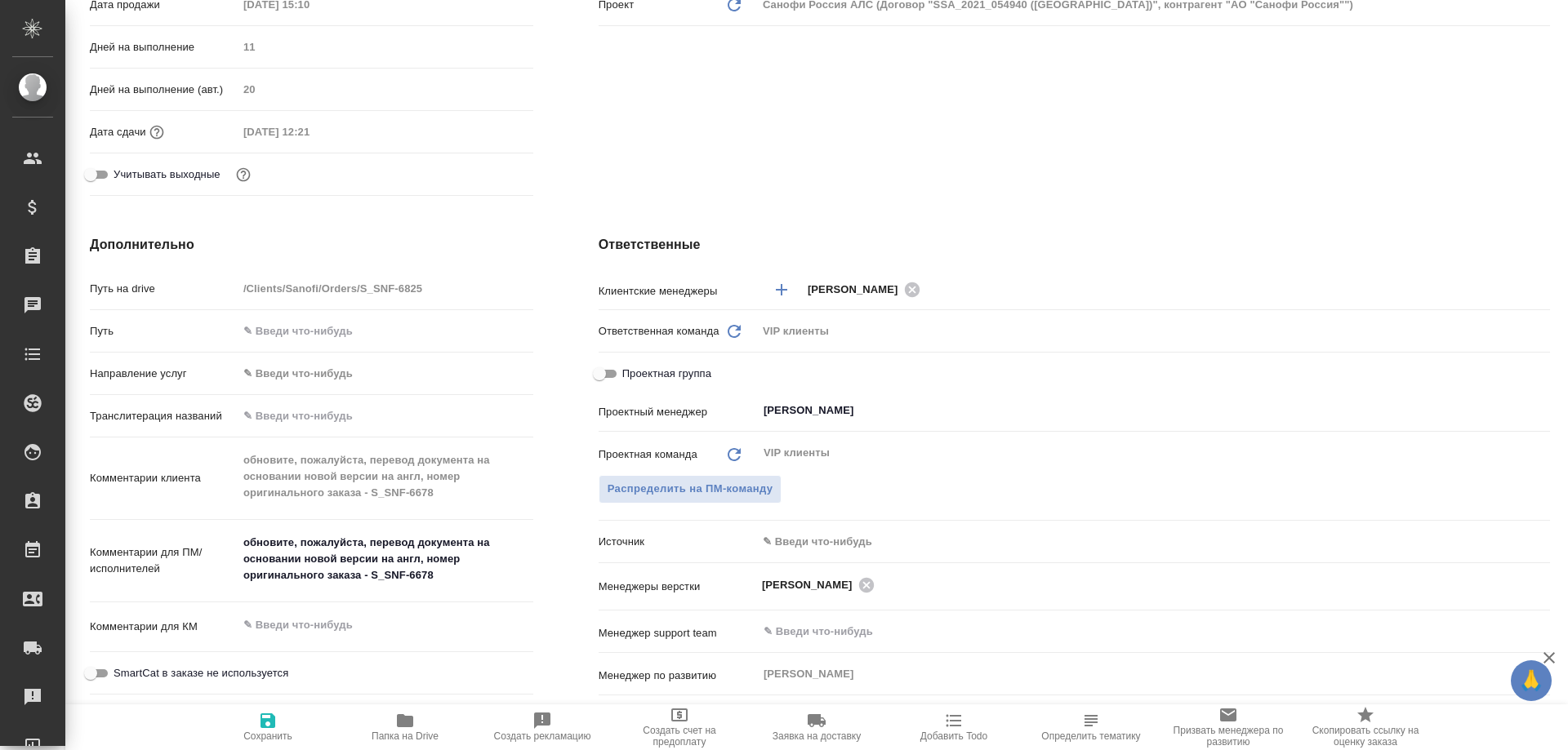
type textarea "x"
drag, startPoint x: 242, startPoint y: 544, endPoint x: 443, endPoint y: 570, distance: 202.7
click at [443, 570] on textarea "обновите, пожалуйста, перевод документа на основании новой версии на англ, номе…" at bounding box center [385, 560] width 294 height 61
type textarea "x"
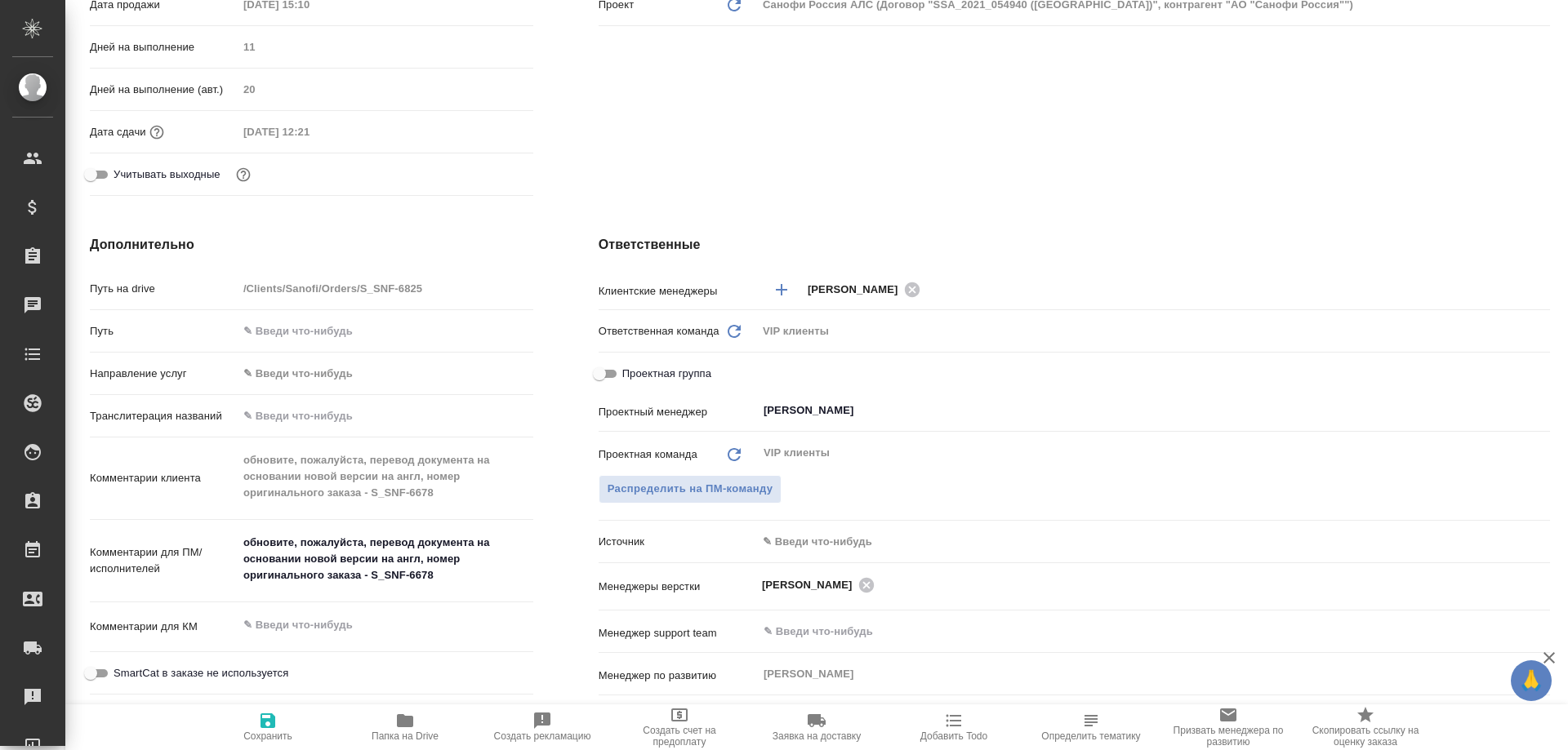
type textarea "x"
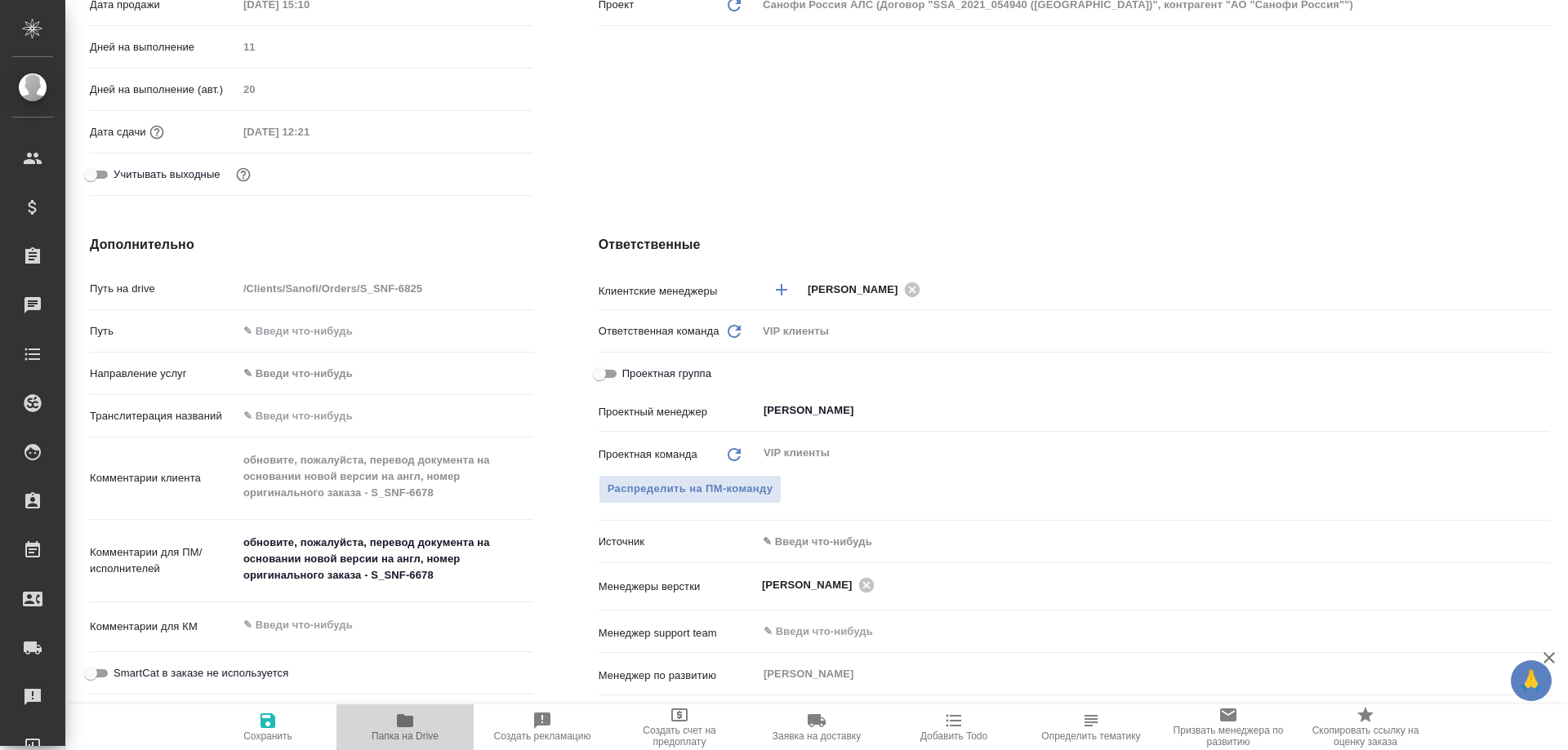
click at [405, 721] on icon "button" at bounding box center [405, 721] width 16 height 13
type textarea "x"
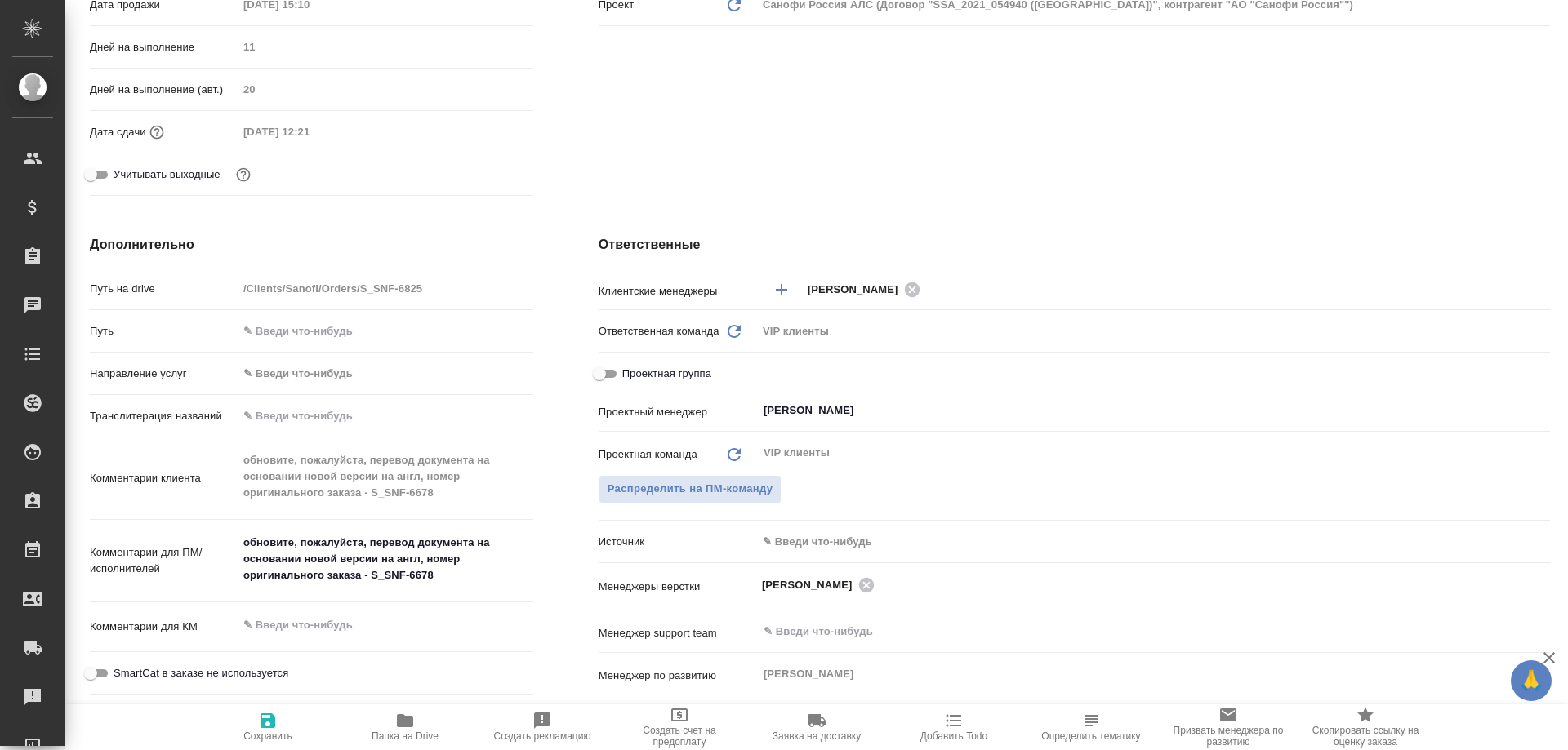
type textarea "x"
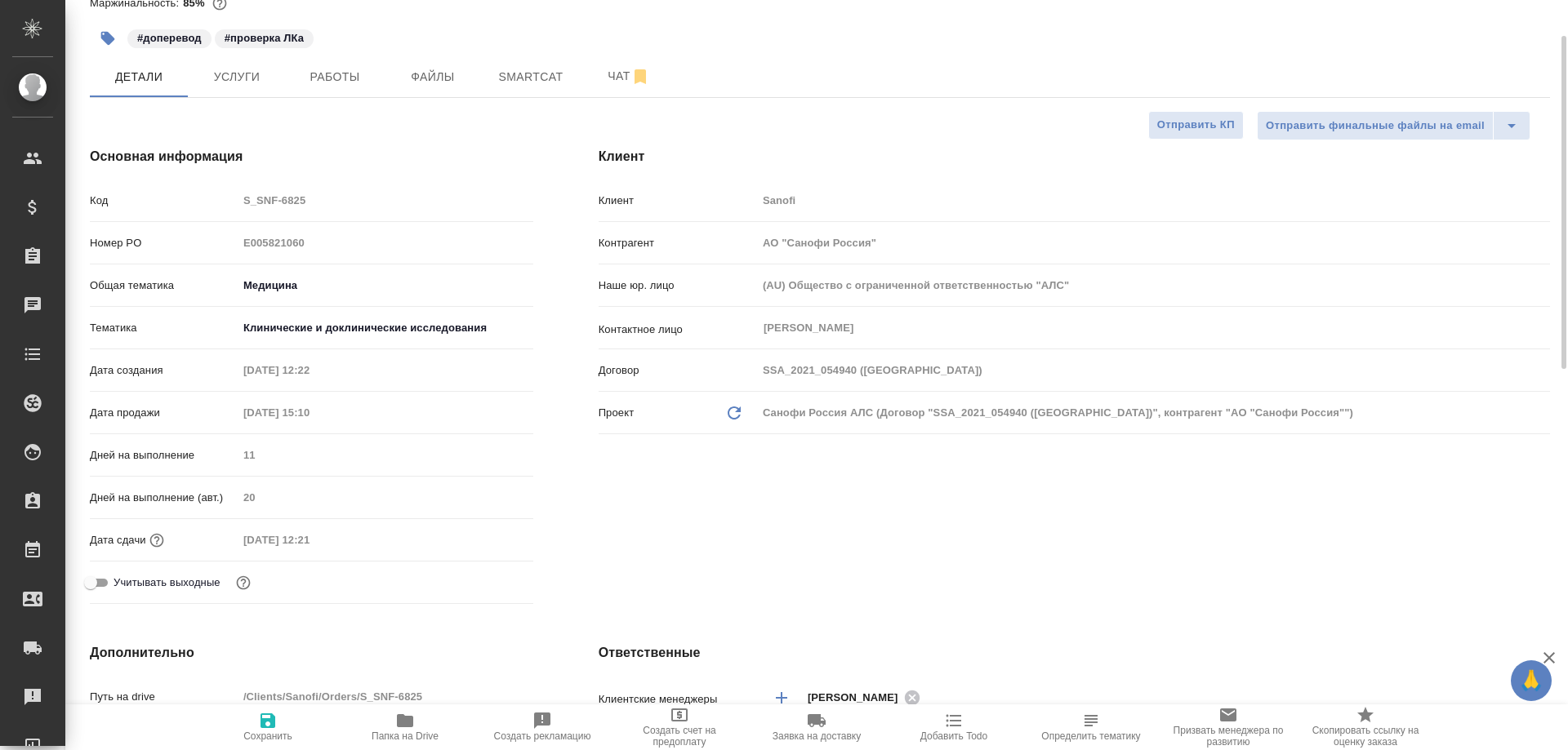
scroll to position [0, 0]
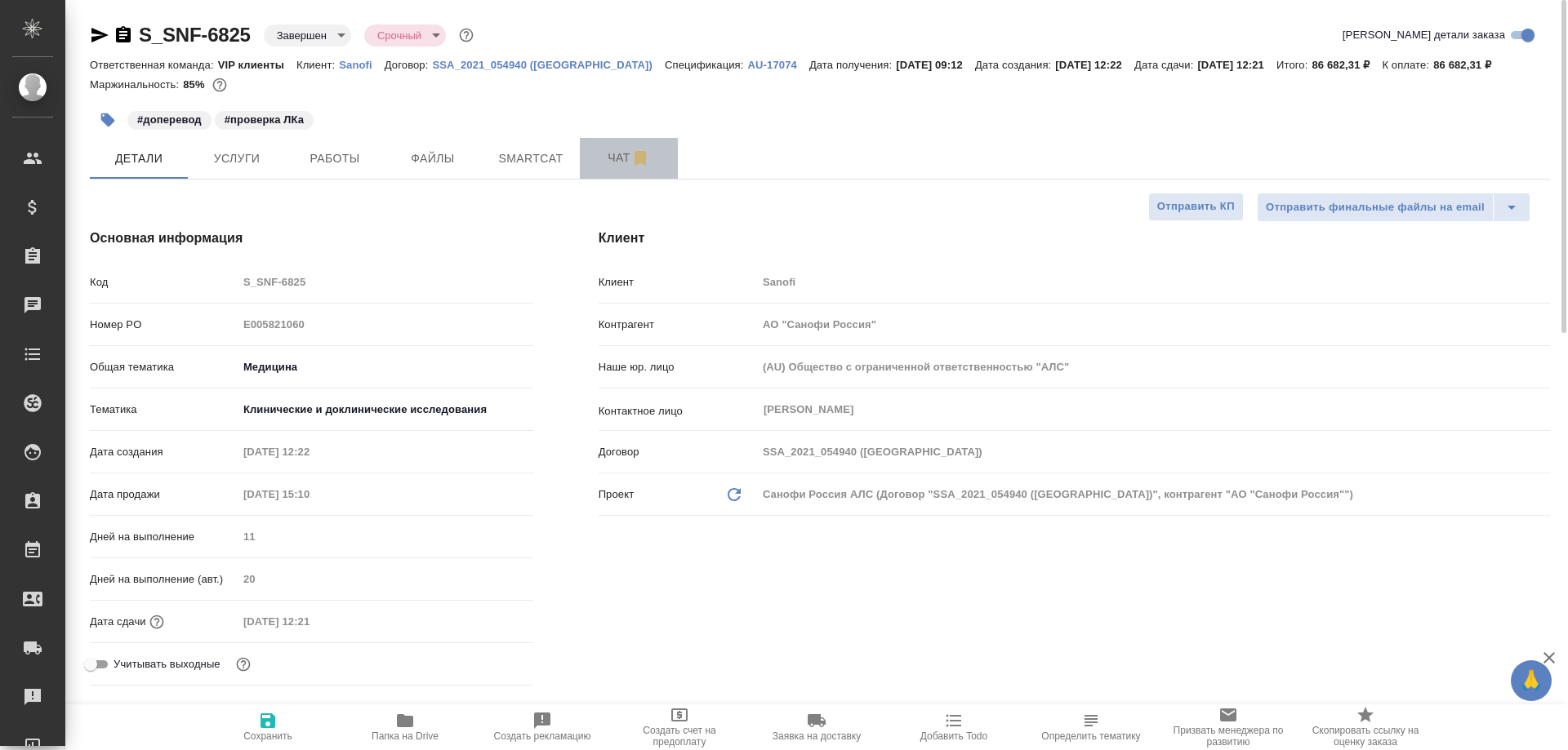
click at [616, 156] on span "Чат" at bounding box center [629, 157] width 79 height 21
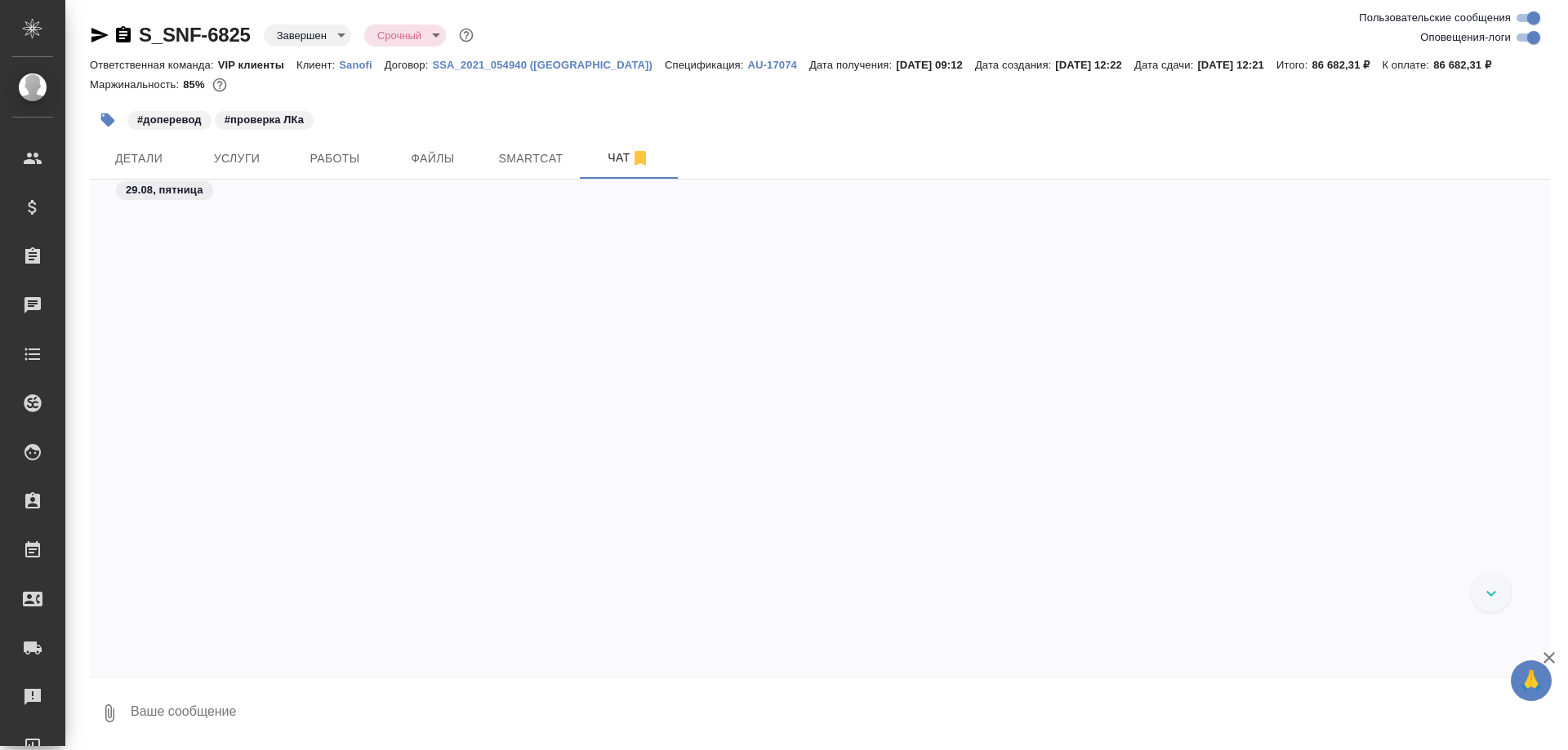
scroll to position [61138, 0]
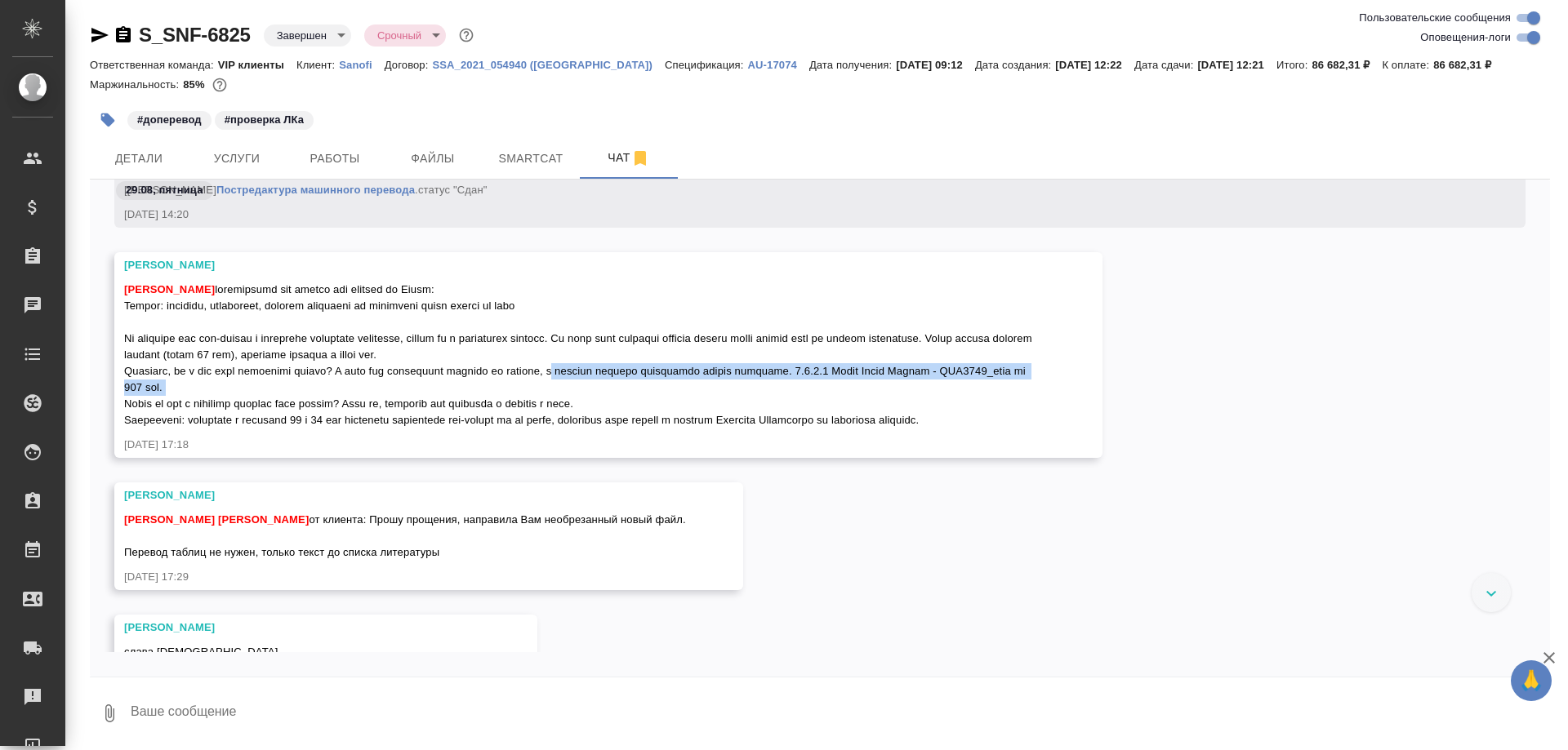
drag, startPoint x: 588, startPoint y: 371, endPoint x: 260, endPoint y: 388, distance: 328.4
click at [260, 388] on div "[PERSON_NAME]" at bounding box center [584, 353] width 921 height 151
copy span "в прошлом проекте переводили только документ. 5.3.4.2 Final Study Report - CTS0…"
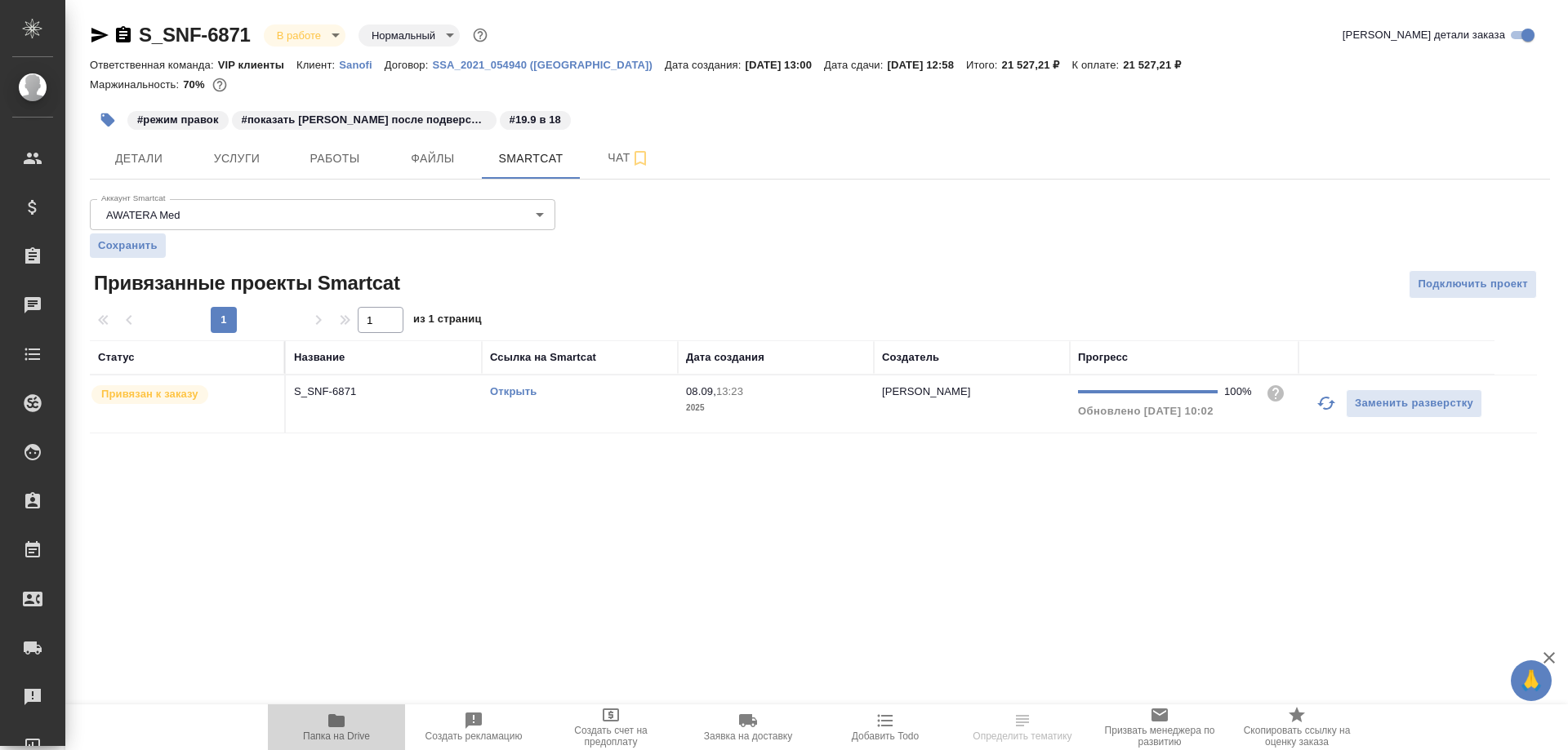
click at [329, 725] on icon "button" at bounding box center [337, 721] width 16 height 13
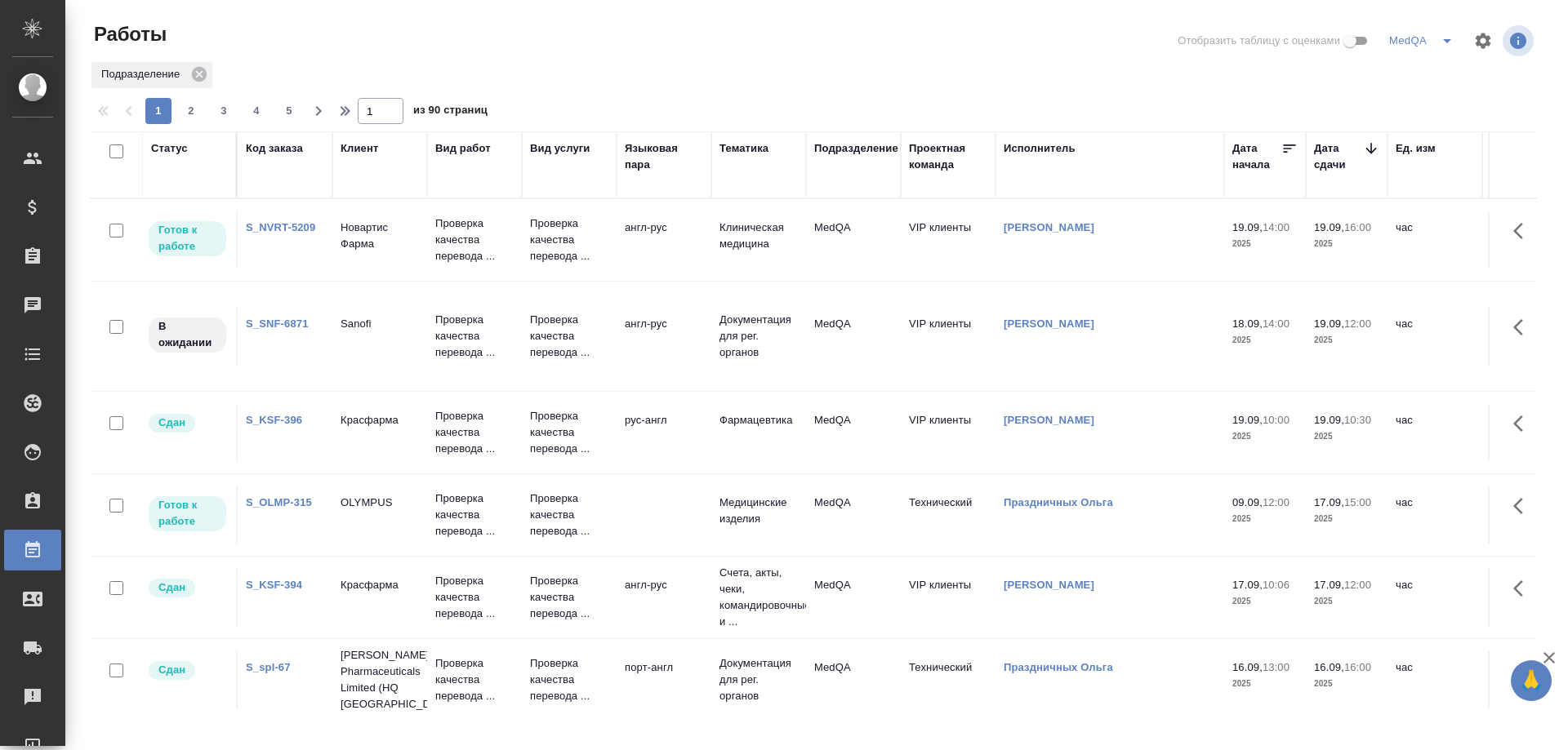
click at [280, 222] on link "S_NVRT-5209" at bounding box center [281, 228] width 70 height 12
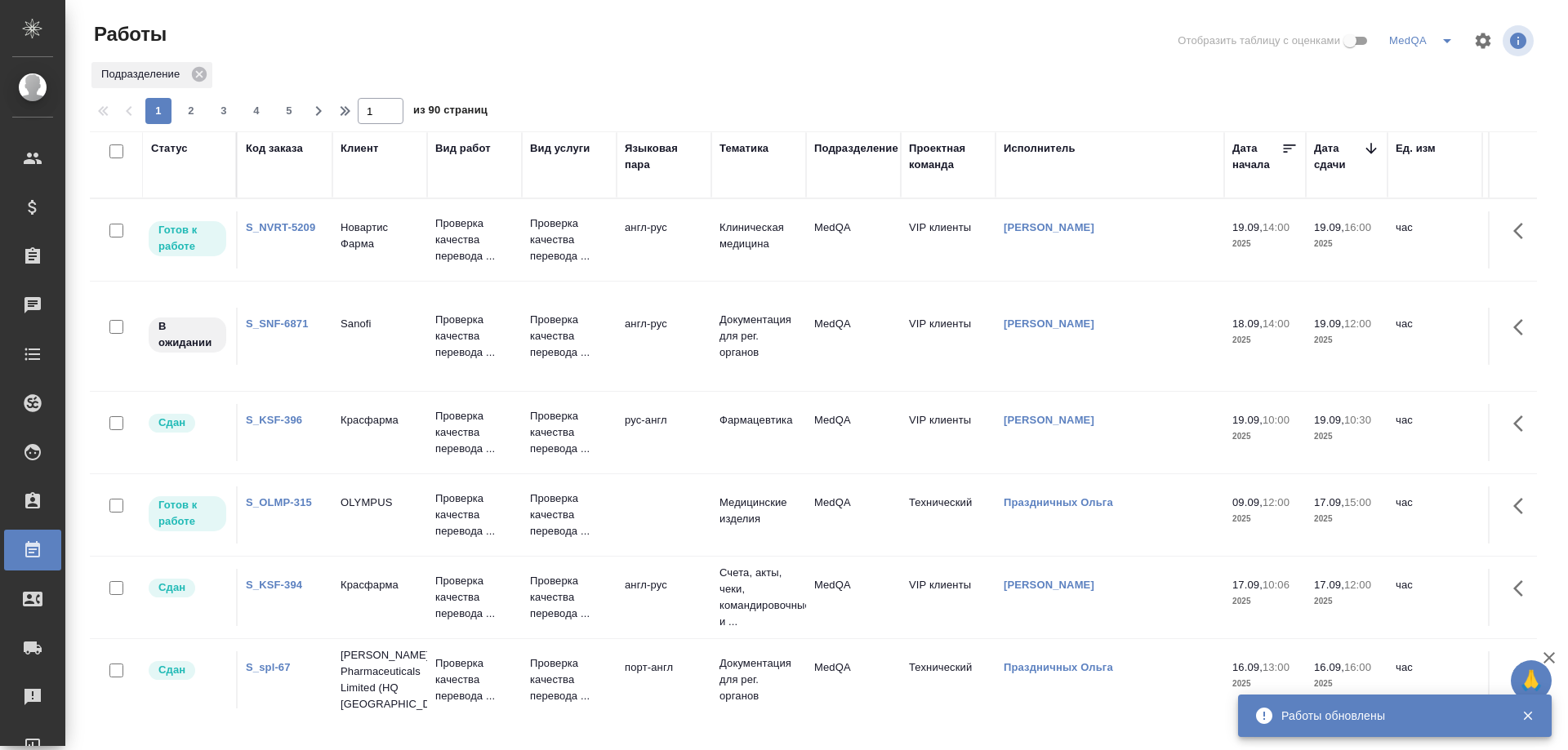
click at [276, 226] on link "S_NVRT-5209" at bounding box center [281, 228] width 70 height 12
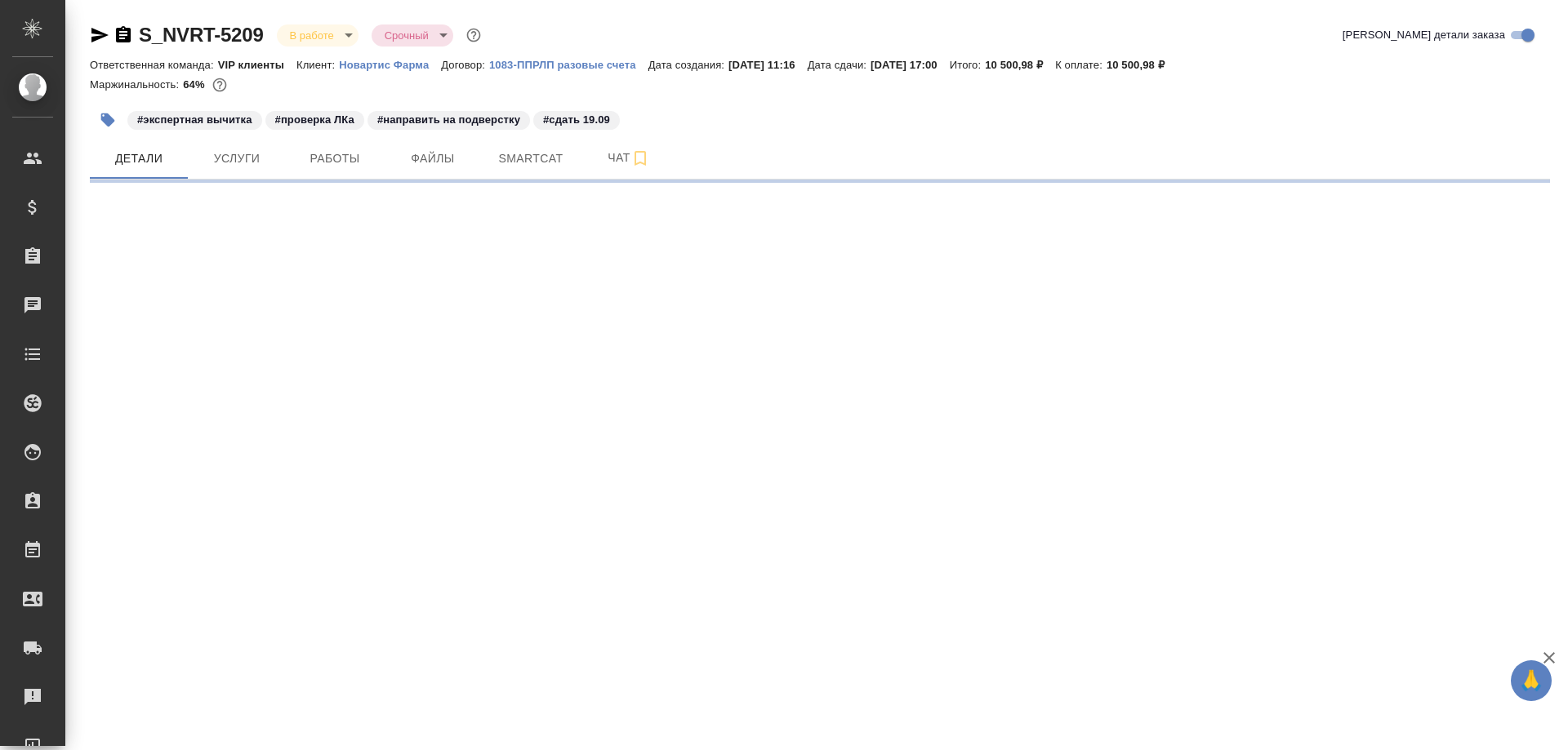
select select "RU"
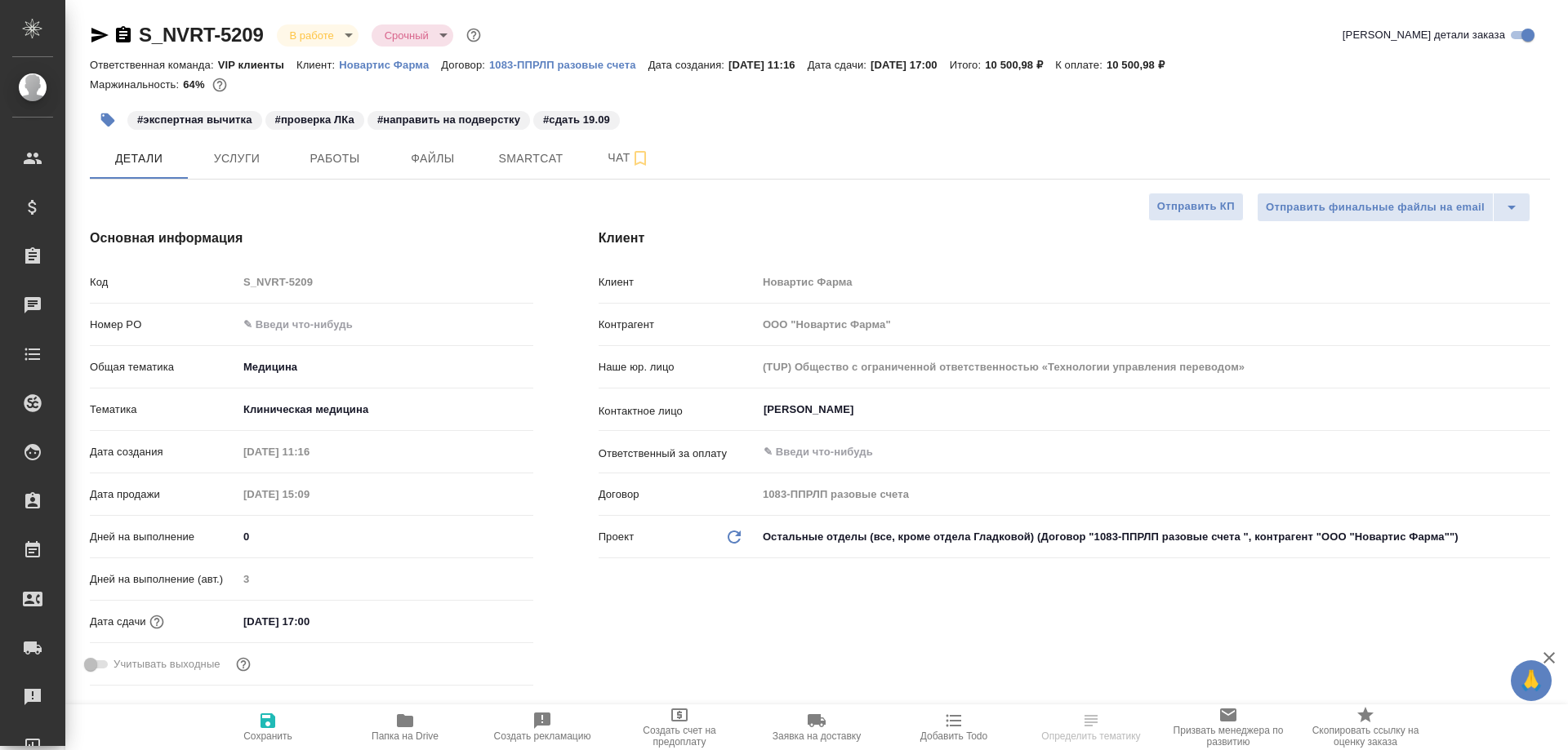
type textarea "x"
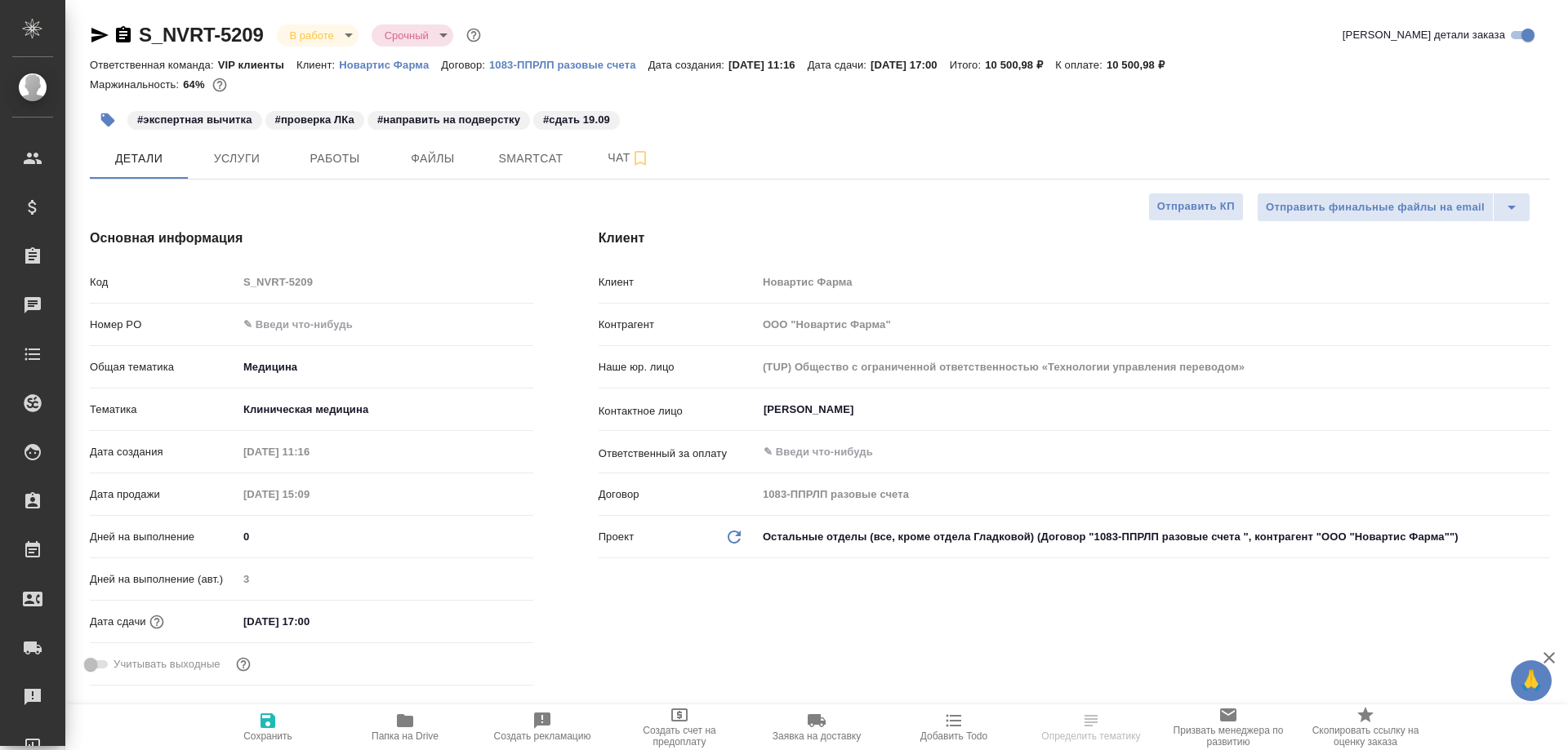
type textarea "x"
type input "Грабко Мария"
type input "Комаров Роман"
click at [413, 729] on icon "button" at bounding box center [406, 721] width 20 height 20
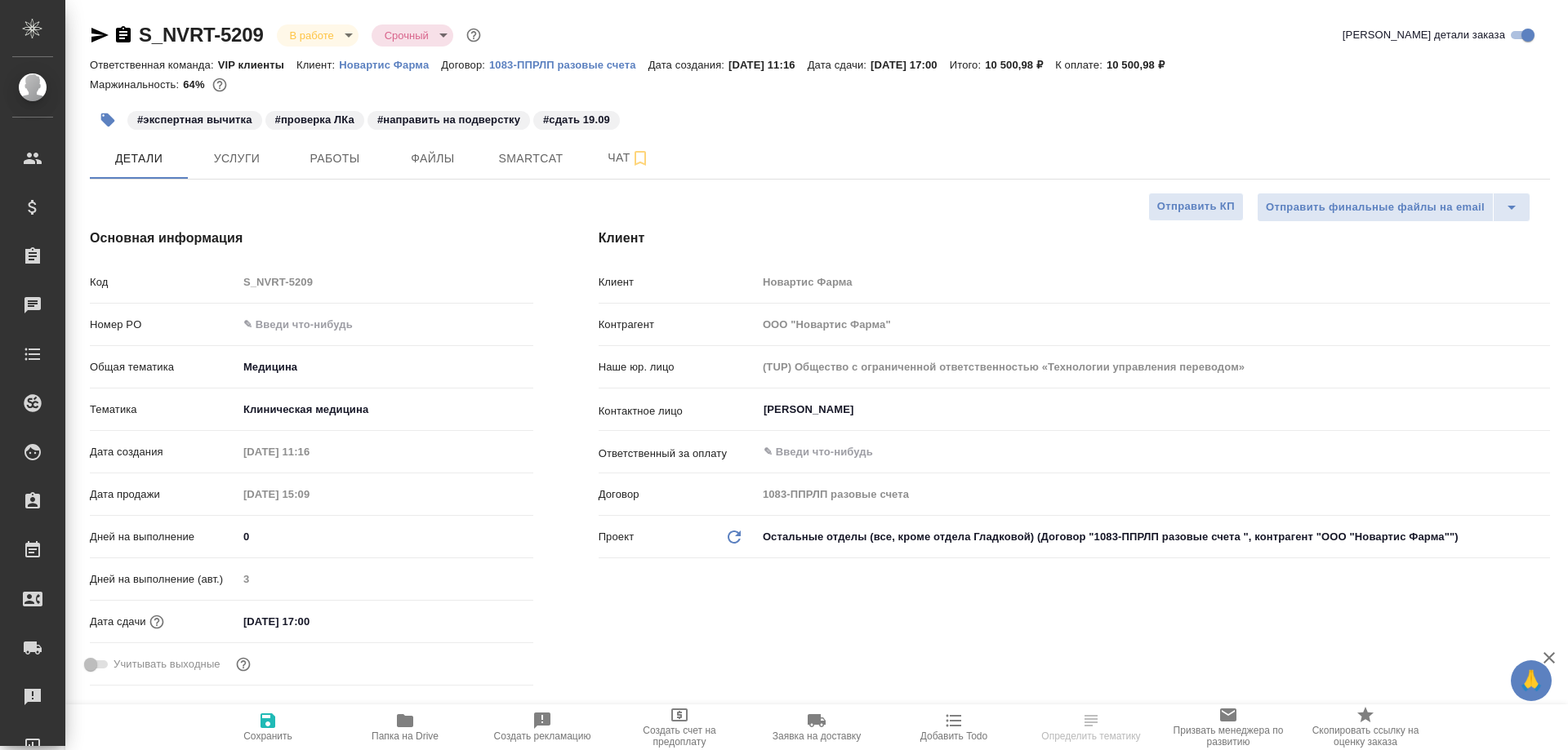
type textarea "x"
select select "RU"
type textarea "x"
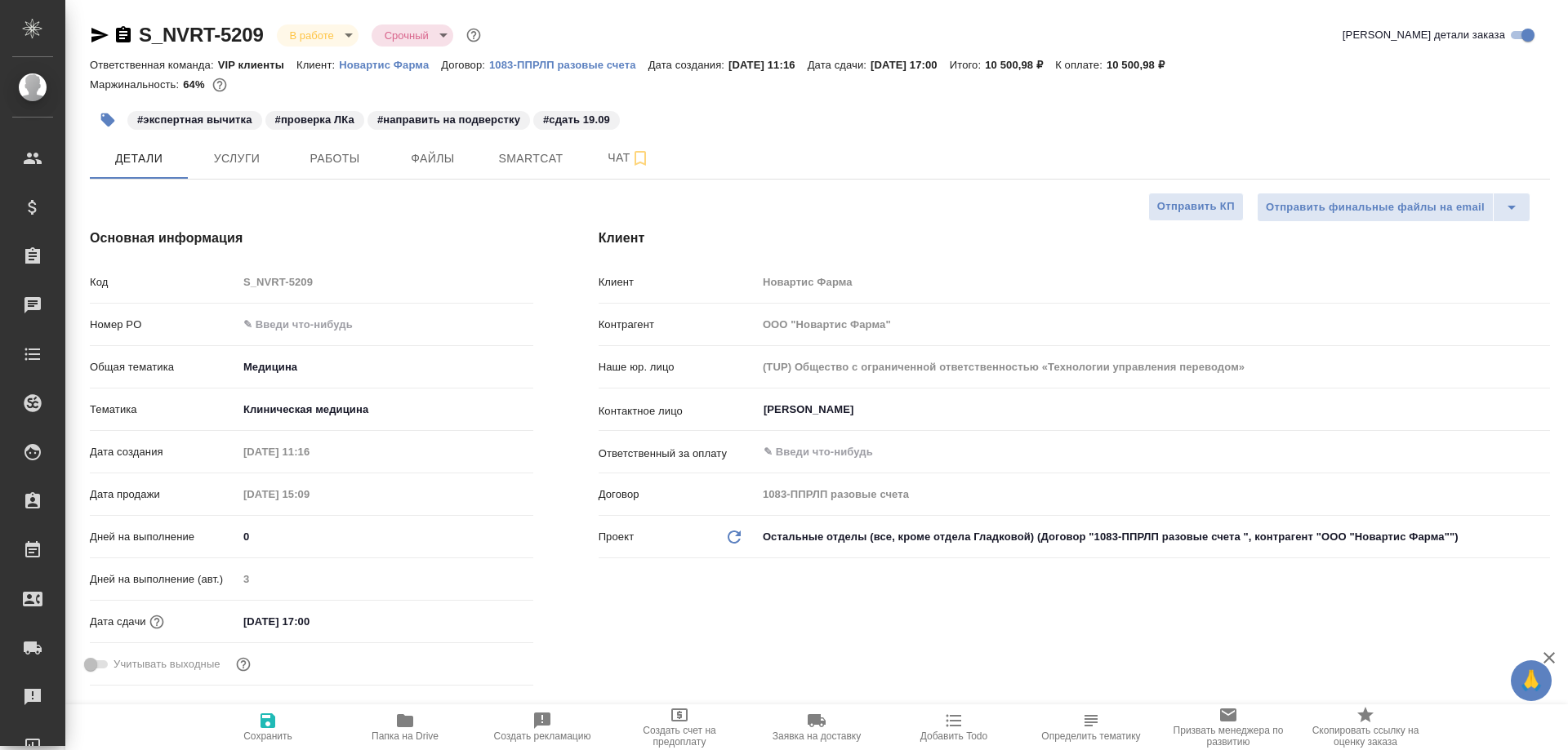
type textarea "x"
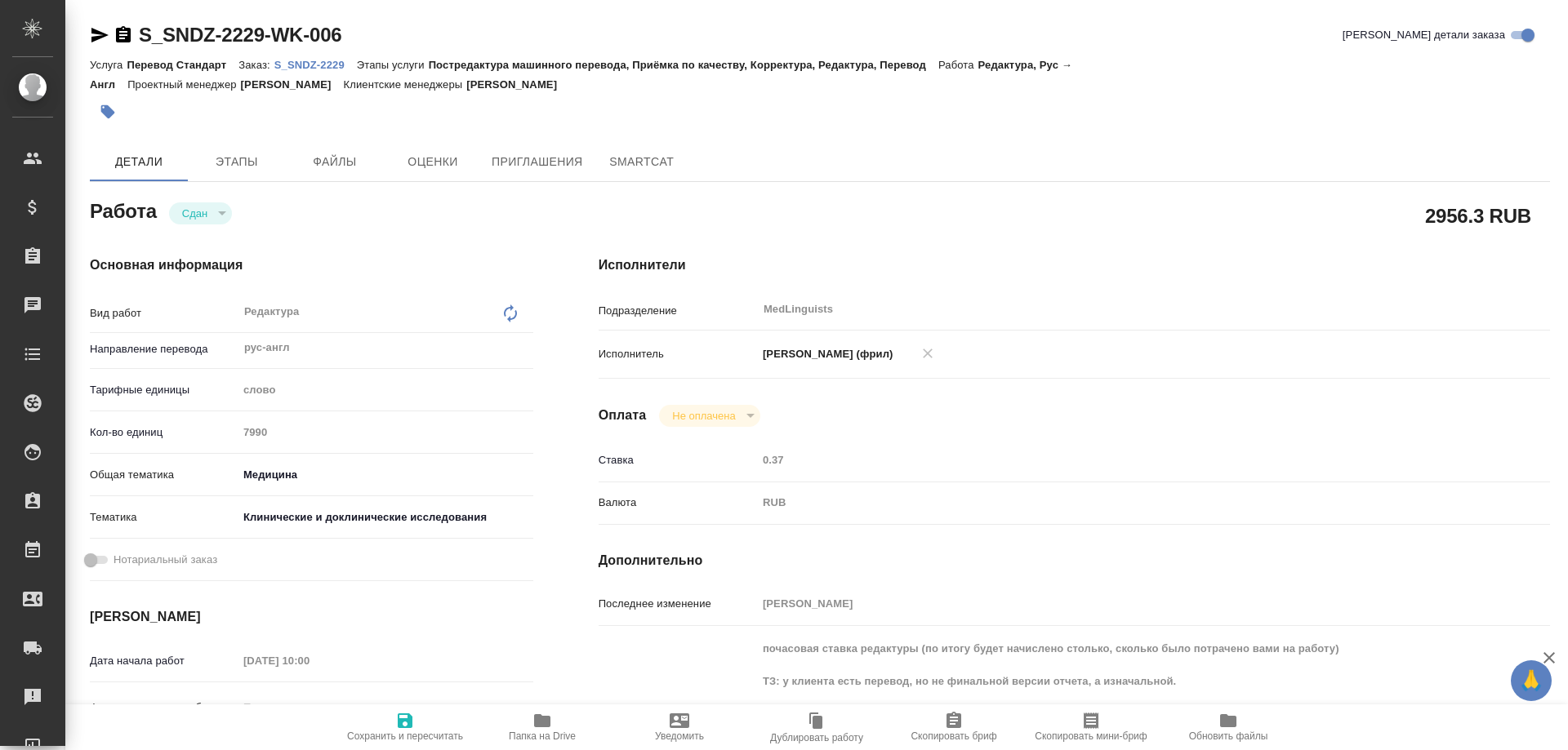
type textarea "x"
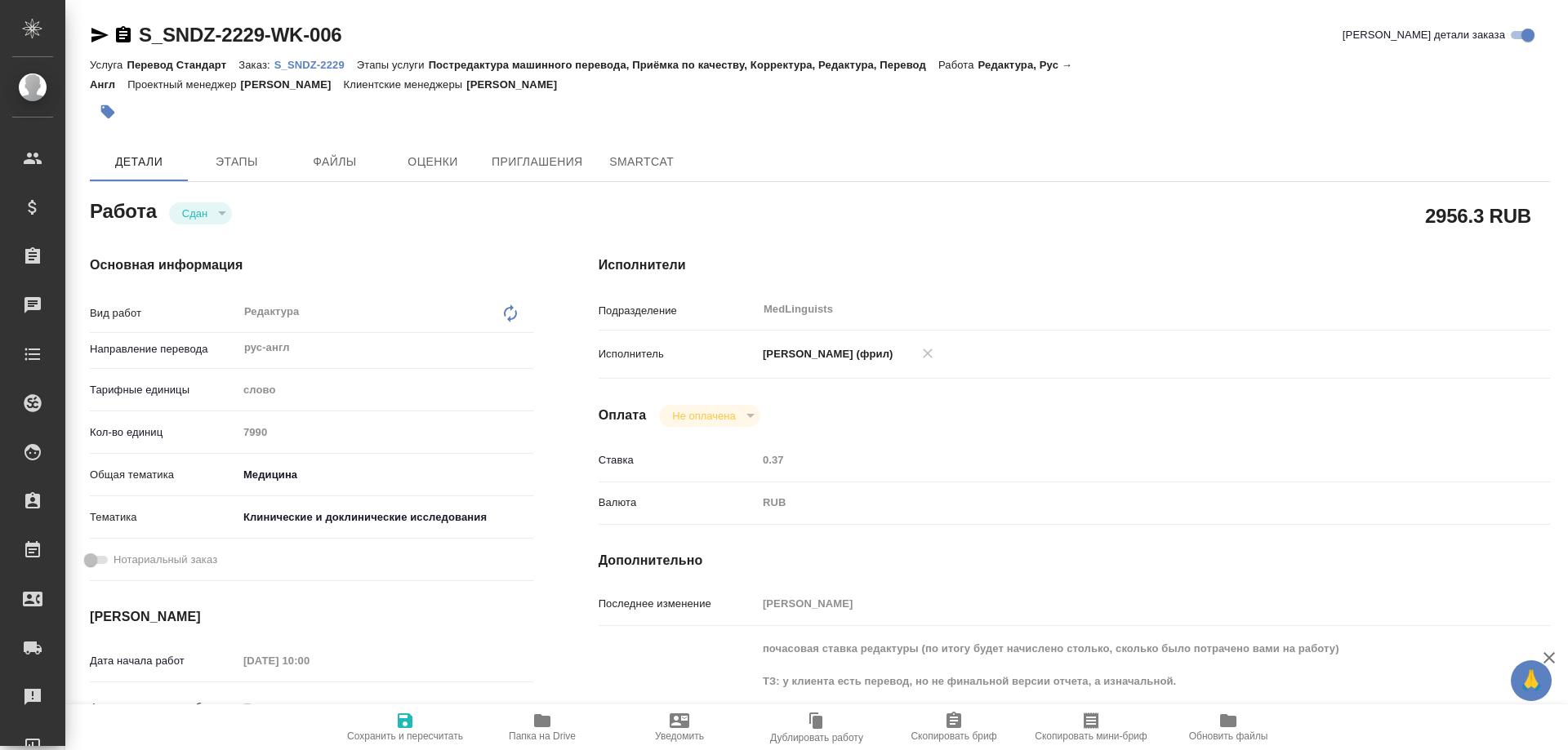
type textarea "x"
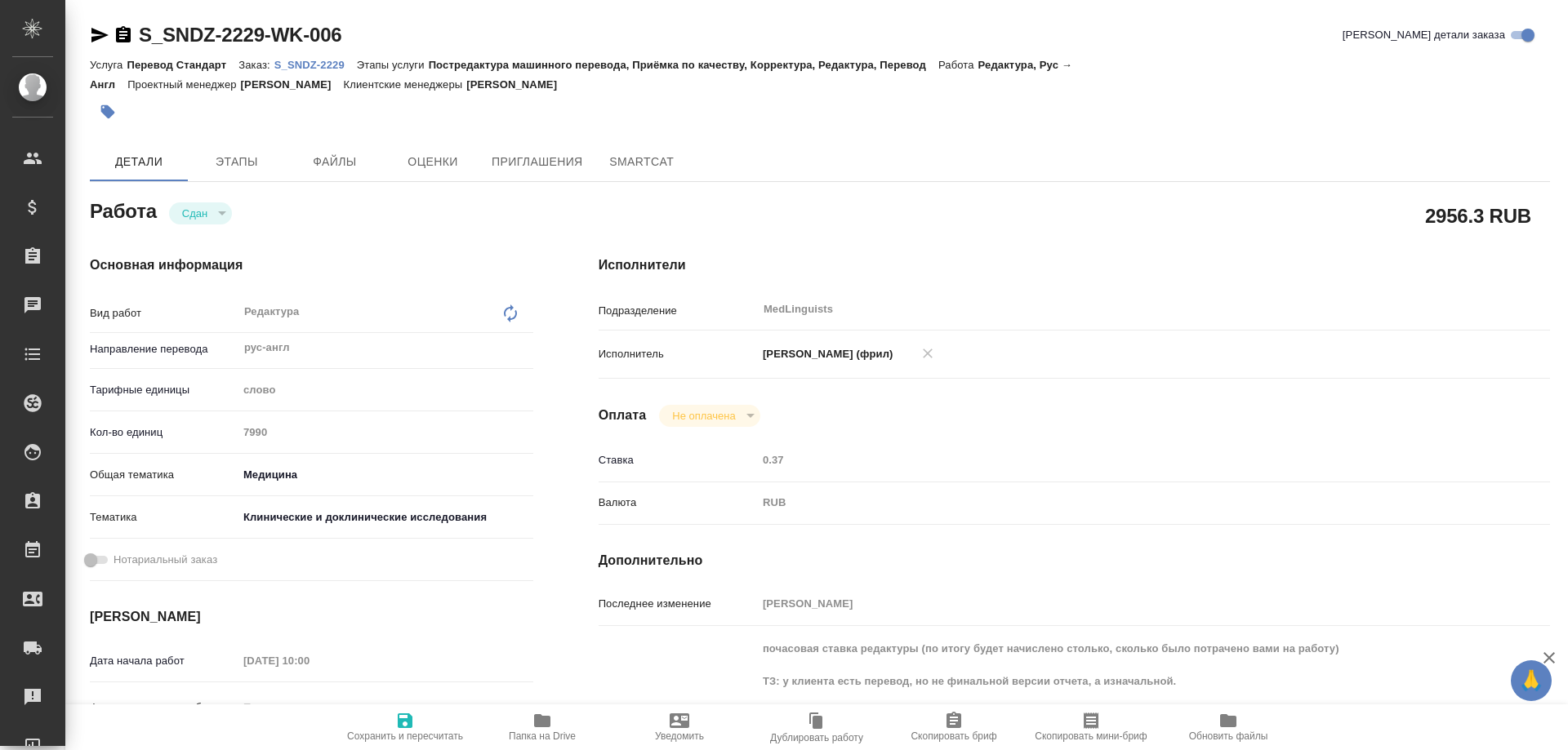
type textarea "x"
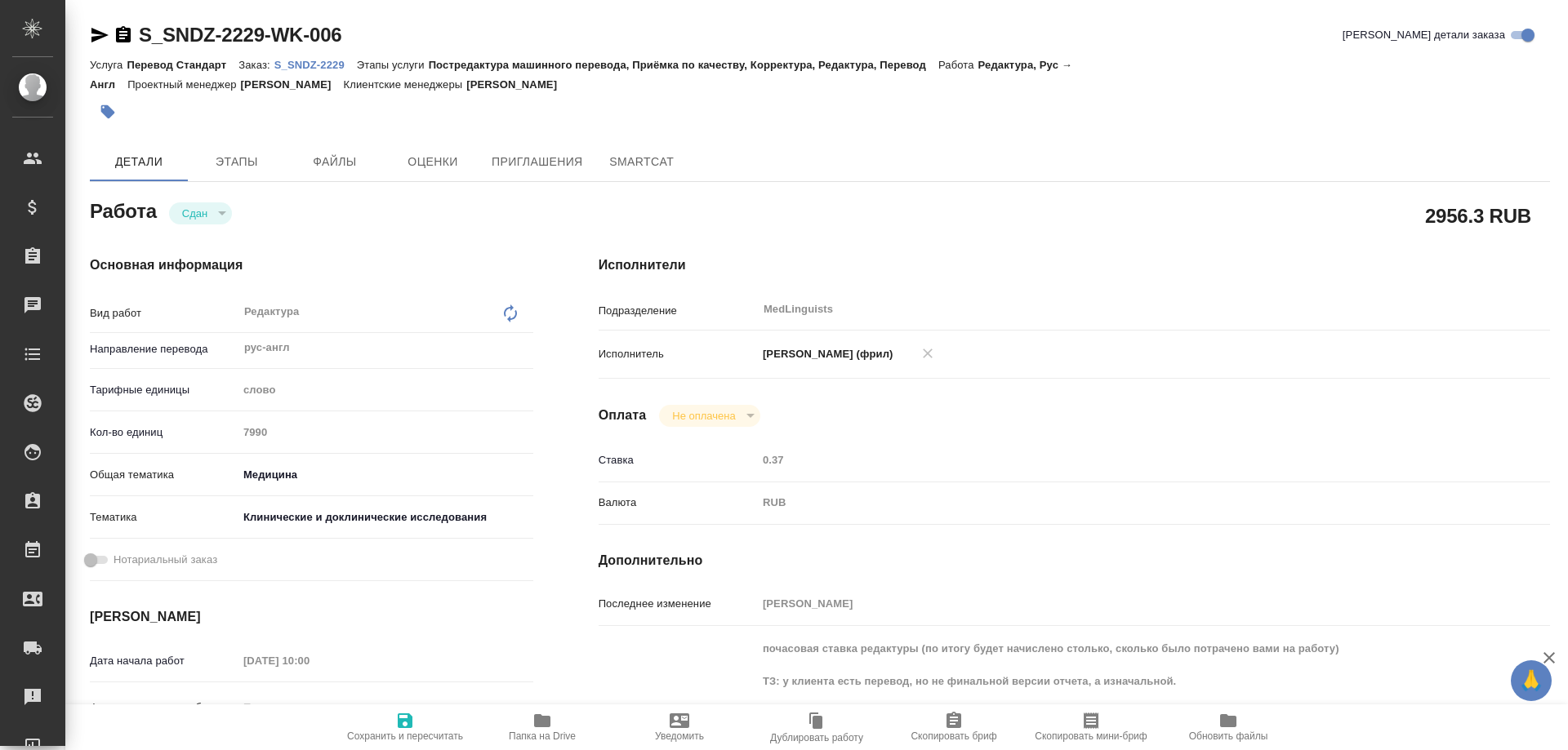
click at [311, 70] on p "S_SNDZ-2229" at bounding box center [315, 65] width 82 height 12
type textarea "x"
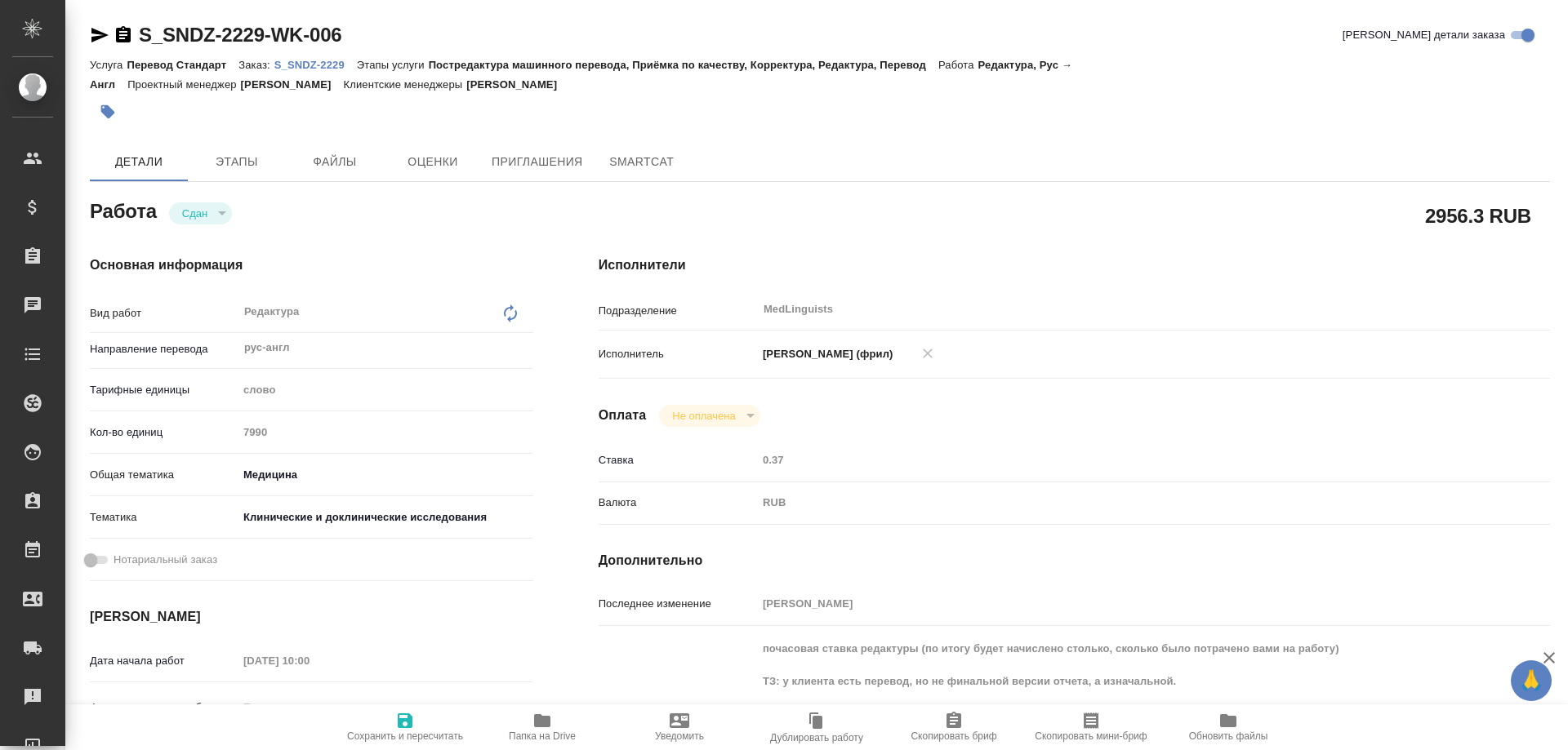
type textarea "x"
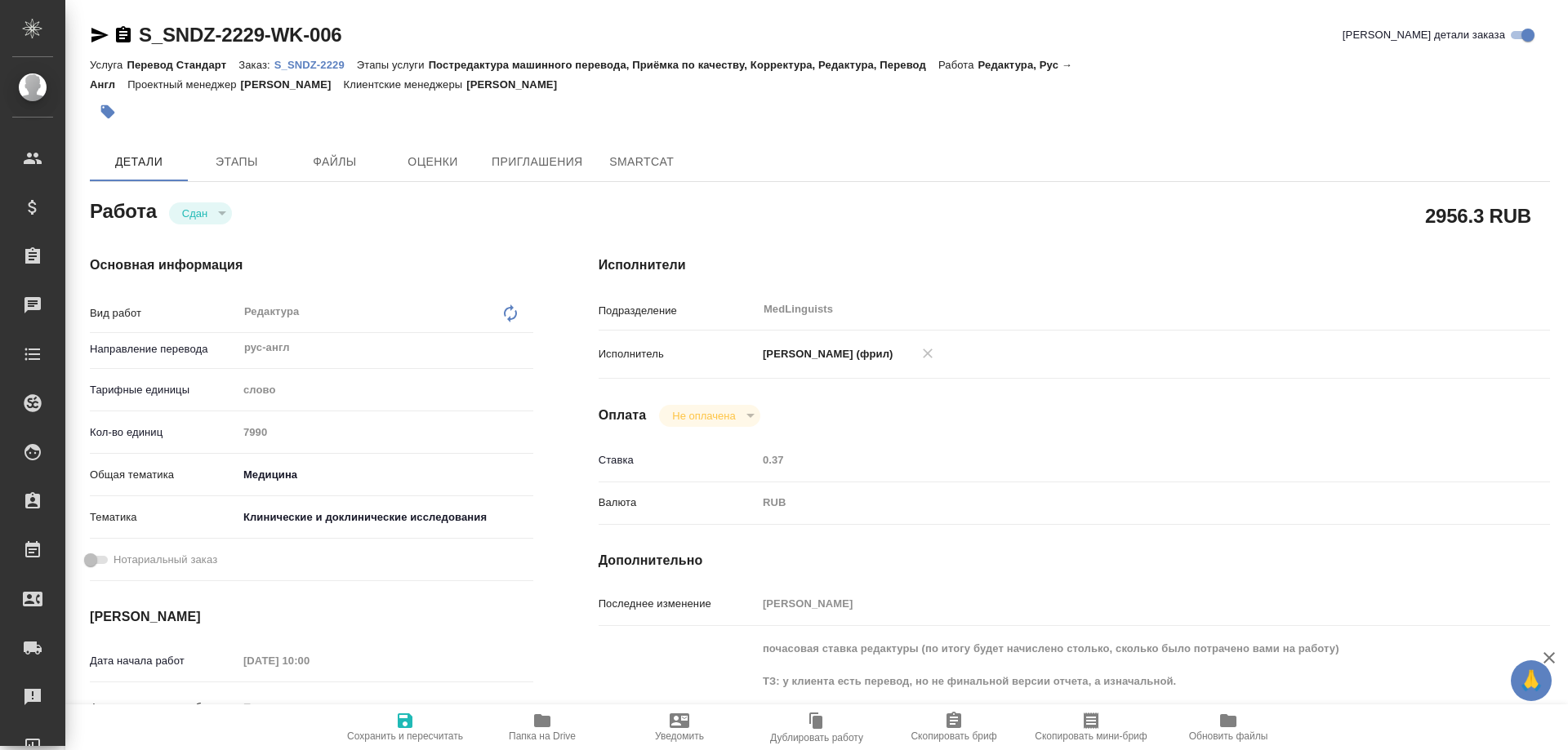
type textarea "x"
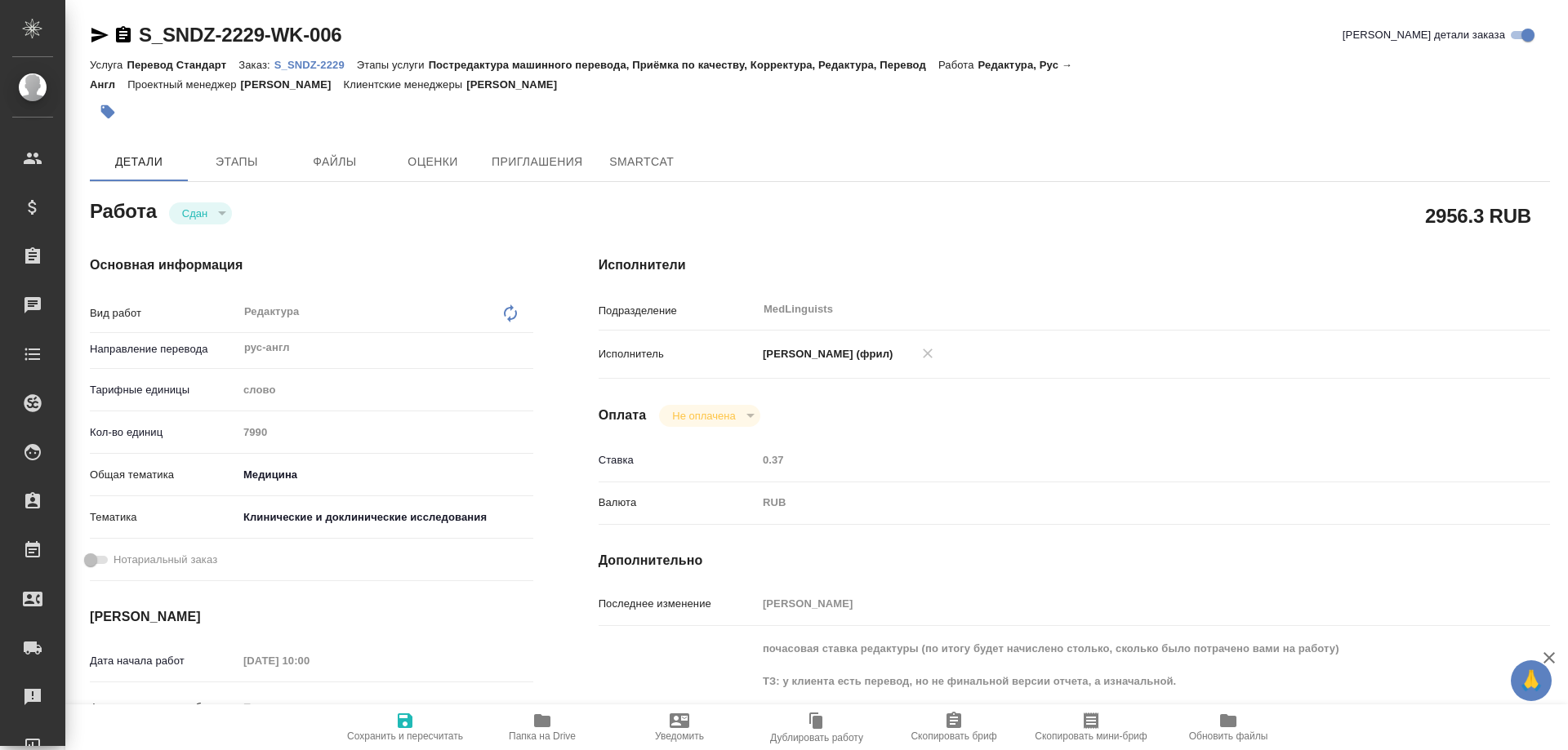
type textarea "x"
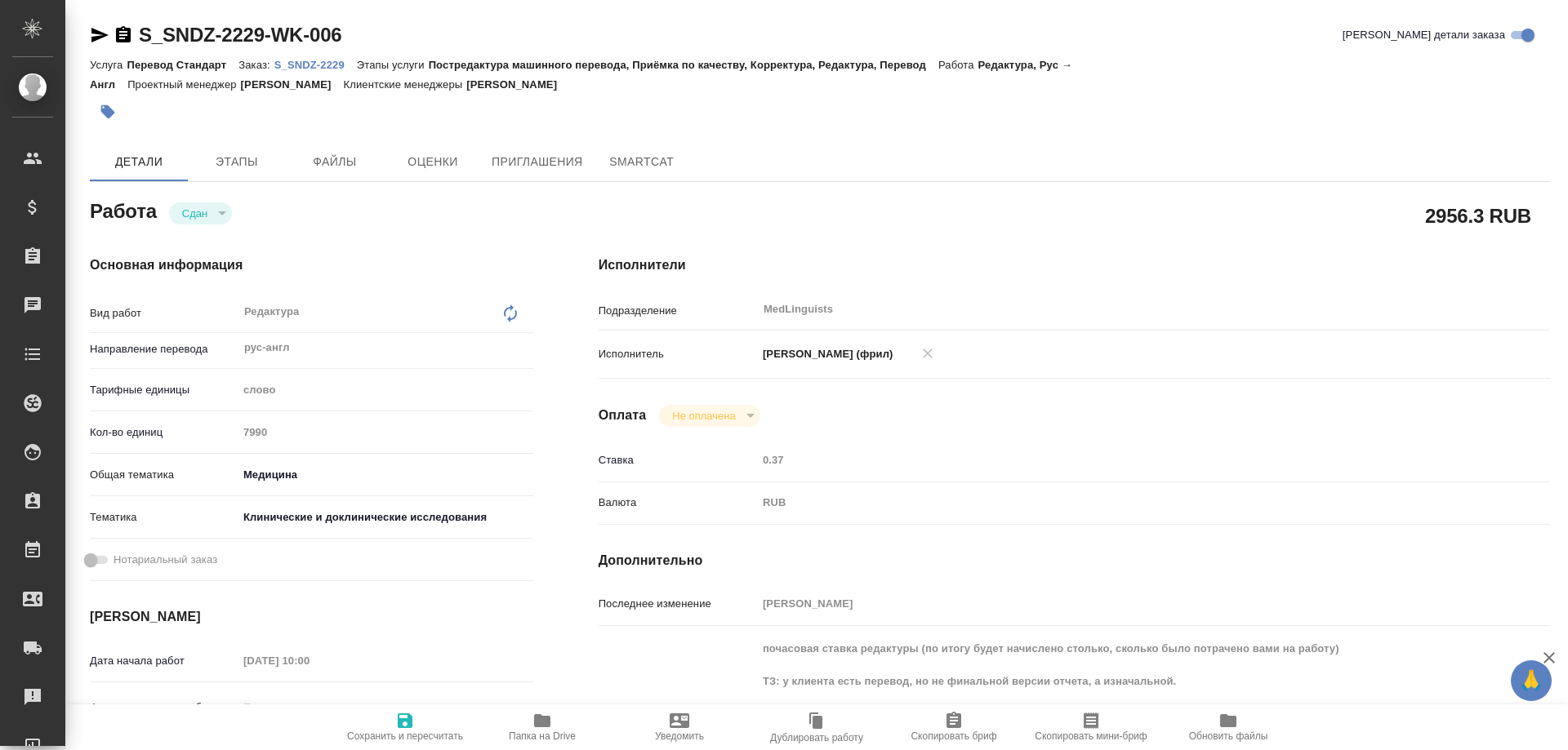
type textarea "x"
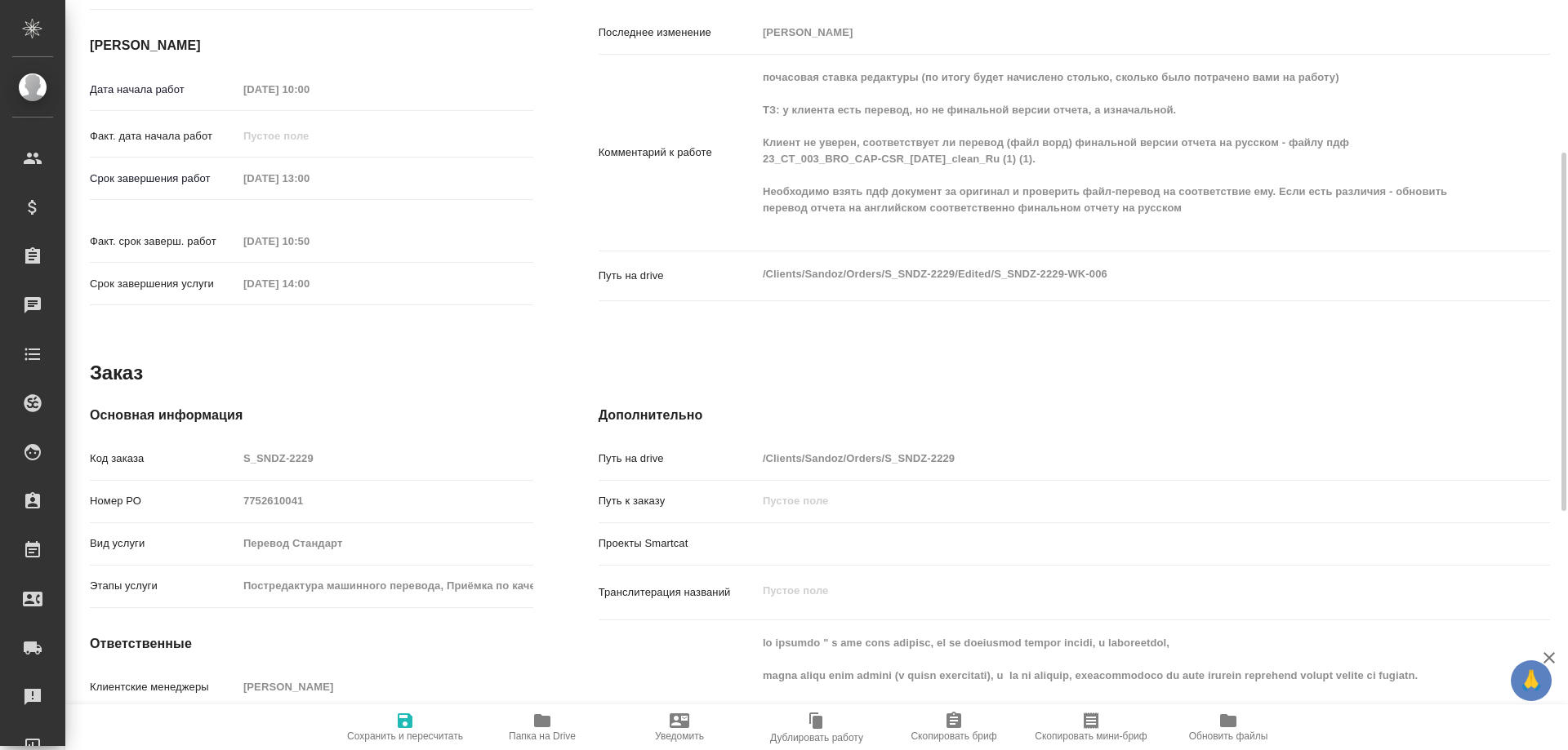
scroll to position [653, 0]
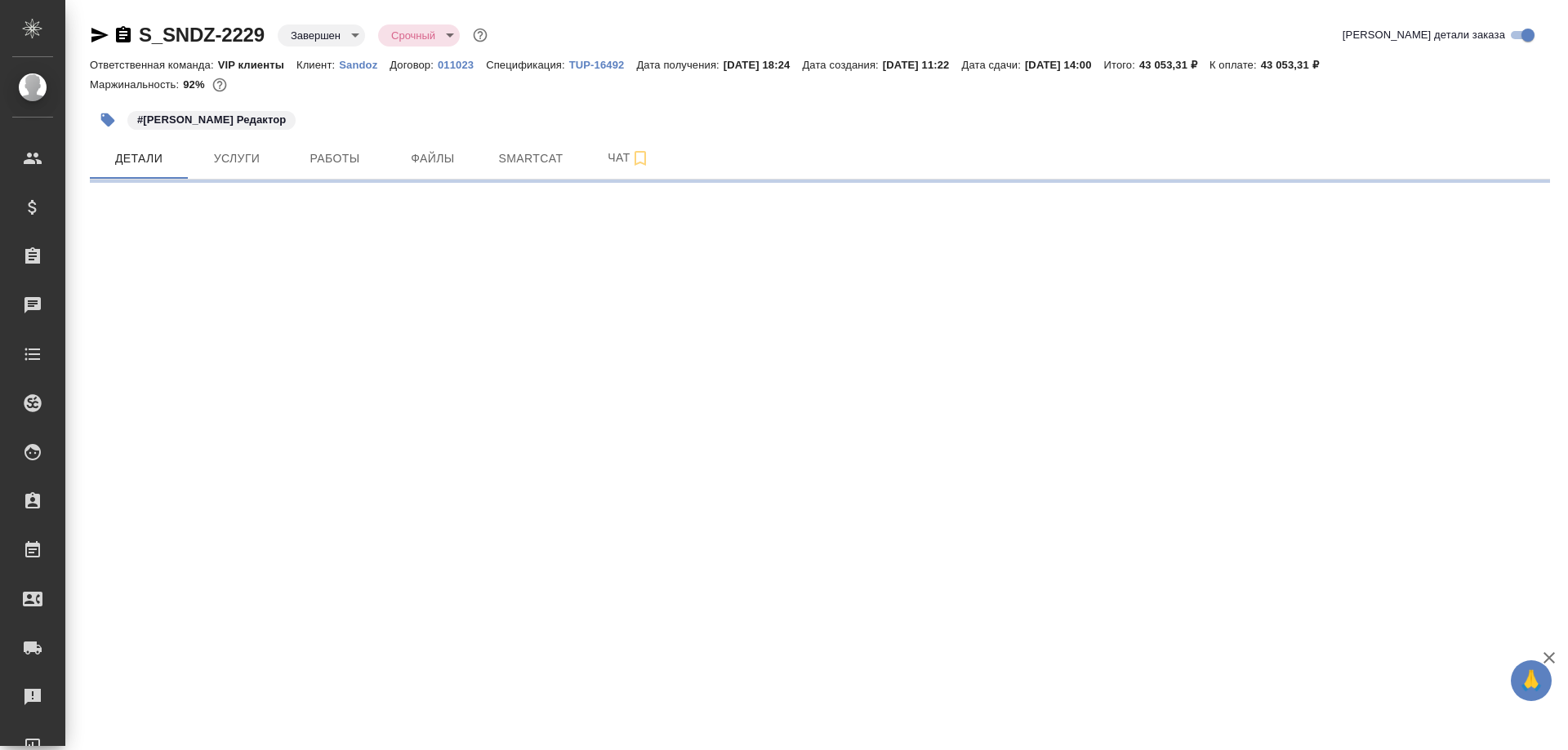
select select "RU"
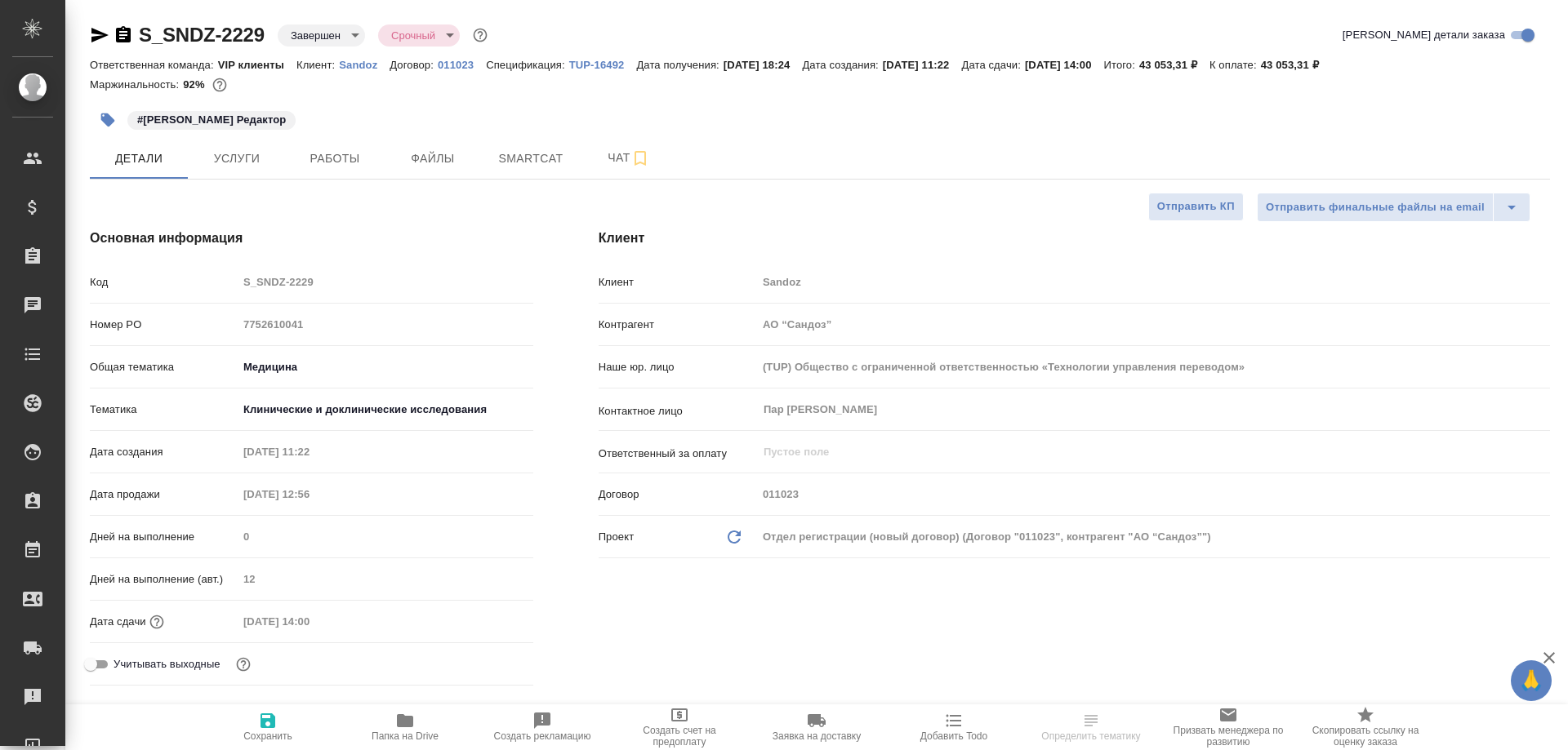
type textarea "x"
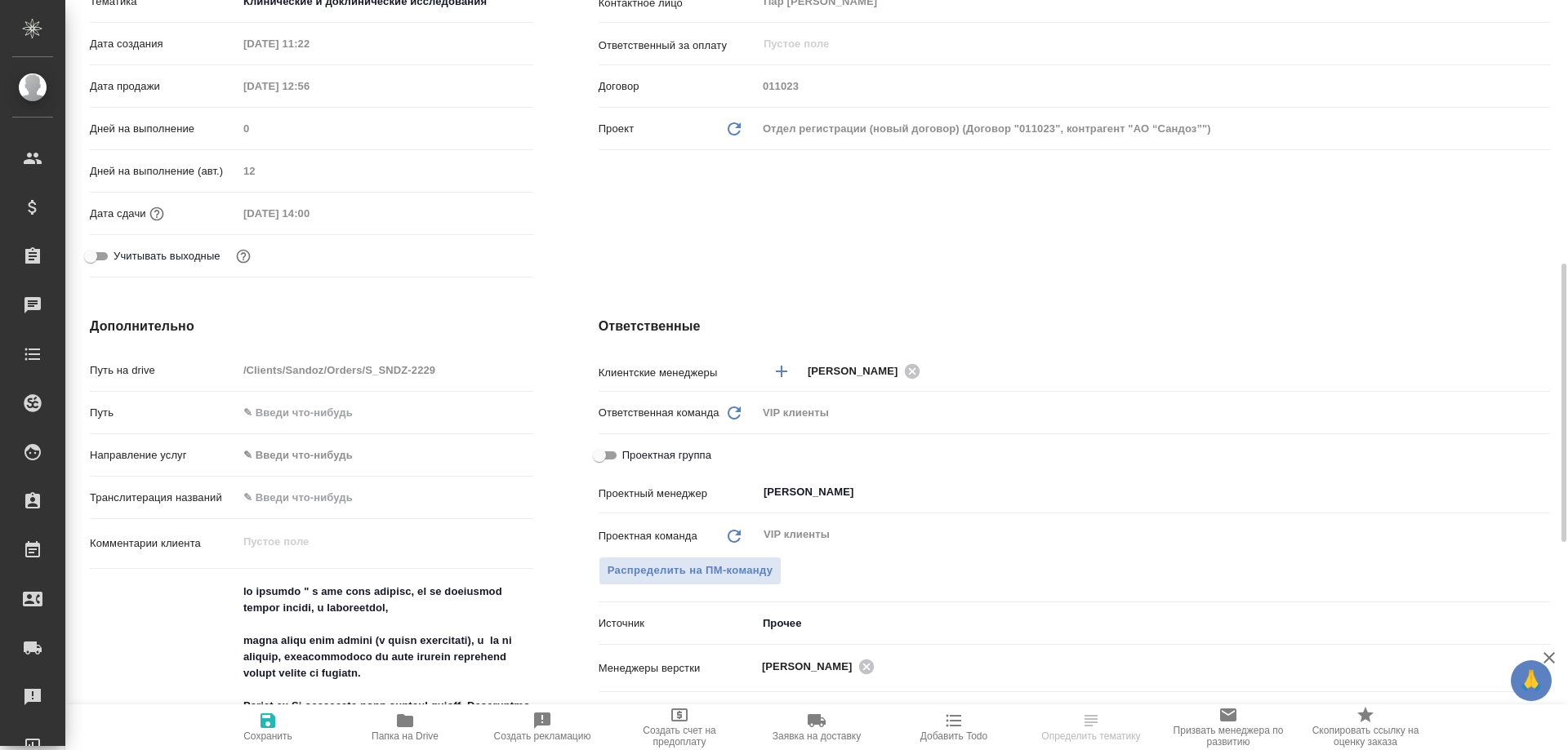
scroll to position [571, 0]
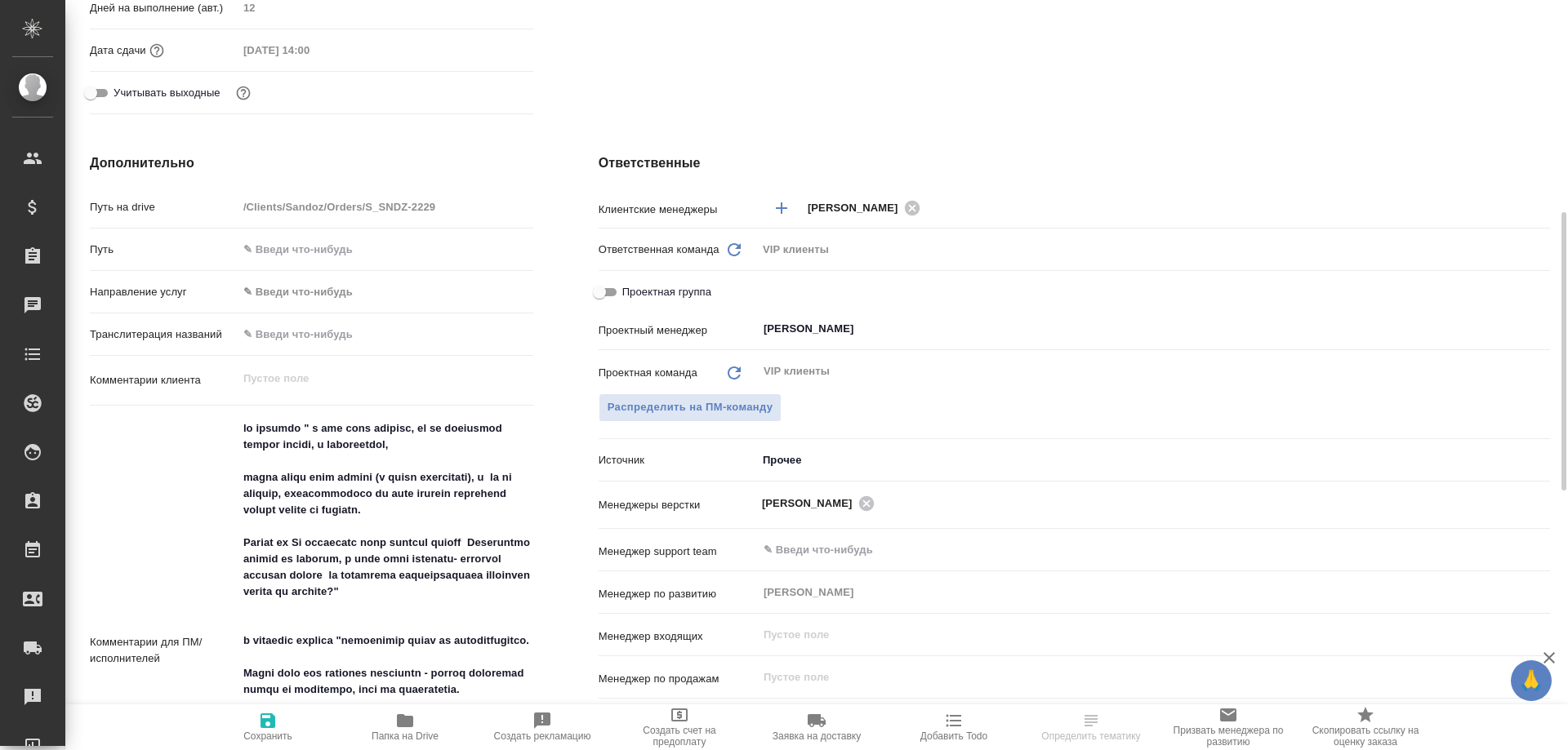
type textarea "x"
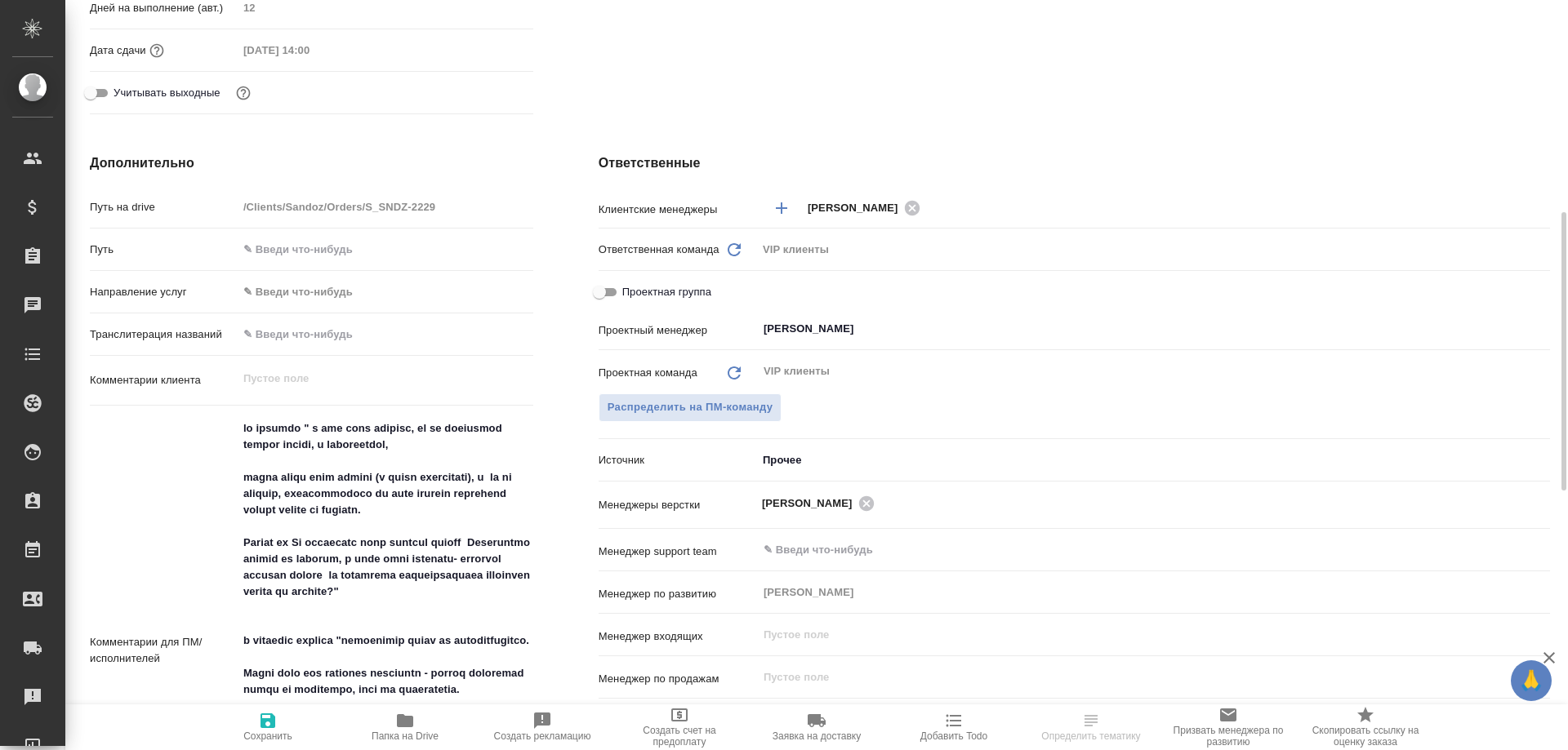
type textarea "x"
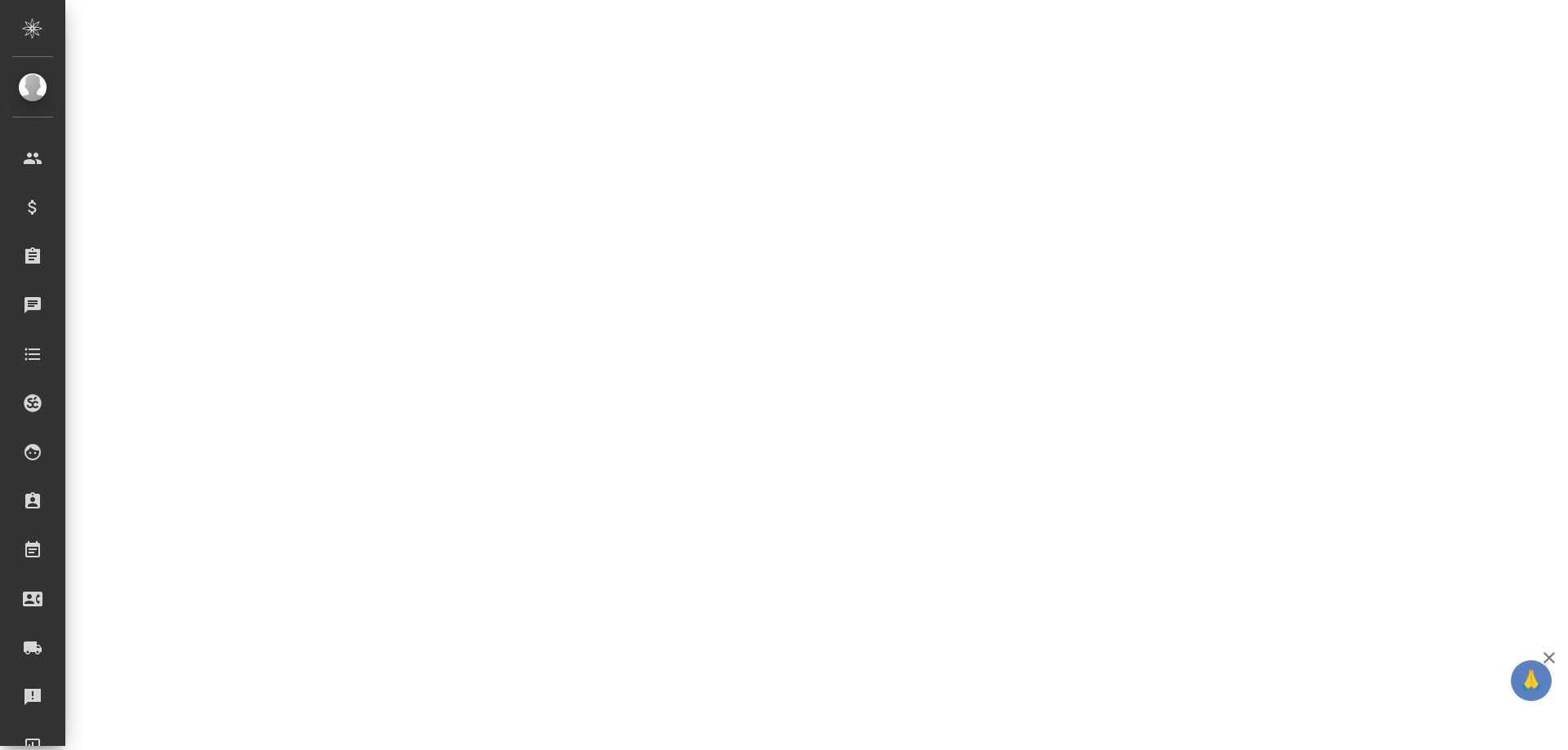
select select "RU"
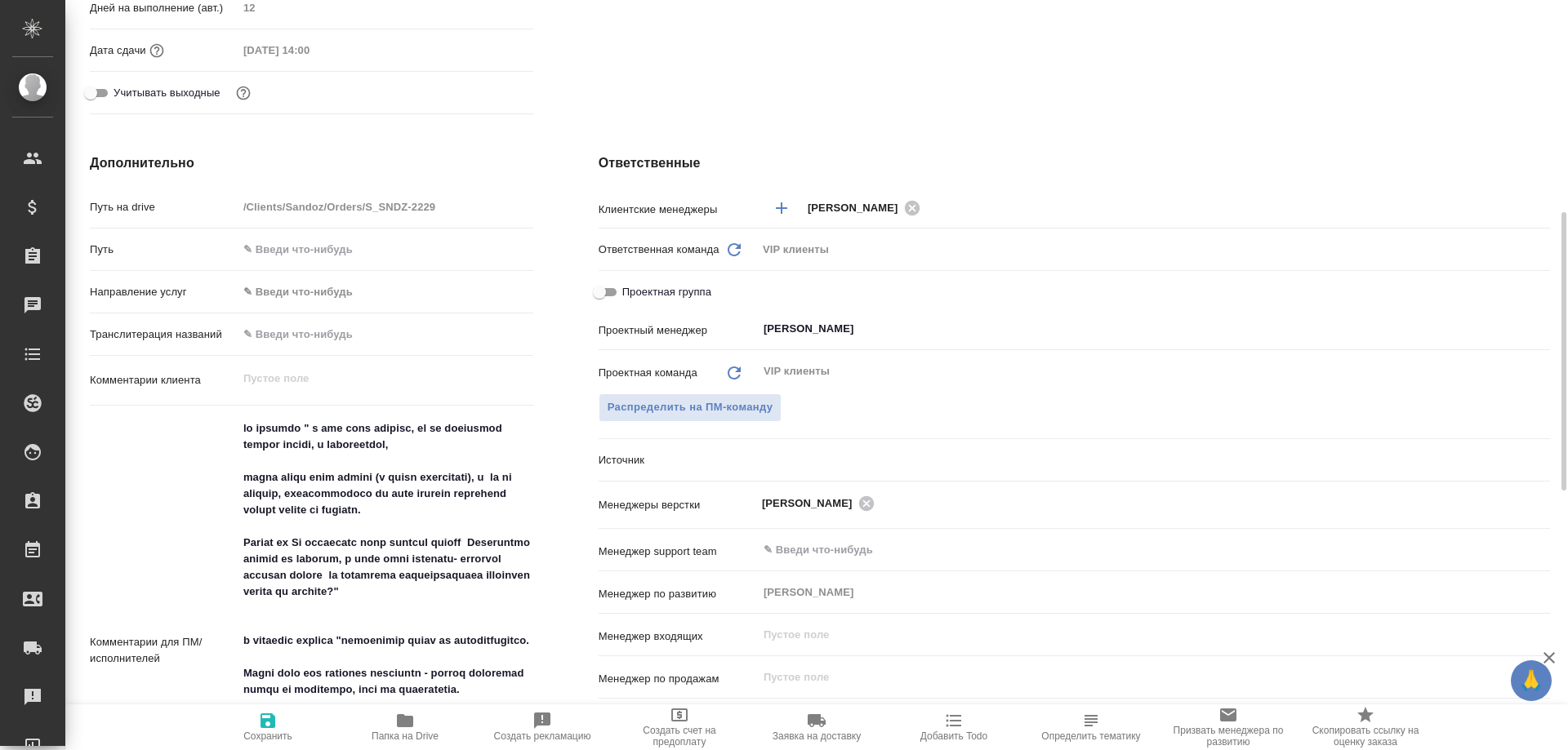
type textarea "x"
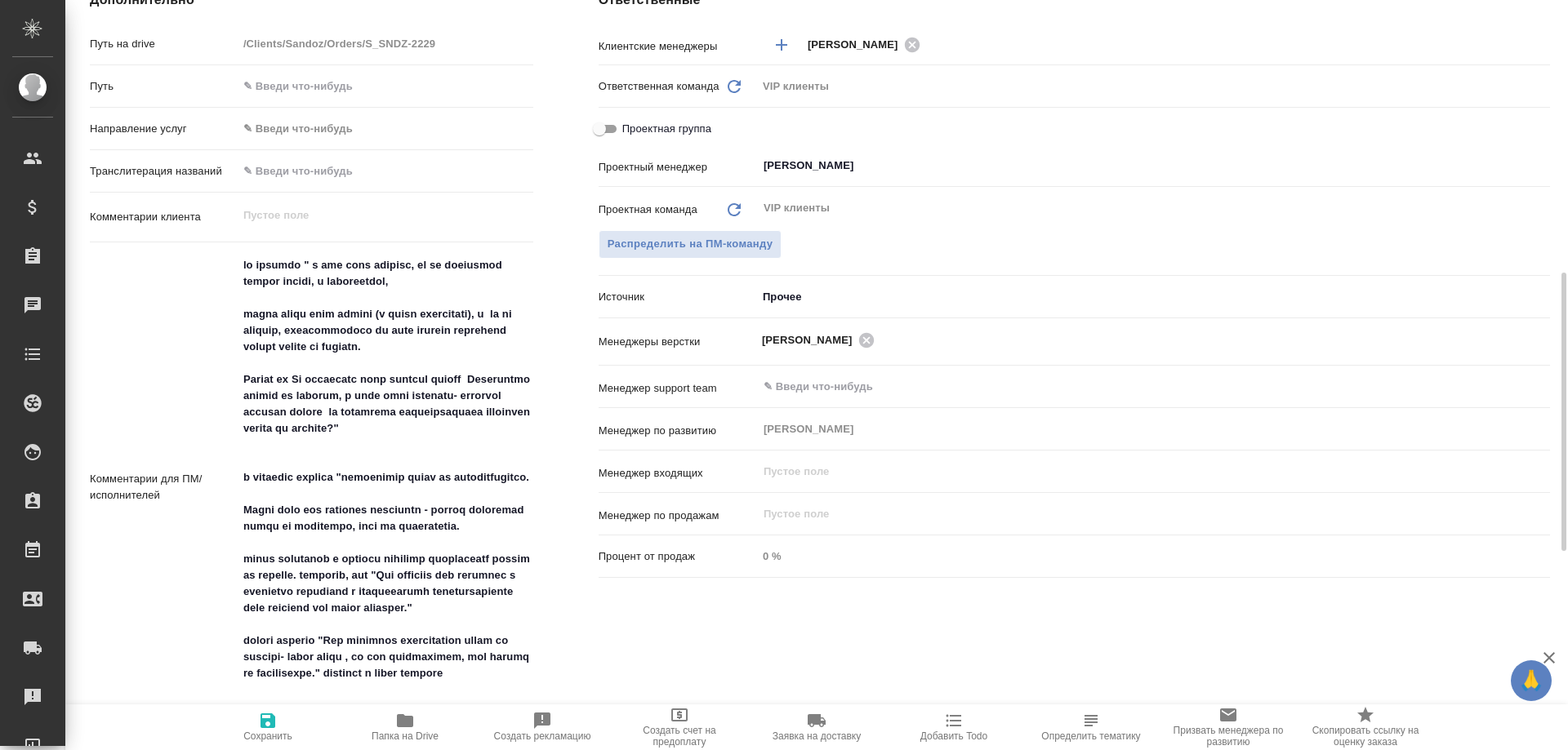
scroll to position [816, 0]
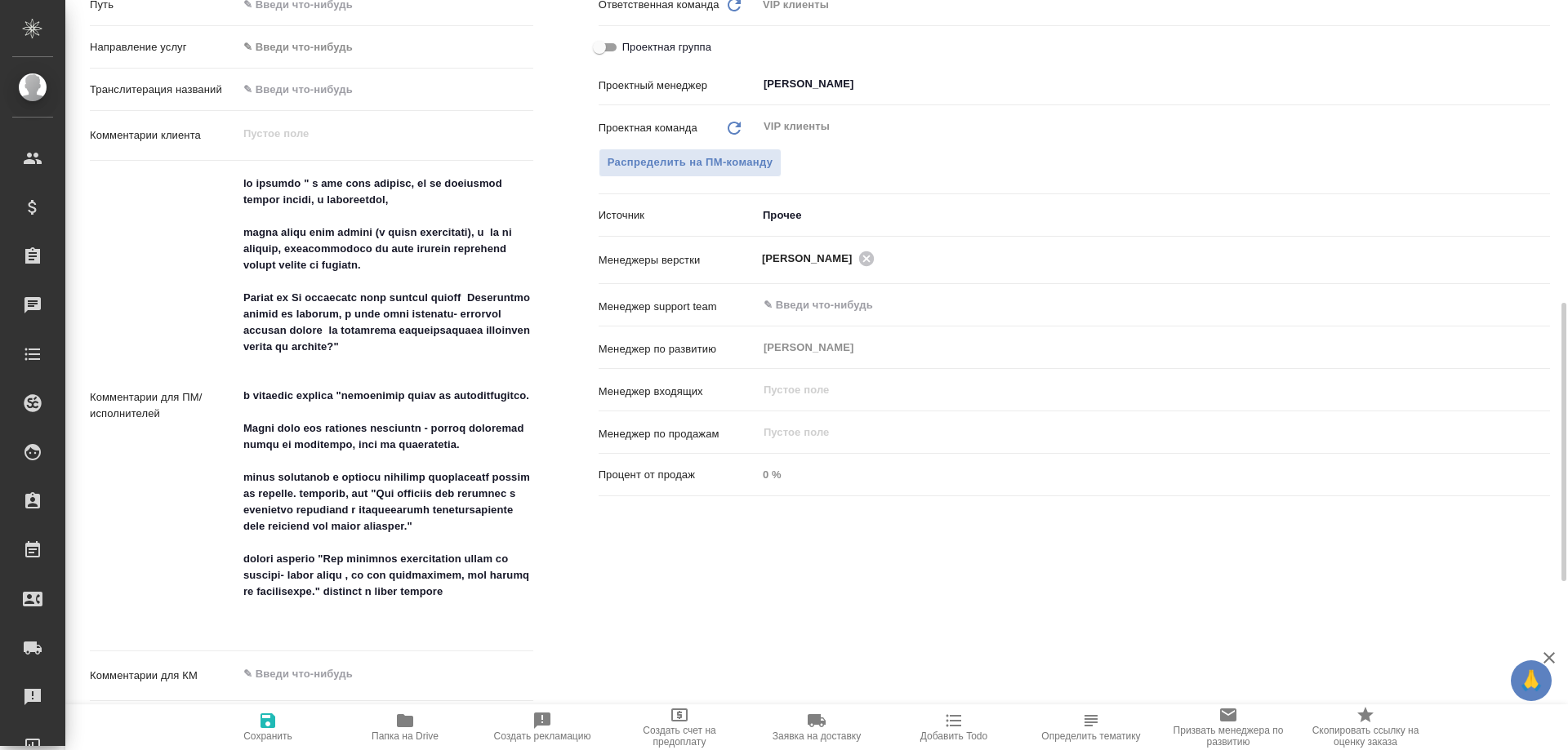
type textarea "x"
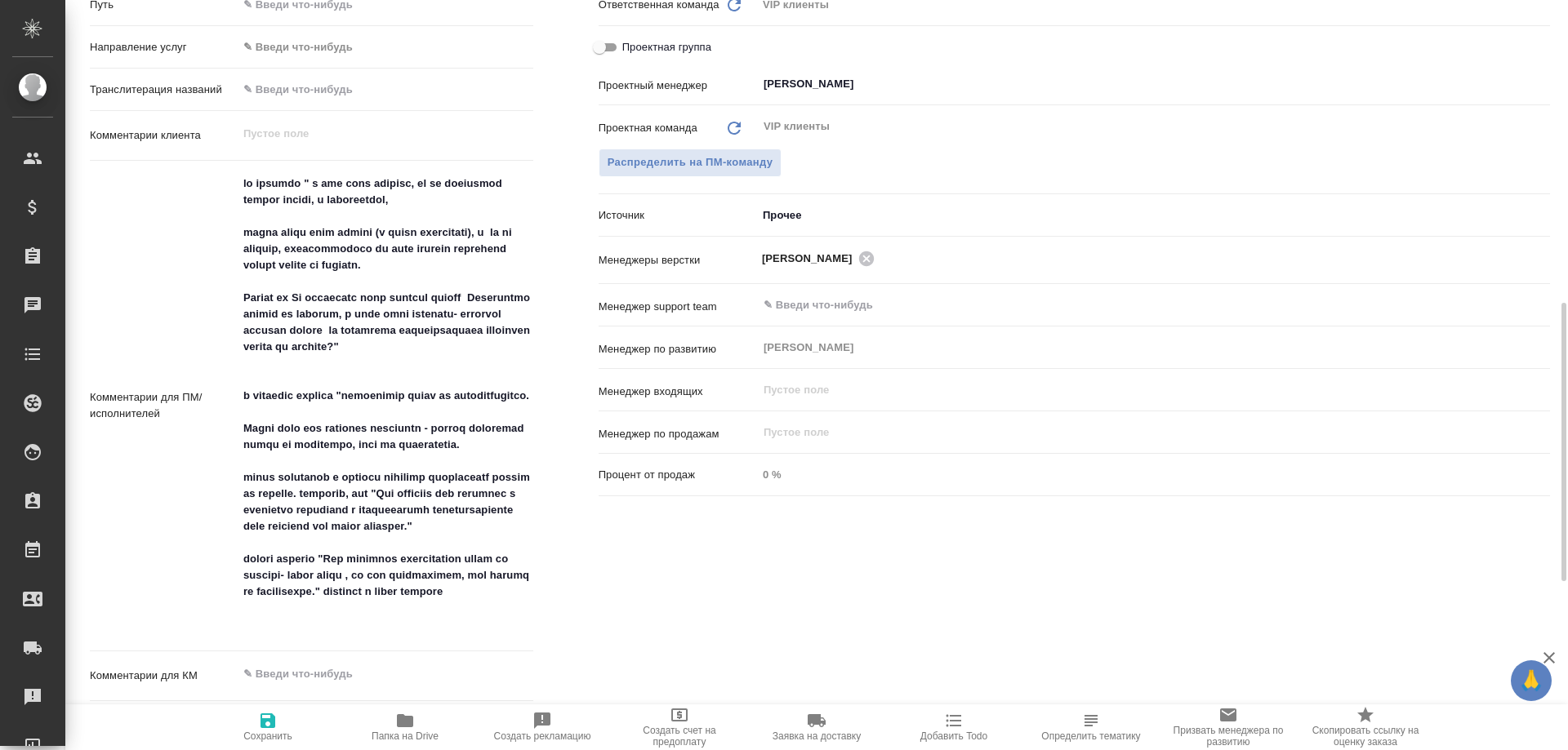
type textarea "x"
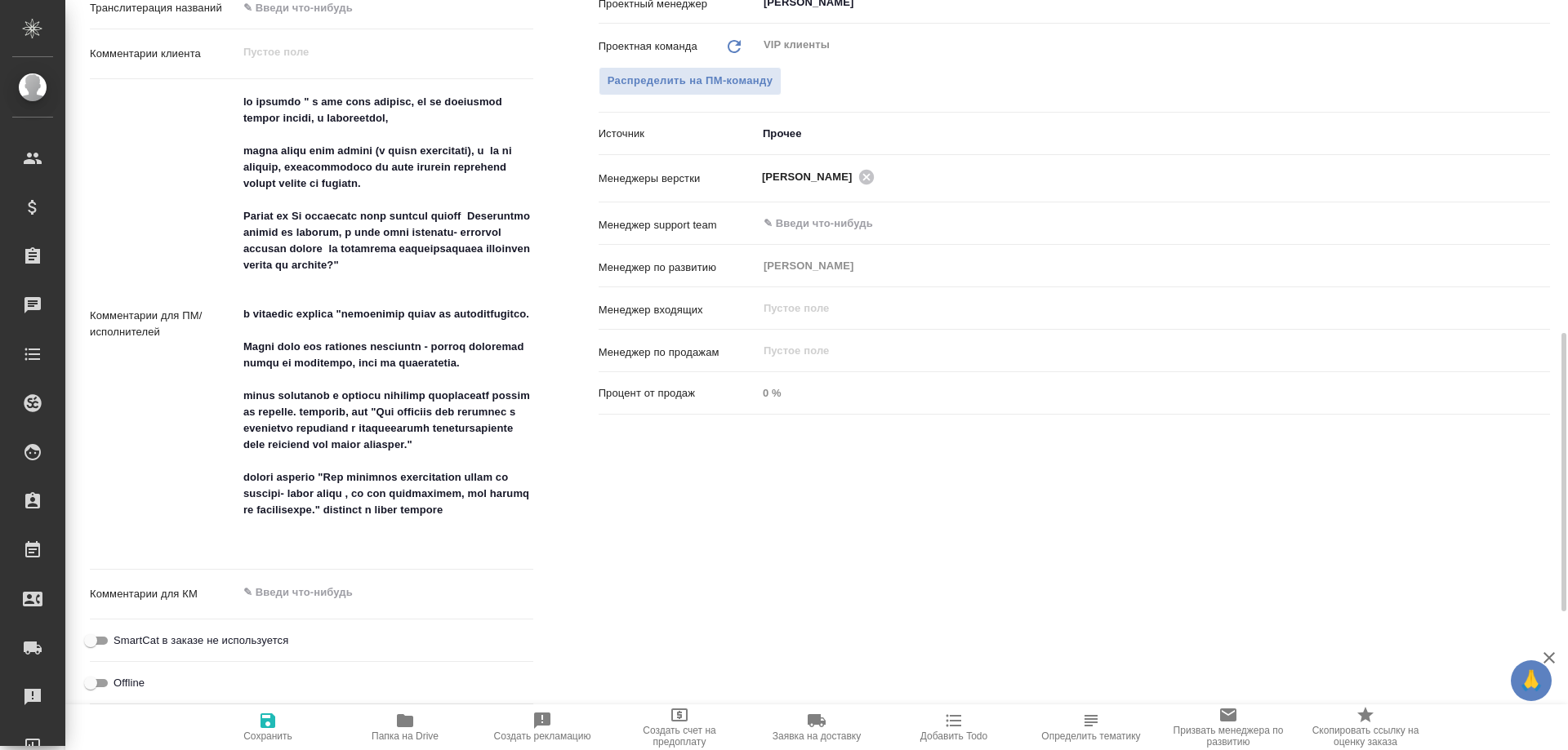
scroll to position [735, 0]
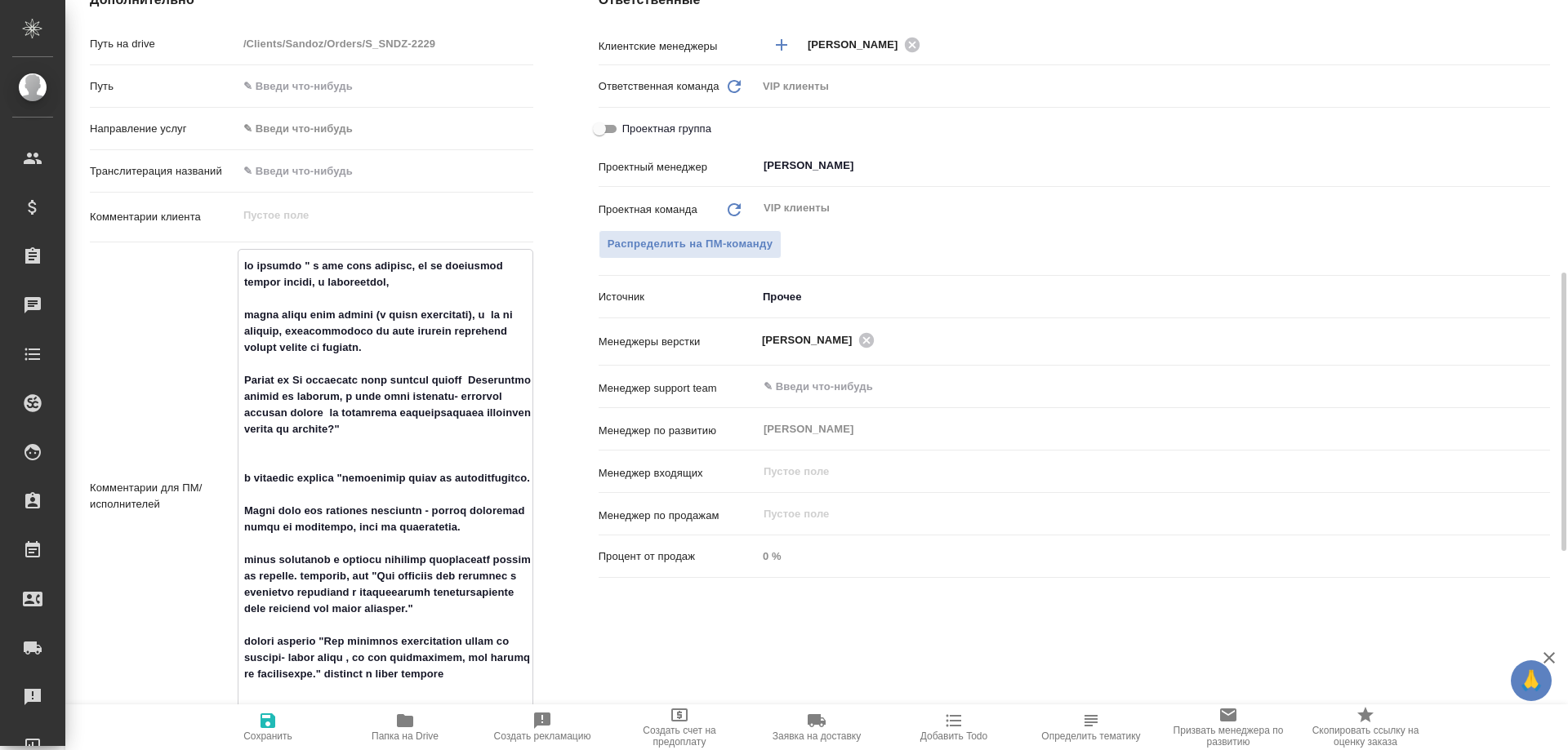
drag, startPoint x: 243, startPoint y: 266, endPoint x: 517, endPoint y: 430, distance: 319.3
click at [517, 430] on textarea at bounding box center [385, 495] width 294 height 485
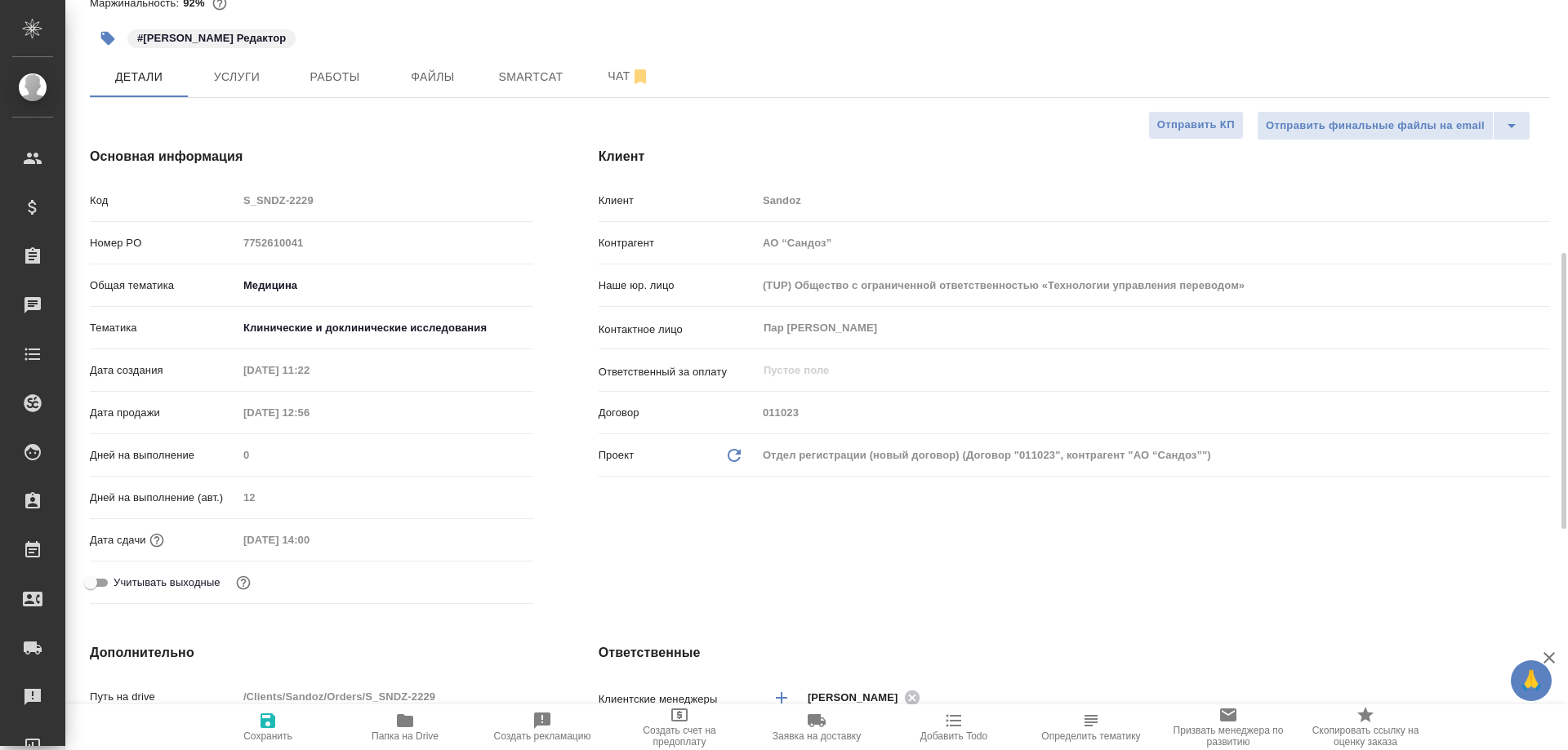
scroll to position [0, 0]
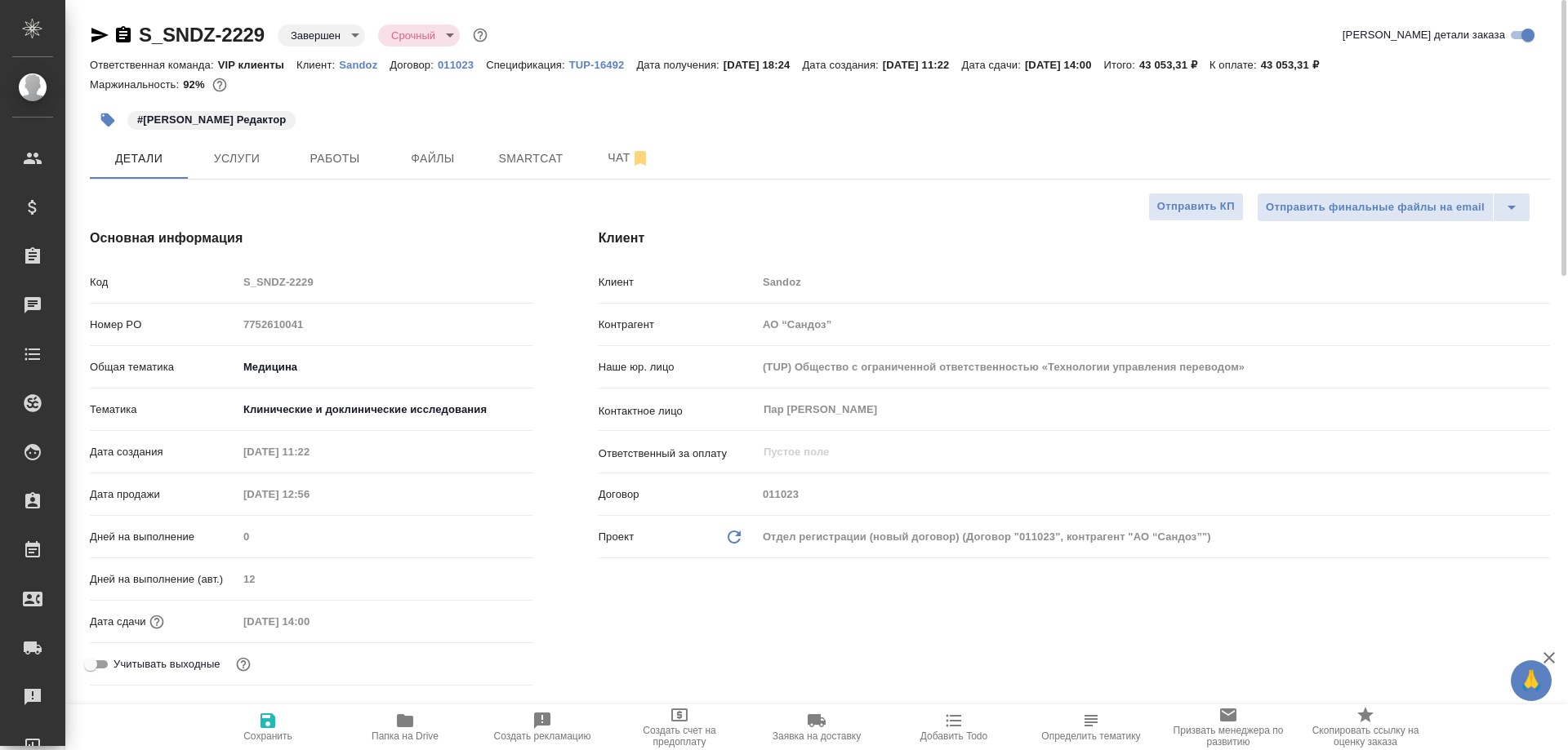
type textarea "x"
click at [125, 29] on icon "button" at bounding box center [123, 34] width 14 height 16
type textarea "x"
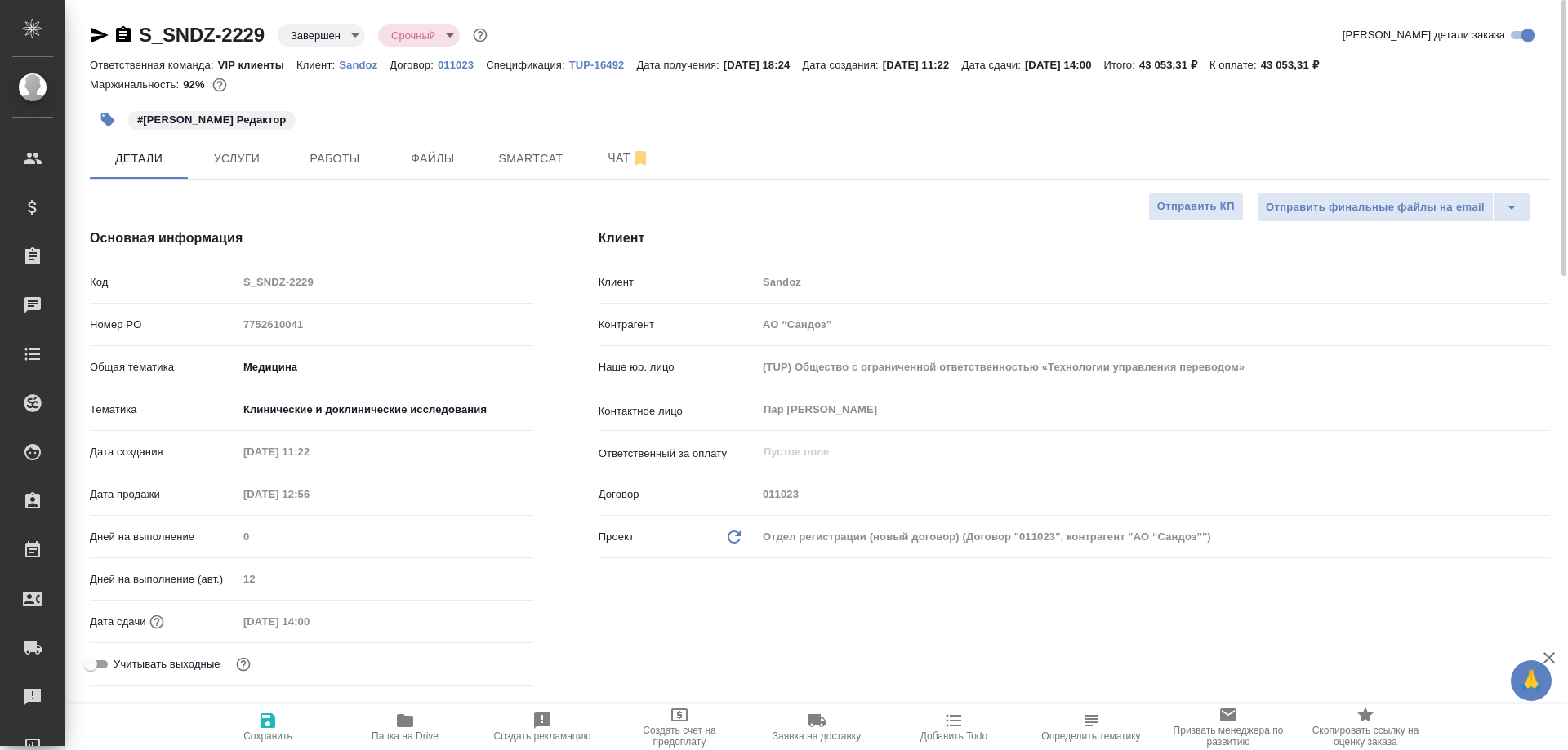
type textarea "x"
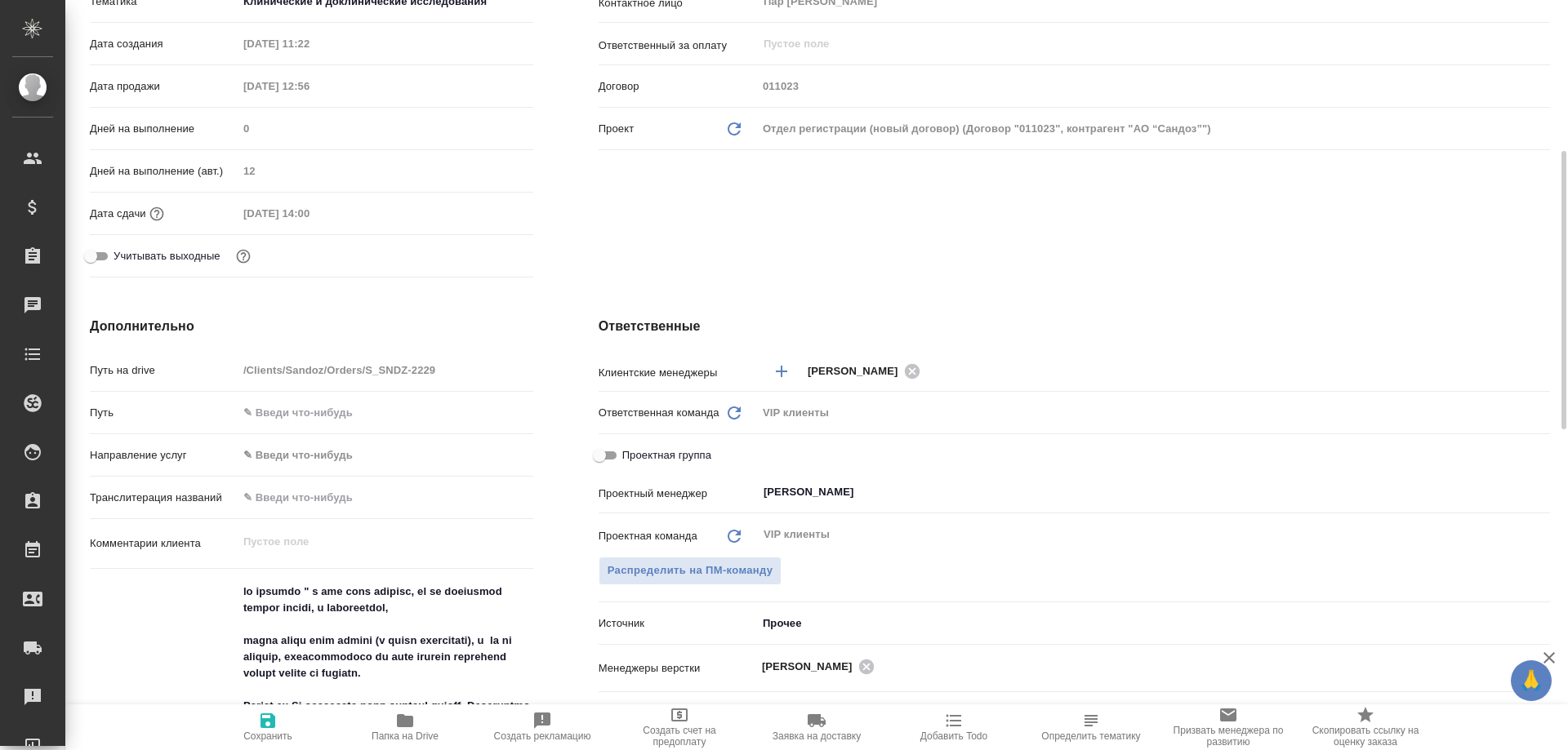
scroll to position [571, 0]
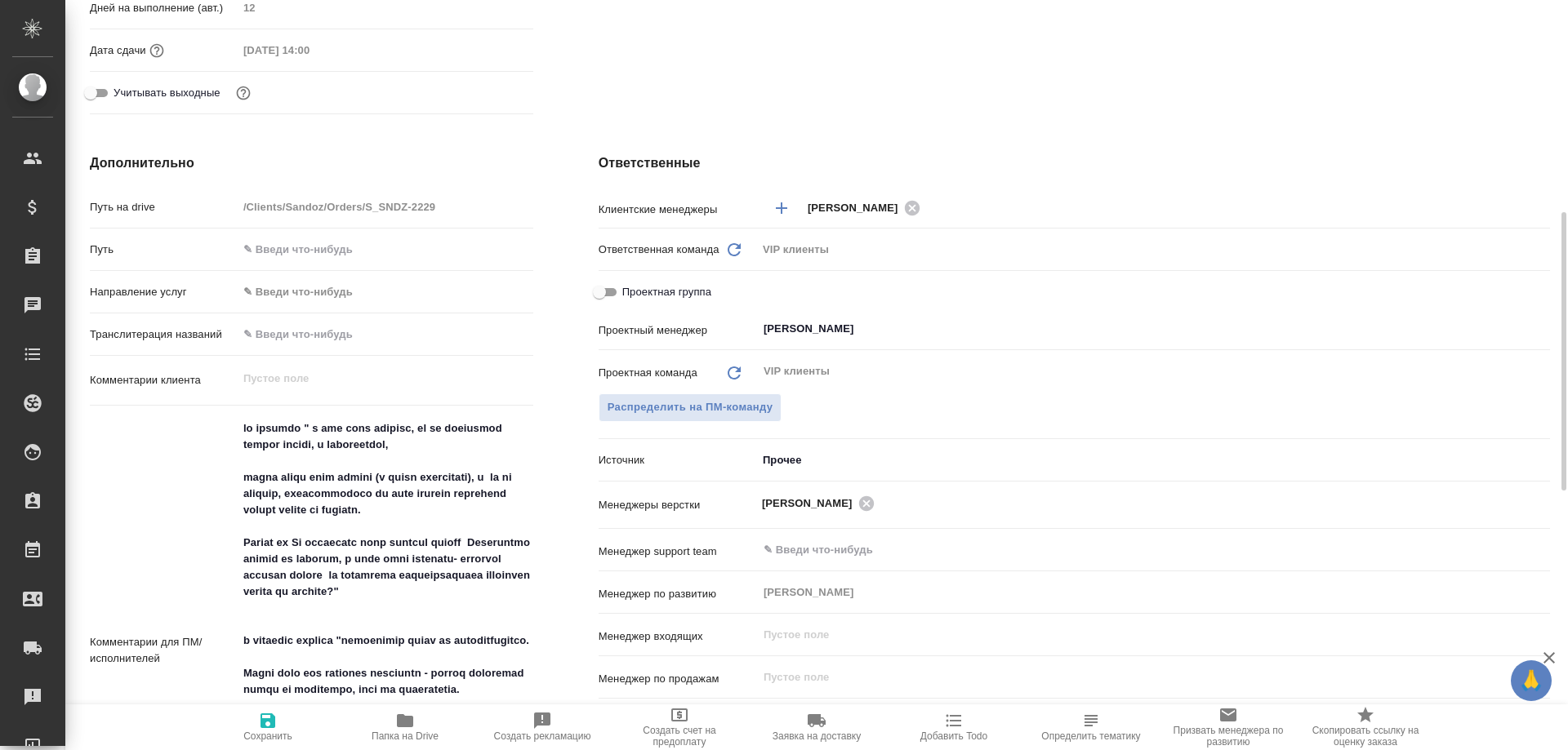
type textarea "x"
drag, startPoint x: 244, startPoint y: 473, endPoint x: 482, endPoint y: 512, distance: 241.2
click at [482, 512] on textarea at bounding box center [385, 657] width 294 height 485
type textarea "x"
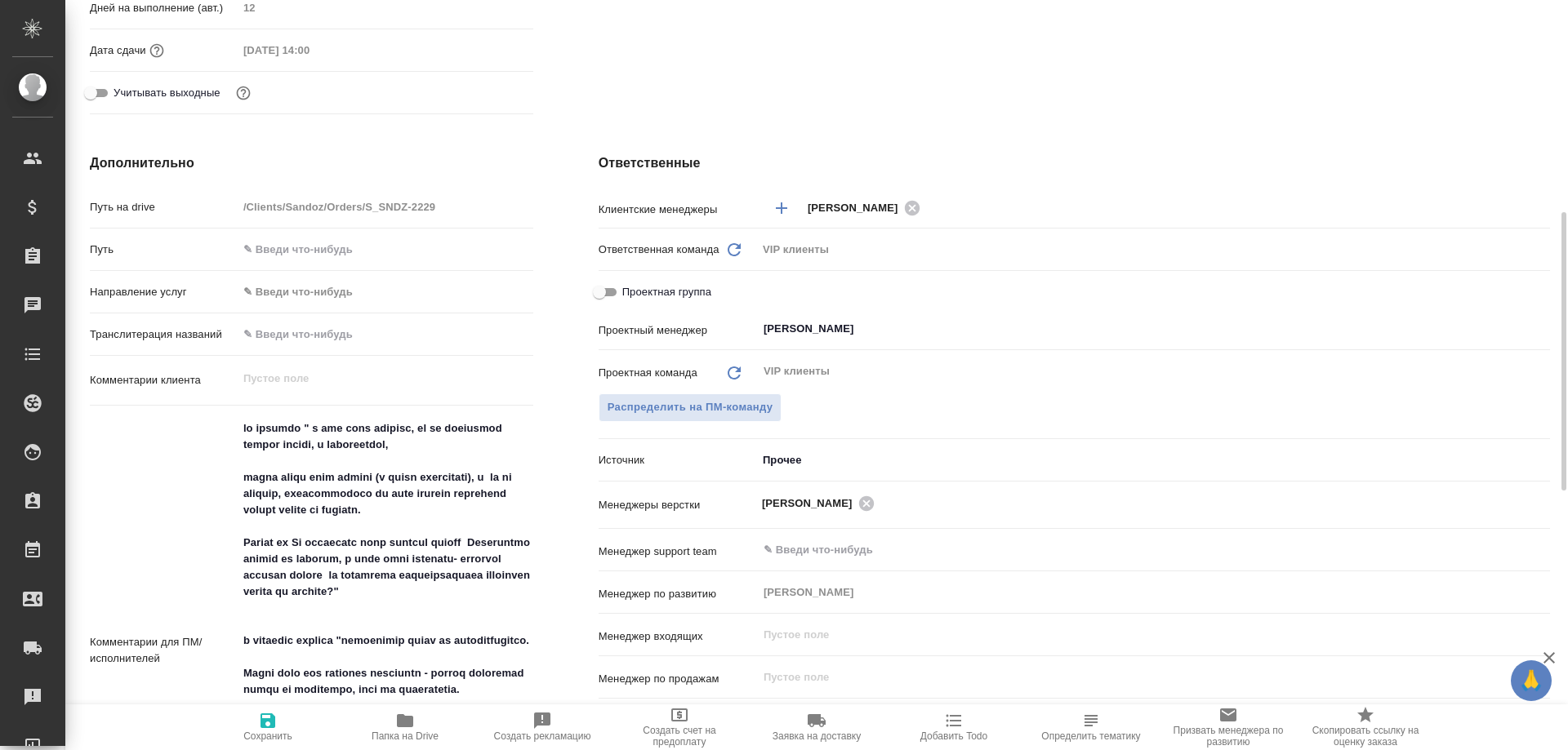
type textarea "x"
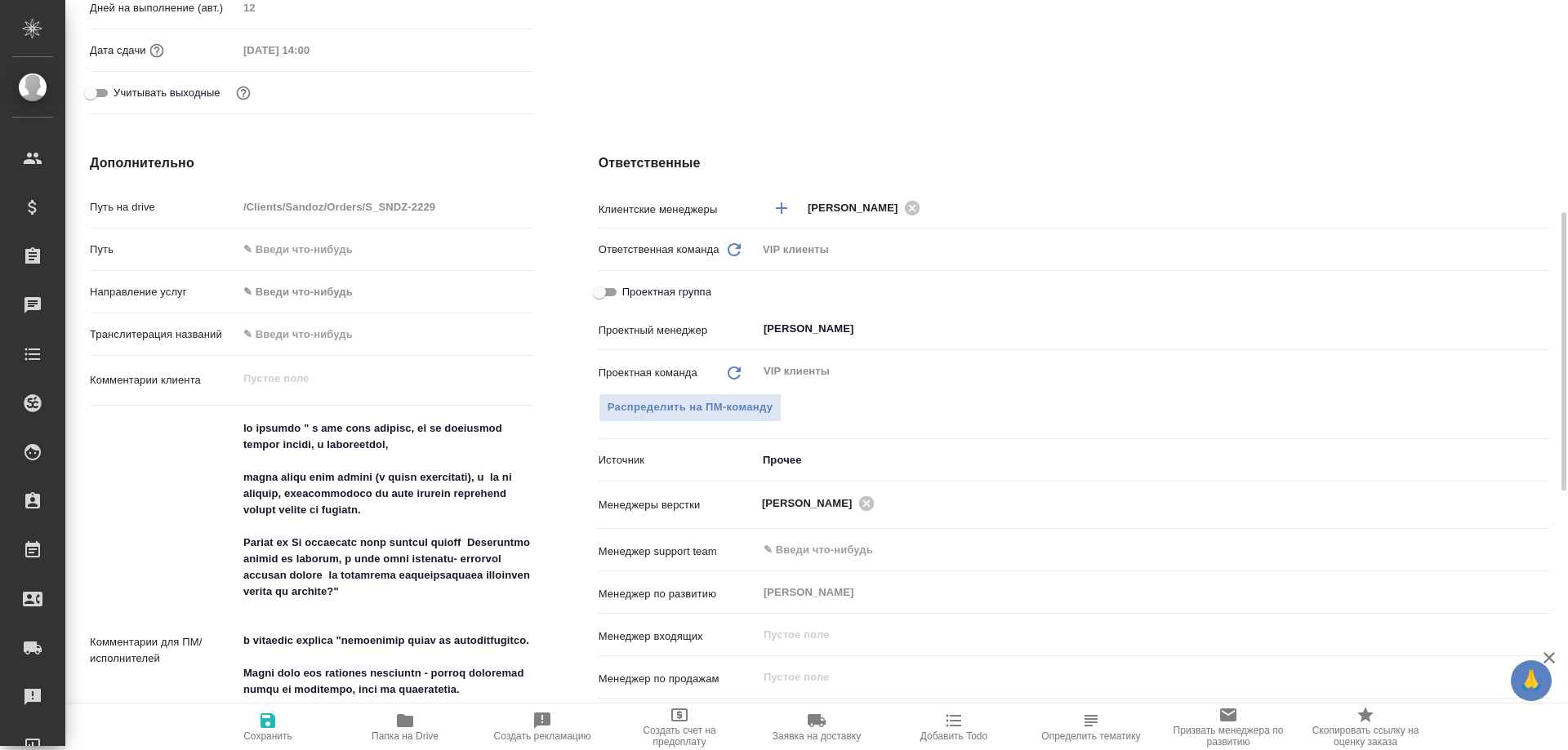
type textarea "x"
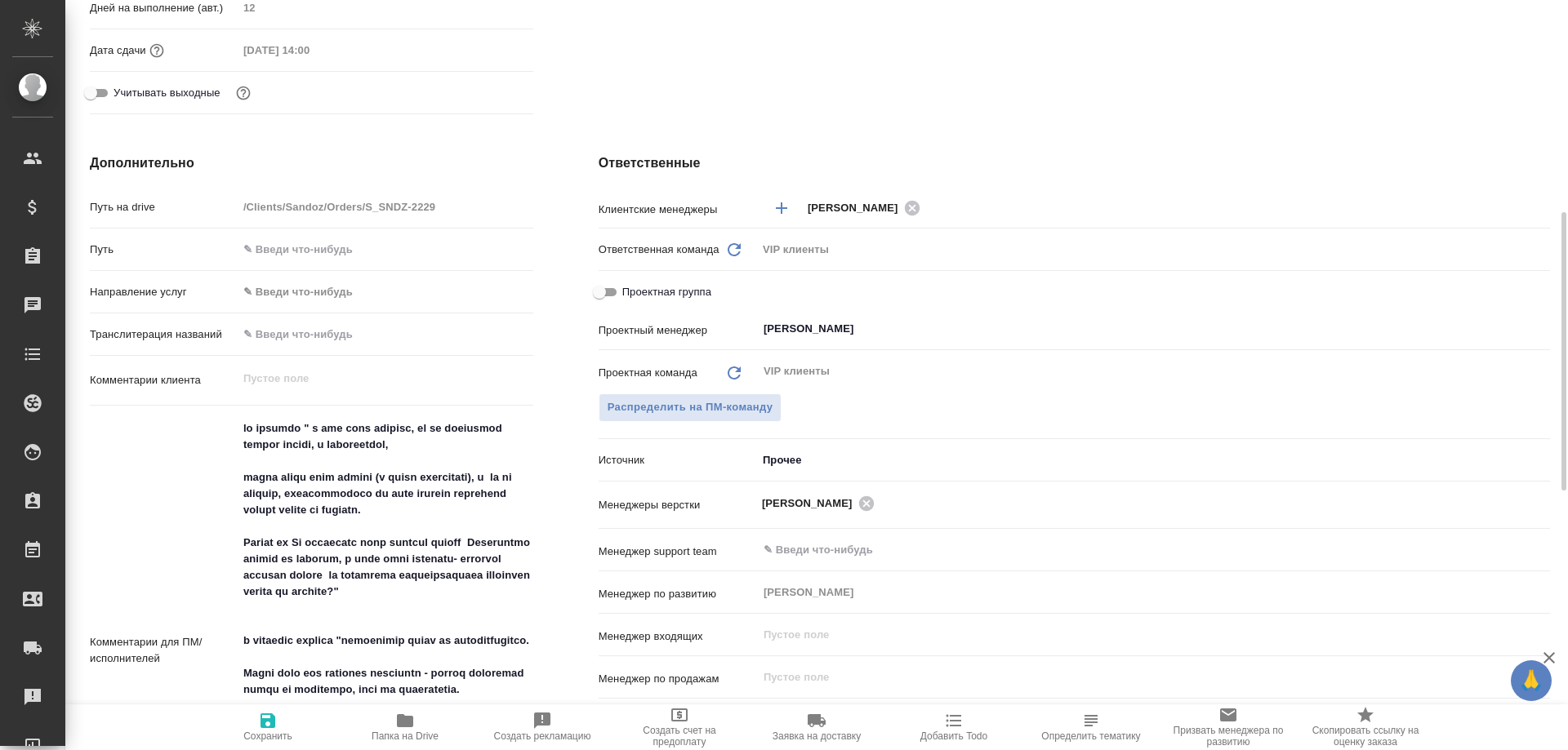
type textarea "x"
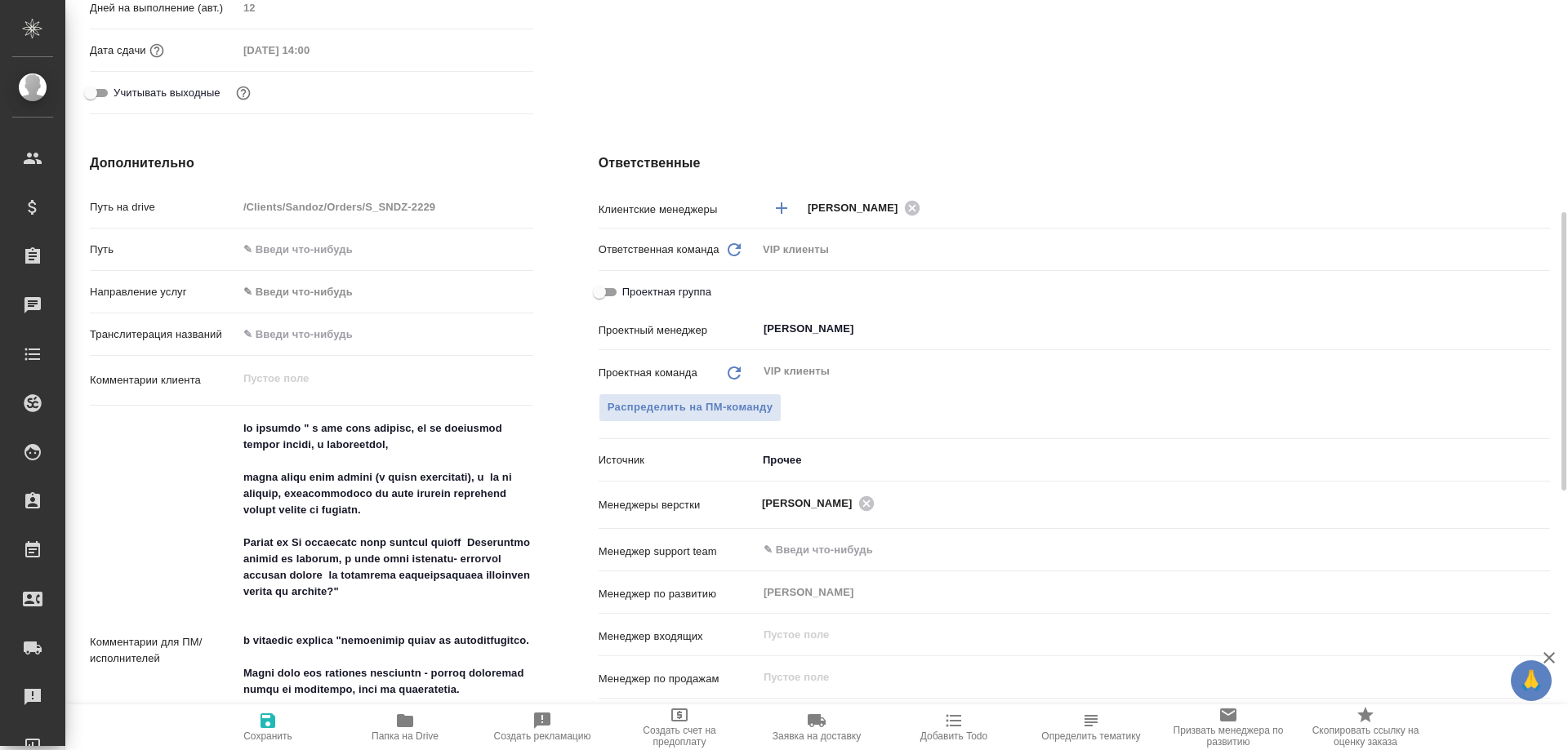
type textarea "x"
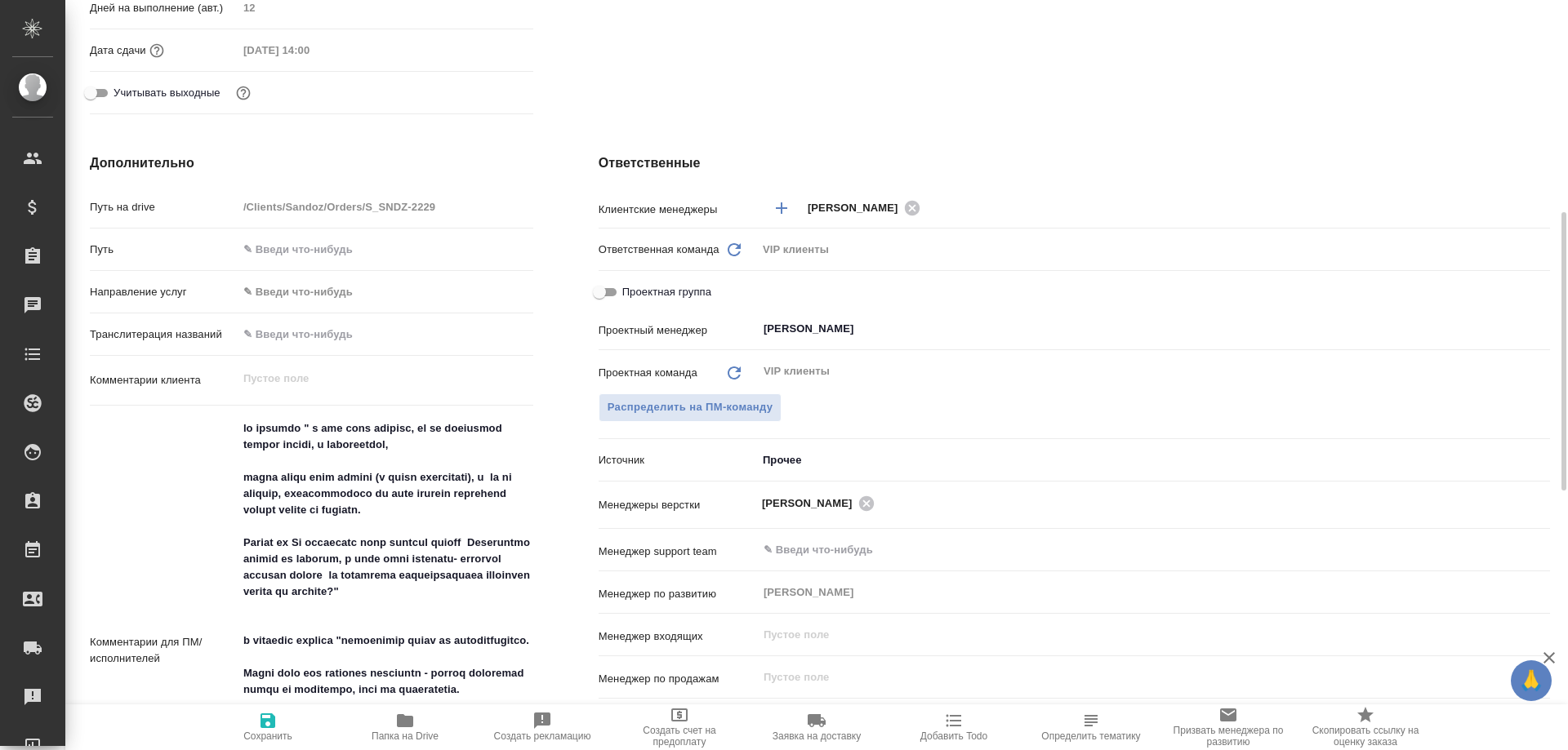
type textarea "x"
click at [365, 511] on textarea at bounding box center [385, 657] width 294 height 485
type textarea "x"
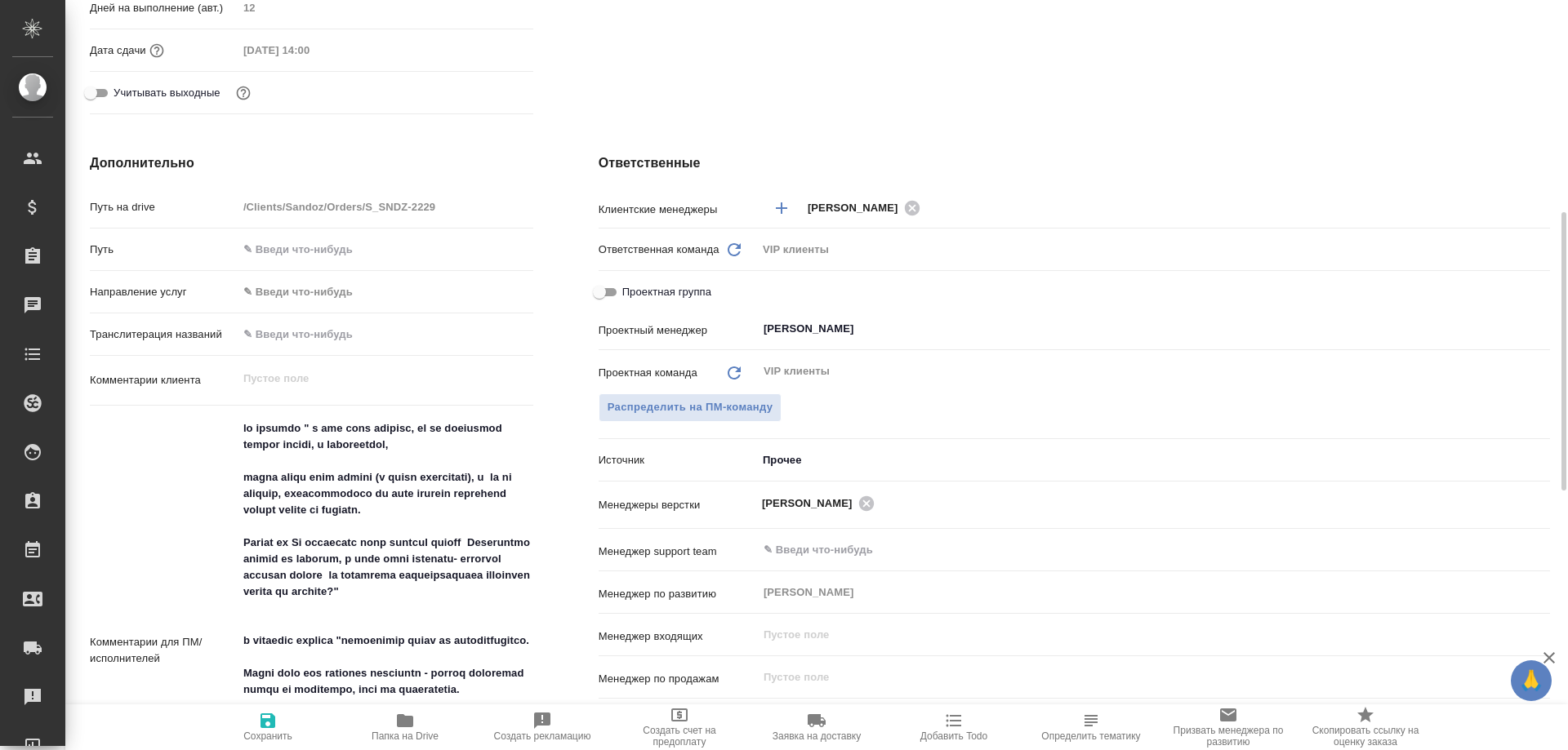
type textarea "x"
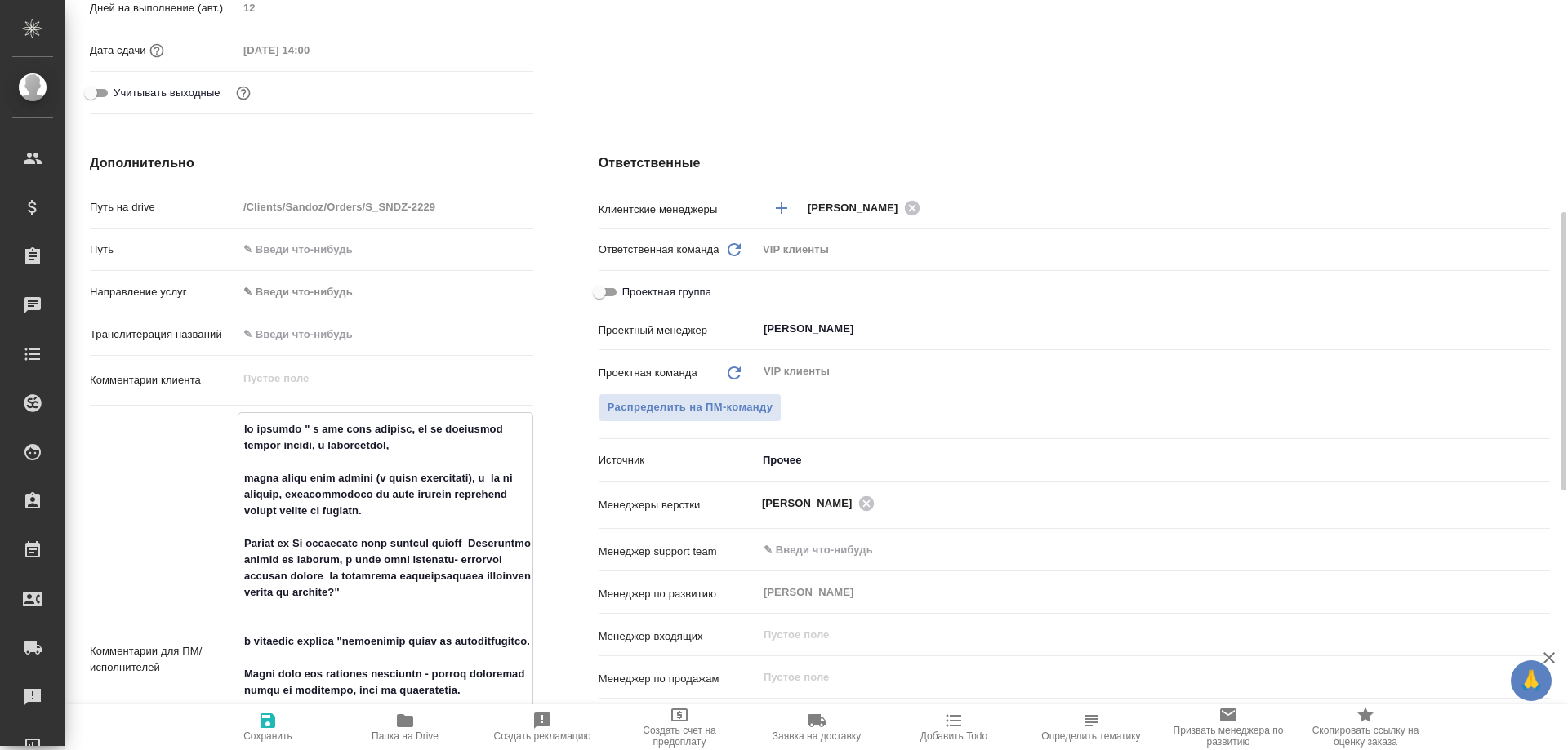
click at [397, 729] on icon "button" at bounding box center [406, 721] width 20 height 20
type textarea "x"
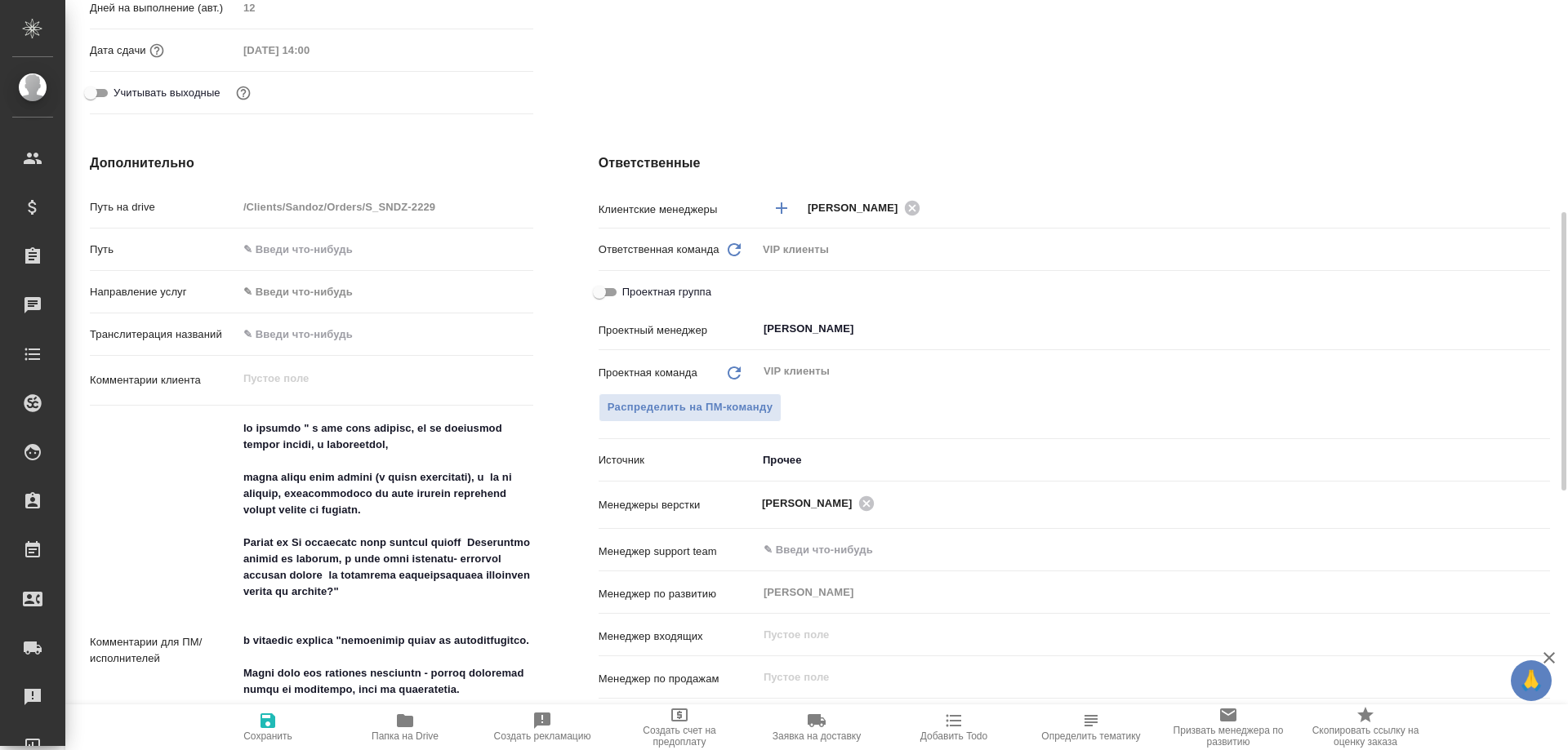
type textarea "x"
click at [407, 730] on span "Папка на Drive" at bounding box center [405, 736] width 67 height 12
type textarea "x"
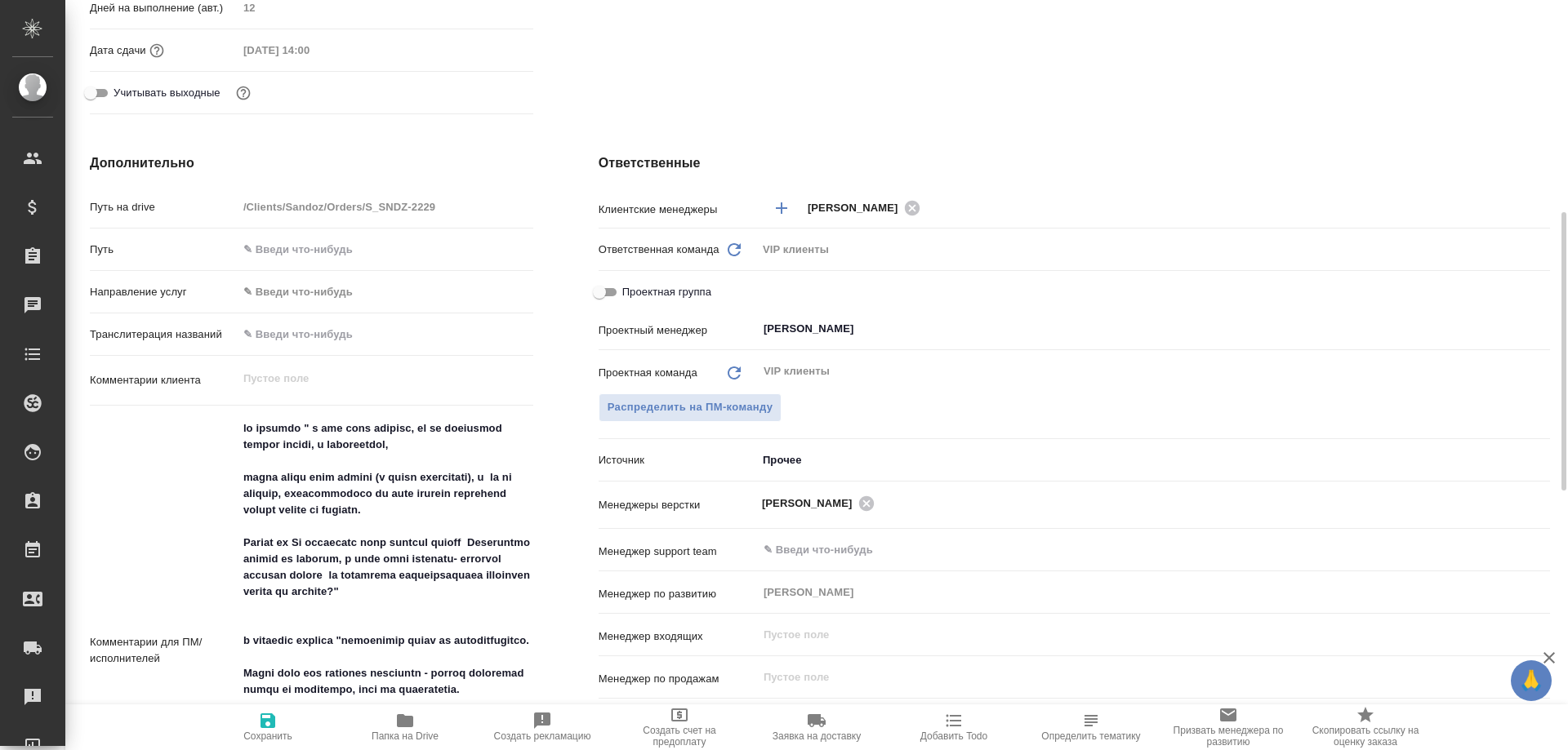
type textarea "x"
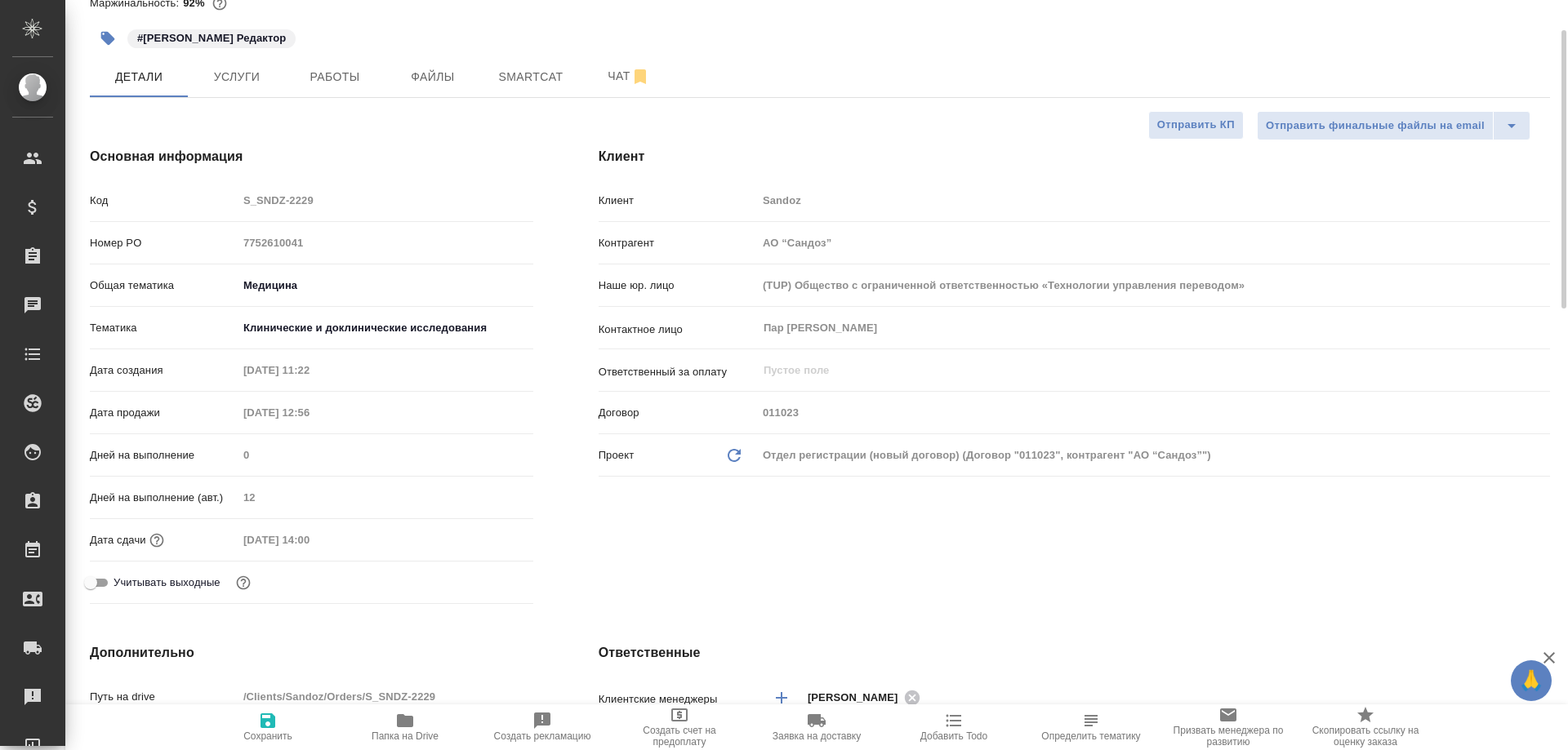
scroll to position [0, 0]
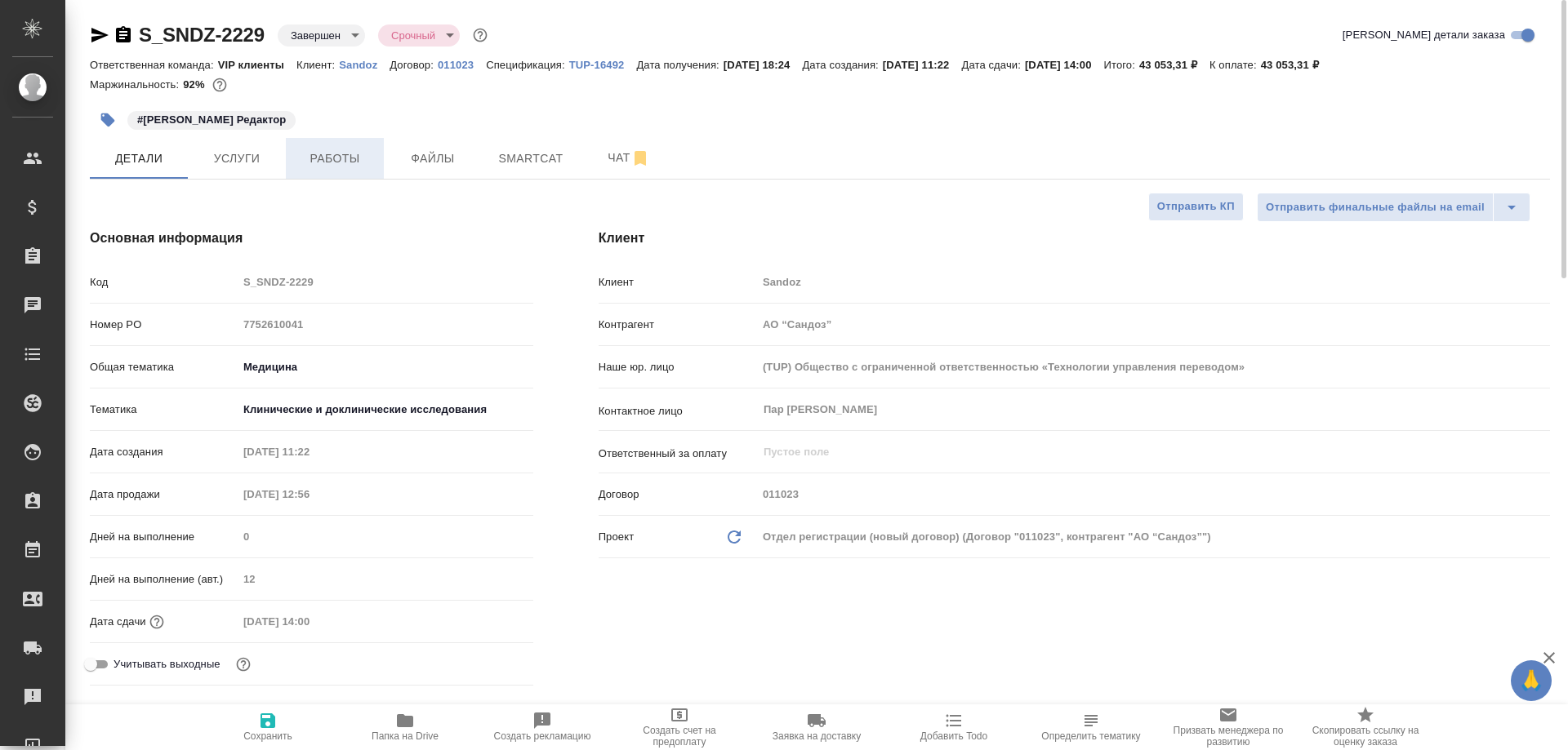
click at [341, 162] on span "Работы" at bounding box center [335, 158] width 79 height 21
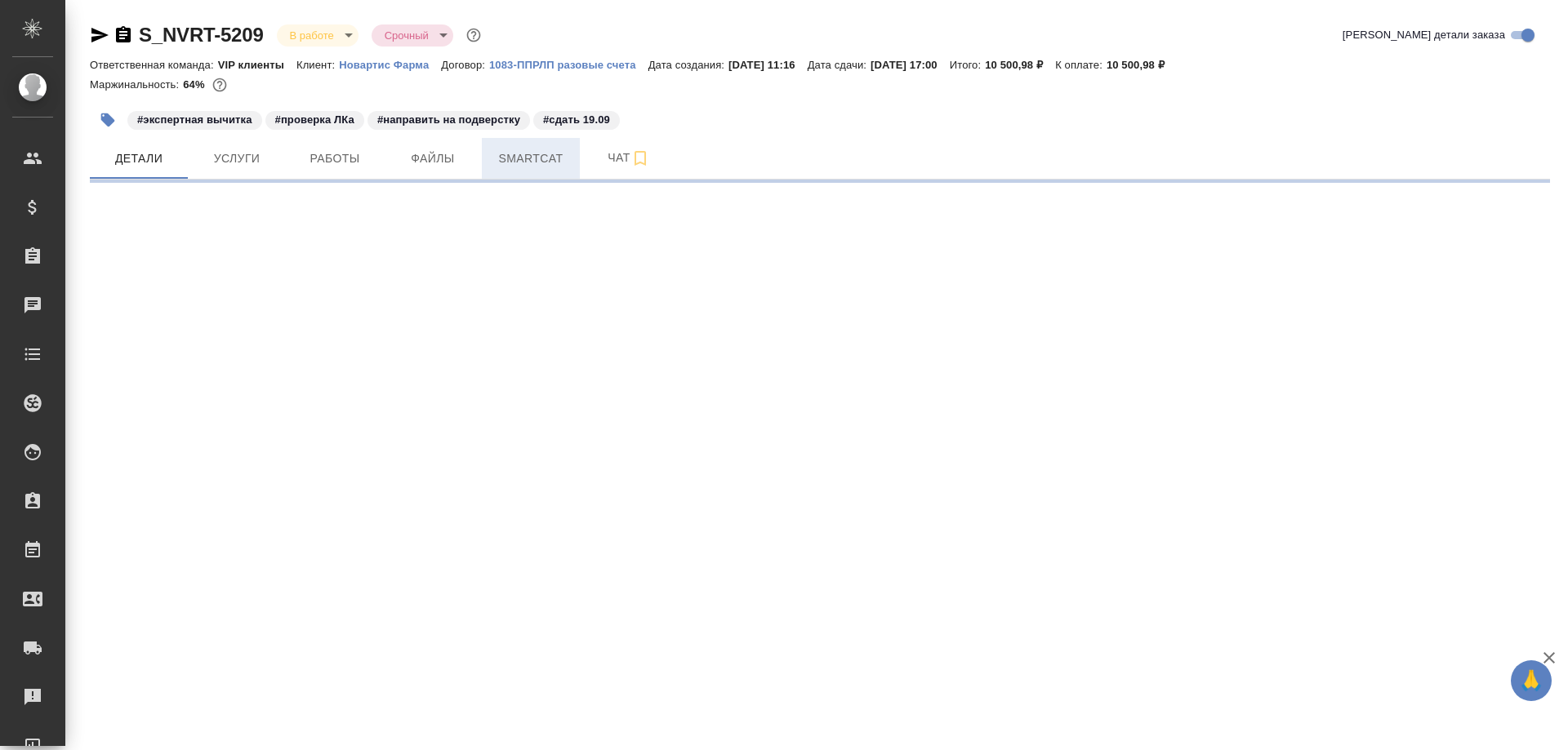
select select "RU"
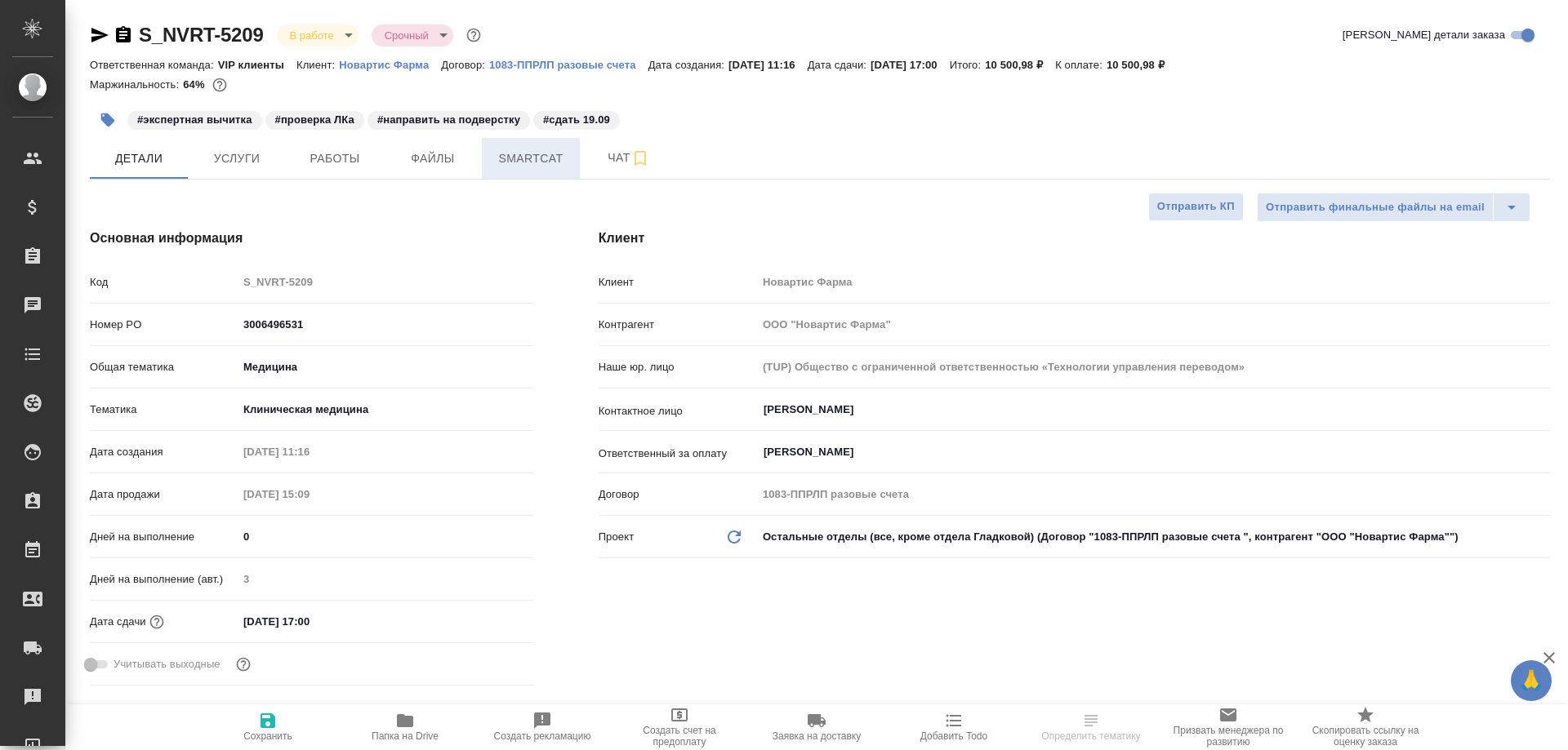
type textarea "x"
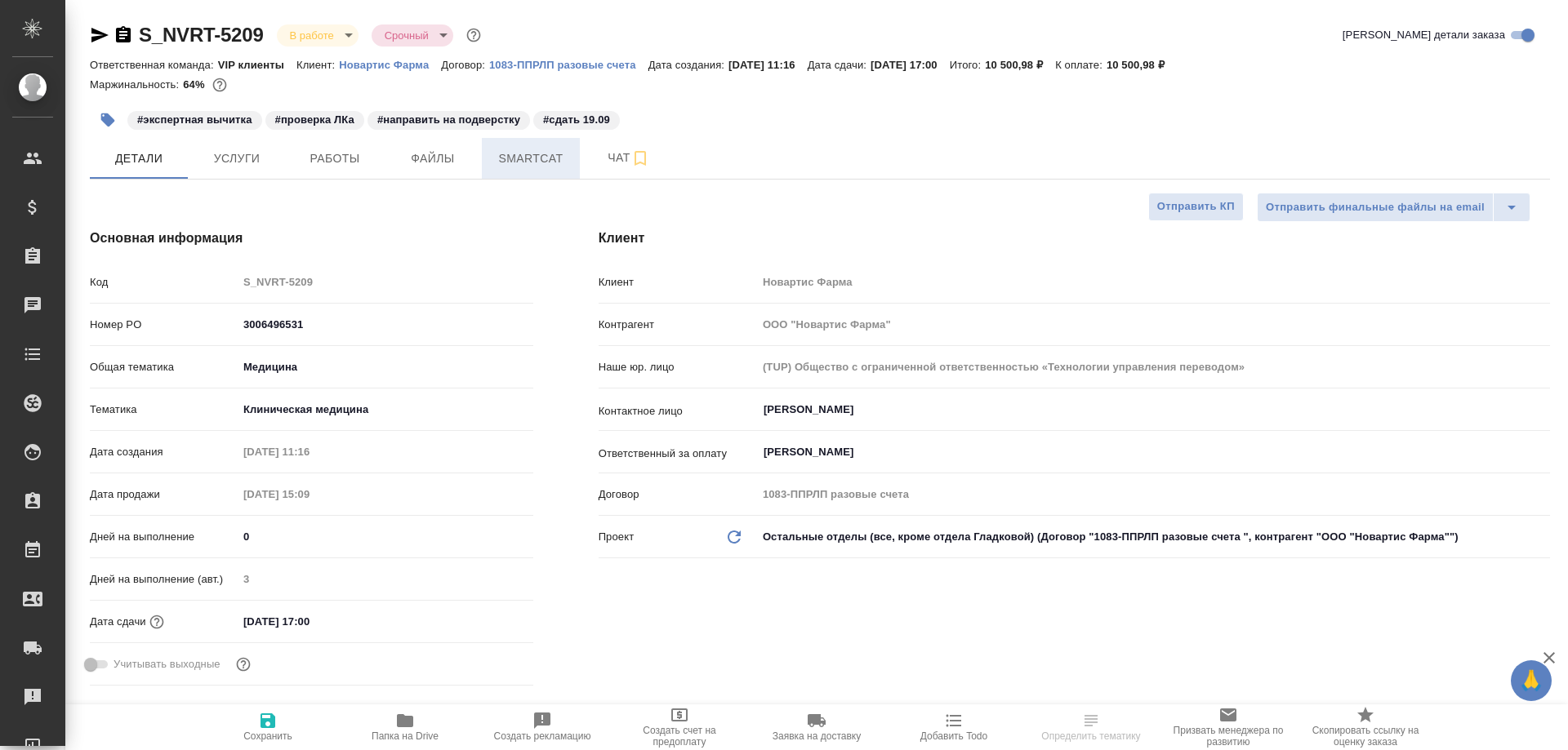
type textarea "x"
click at [515, 157] on span "Smartcat" at bounding box center [531, 158] width 79 height 21
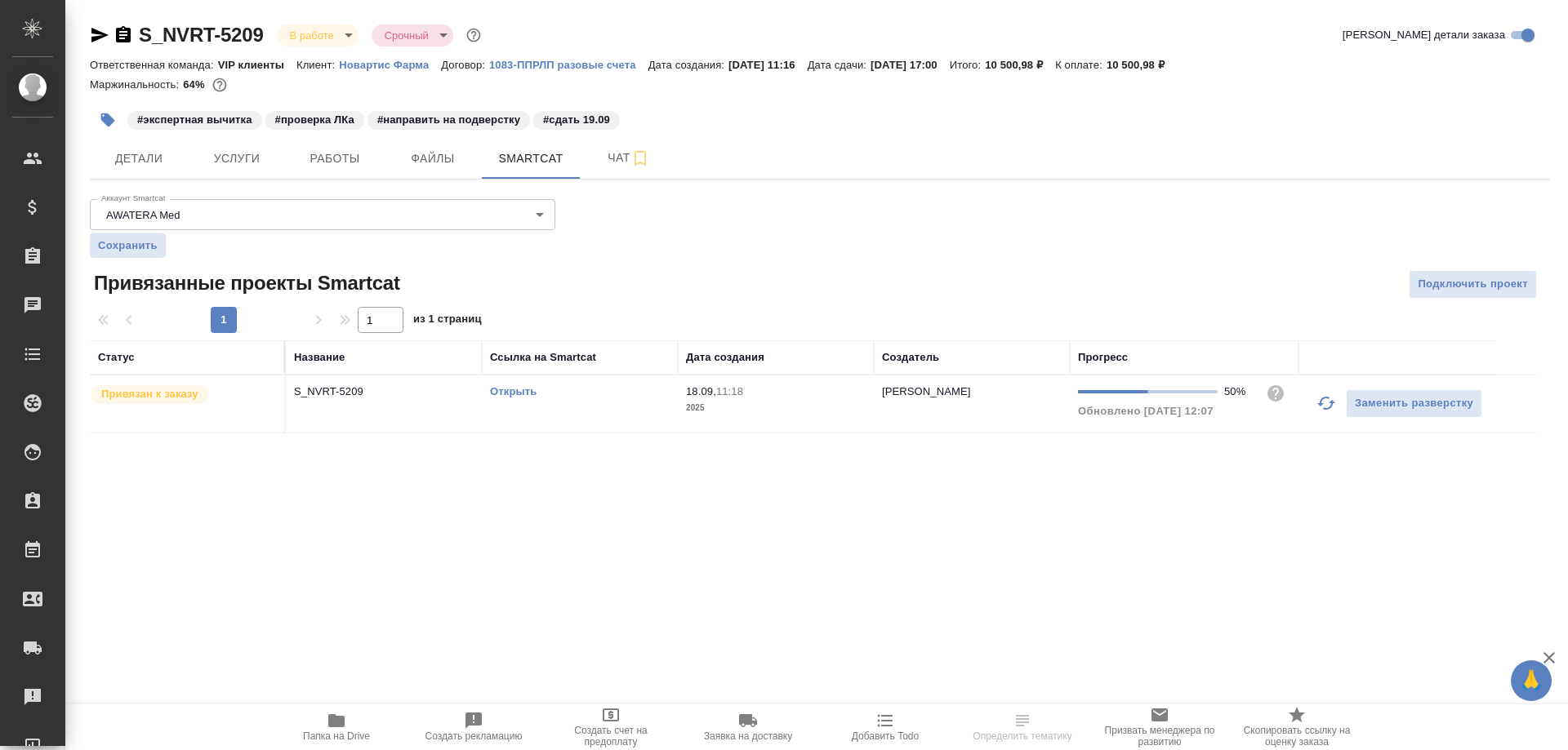
click at [525, 388] on link "Открыть" at bounding box center [514, 392] width 46 height 12
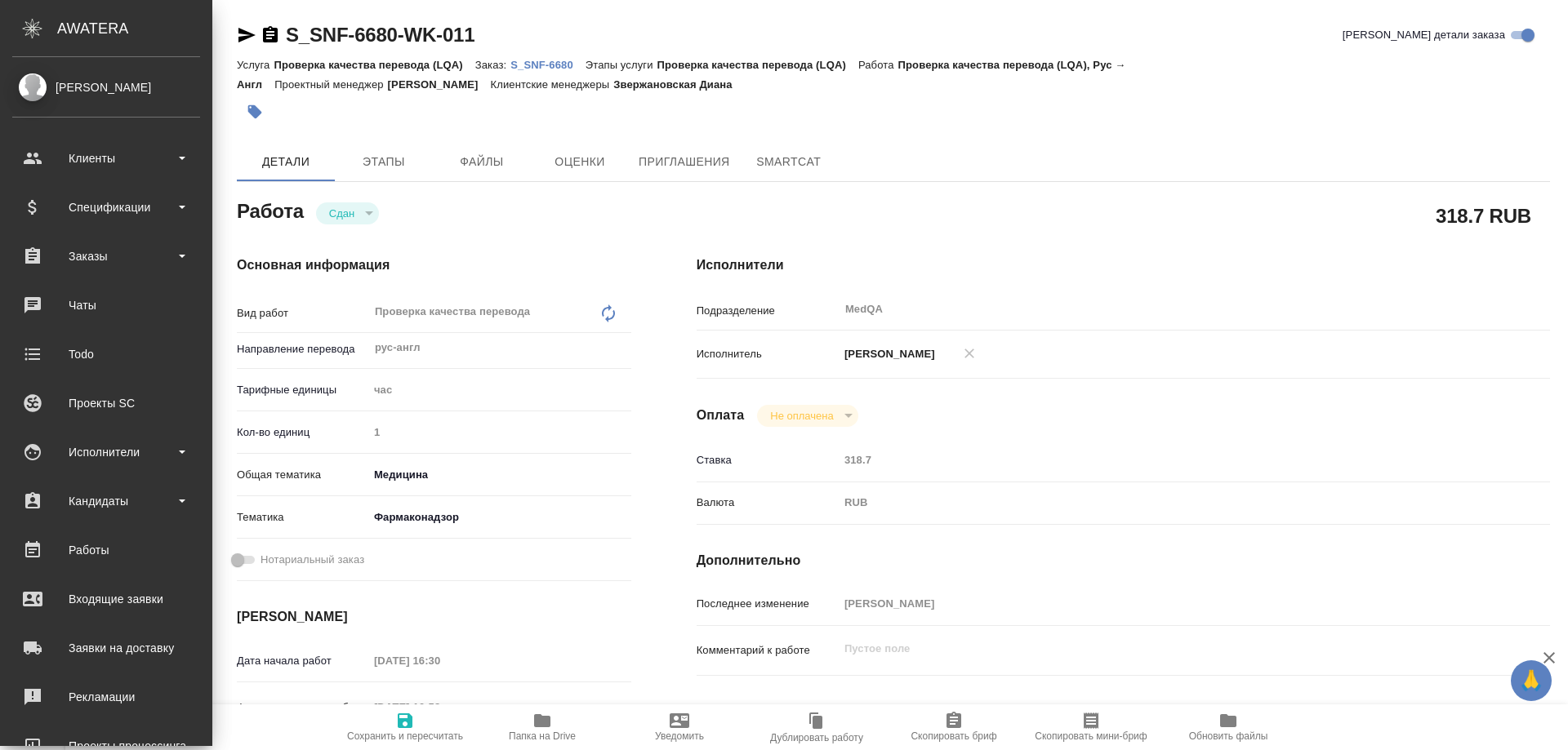
type textarea "x"
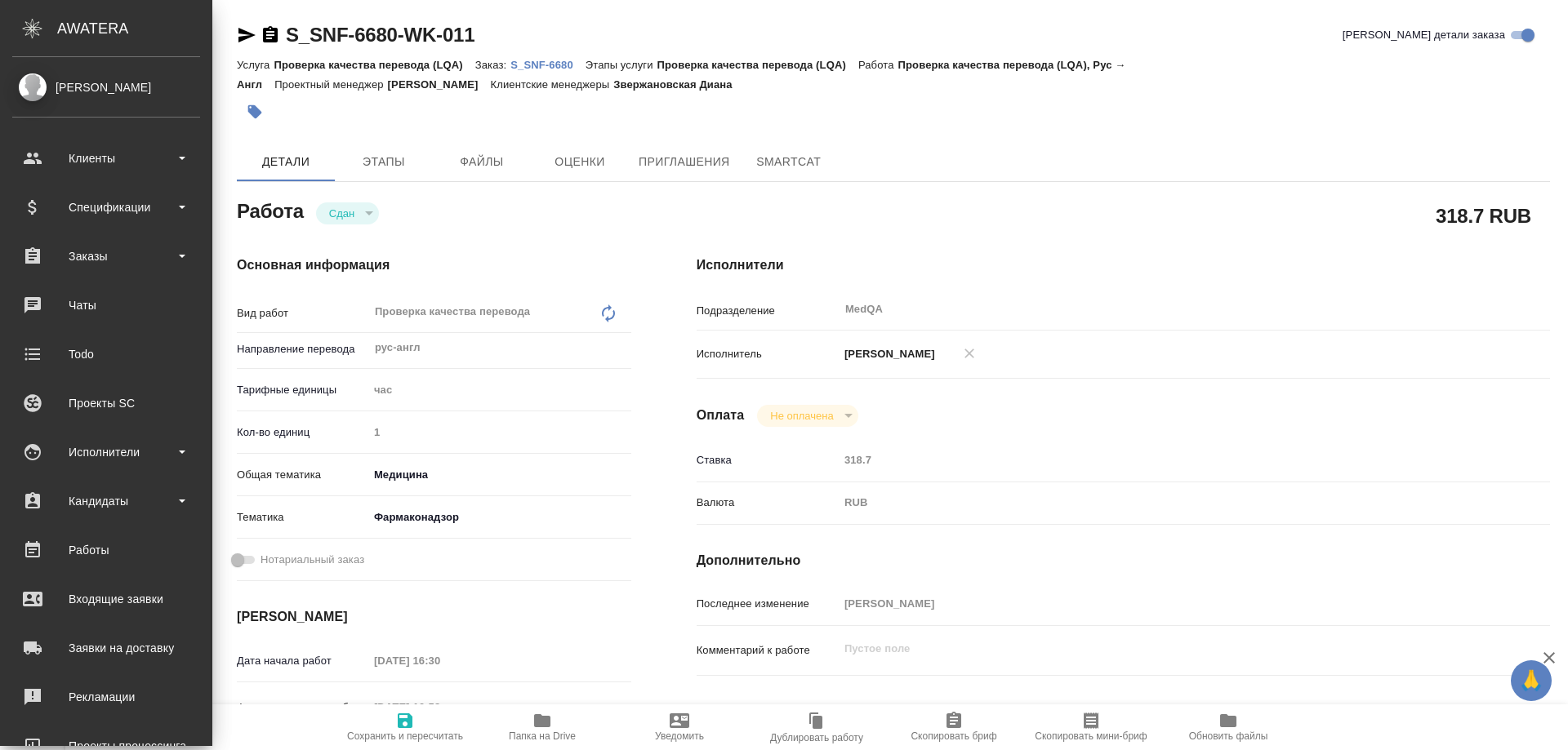
type textarea "x"
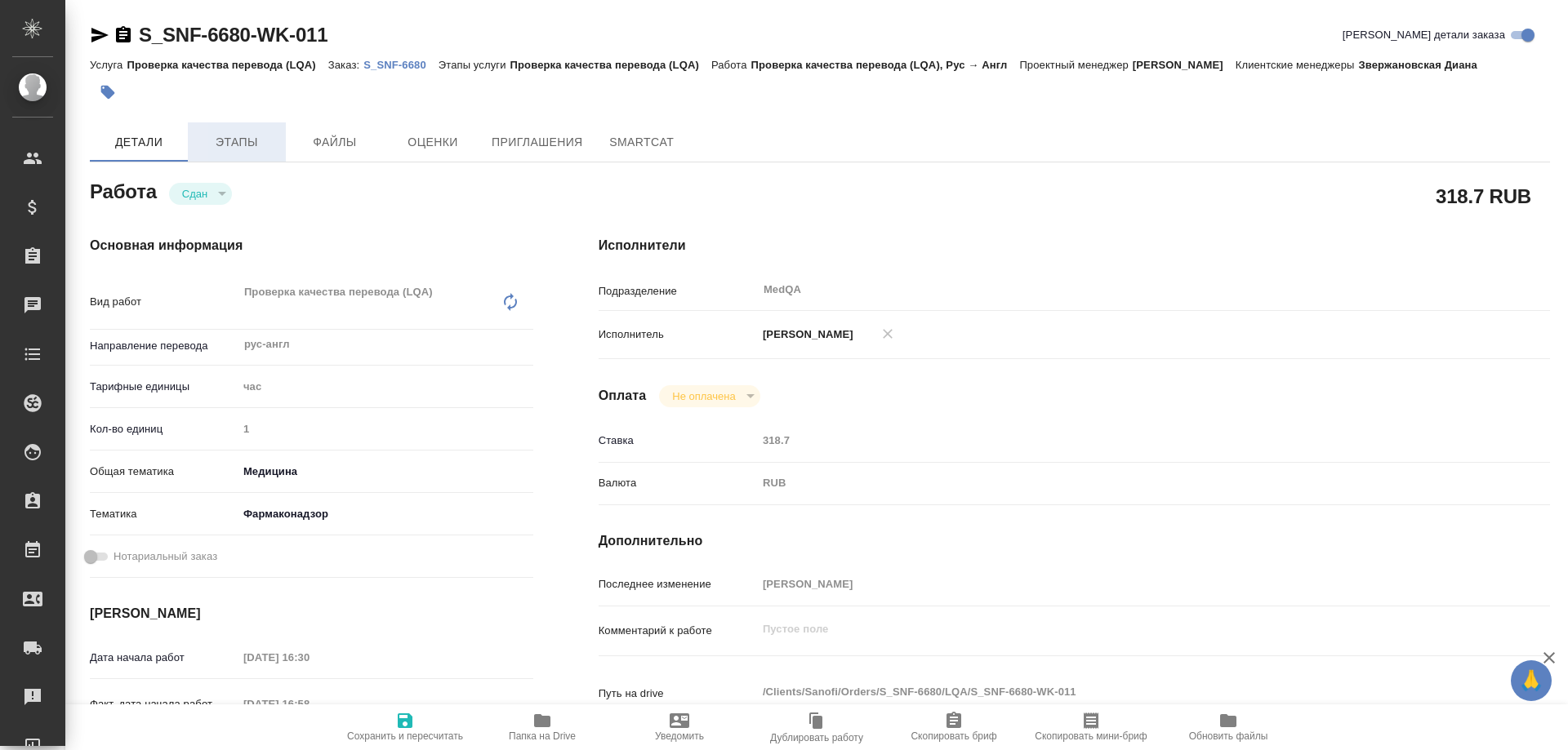
type textarea "x"
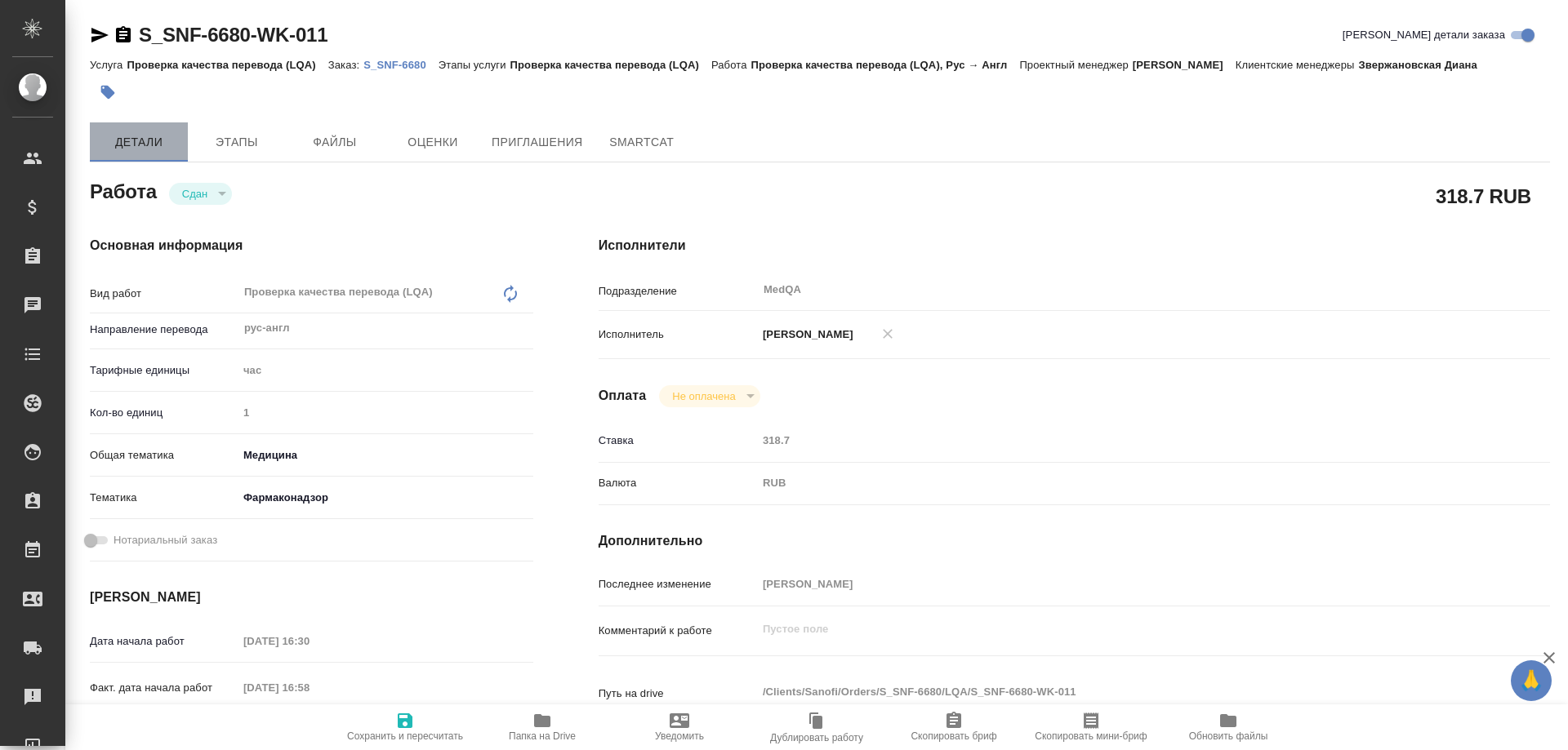
click at [128, 141] on span "Детали" at bounding box center [139, 142] width 79 height 21
type textarea "x"
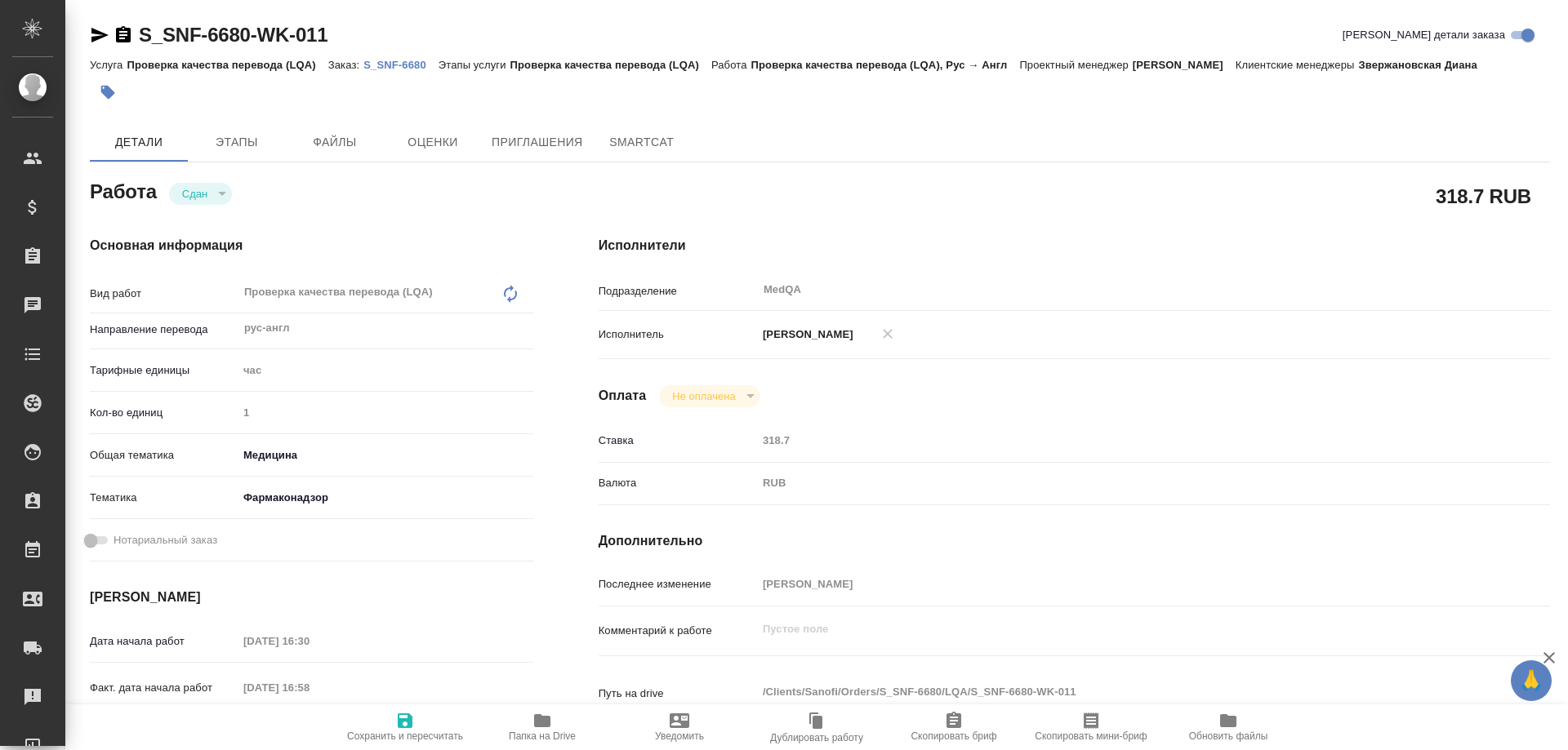
type textarea "x"
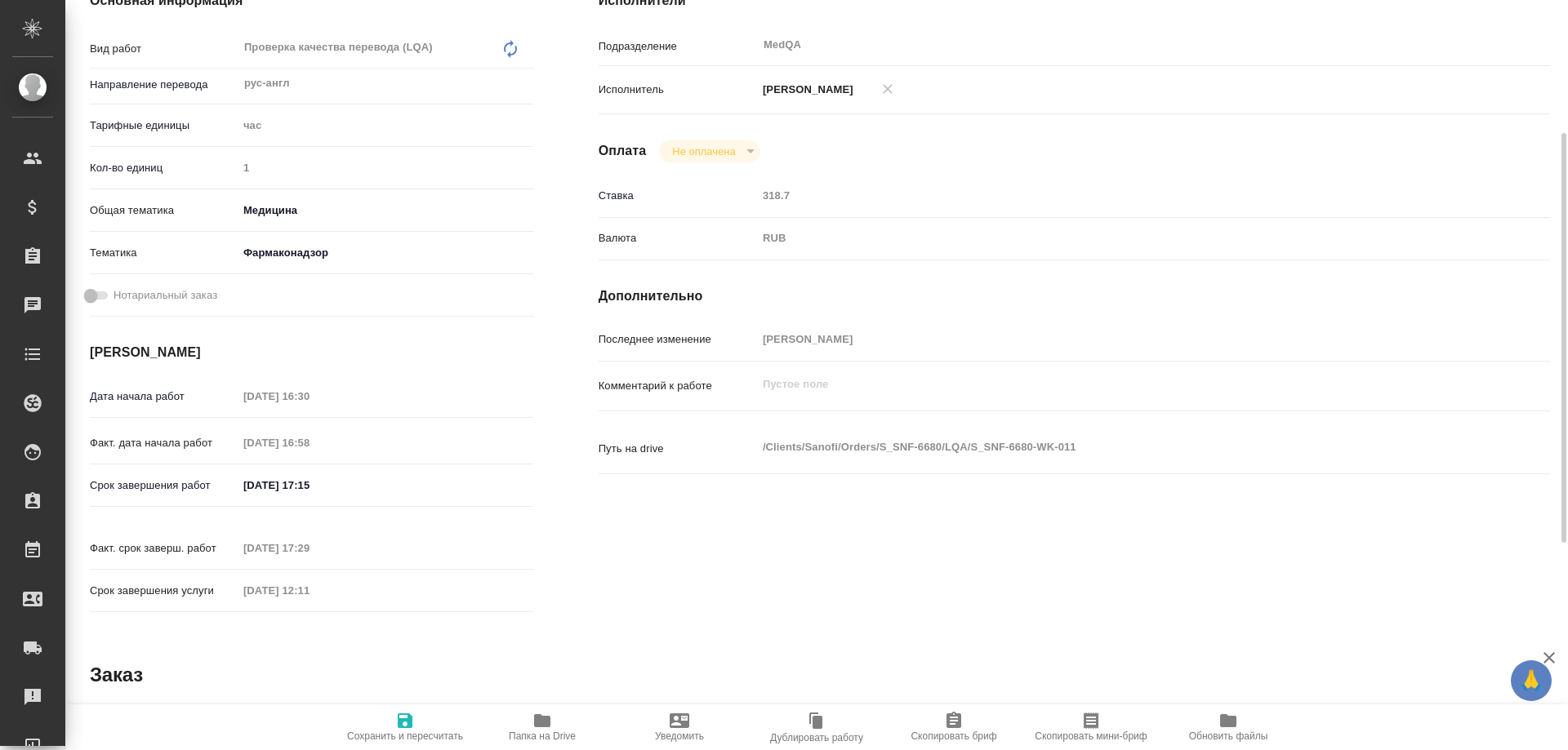
type textarea "x"
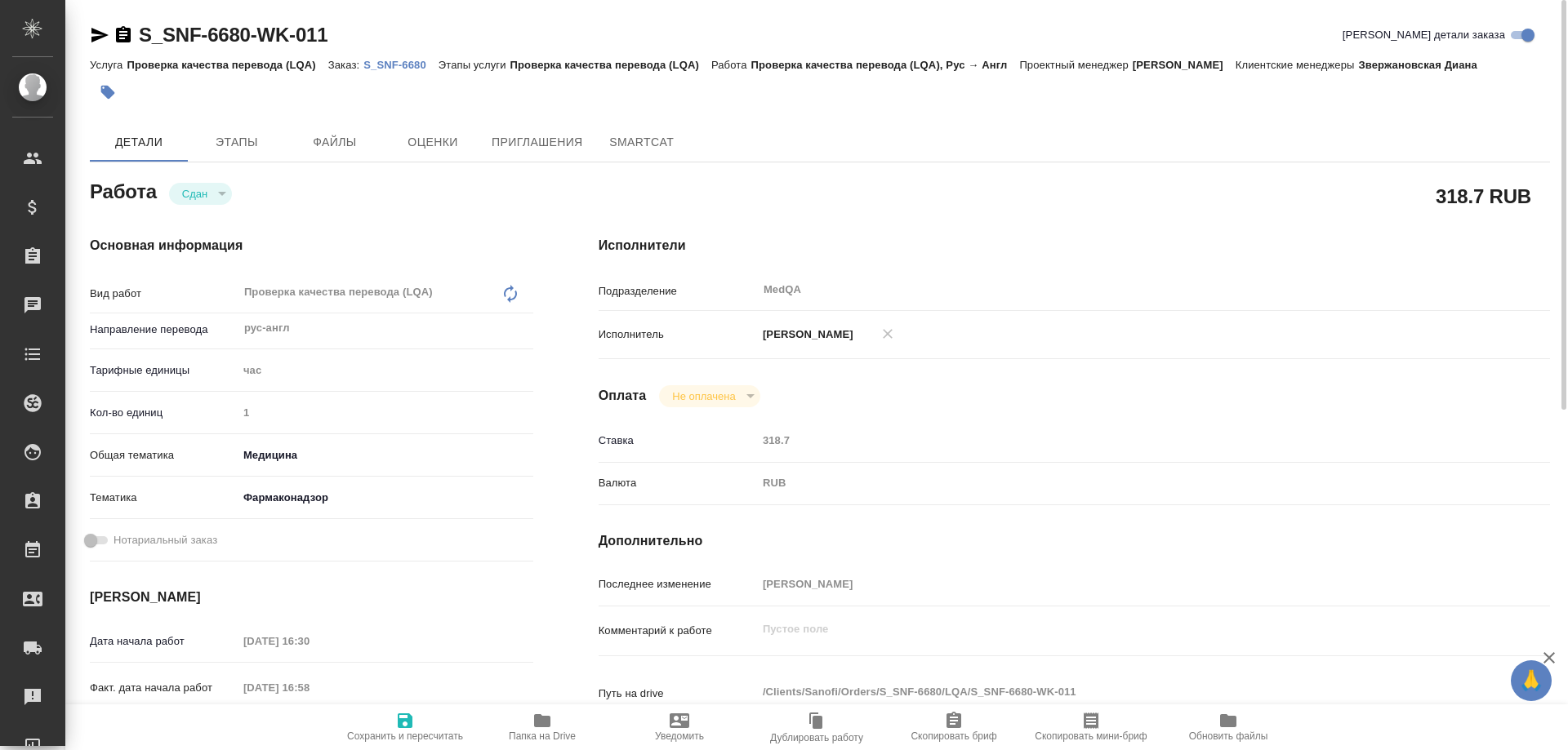
click at [382, 61] on p "S_SNF-6680" at bounding box center [401, 65] width 75 height 12
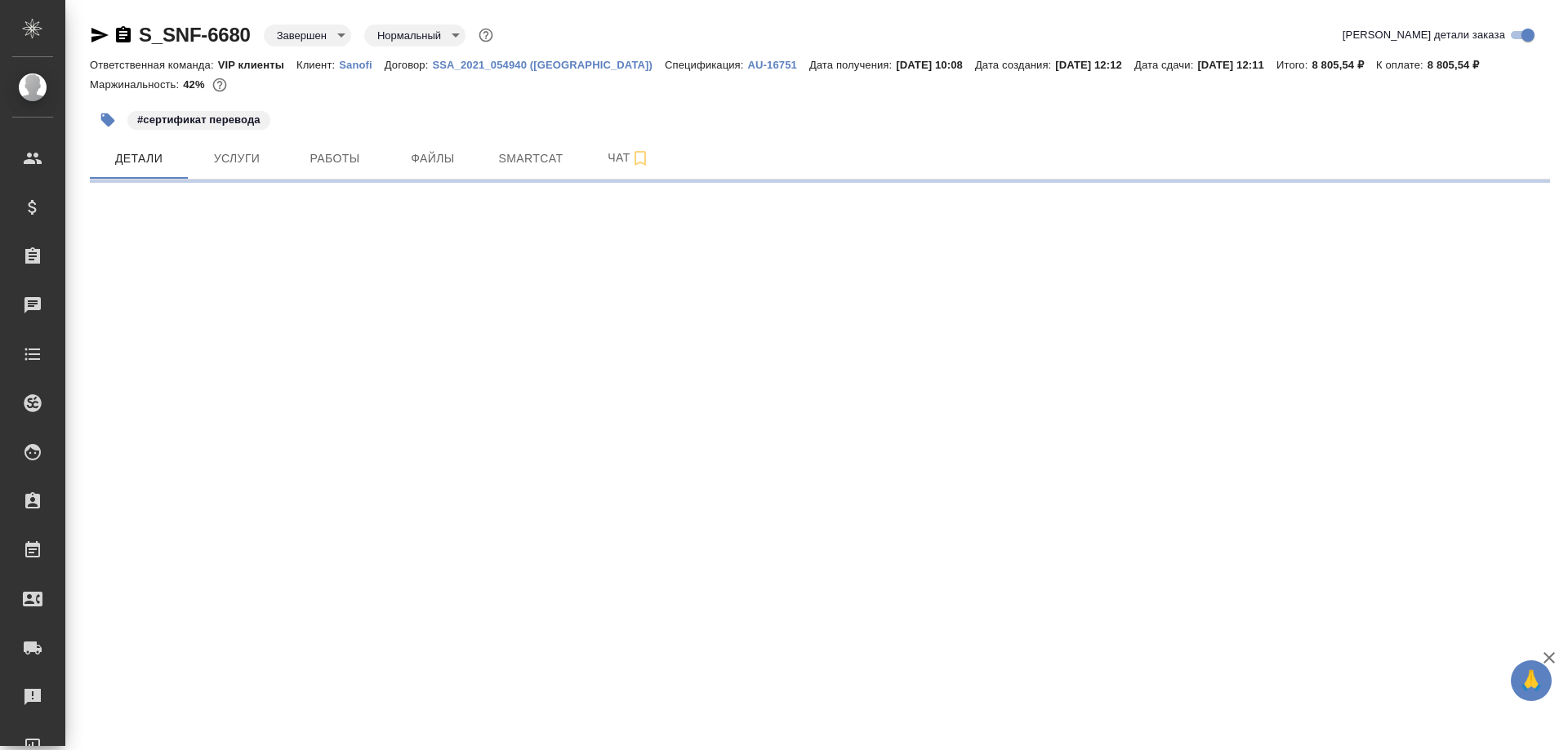
select select "RU"
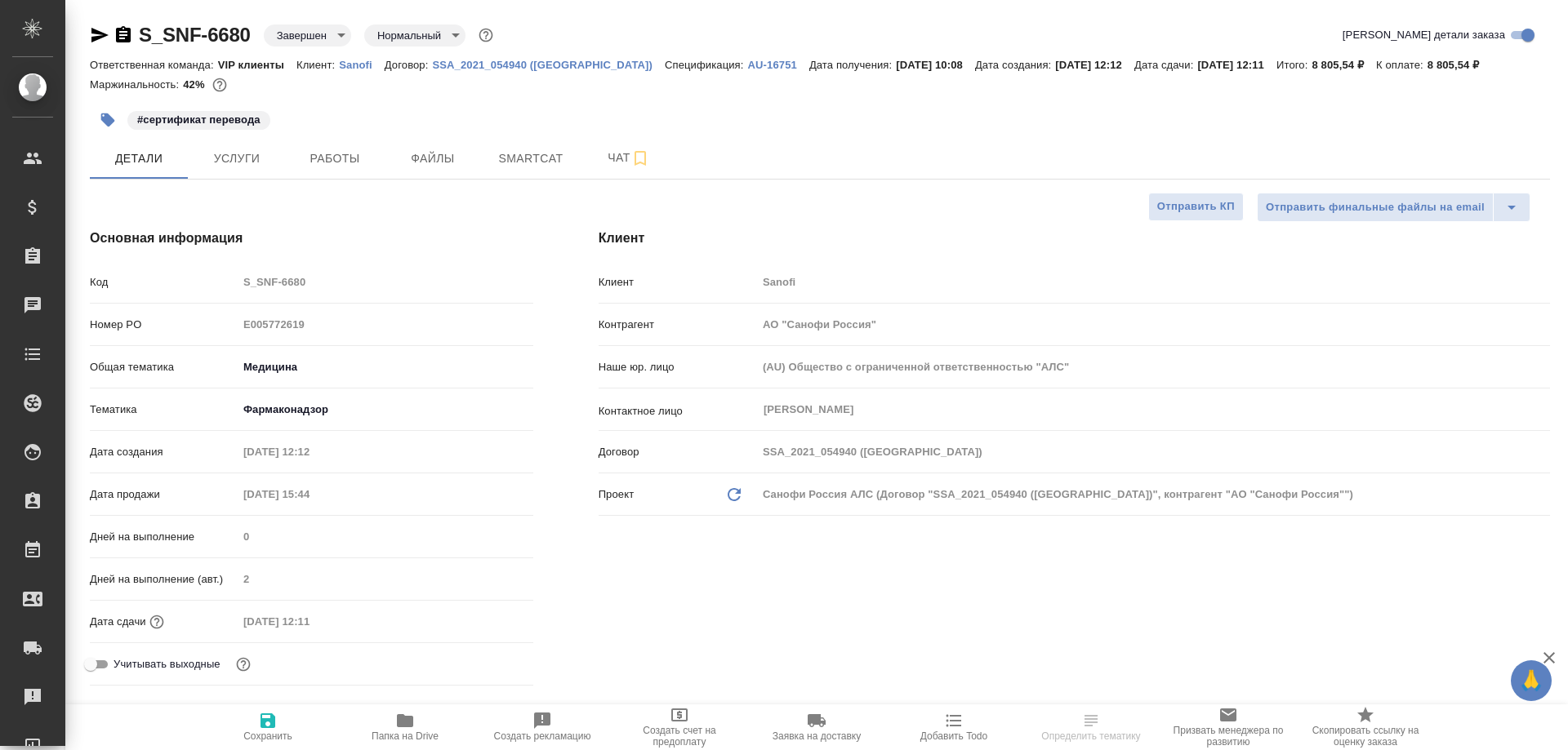
type textarea "x"
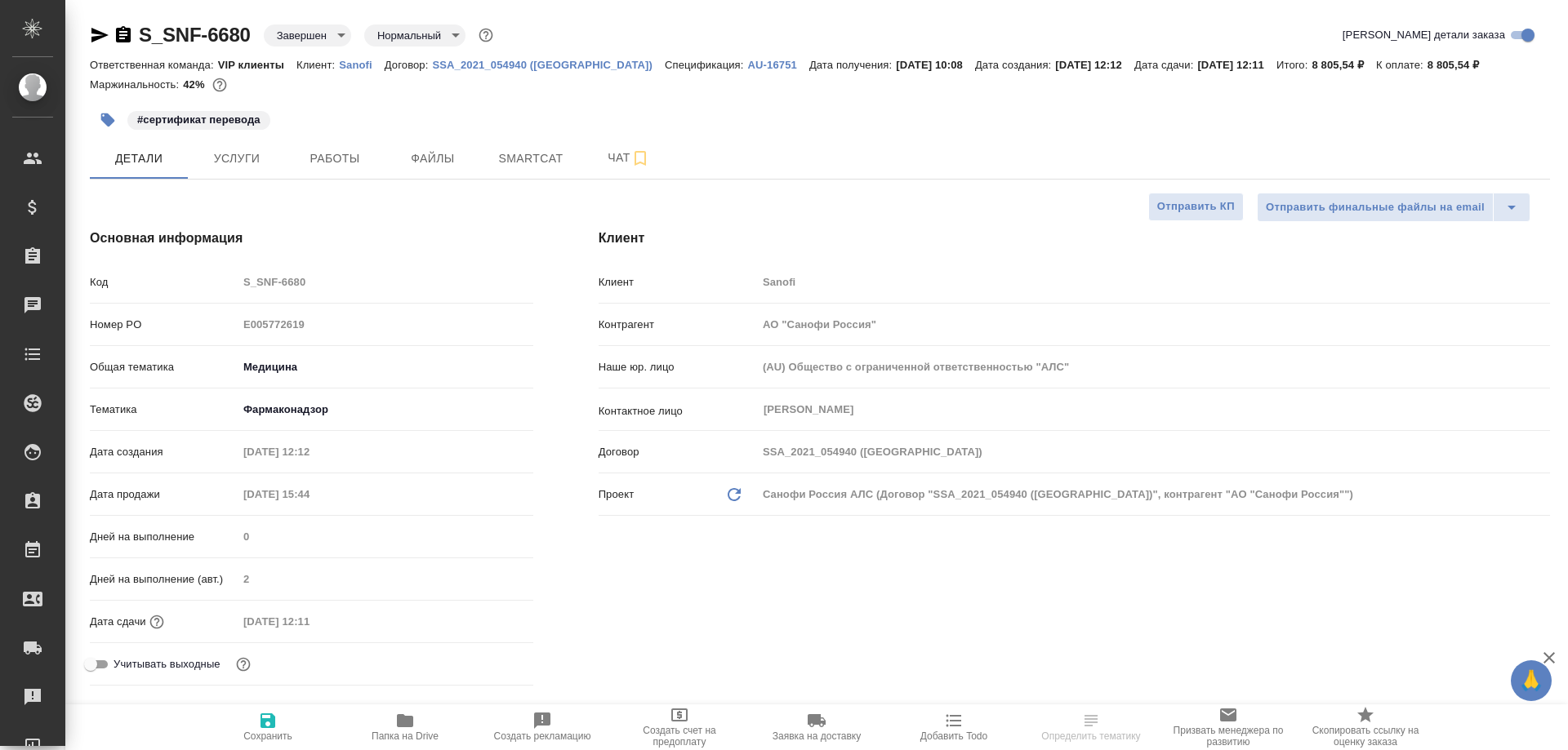
type textarea "x"
click at [335, 156] on span "Работы" at bounding box center [335, 158] width 79 height 21
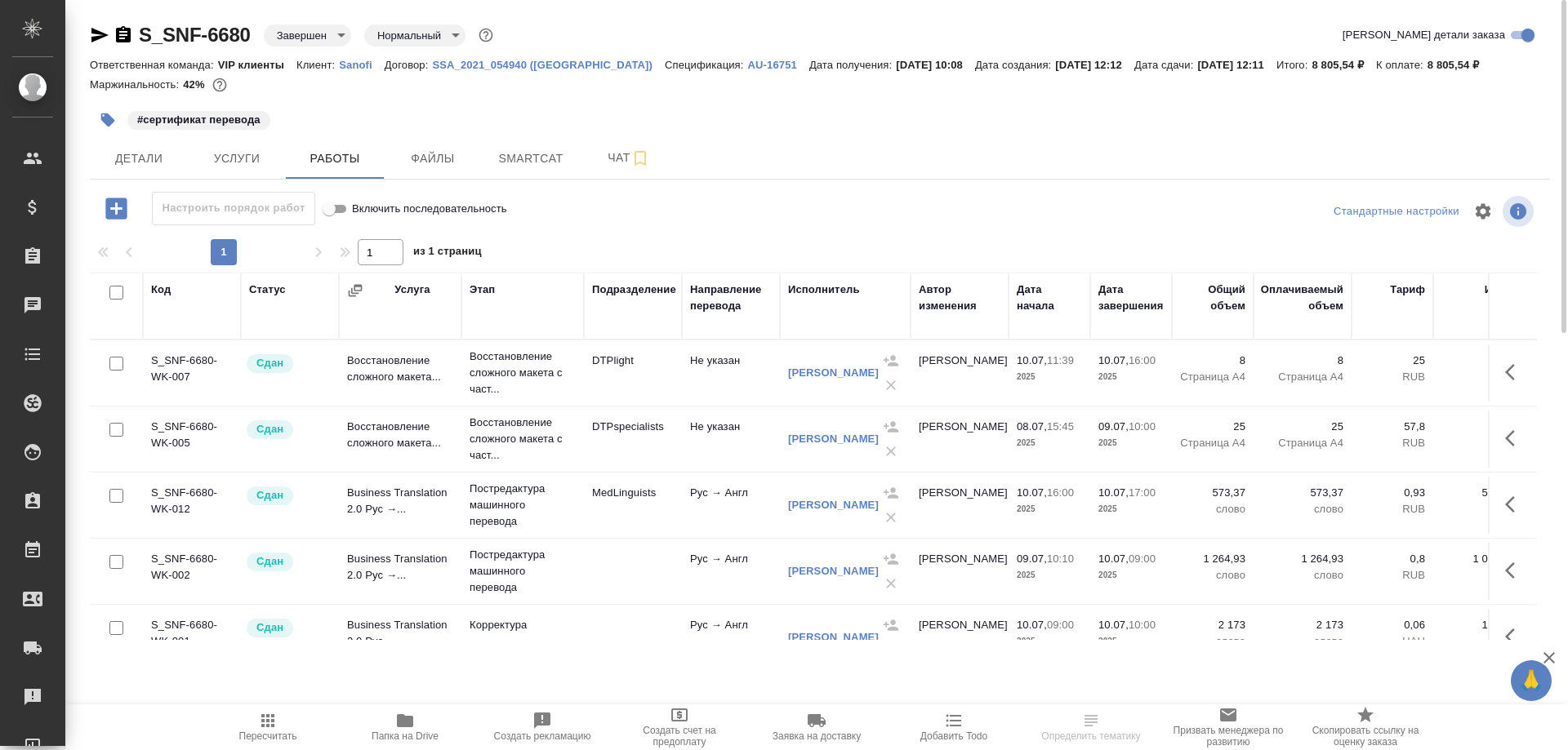
scroll to position [163, 0]
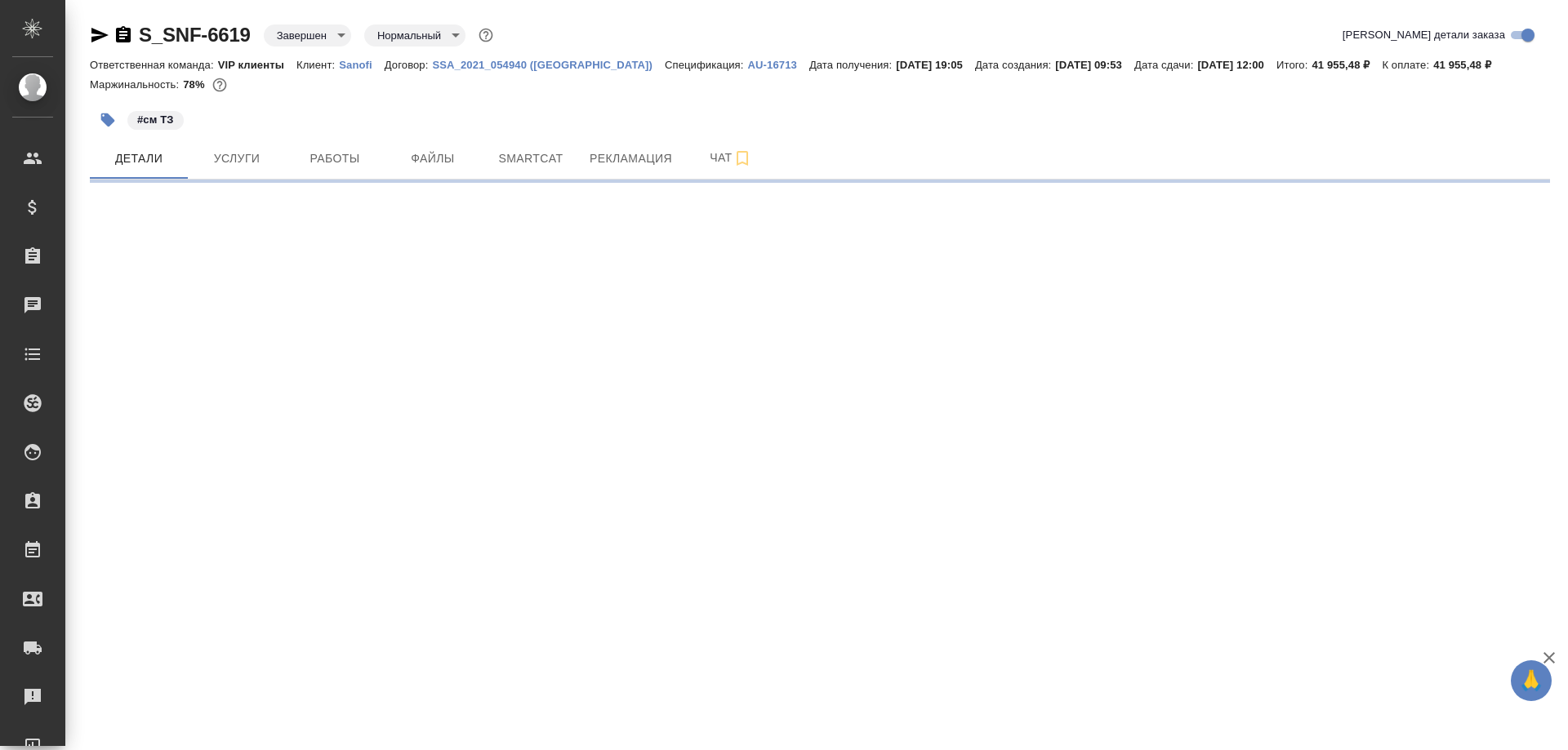
select select "RU"
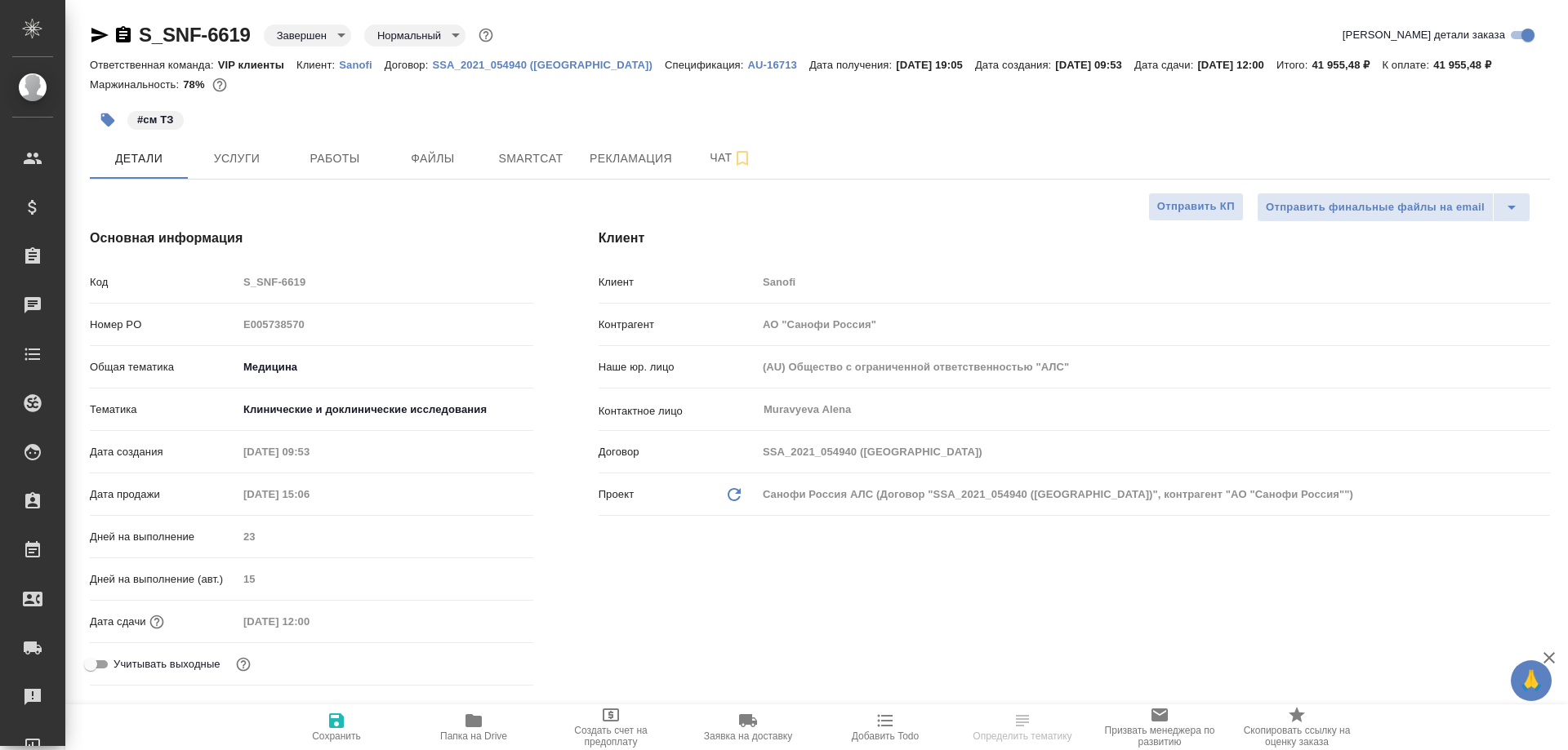
type textarea "x"
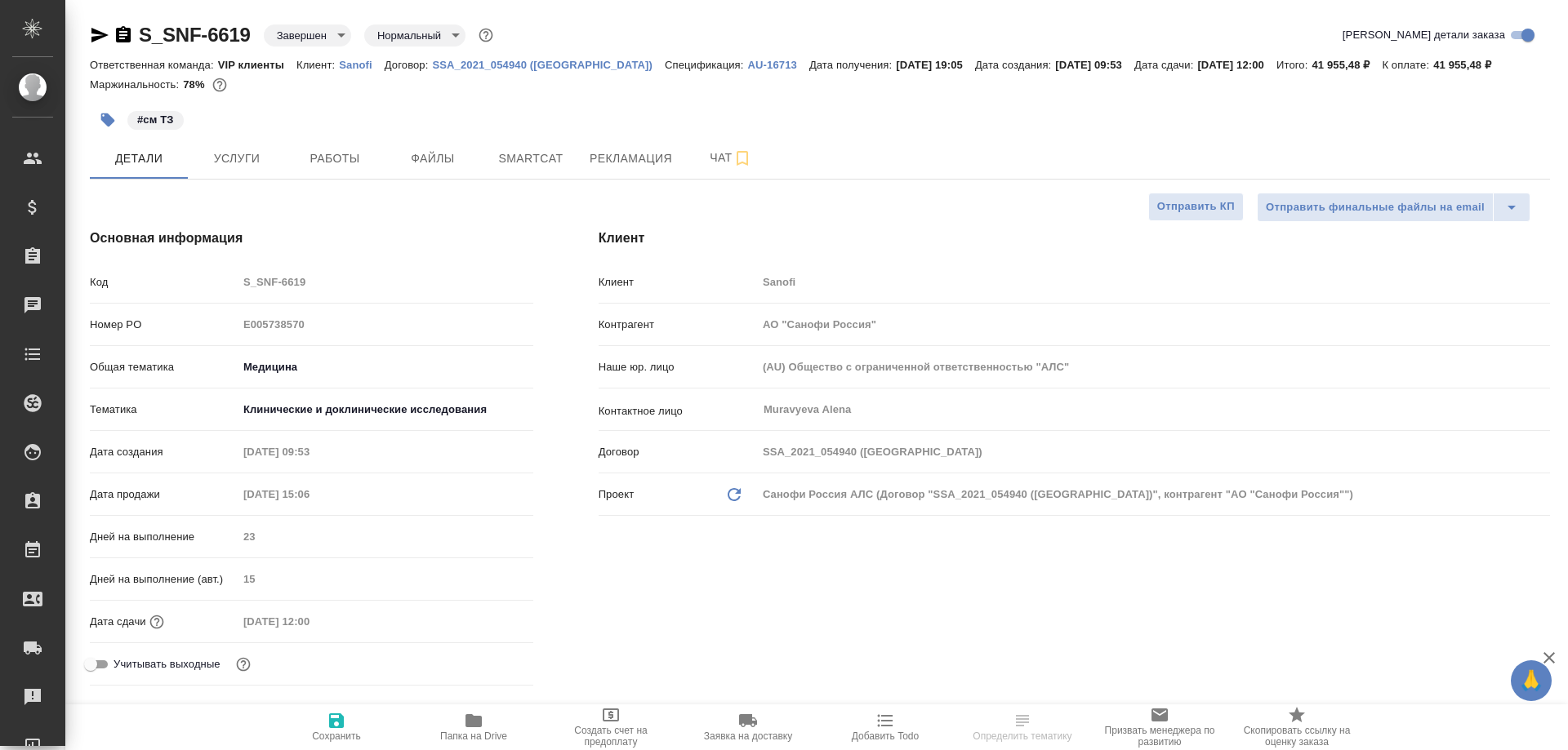
type textarea "x"
click at [137, 157] on span "Детали" at bounding box center [139, 158] width 79 height 21
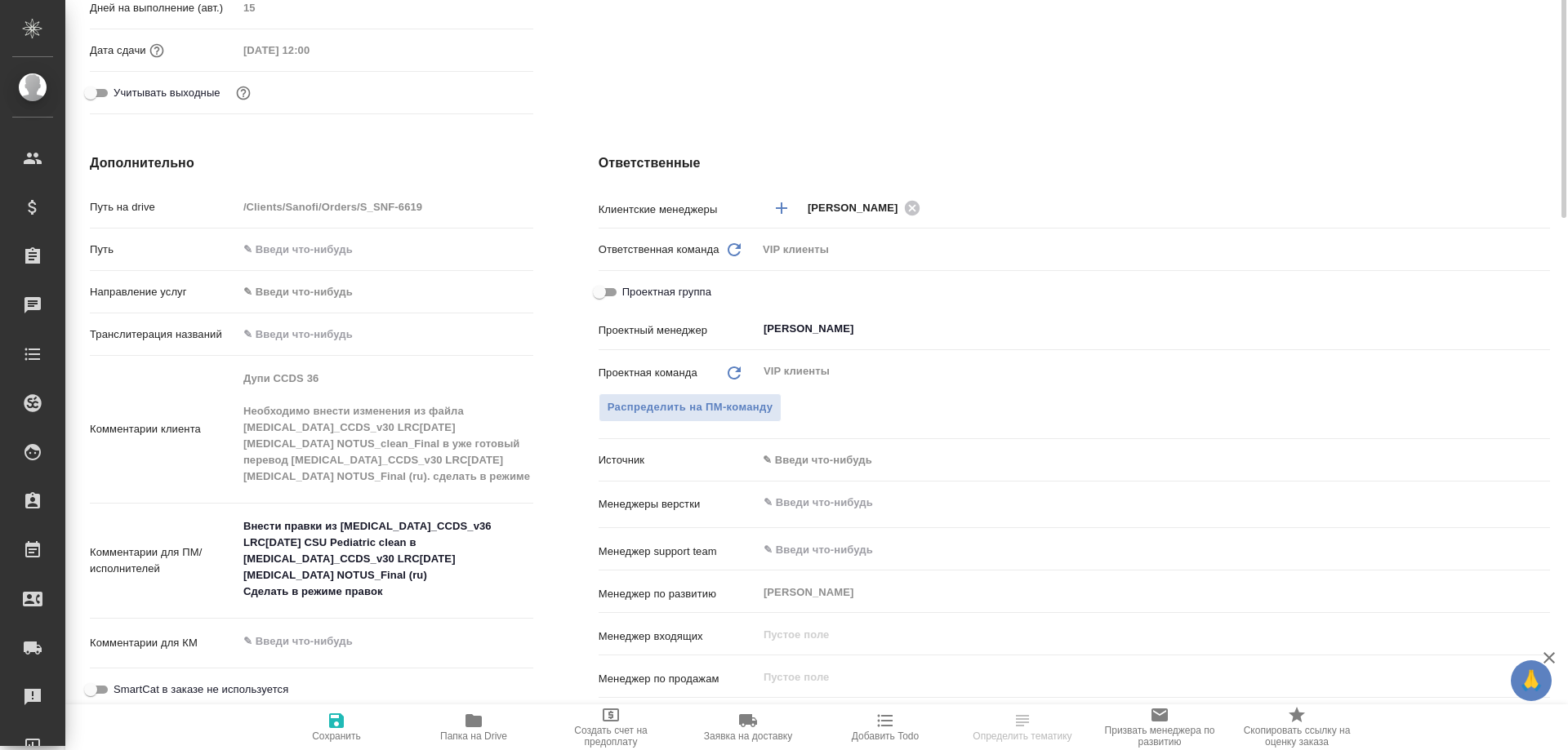
scroll to position [653, 0]
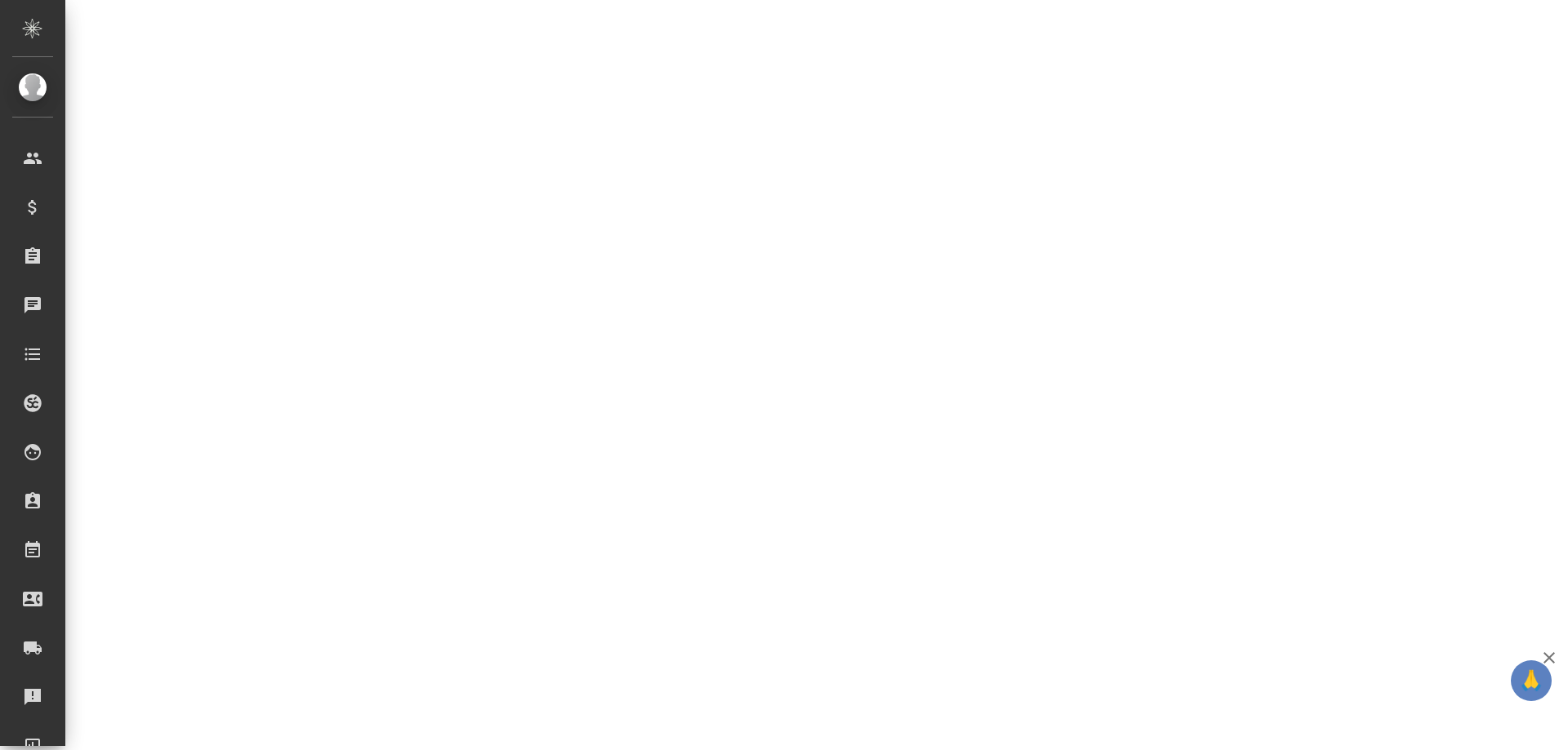
select select "RU"
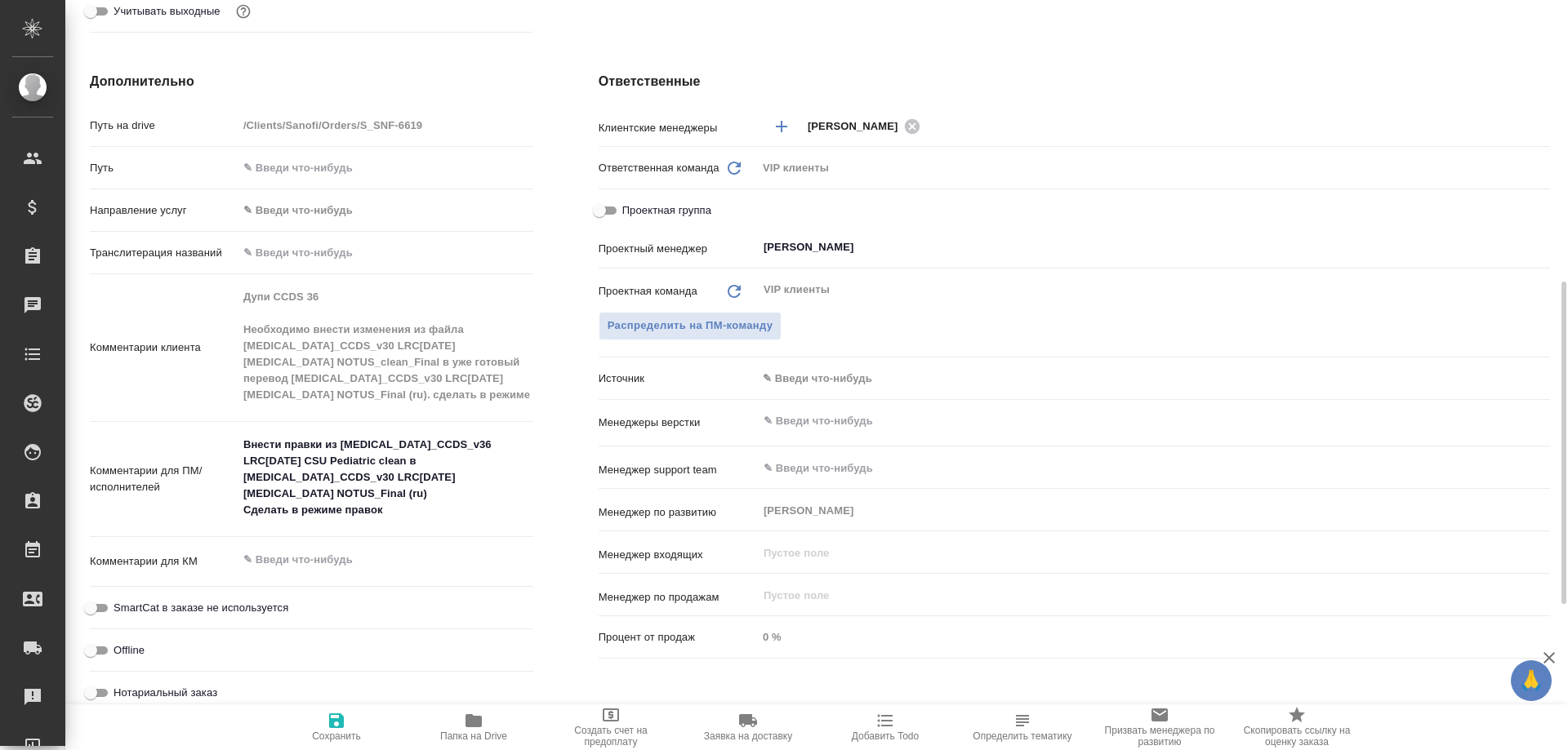
type textarea "x"
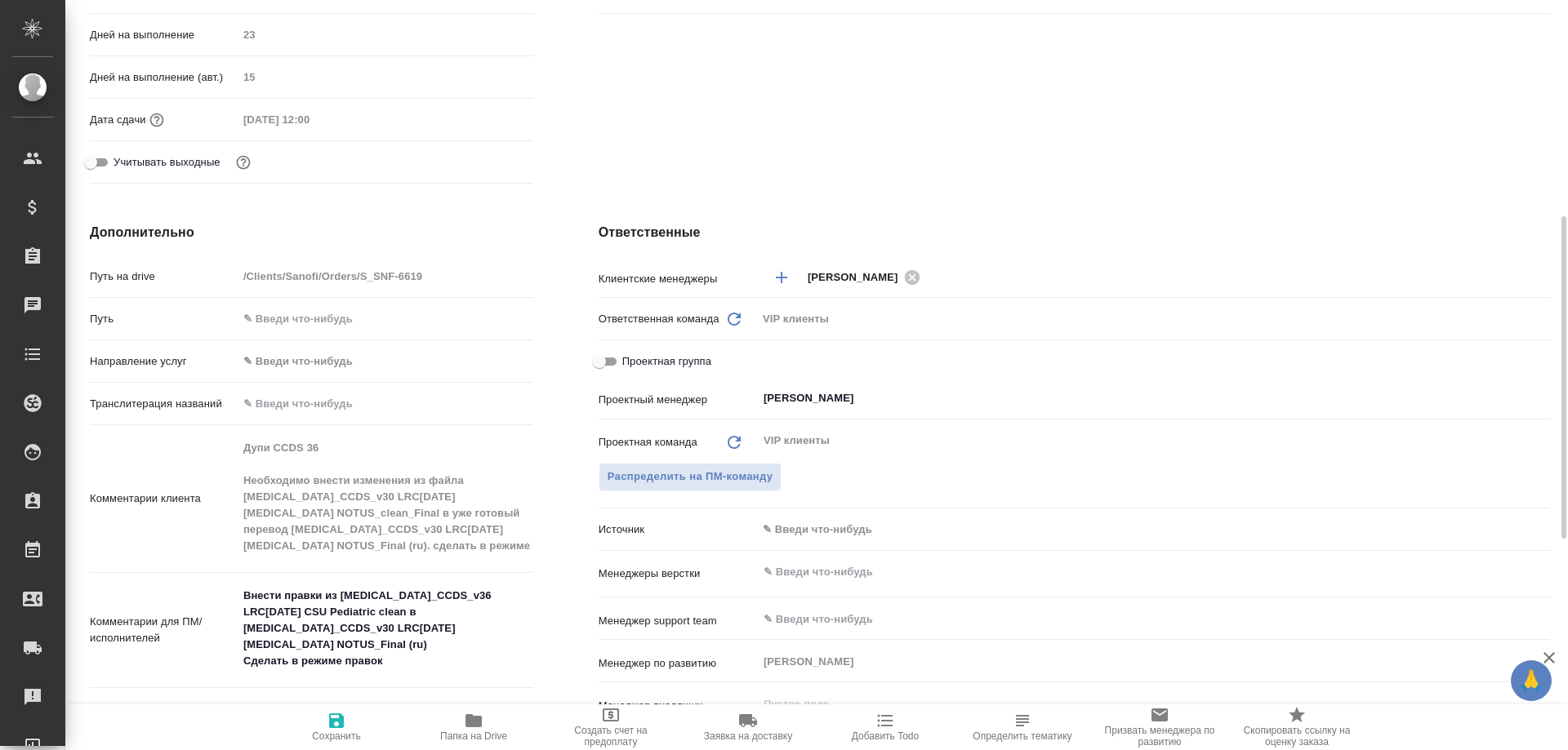
scroll to position [584, 0]
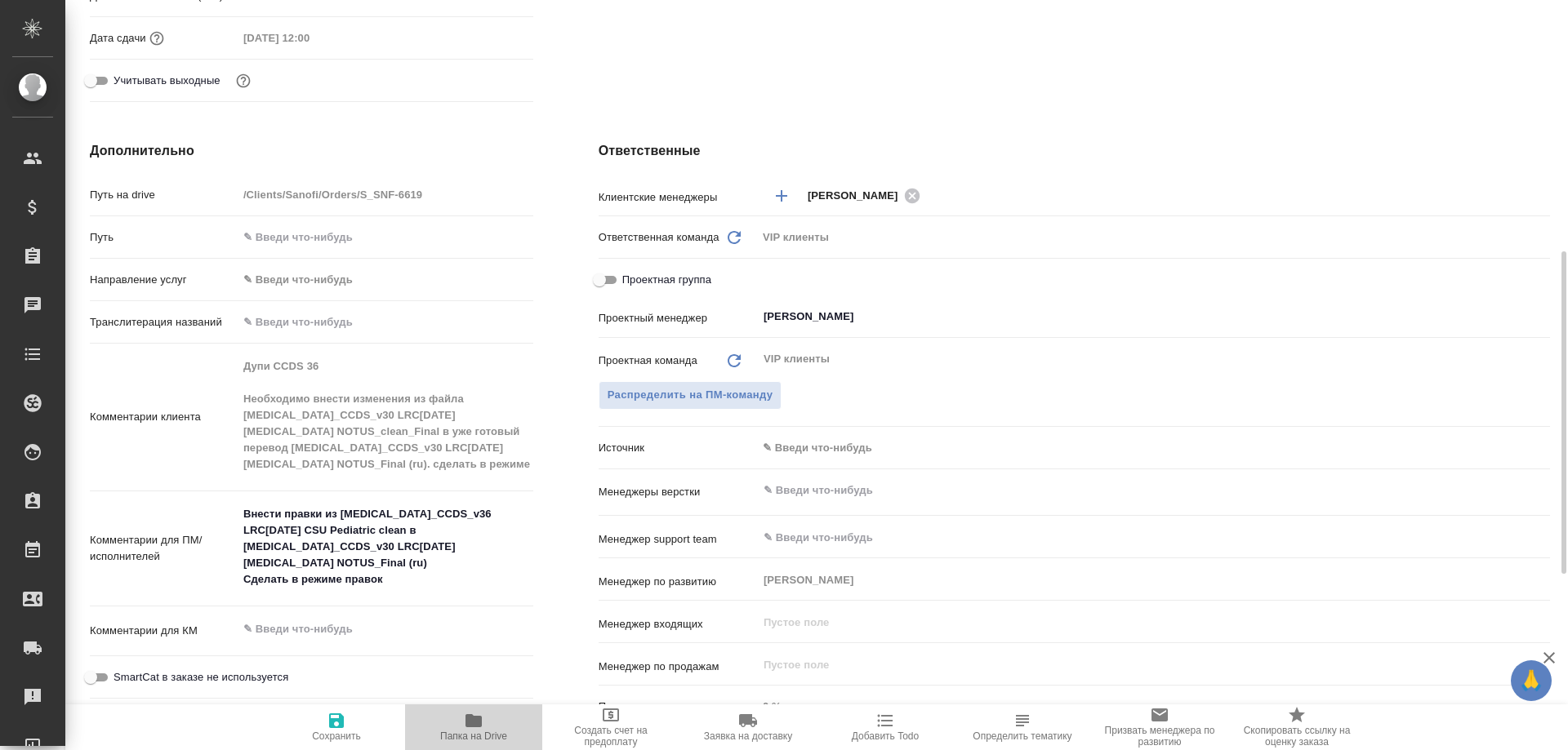
click at [475, 719] on icon "button" at bounding box center [474, 721] width 16 height 13
type textarea "x"
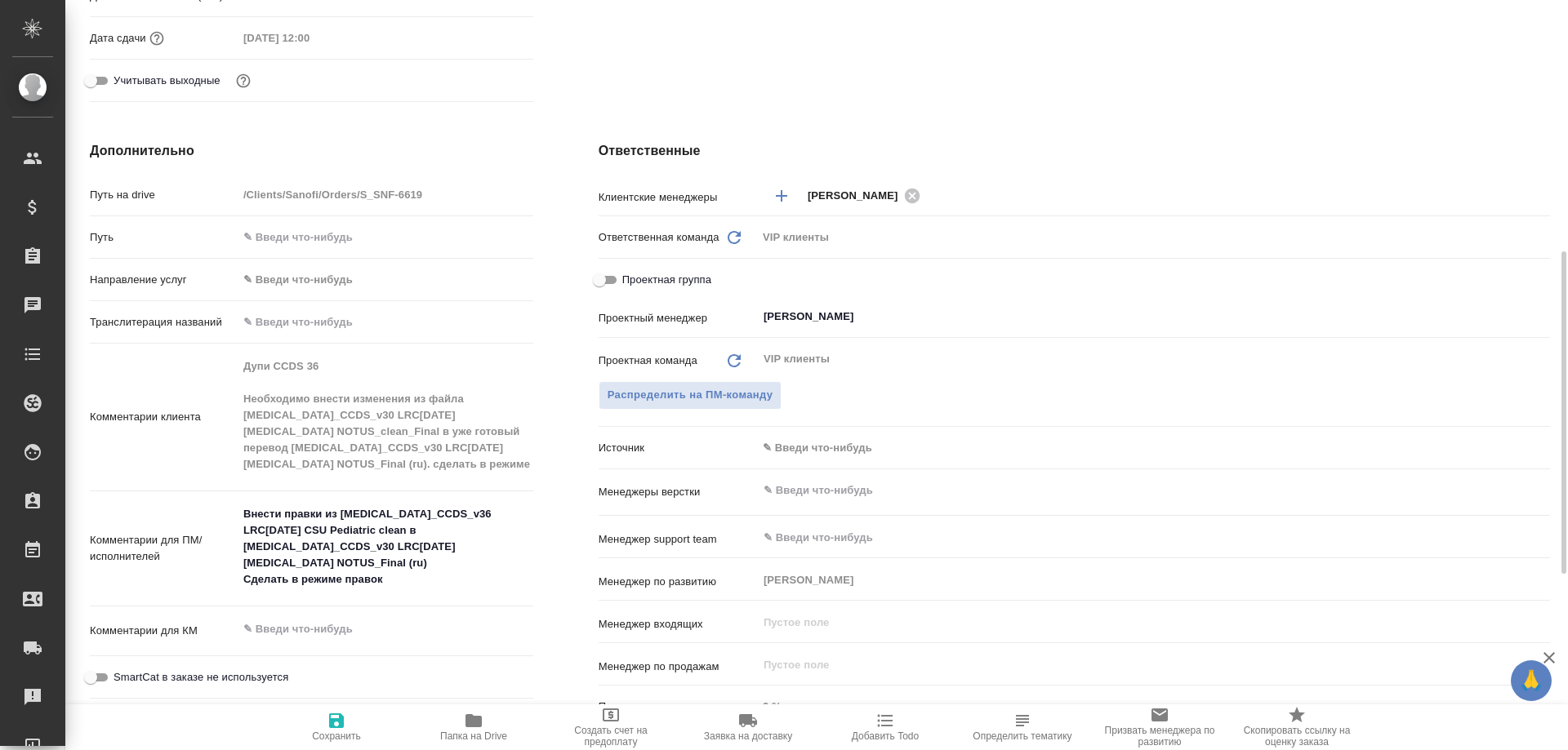
type textarea "x"
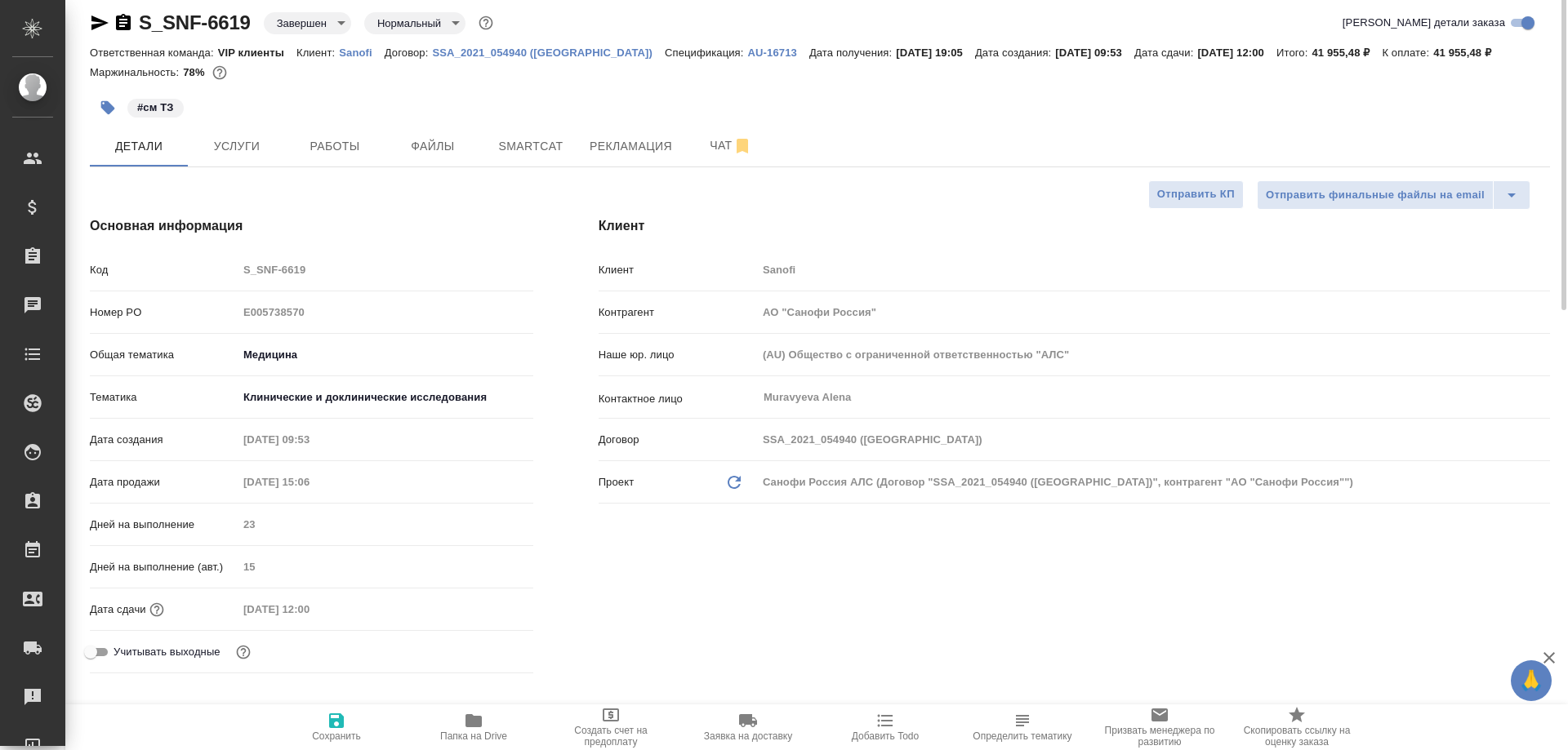
scroll to position [0, 0]
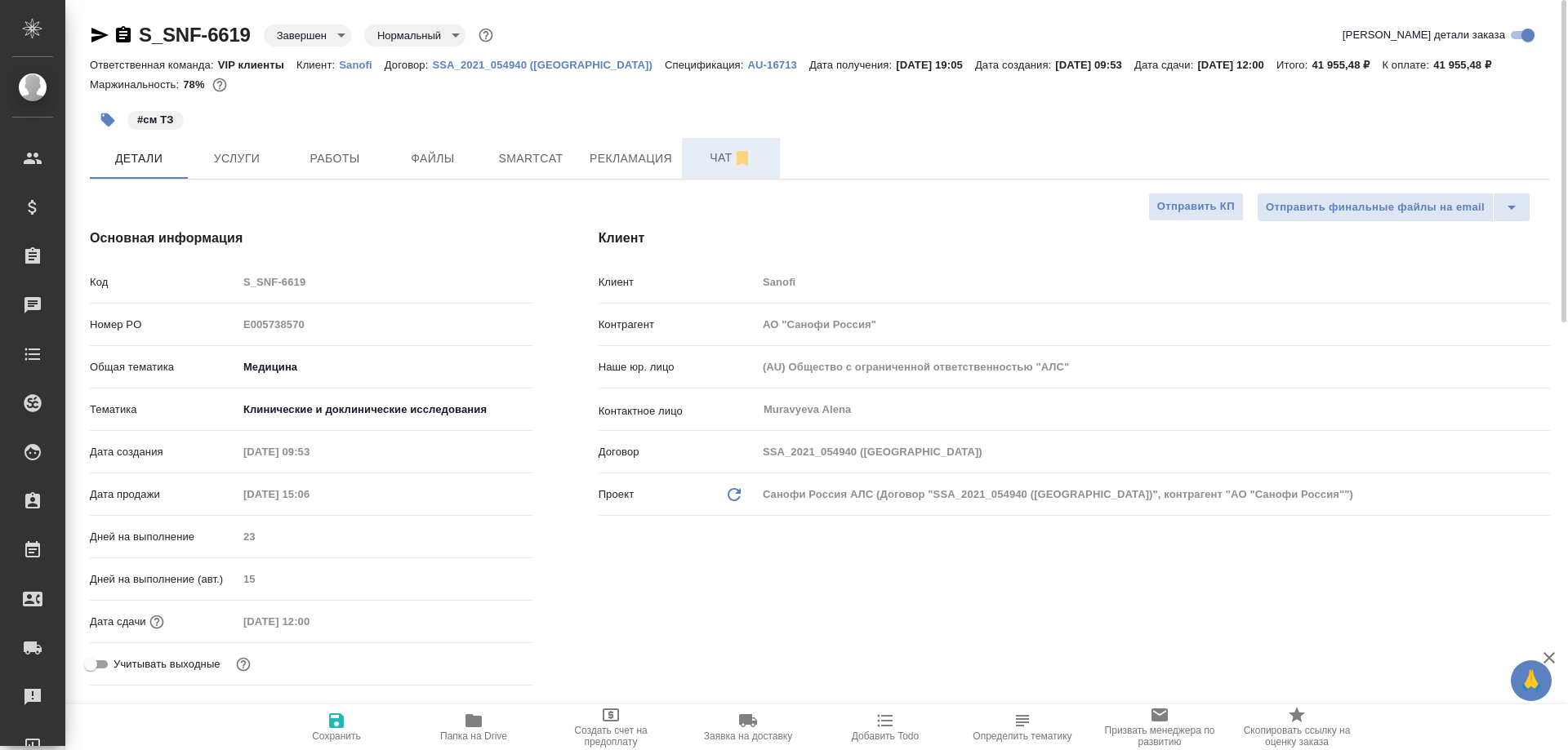
click at [712, 160] on span "Чат" at bounding box center [731, 157] width 79 height 21
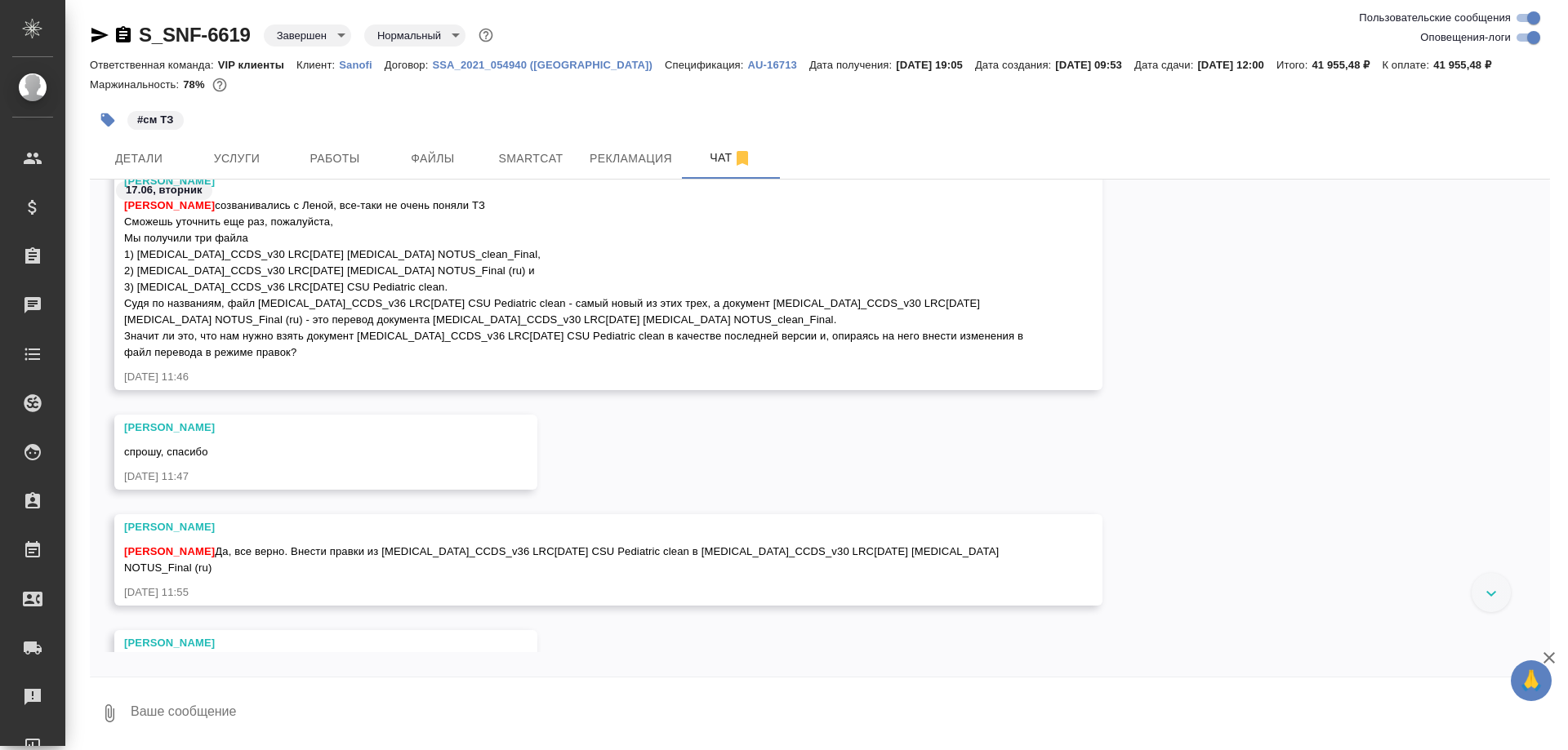
scroll to position [3912, 0]
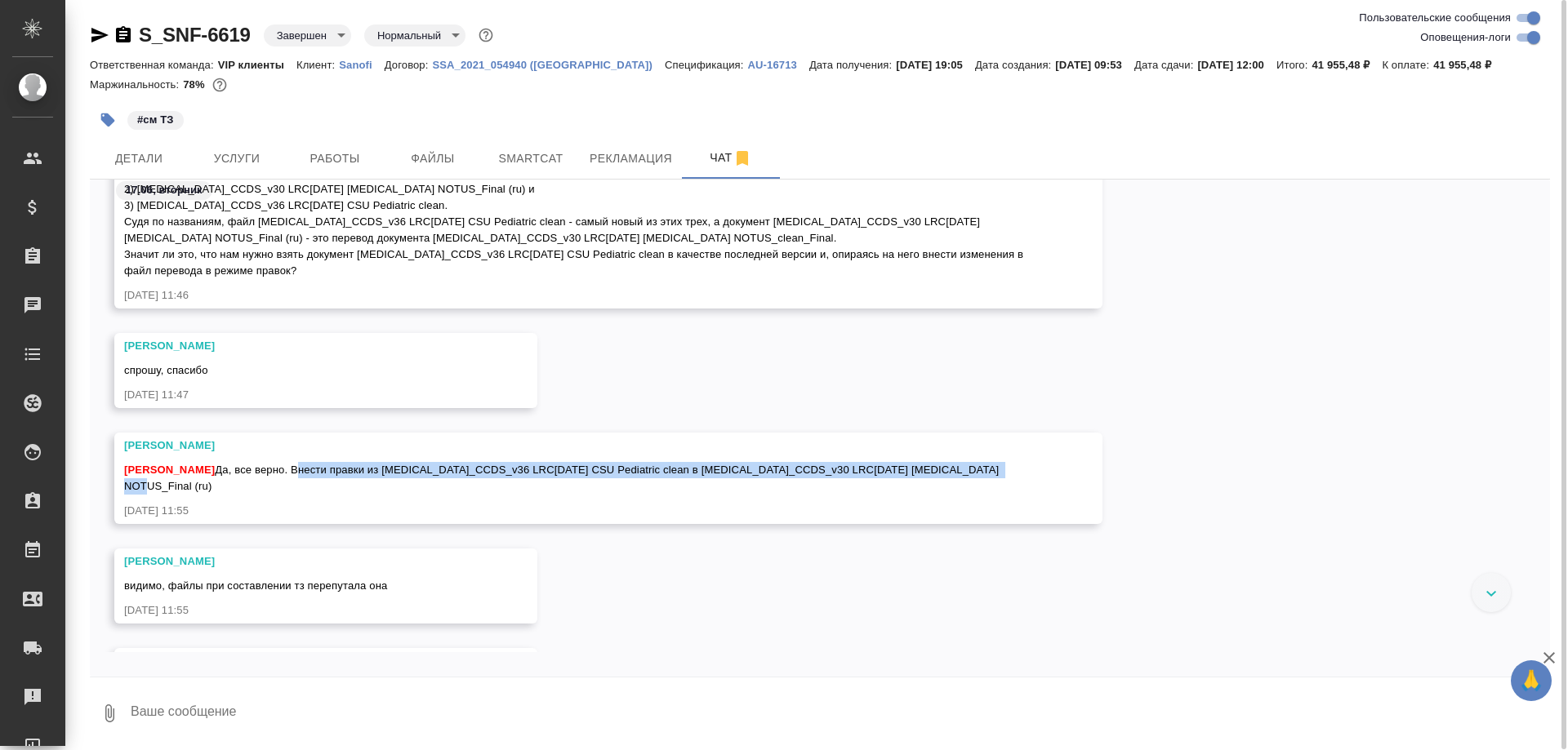
drag, startPoint x: 316, startPoint y: 470, endPoint x: 1036, endPoint y: 471, distance: 720.0
click at [1036, 471] on div "[PERSON_NAME] [PERSON_NAME], все верно. Внести правки из [MEDICAL_DATA]_CCDS_v3…" at bounding box center [608, 479] width 988 height 91
copy span "Внести правки из [MEDICAL_DATA]_CCDS_v36 LRC[DATE] CSU Pediatric clean в [MEDIC…"
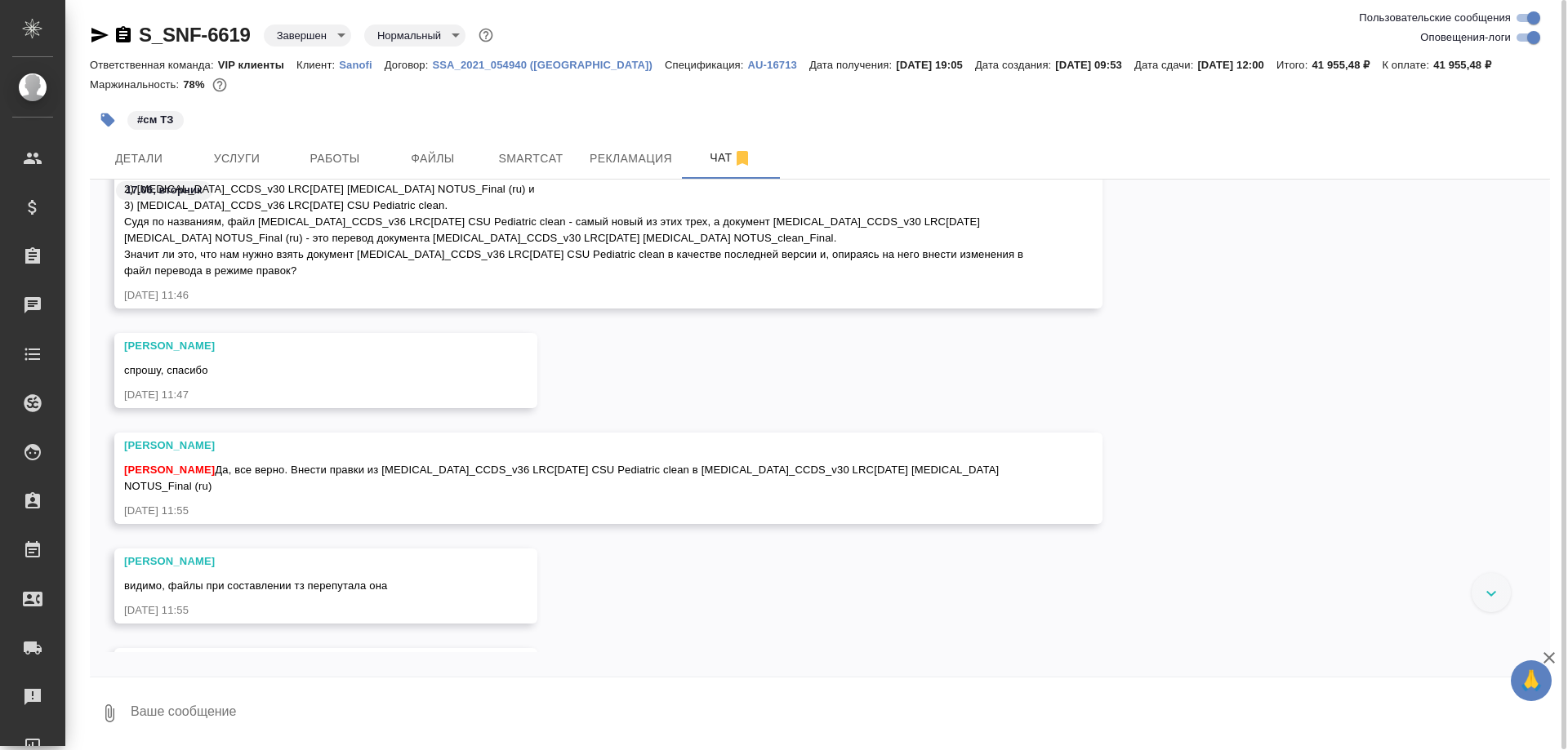
click at [1192, 412] on div "[PERSON_NAME], спасибо [DATE] 11:47" at bounding box center [820, 383] width 1461 height 100
